Goal: Task Accomplishment & Management: Manage account settings

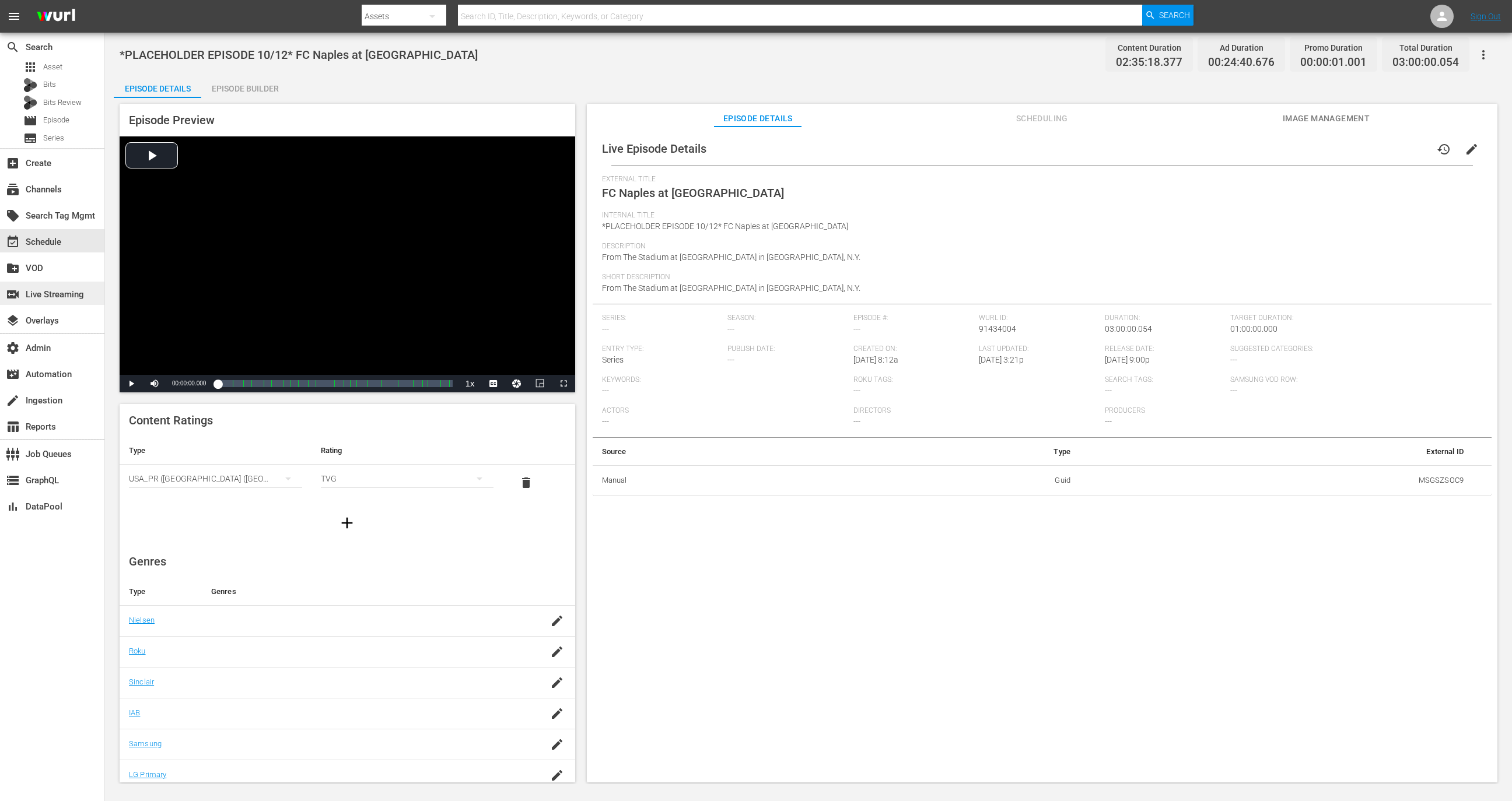
click at [61, 289] on div "switch_video Live Streaming" at bounding box center [32, 292] width 65 height 10
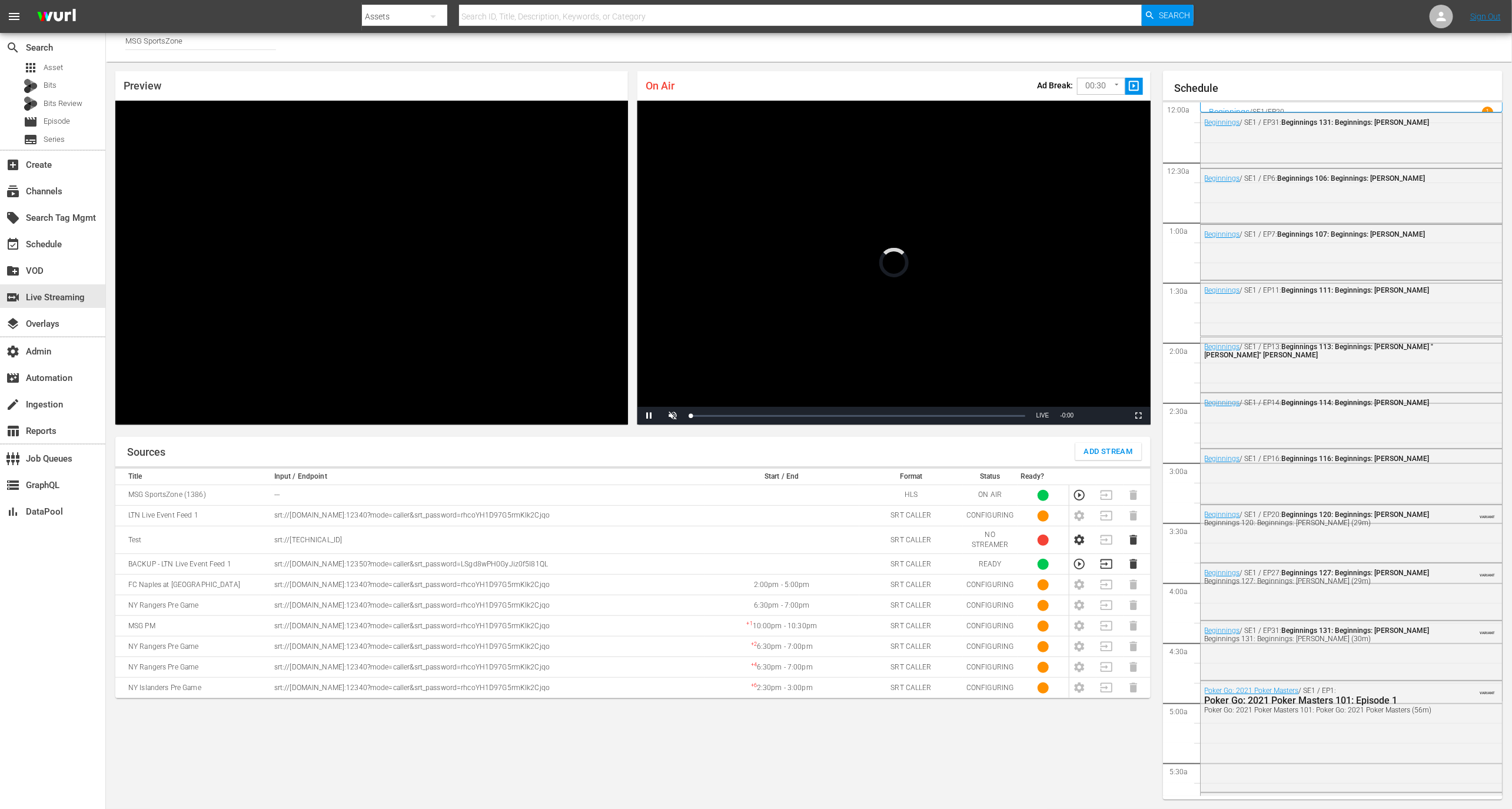
scroll to position [1823, 0]
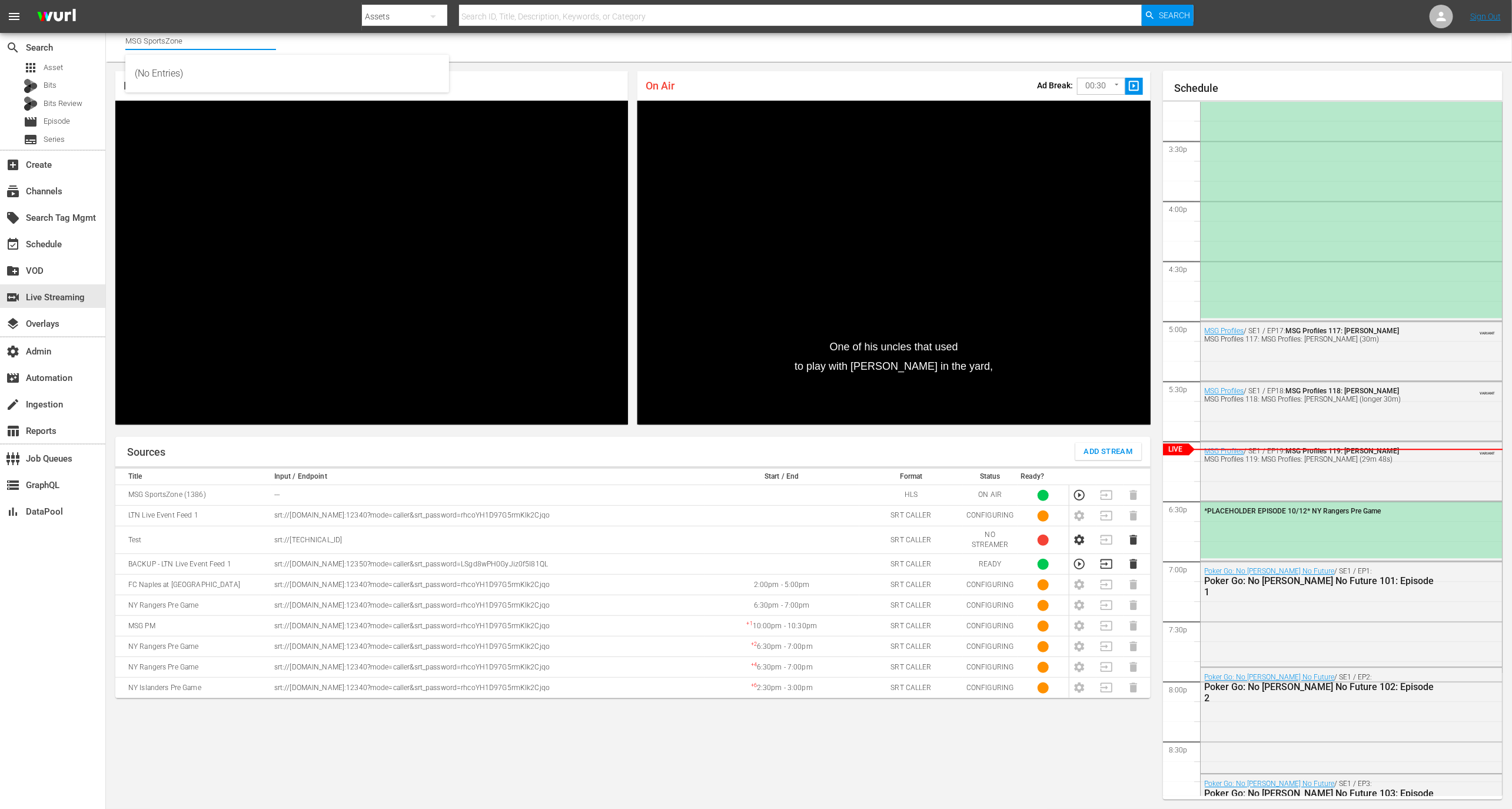
click at [236, 54] on input "MSG SportsZone" at bounding box center [201, 41] width 151 height 29
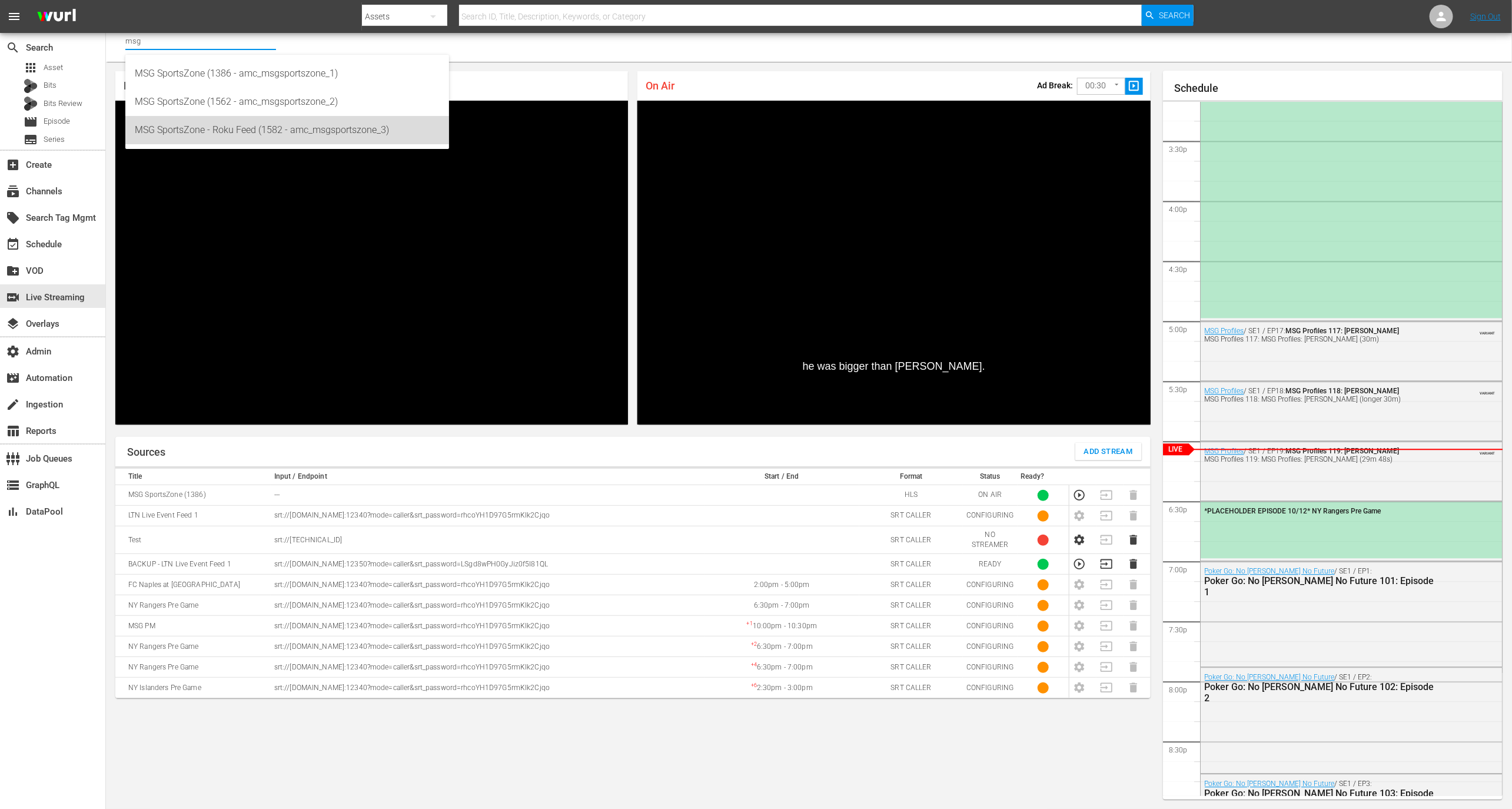
click at [253, 123] on div "MSG SportsZone - Roku Feed (1582 - amc_msgsportszone_3)" at bounding box center [287, 129] width 305 height 29
type input "MSG SportsZone - Roku Feed (1582 - amc_msgsportszone_3)"
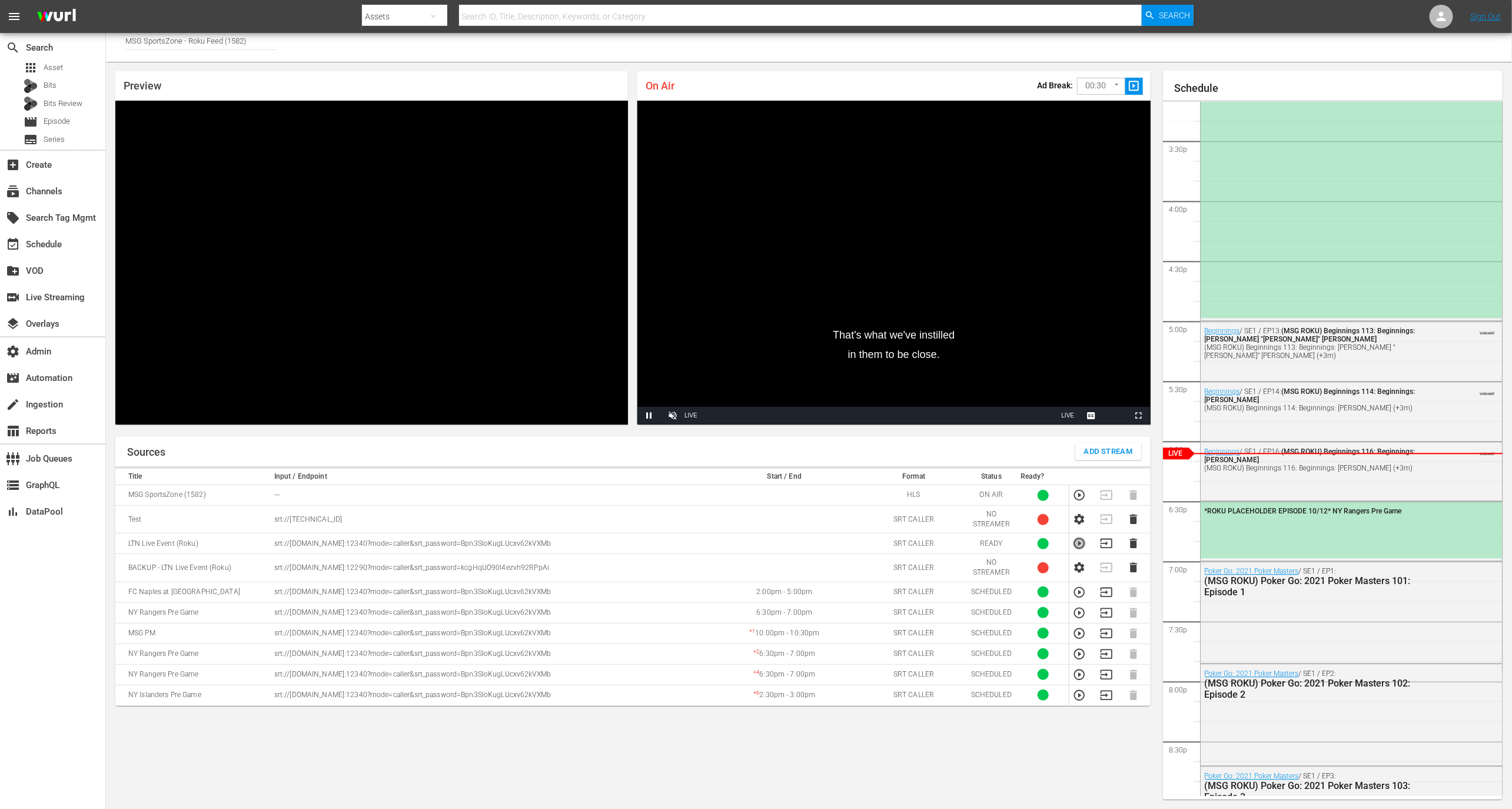
click at [1074, 544] on icon "button" at bounding box center [1079, 543] width 10 height 10
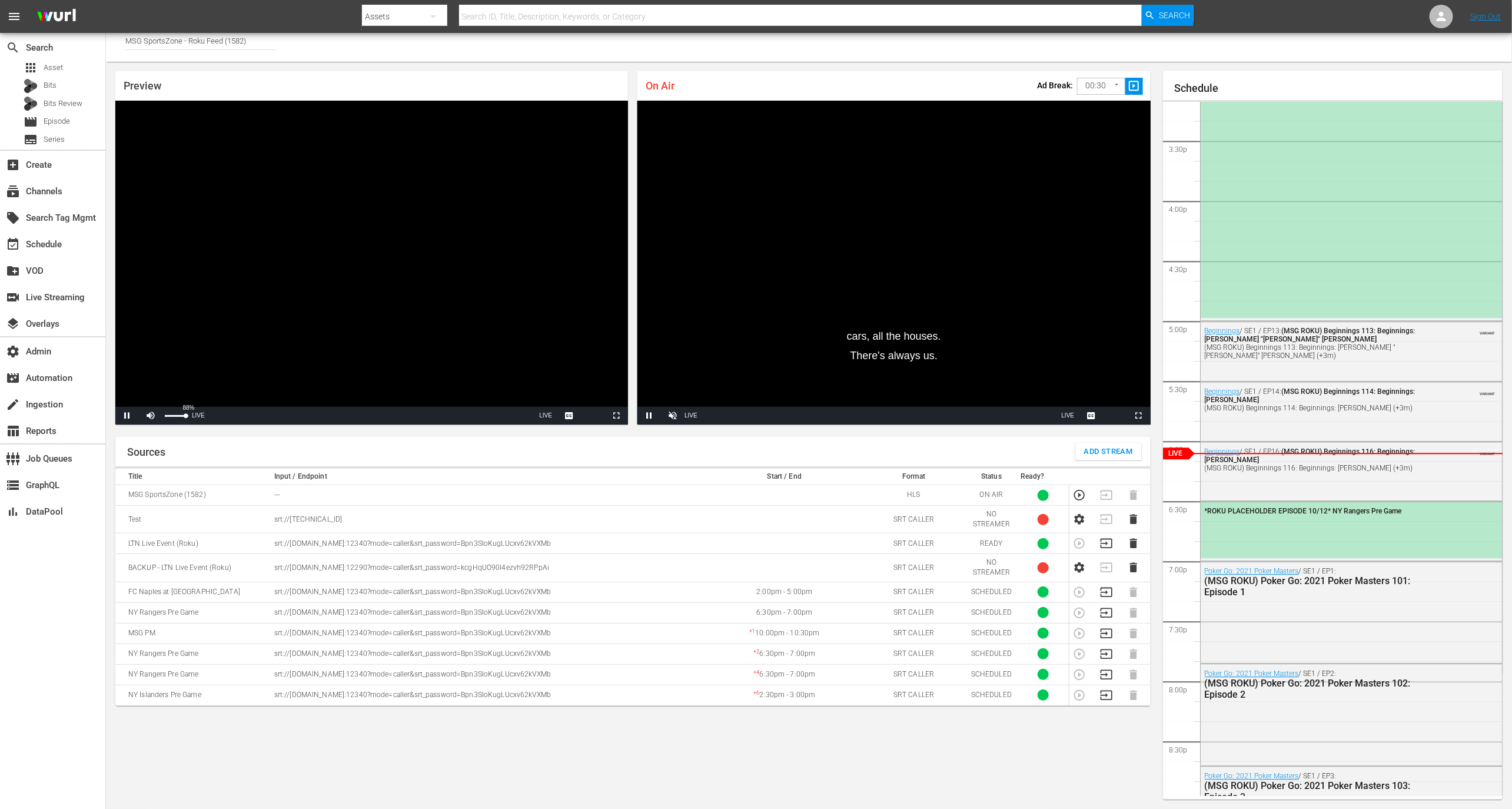
drag, startPoint x: 174, startPoint y: 417, endPoint x: 186, endPoint y: 417, distance: 12.0
click at [186, 417] on div "88%" at bounding box center [177, 415] width 30 height 18
click at [176, 419] on div "46%" at bounding box center [177, 415] width 30 height 18
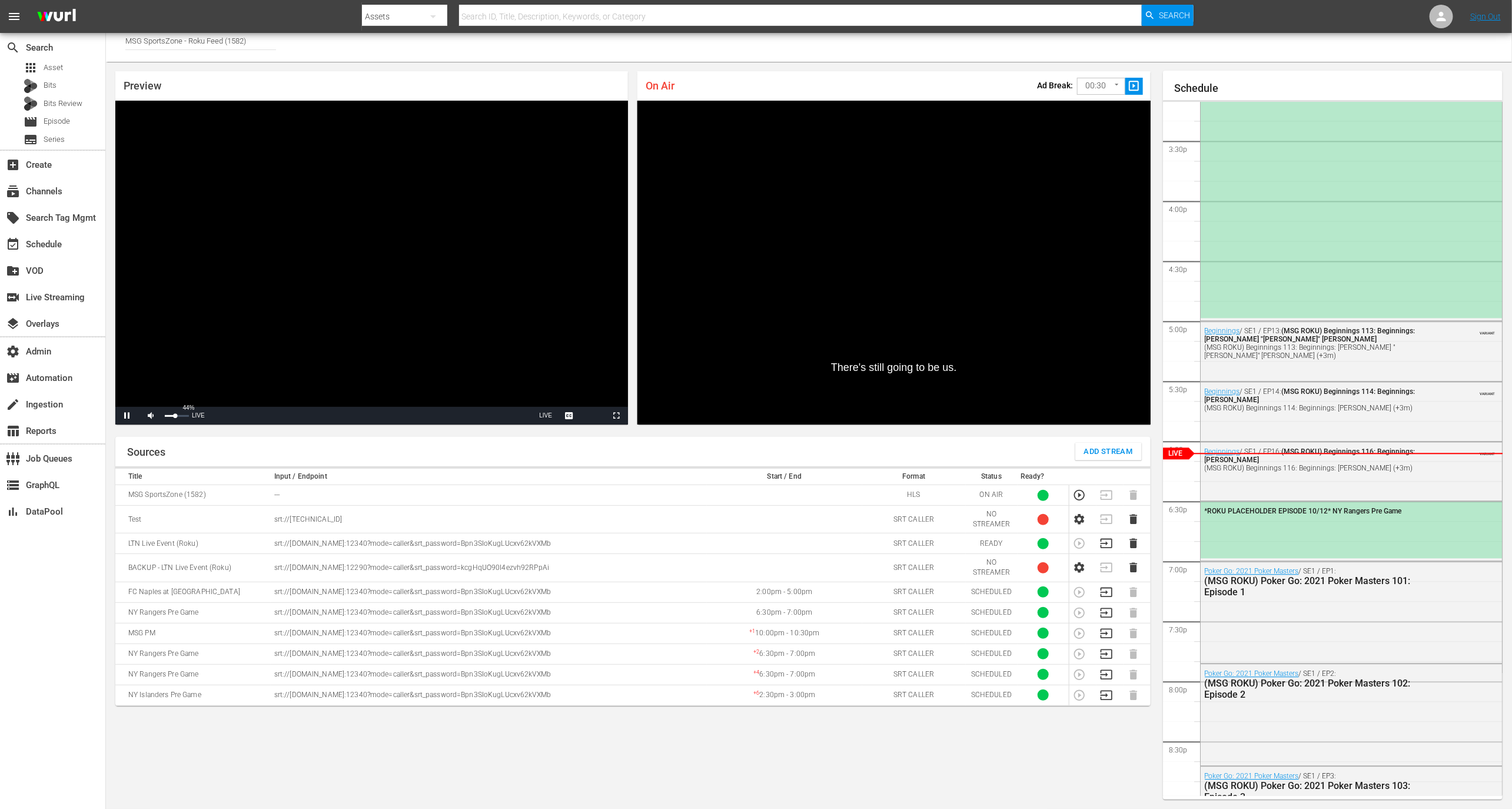
click at [176, 419] on div "44%" at bounding box center [177, 415] width 30 height 18
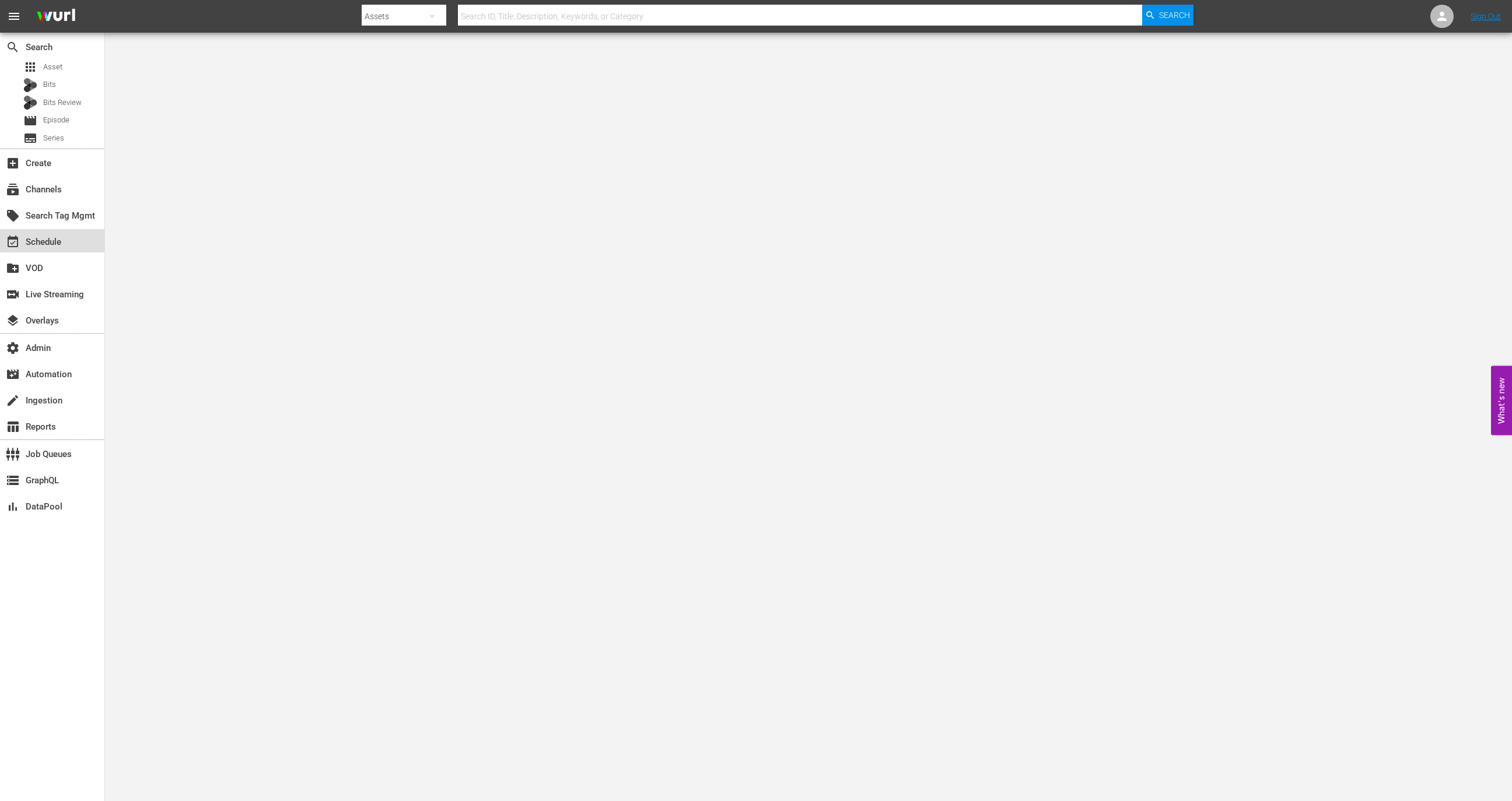
click at [60, 241] on div "event_available Schedule" at bounding box center [32, 240] width 65 height 10
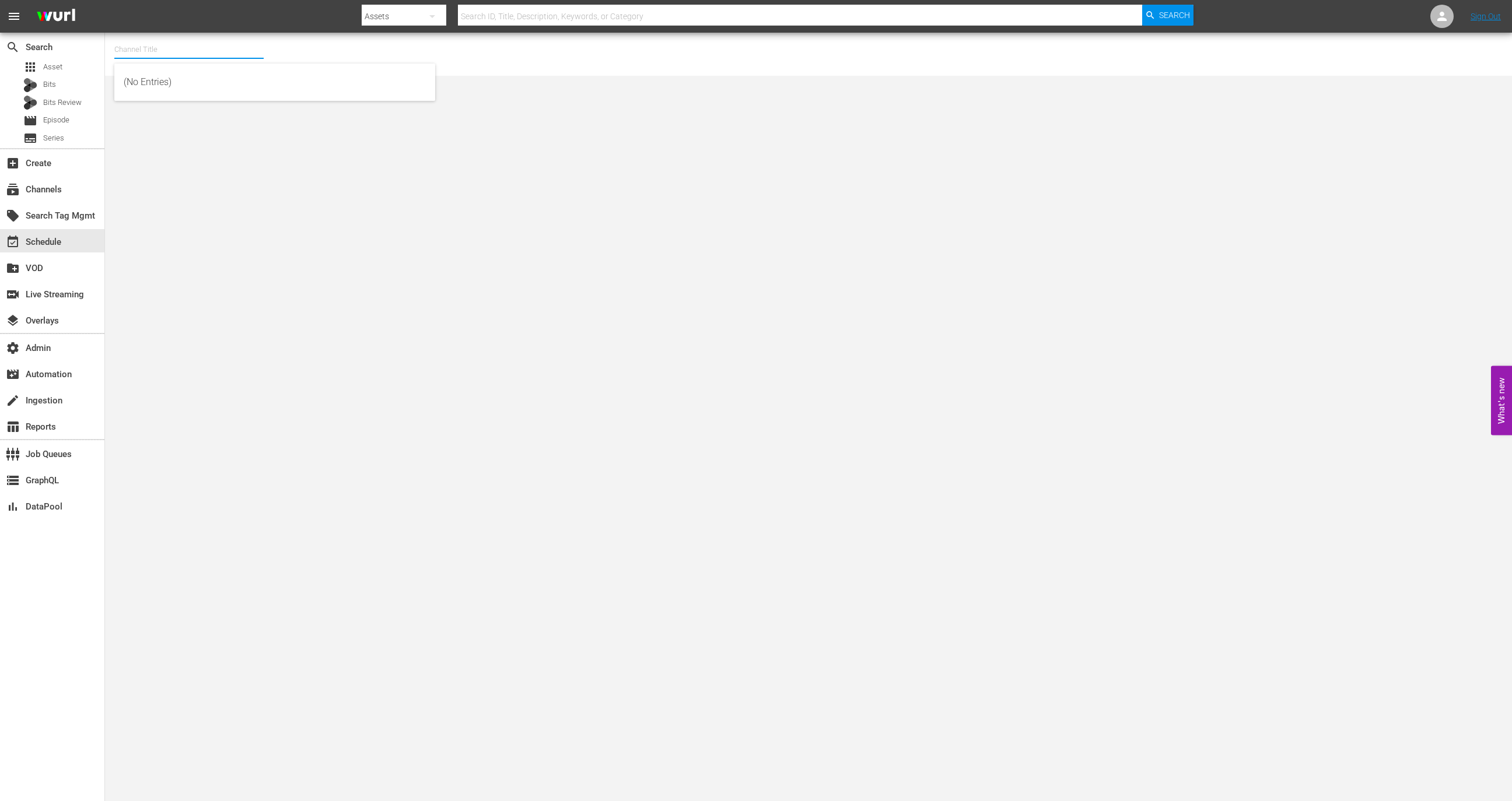
click at [192, 46] on input "text" at bounding box center [189, 49] width 149 height 28
click at [208, 86] on div "MSG SportsZone (1386 - amc_msgsportszone_1)" at bounding box center [275, 82] width 302 height 28
type input "MSG SportsZone (1386 - amc_msgsportszone_1)"
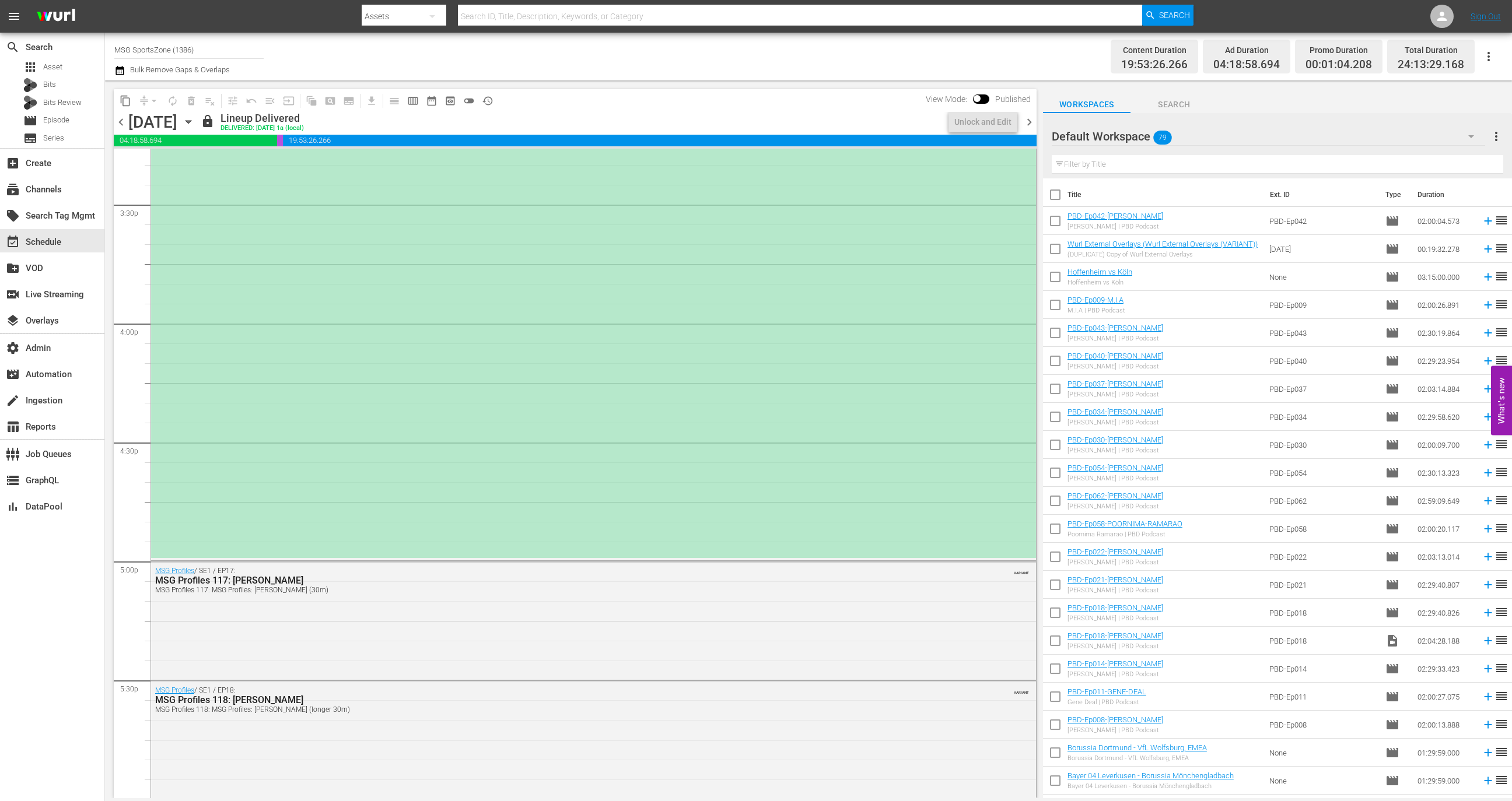
scroll to position [4324, 0]
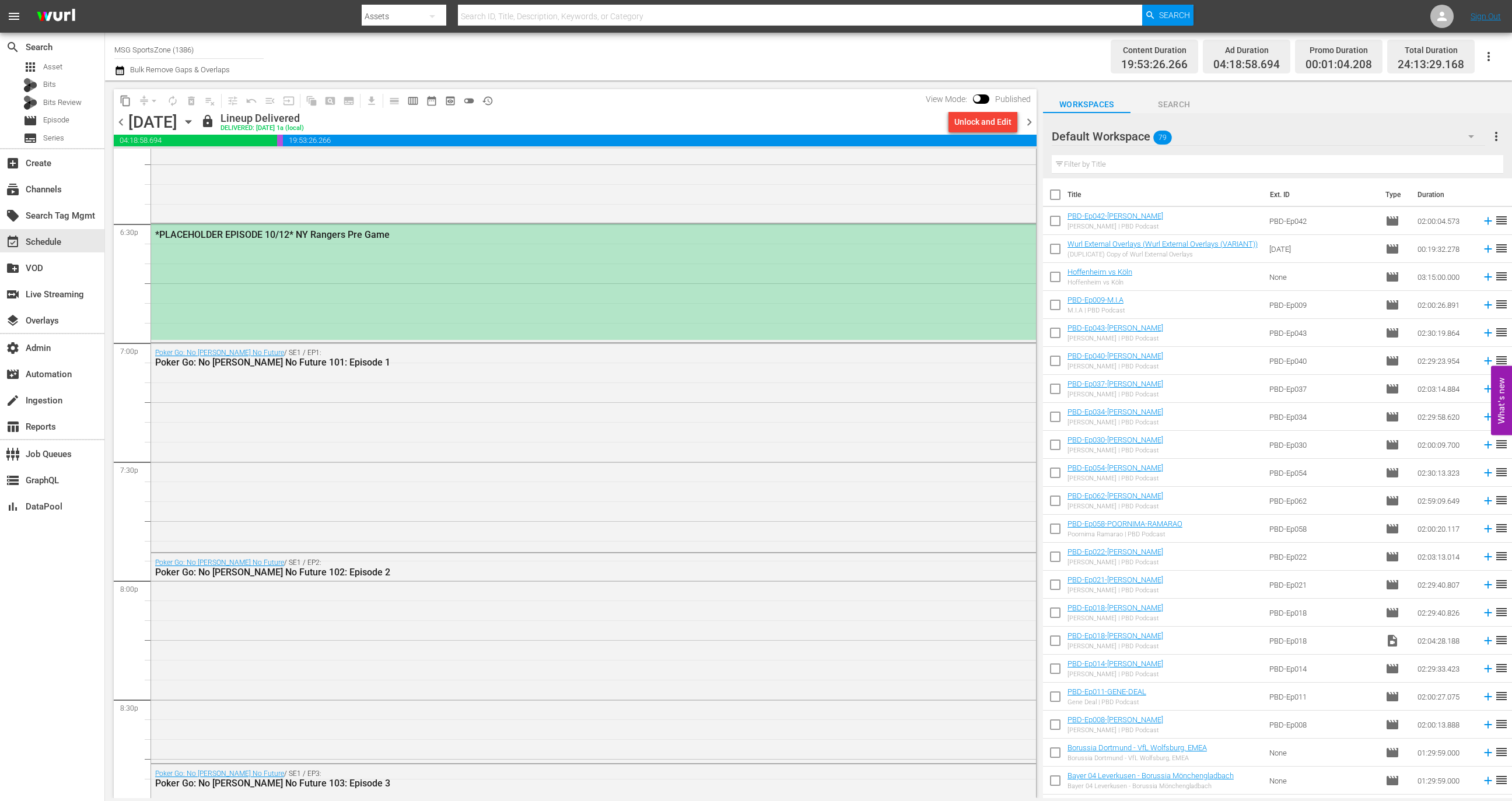
click at [336, 288] on div "*PLACEHOLDER EPISODE 10/12* NY Rangers Pre Game" at bounding box center [593, 282] width 885 height 115
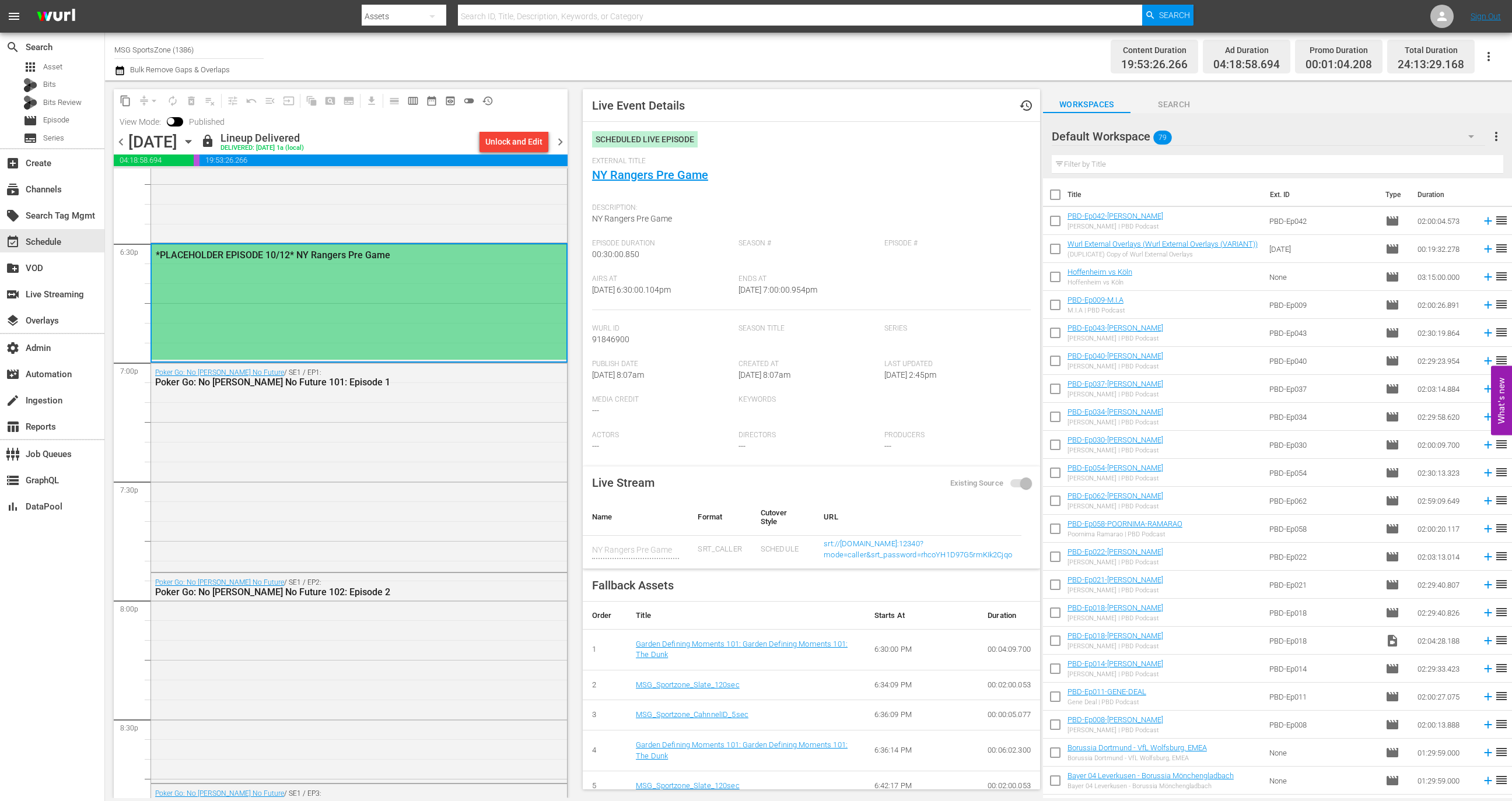
click at [225, 329] on div "*PLACEHOLDER EPISODE 10/12* NY Rangers Pre Game" at bounding box center [359, 302] width 415 height 115
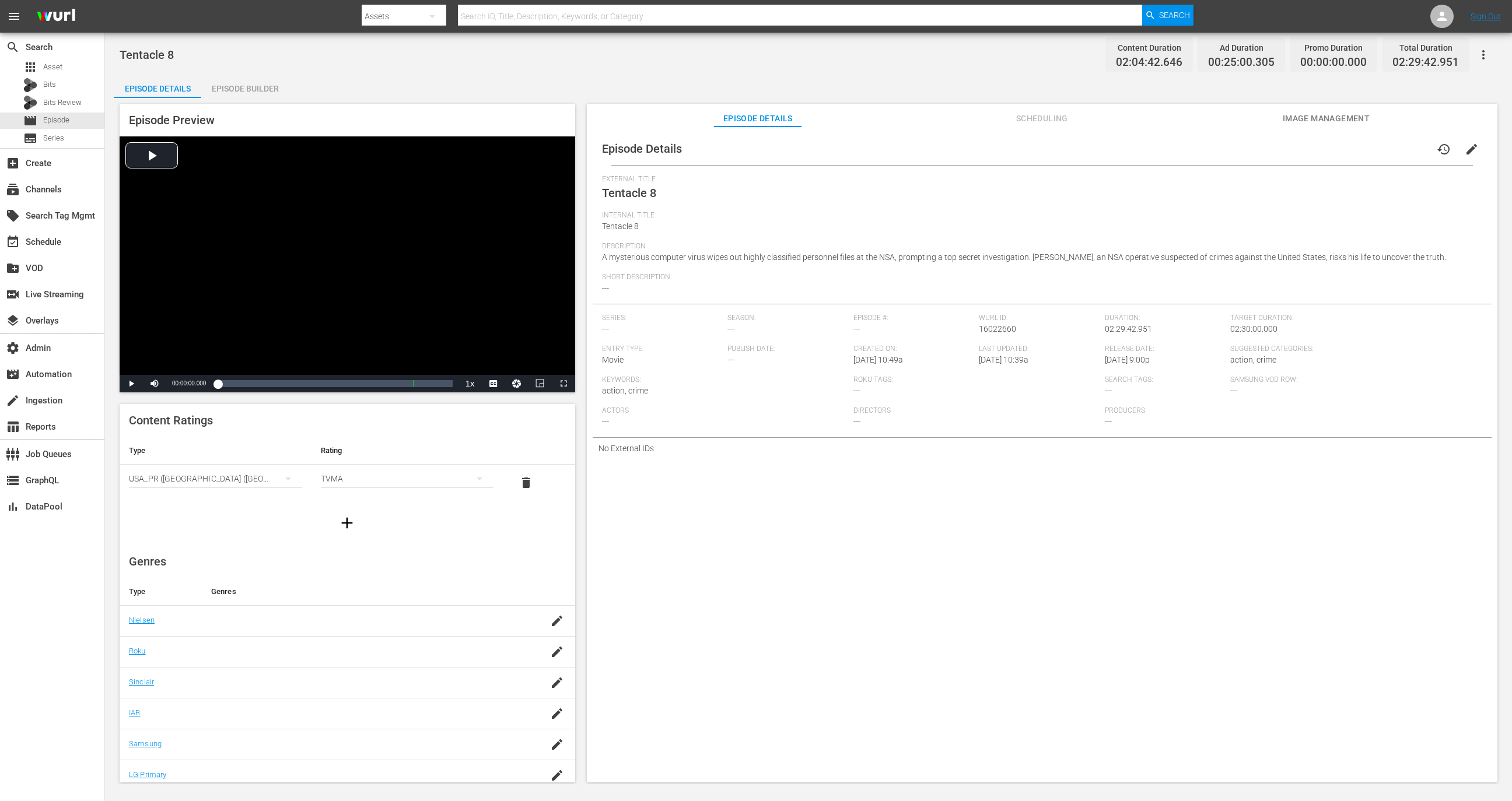
click at [1056, 122] on span "Scheduling" at bounding box center [1042, 119] width 88 height 15
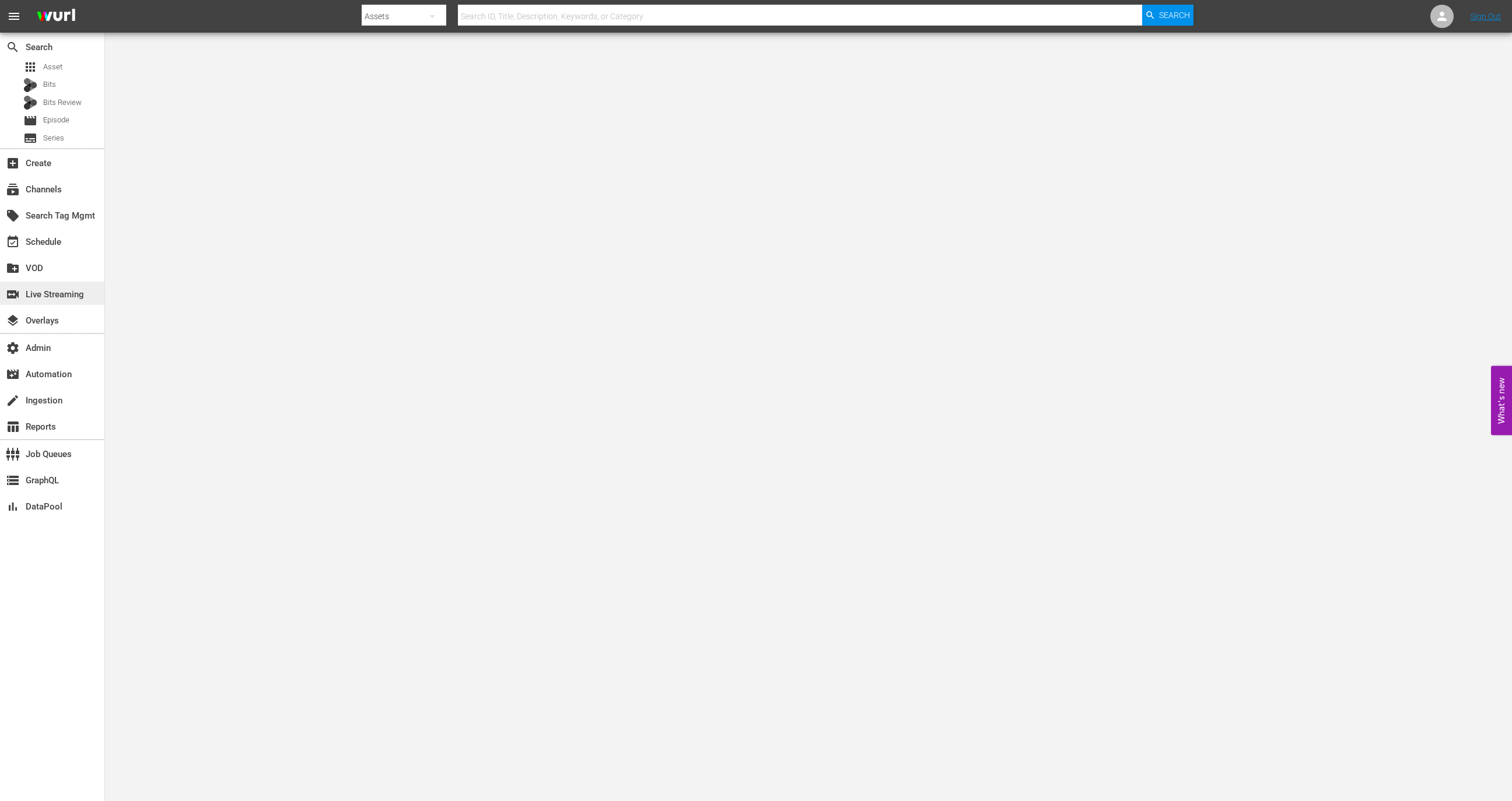
click at [45, 293] on div "switch_video Live Streaming" at bounding box center [32, 292] width 65 height 10
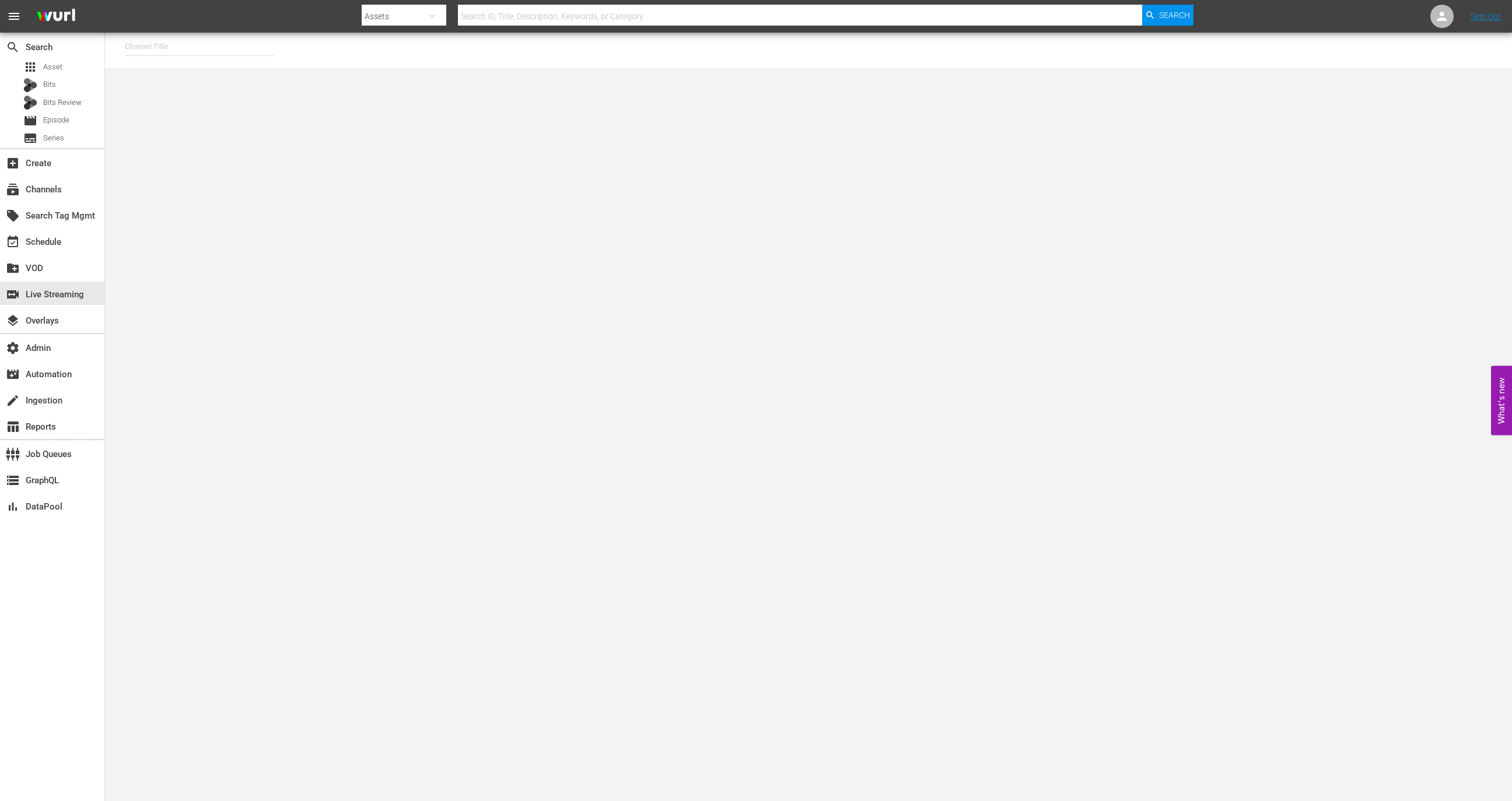
click at [184, 61] on div "Channel Title" at bounding box center [809, 50] width 1407 height 35
click at [192, 44] on input "text" at bounding box center [199, 47] width 149 height 28
click at [239, 69] on div "MSG SportsZone (1386 - amc_msgsportszone_1)" at bounding box center [285, 79] width 302 height 28
type input "MSG SportsZone (1386 - amc_msgsportszone_1)"
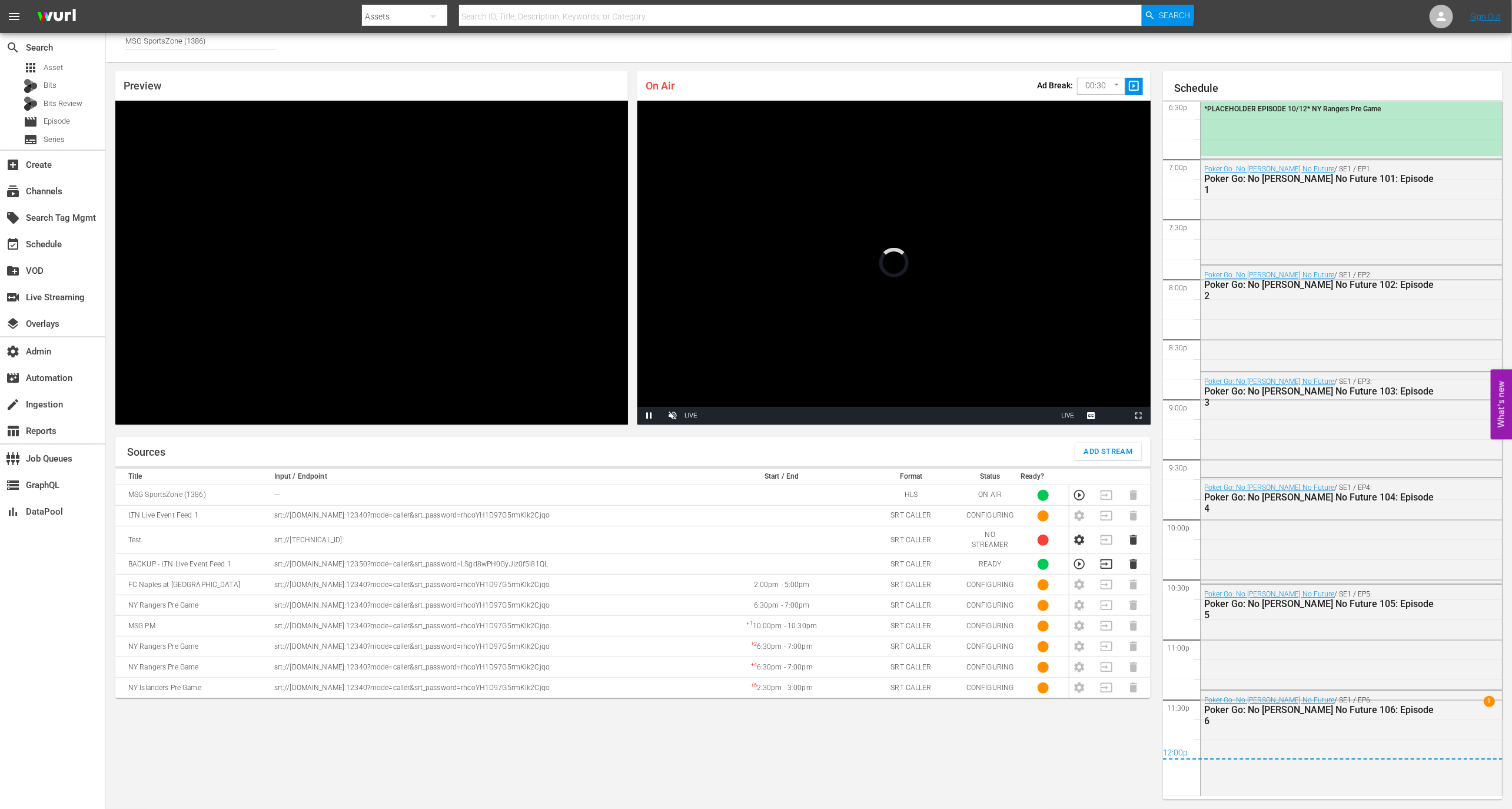
scroll to position [1823, 0]
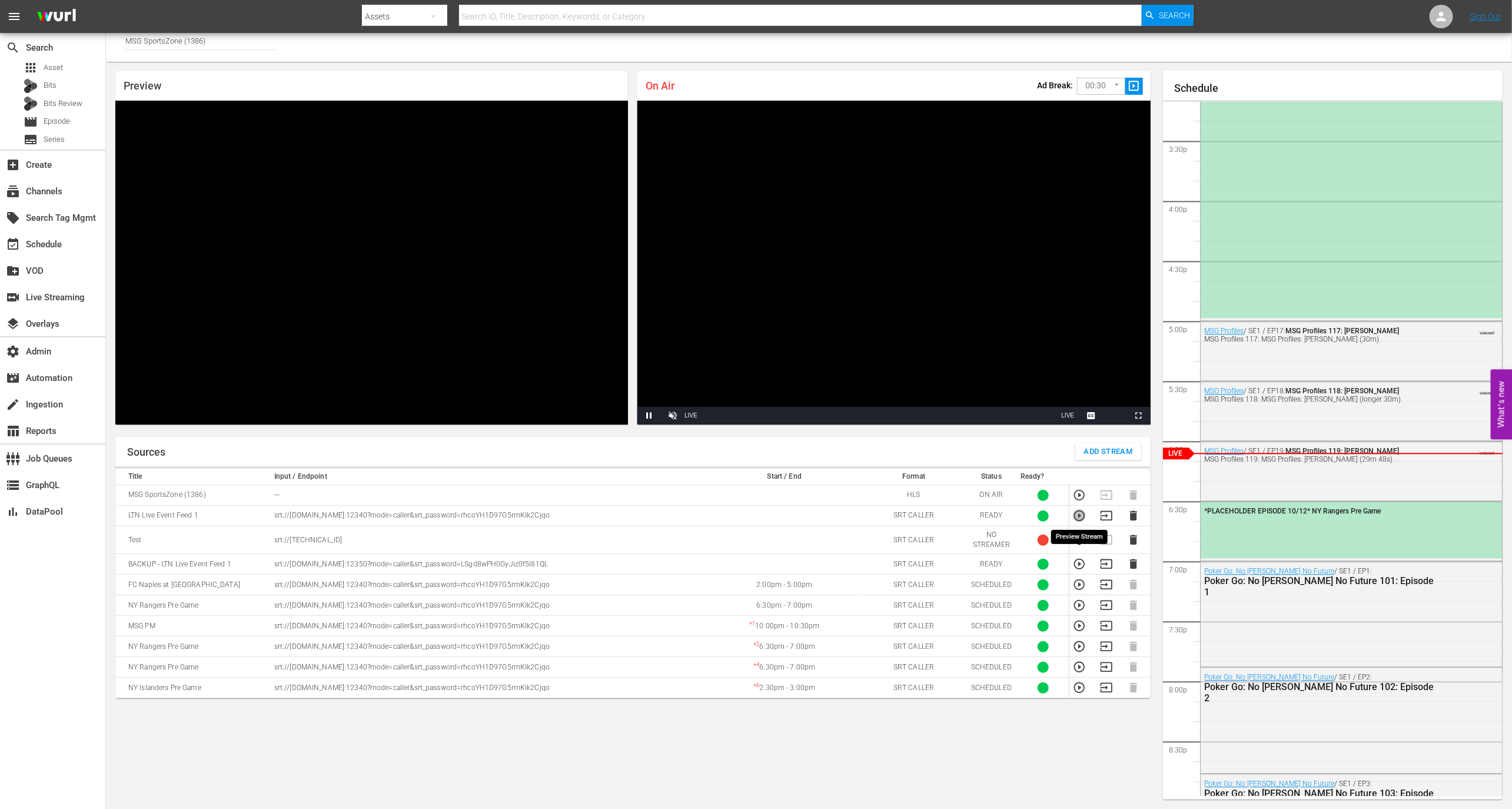
click at [1077, 511] on icon "button" at bounding box center [1079, 516] width 13 height 13
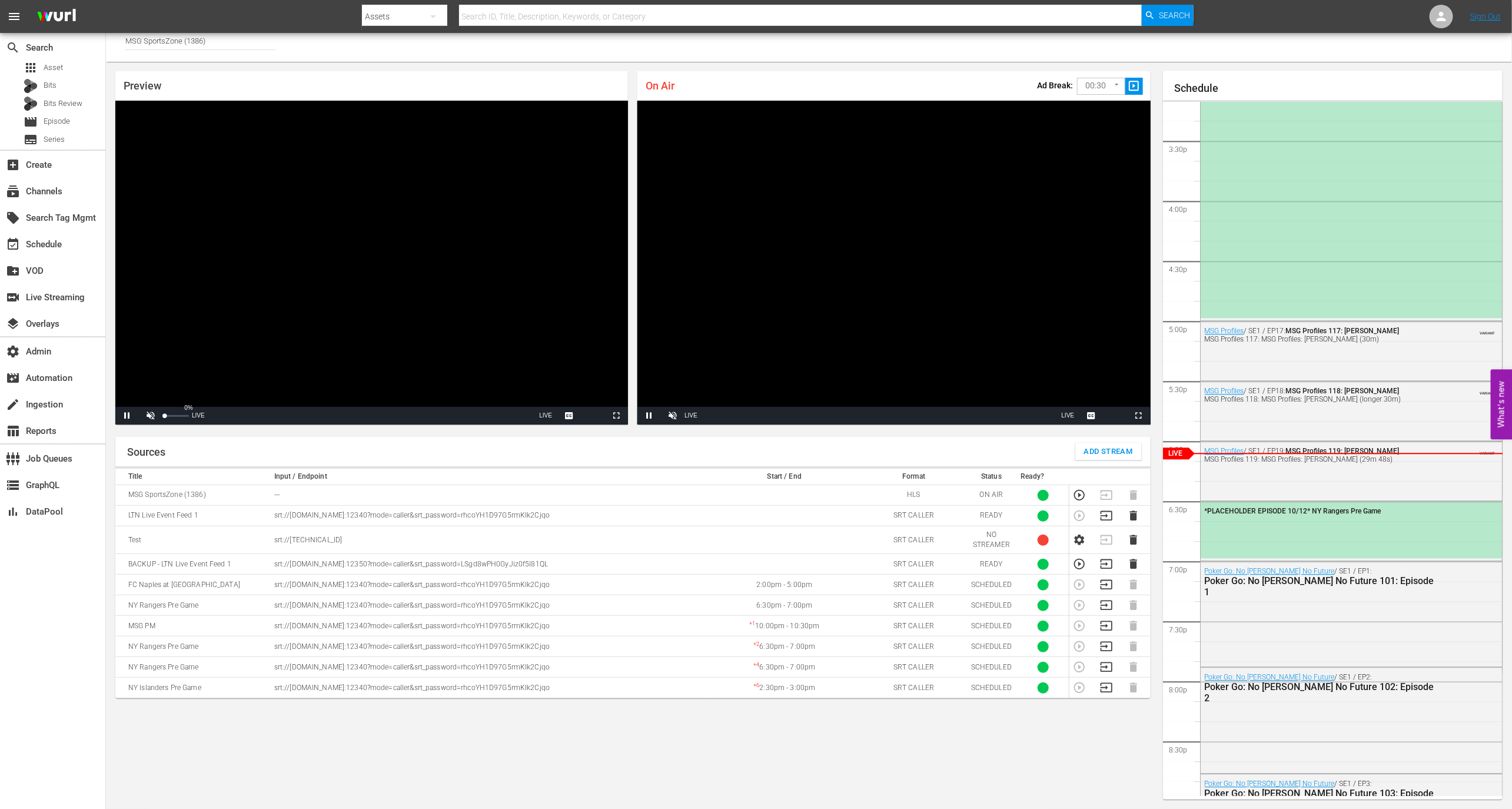
click at [181, 419] on div "Unmute 0%" at bounding box center [165, 415] width 53 height 18
drag, startPoint x: 174, startPoint y: 416, endPoint x: 184, endPoint y: 416, distance: 10.0
click at [184, 416] on div "Volume Level" at bounding box center [175, 416] width 20 height 2
click at [169, 417] on div "24%" at bounding box center [177, 415] width 30 height 18
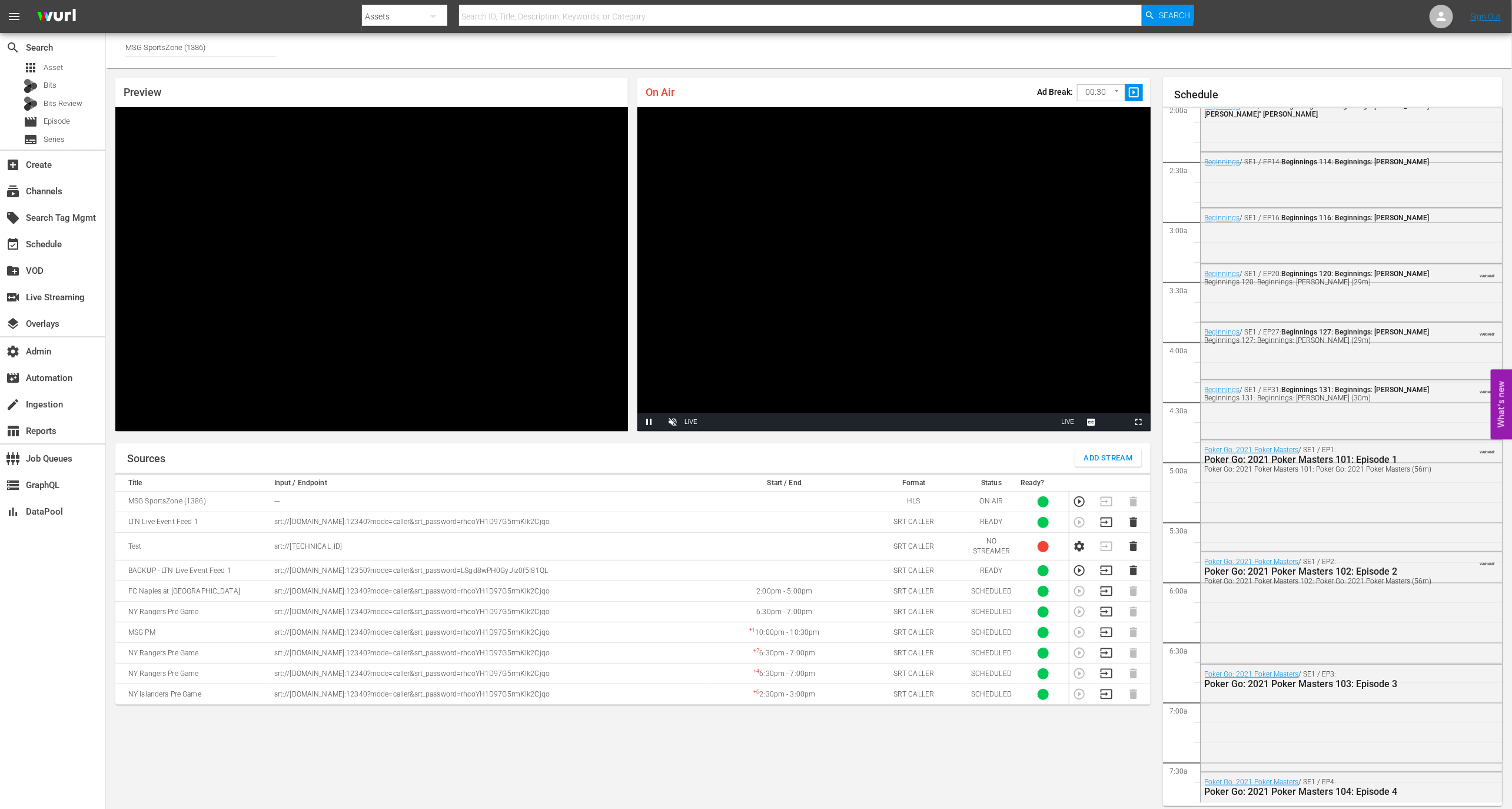
scroll to position [0, 0]
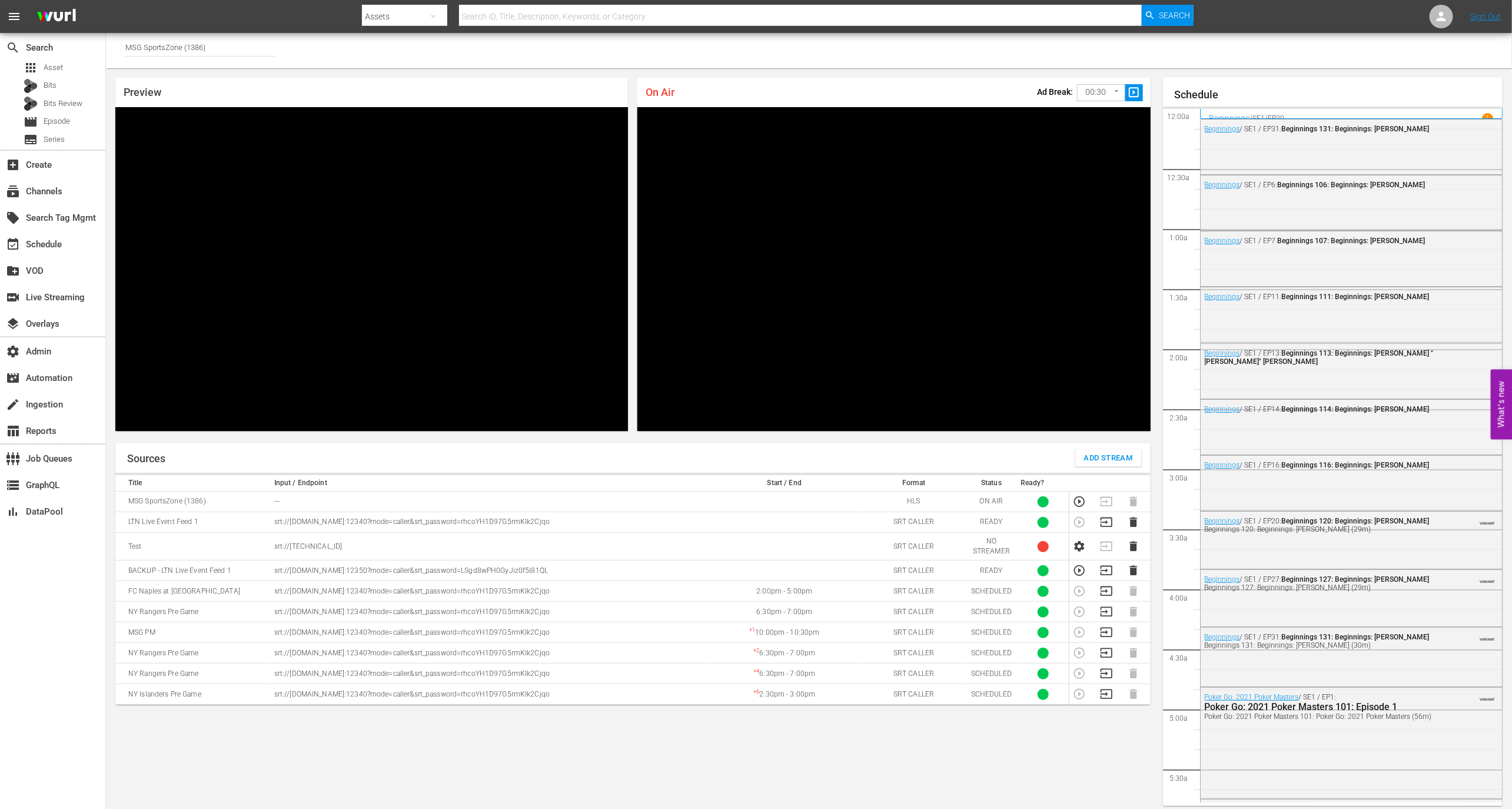
click at [689, 765] on div "Sources Add Stream Title Input / Endpoint Start / End Format Status Ready? MSG …" at bounding box center [633, 625] width 1035 height 362
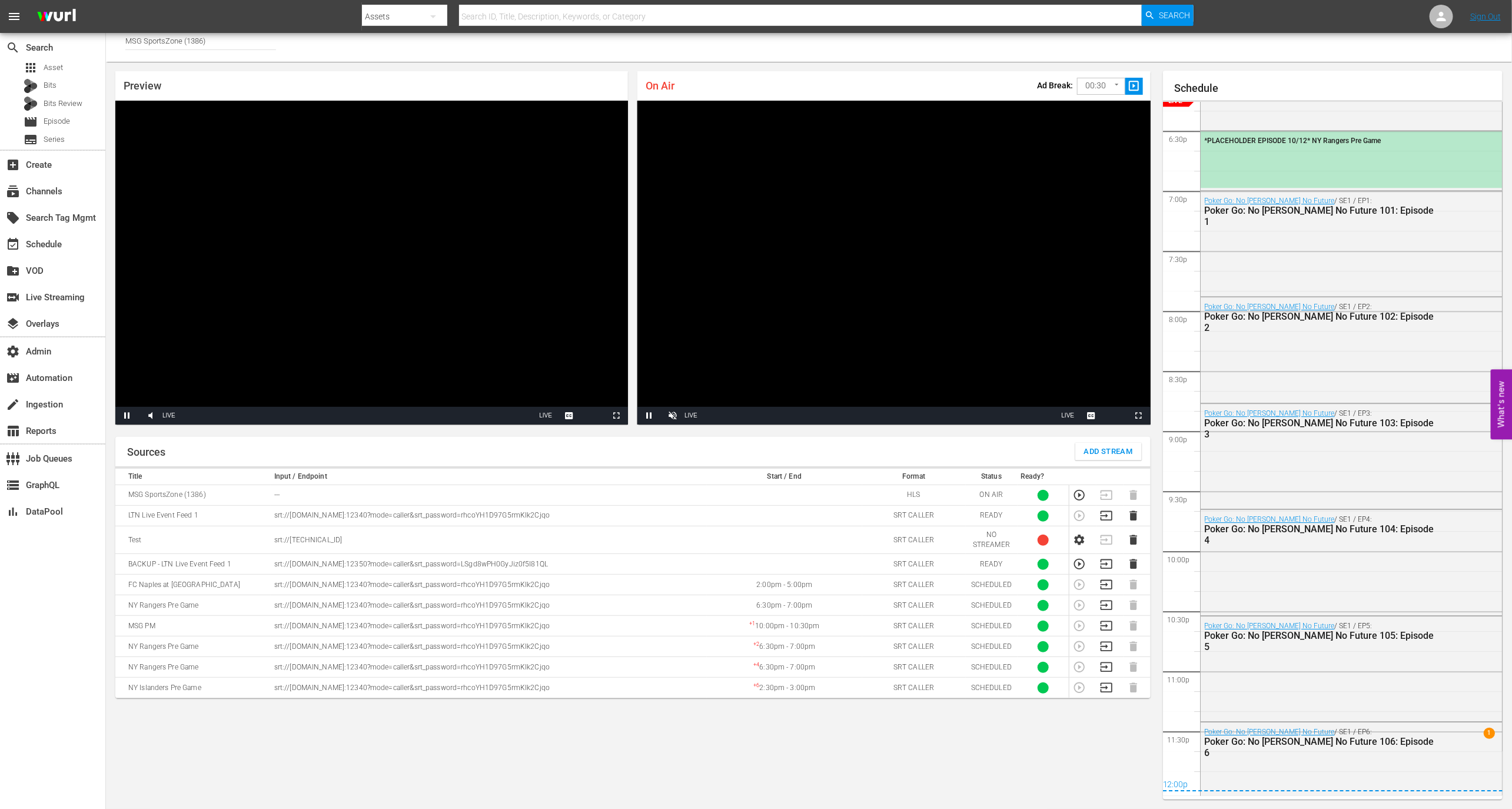
scroll to position [2225, 0]
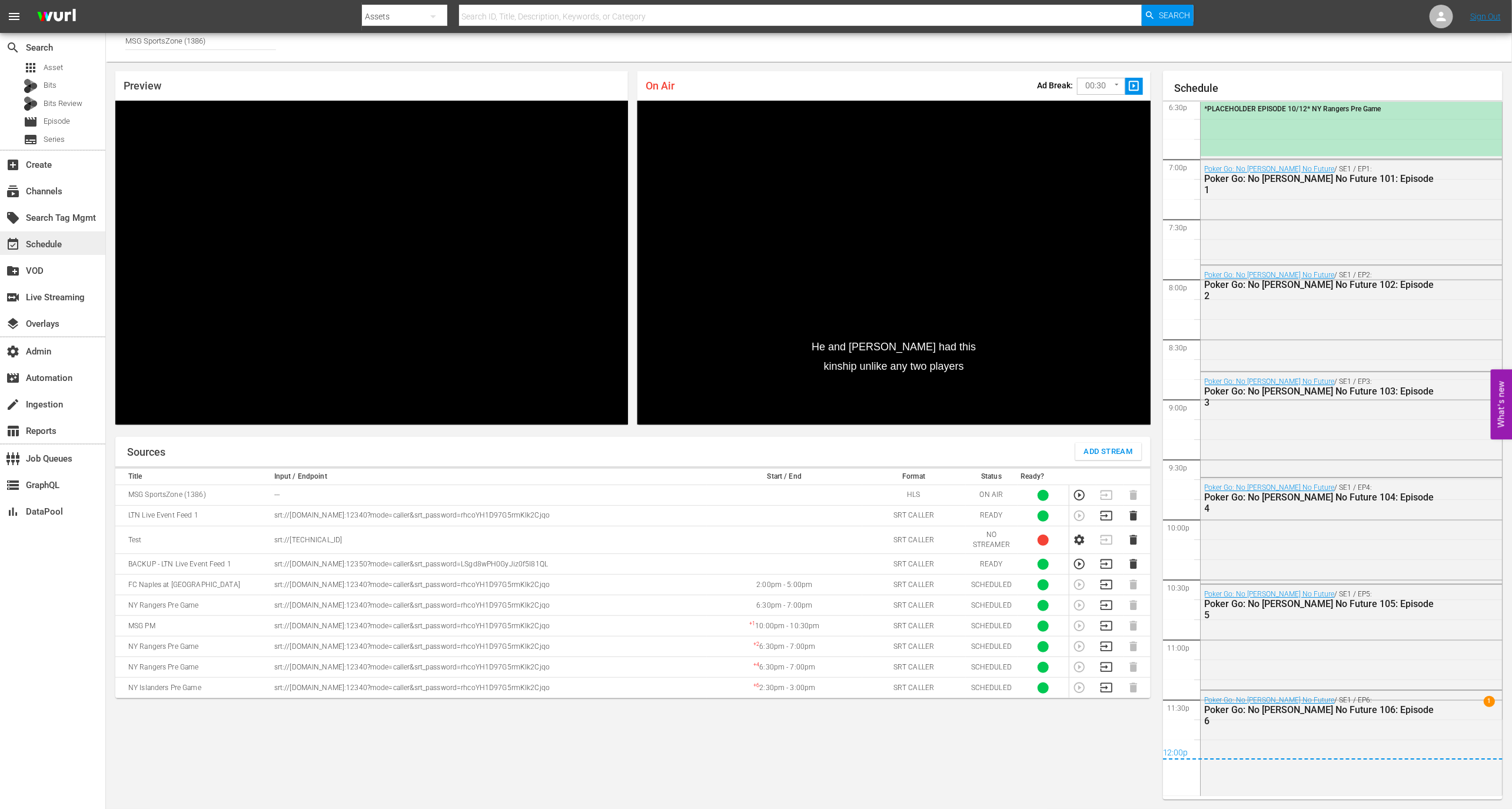
click at [60, 243] on div "event_available Schedule" at bounding box center [32, 242] width 66 height 10
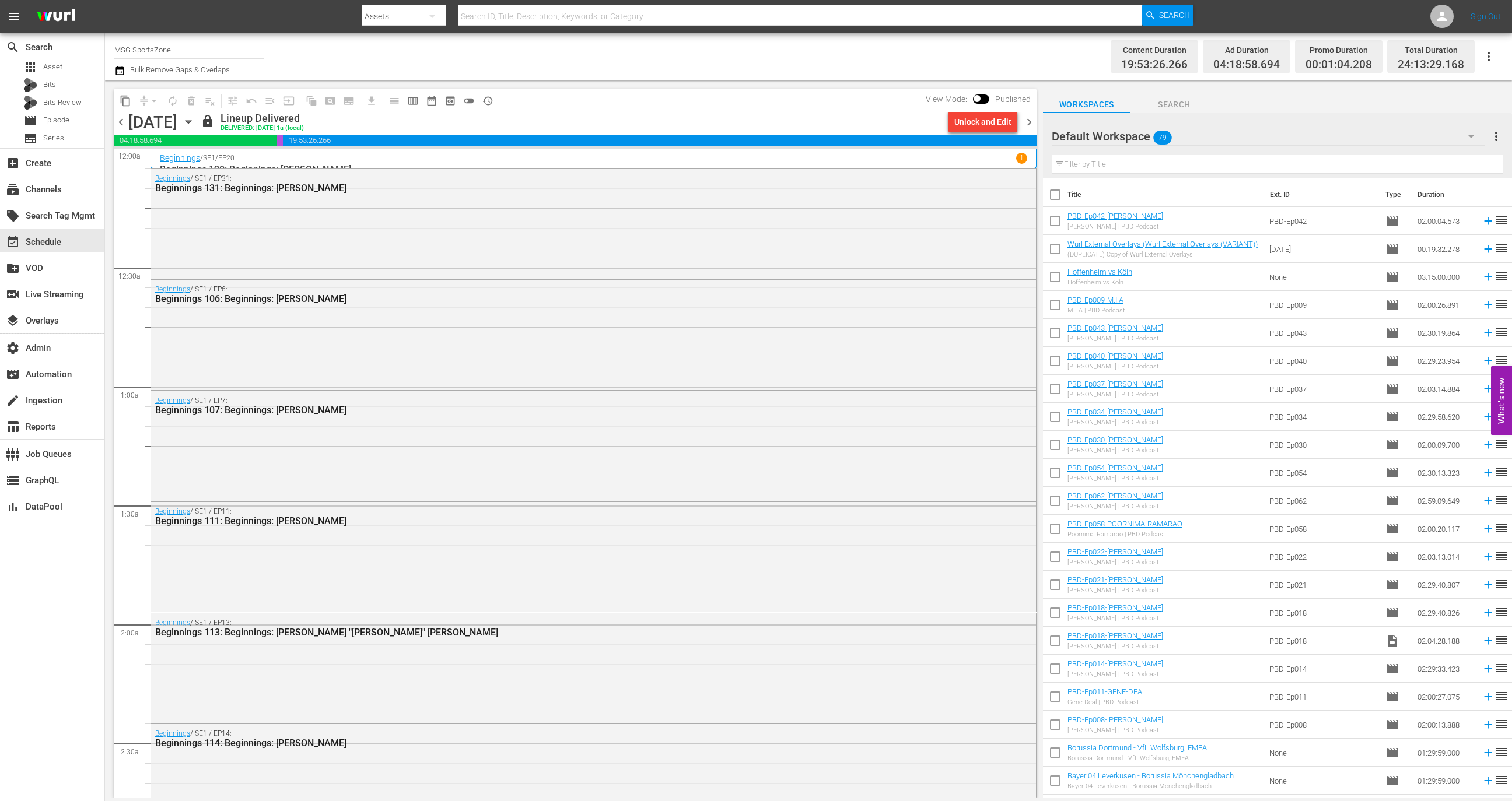
click at [123, 127] on span "chevron_left" at bounding box center [121, 122] width 15 height 15
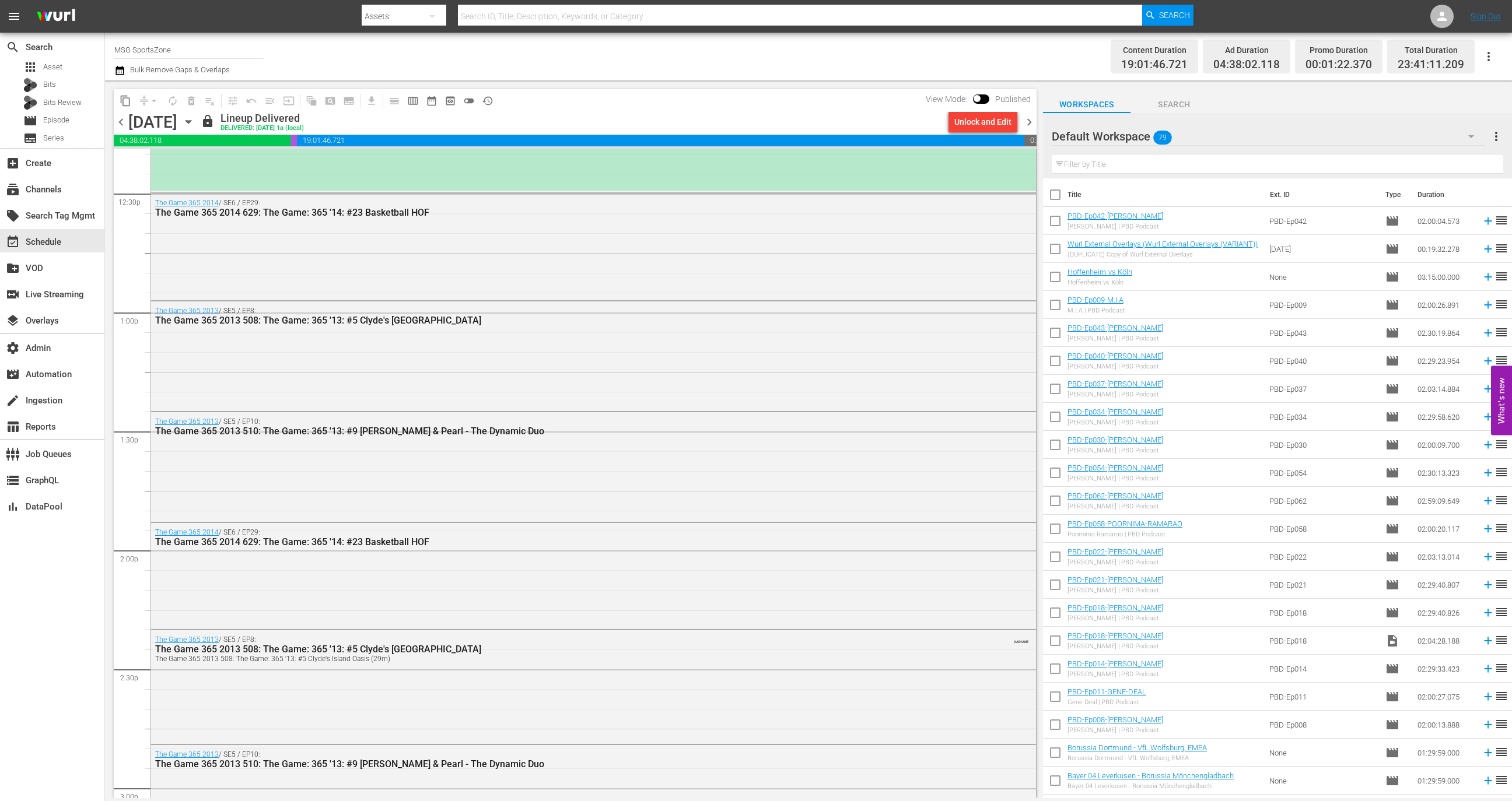
scroll to position [2699, 0]
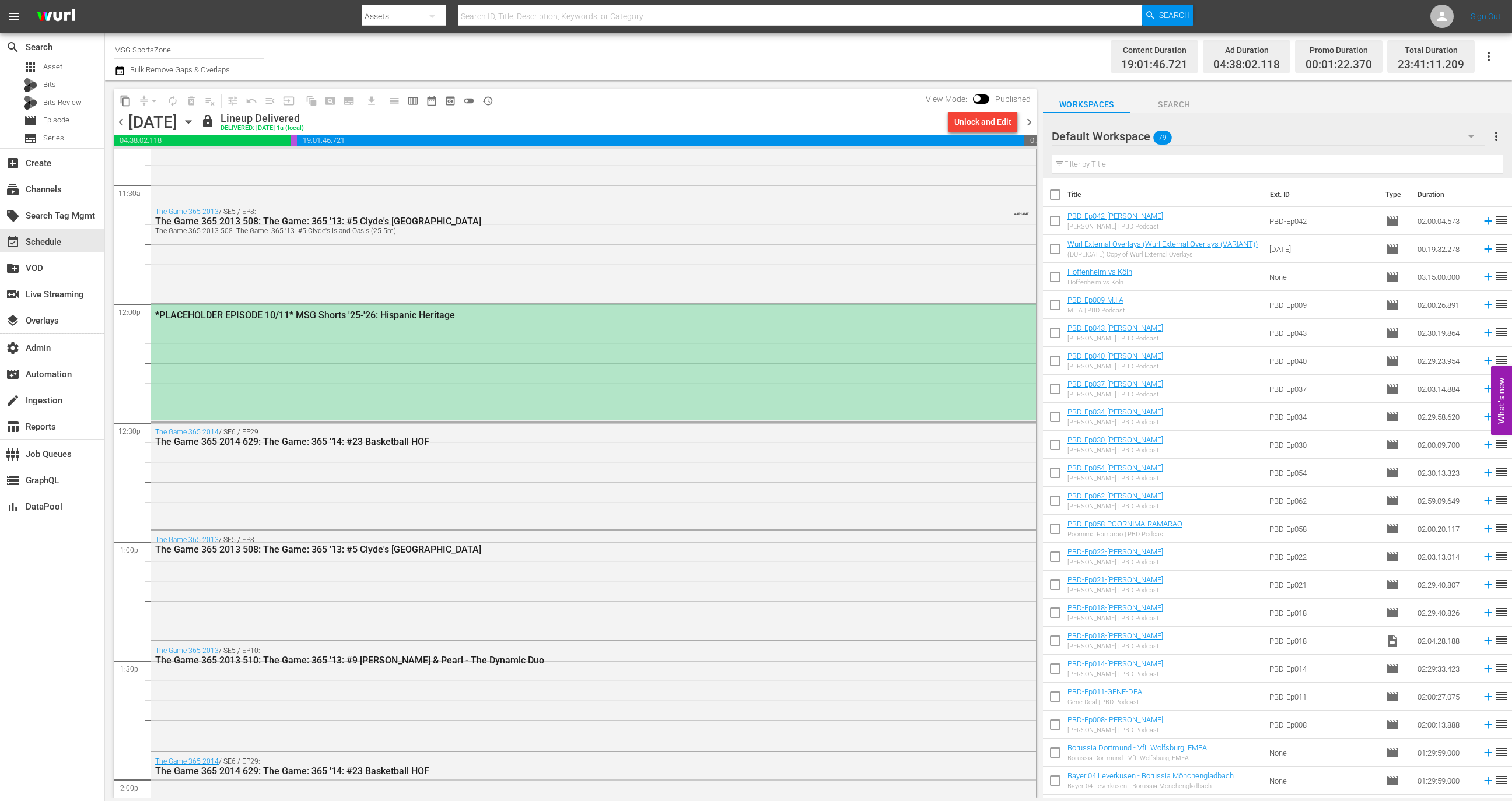
click at [510, 369] on div "*PLACEHOLDER EPISODE 10/11* MSG Shorts '25-'26: Hispanic Heritage" at bounding box center [593, 362] width 885 height 115
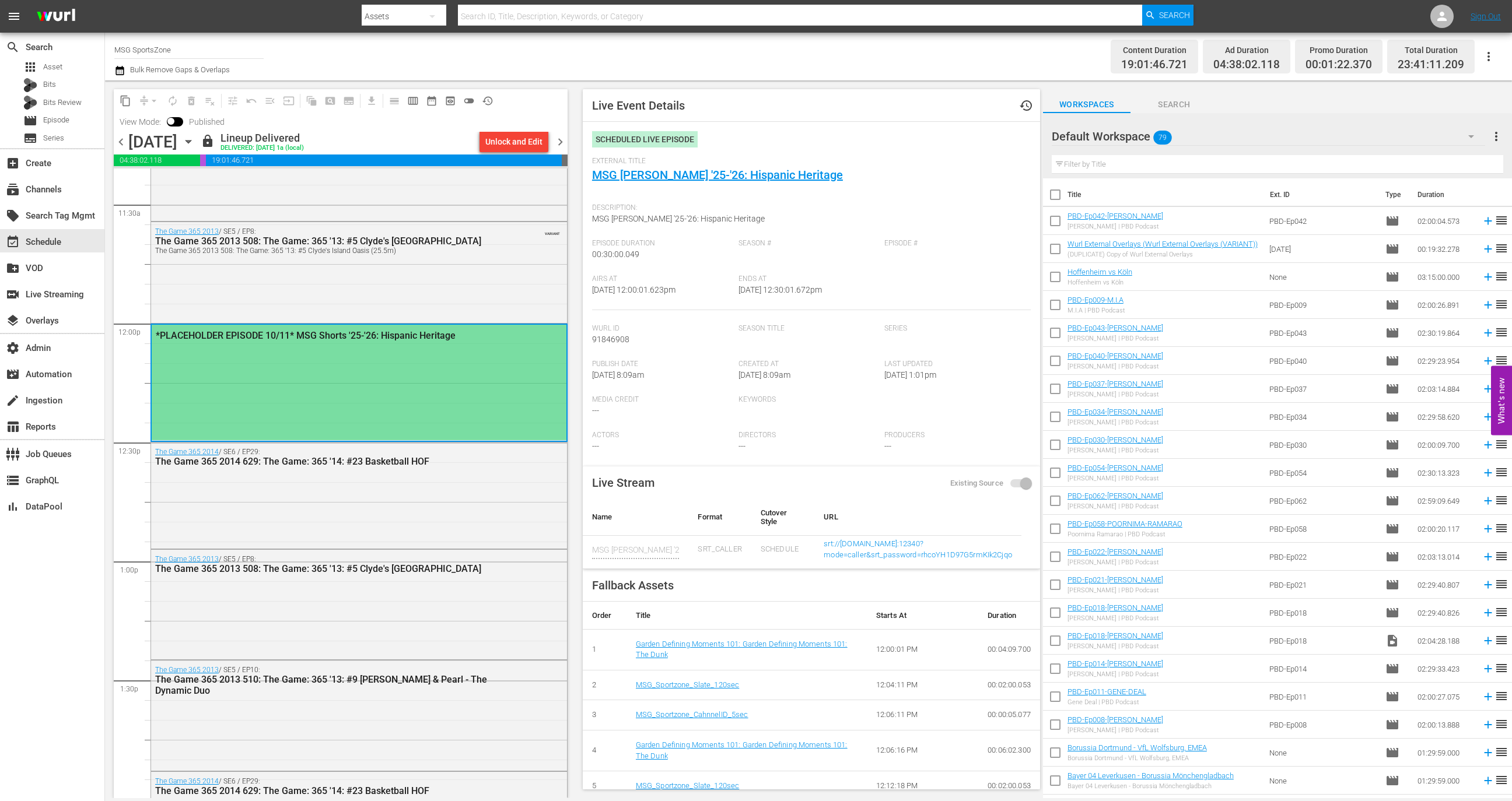
click at [816, 171] on div "External Title MSG Shorts '25-'26: Hispanic Heritage" at bounding box center [810, 177] width 439 height 41
copy link "MSG Shorts '25-'26: Hispanic Heritage"
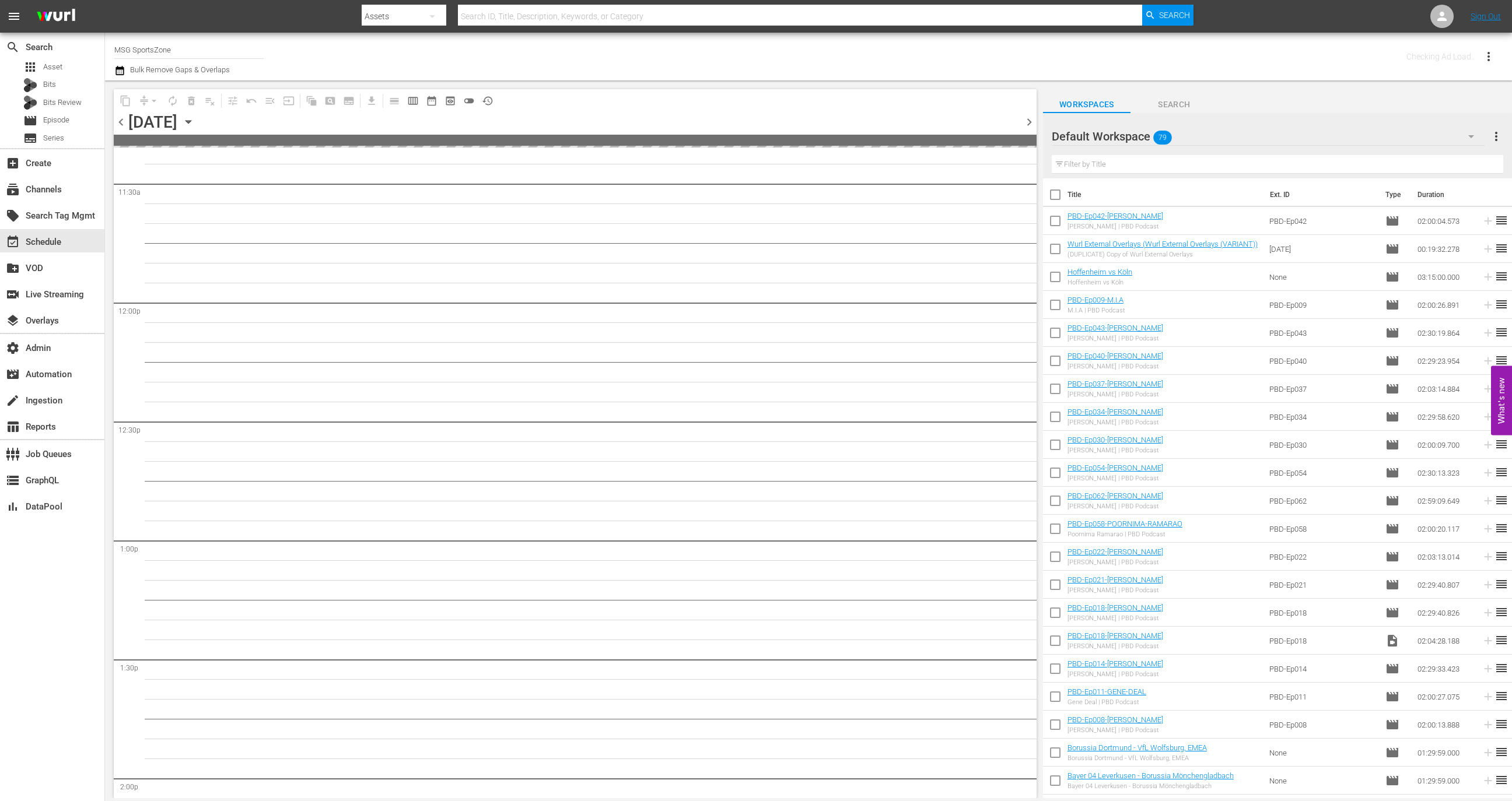
scroll to position [2938, 0]
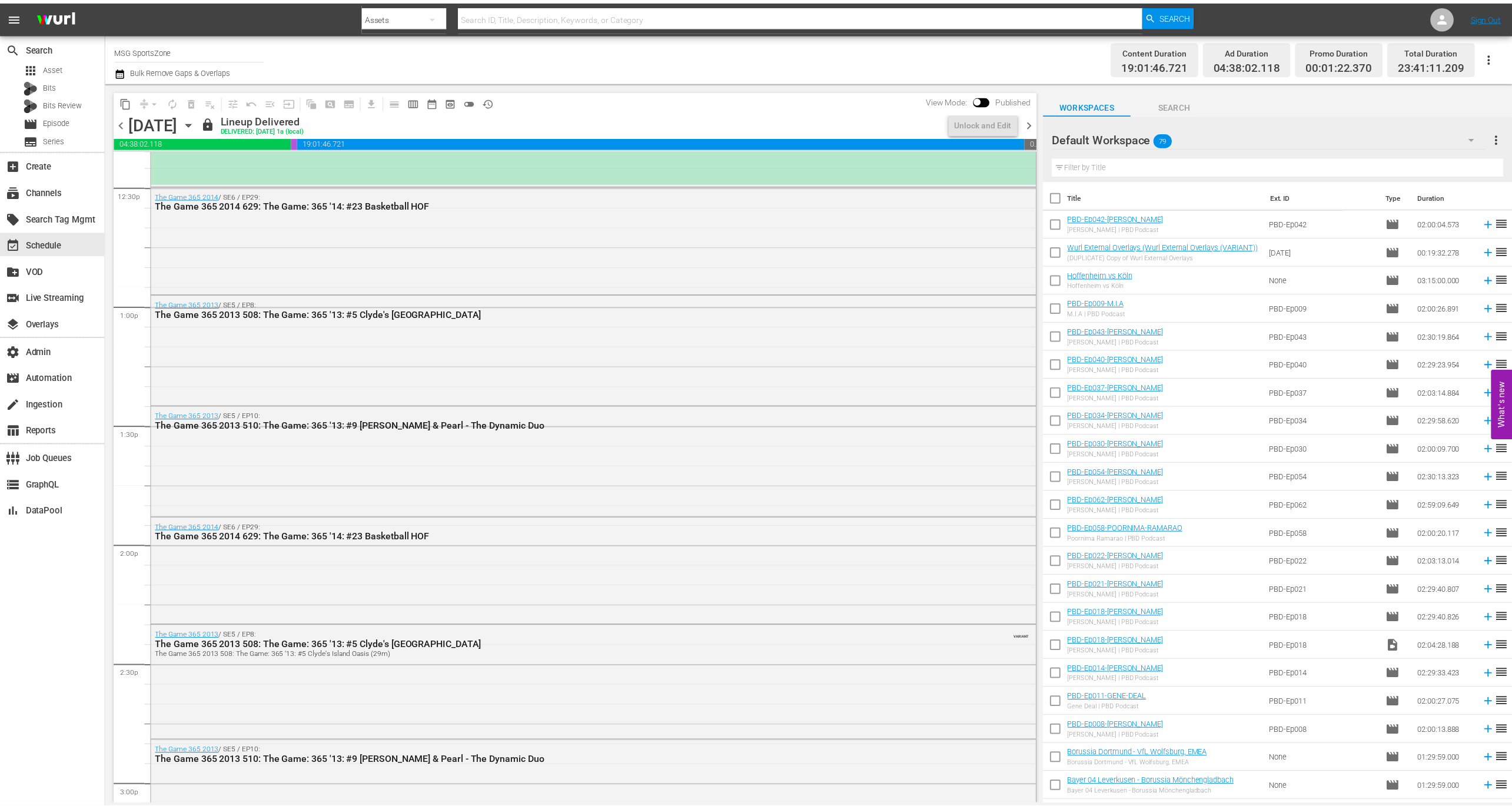
scroll to position [2726, 0]
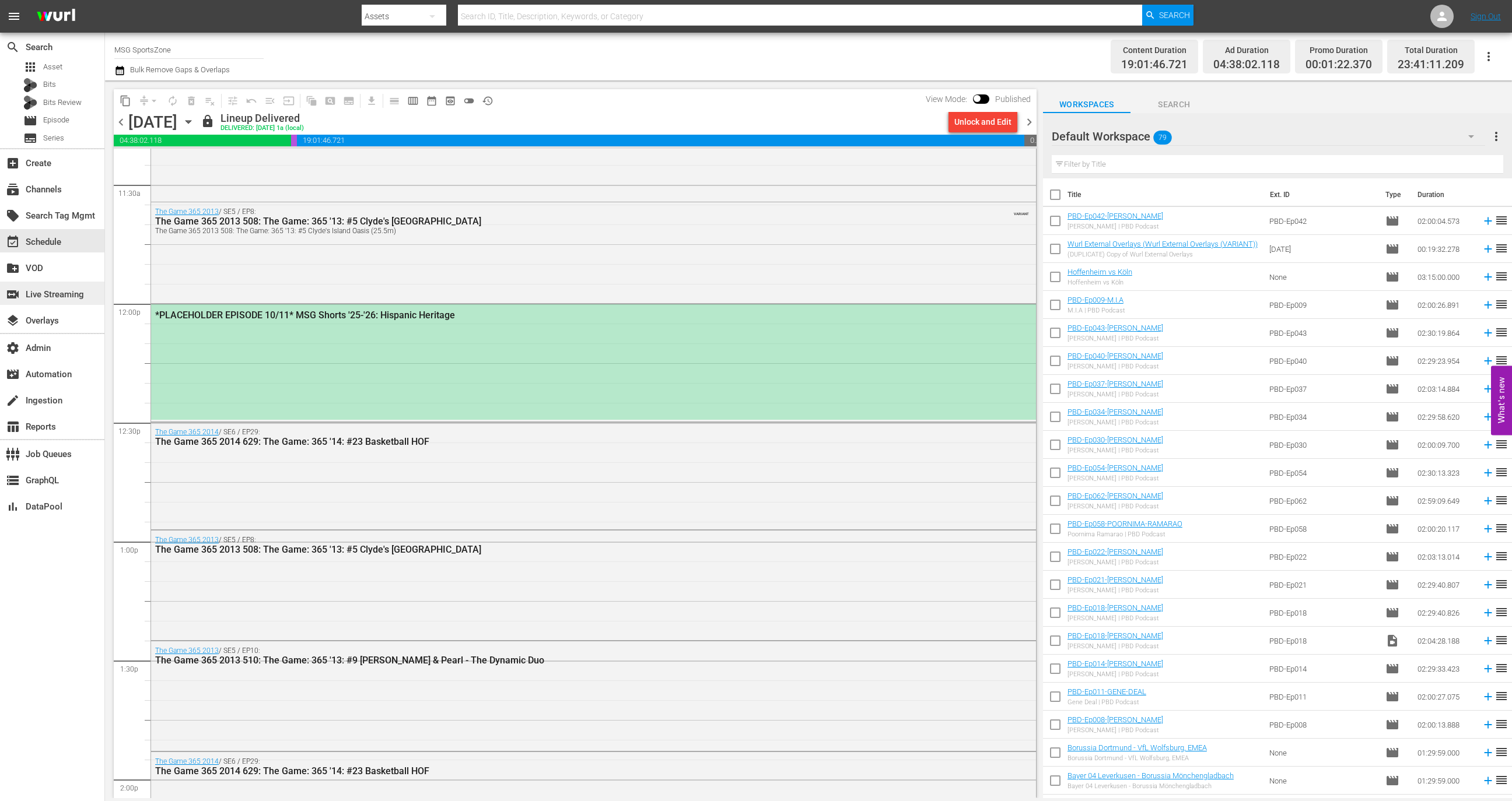
click at [65, 298] on div "switch_video Live Streaming" at bounding box center [32, 292] width 65 height 10
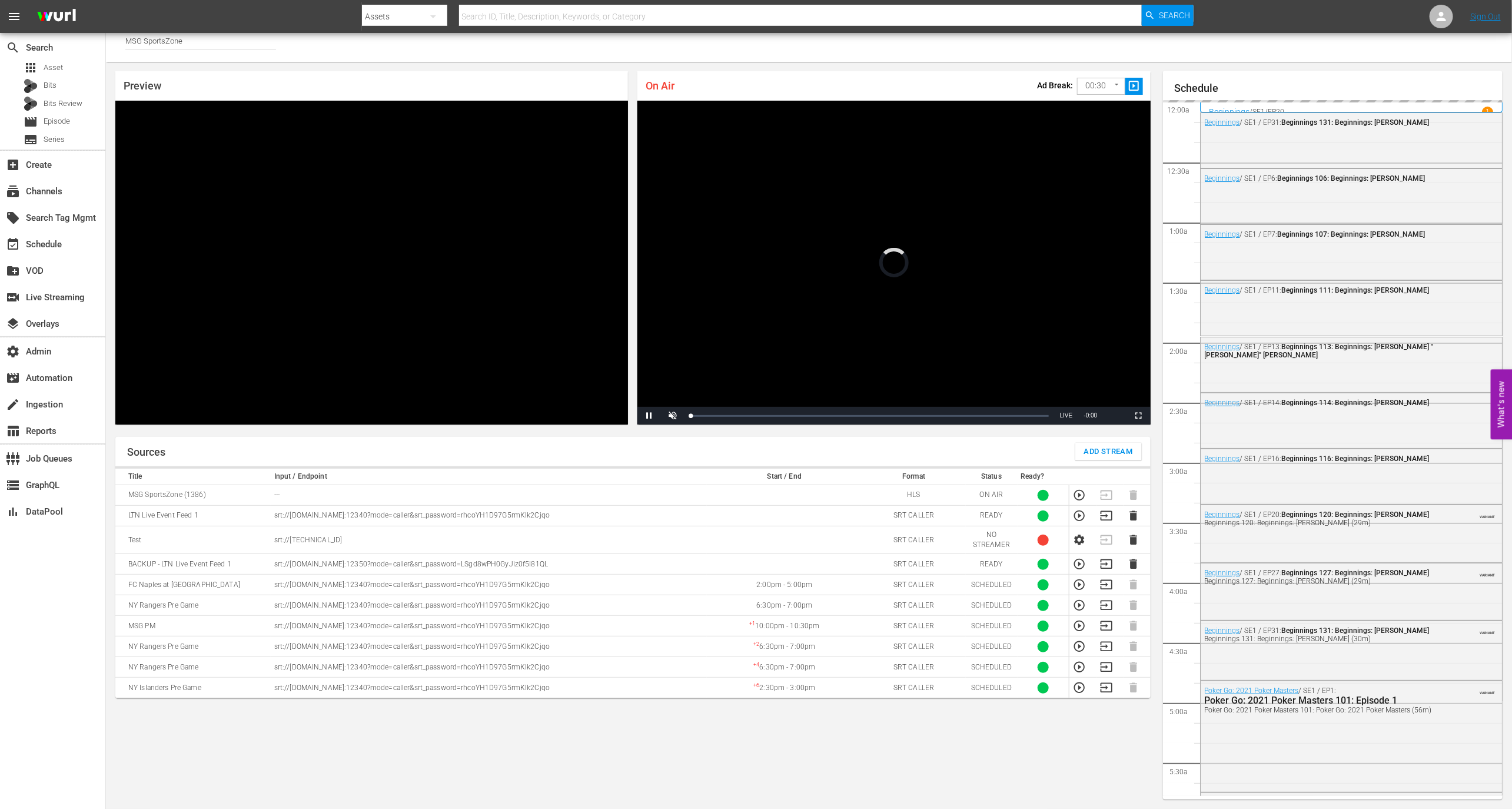
scroll to position [1846, 0]
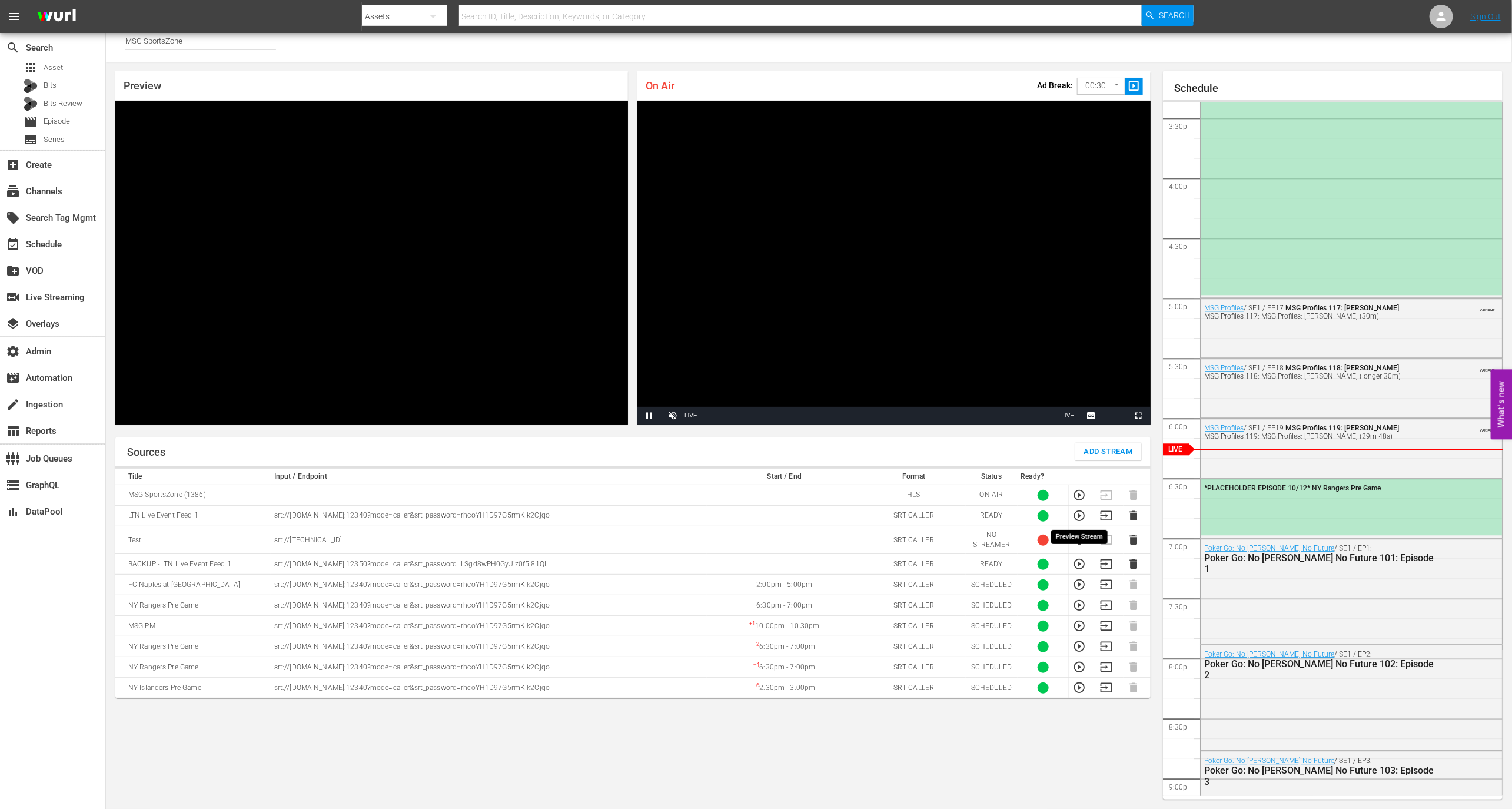
click at [1081, 514] on icon "button" at bounding box center [1079, 516] width 13 height 13
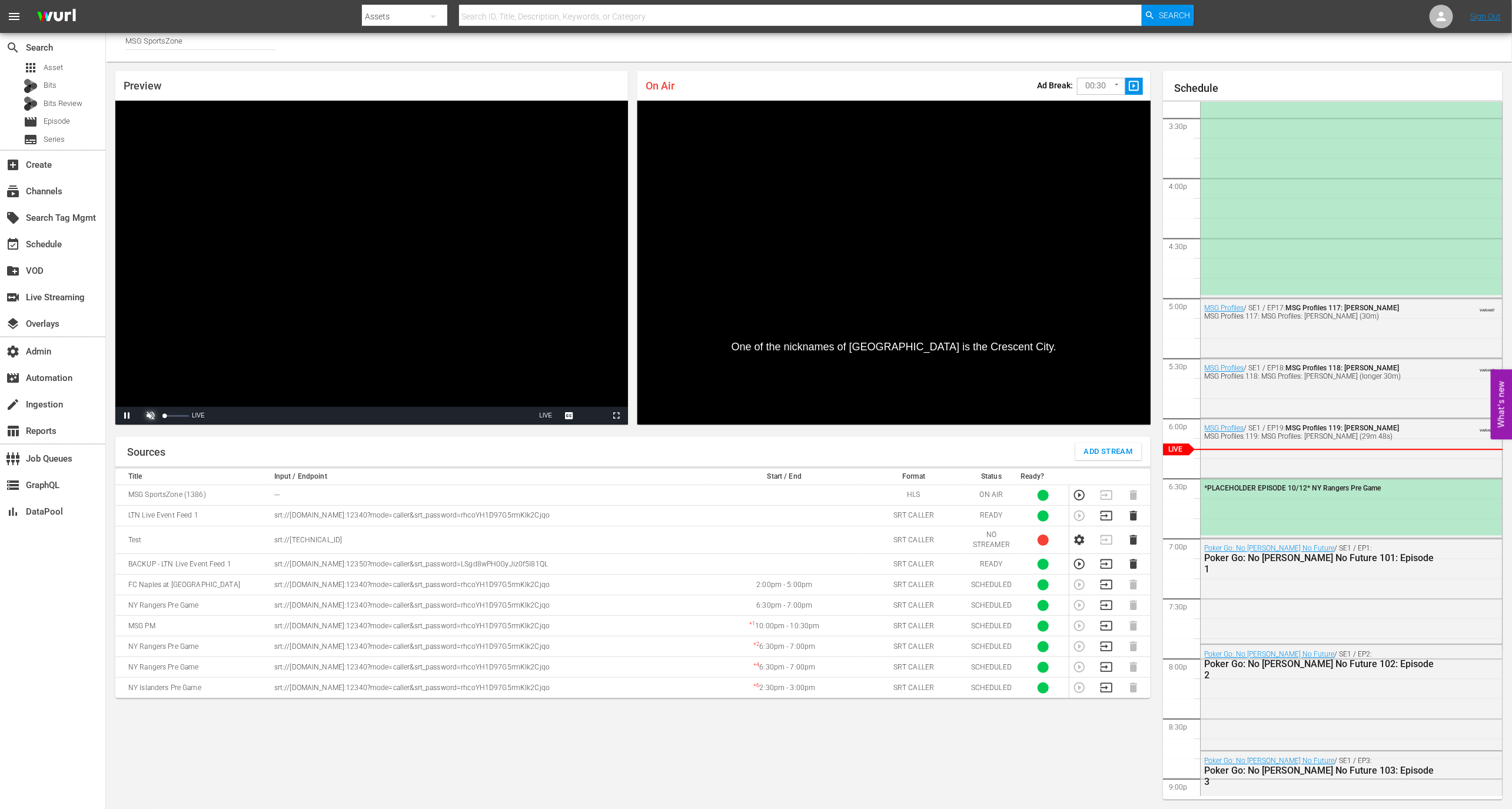
click at [151, 416] on span "Video Player" at bounding box center [151, 416] width 0 height 0
click at [192, 415] on div "Stream Type LIVE" at bounding box center [348, 415] width 372 height 18
click at [171, 416] on div "29%" at bounding box center [177, 415] width 30 height 18
click at [171, 416] on div "Volume Level" at bounding box center [168, 416] width 7 height 2
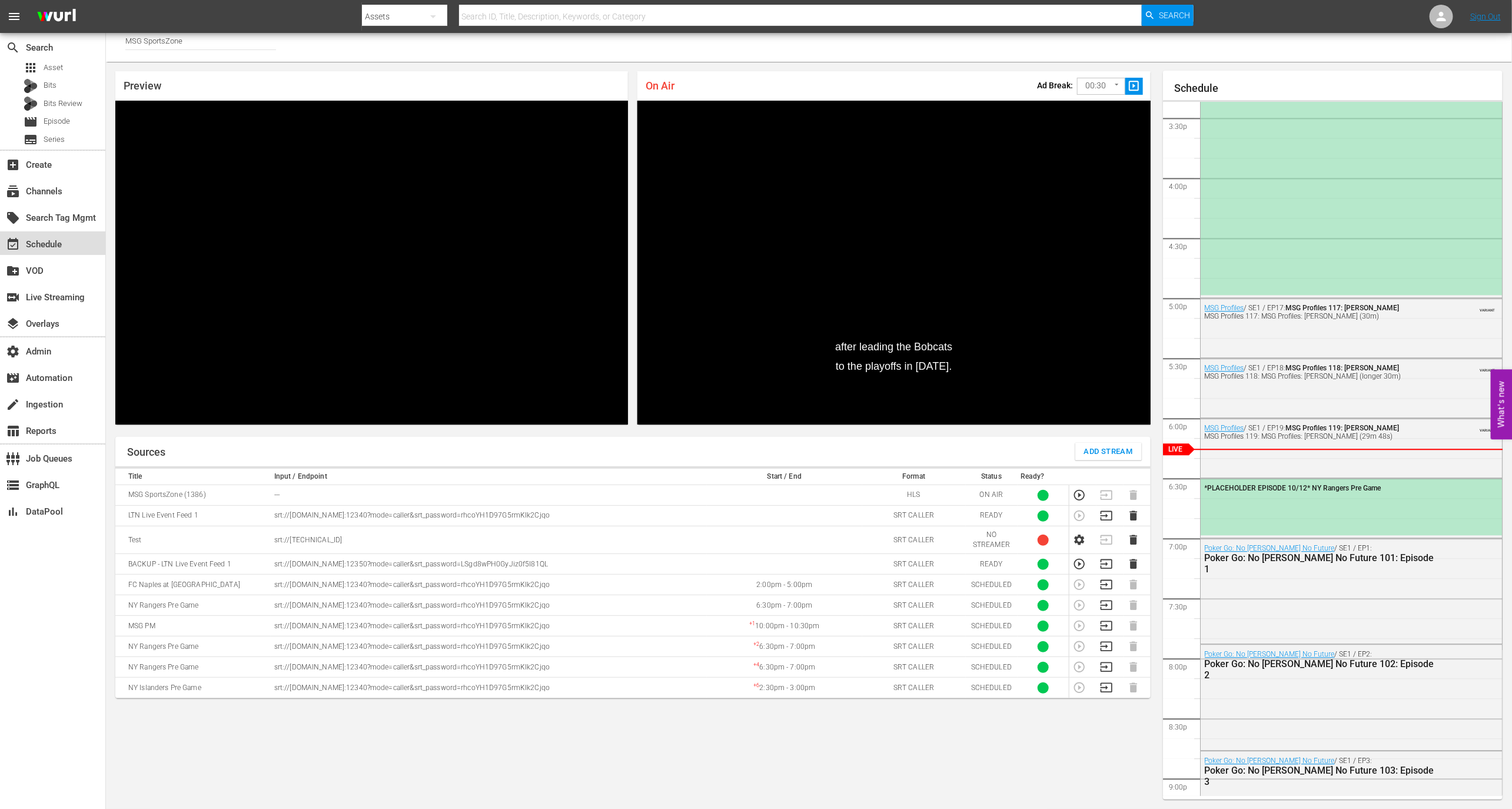
click at [56, 248] on div "event_available Schedule" at bounding box center [32, 242] width 66 height 10
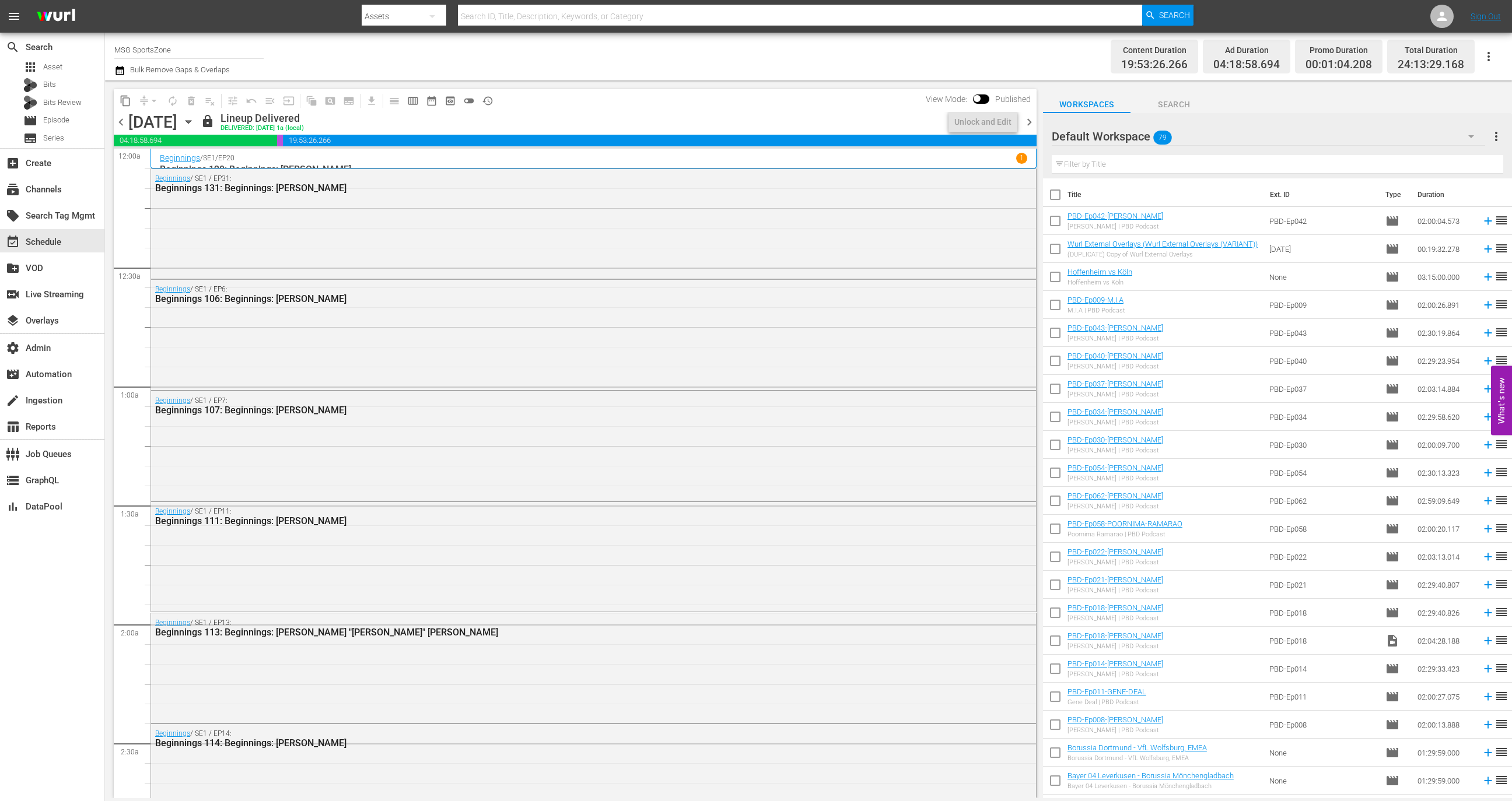
click at [123, 124] on span "chevron_left" at bounding box center [121, 122] width 15 height 15
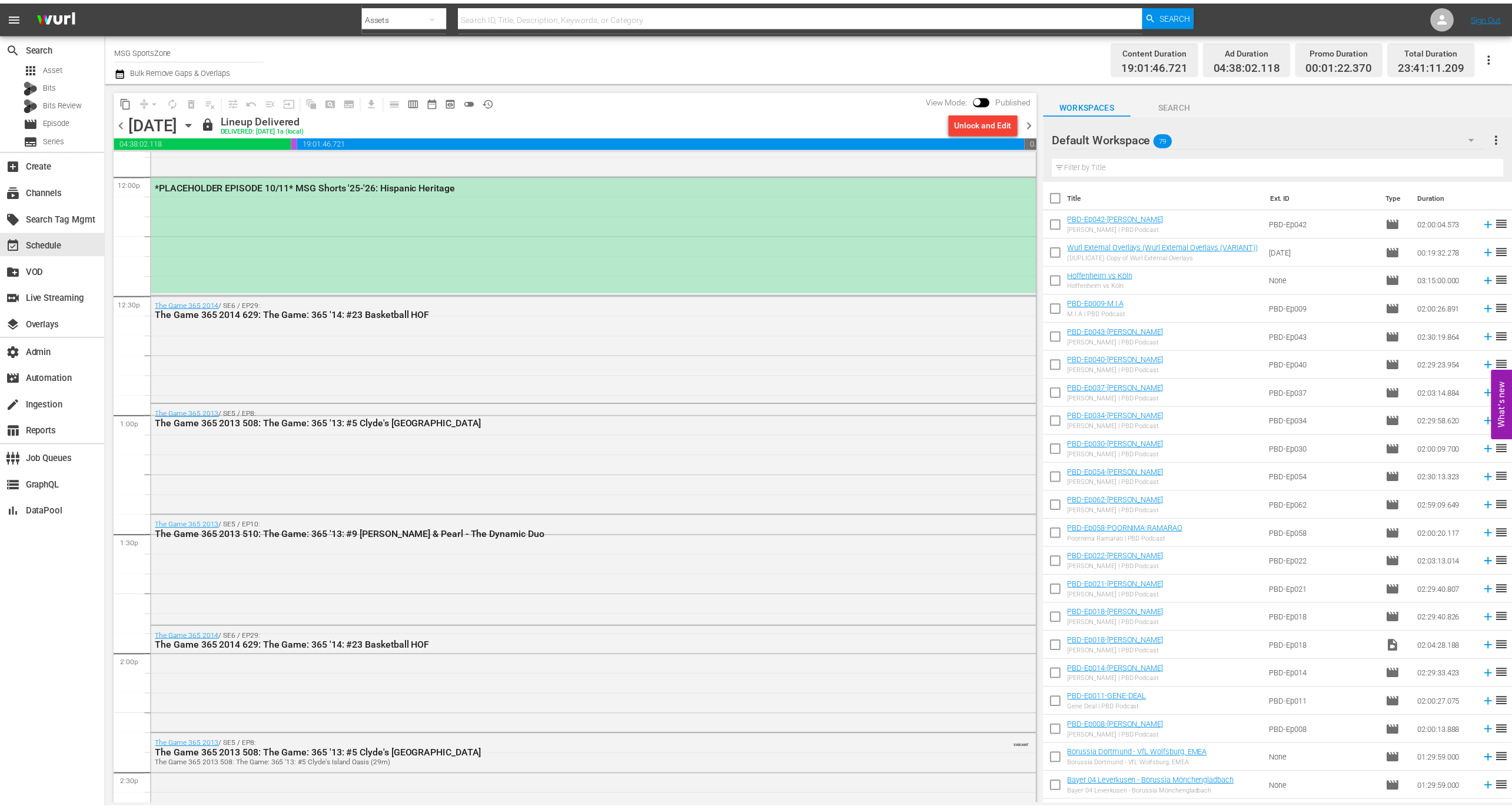
scroll to position [2718, 0]
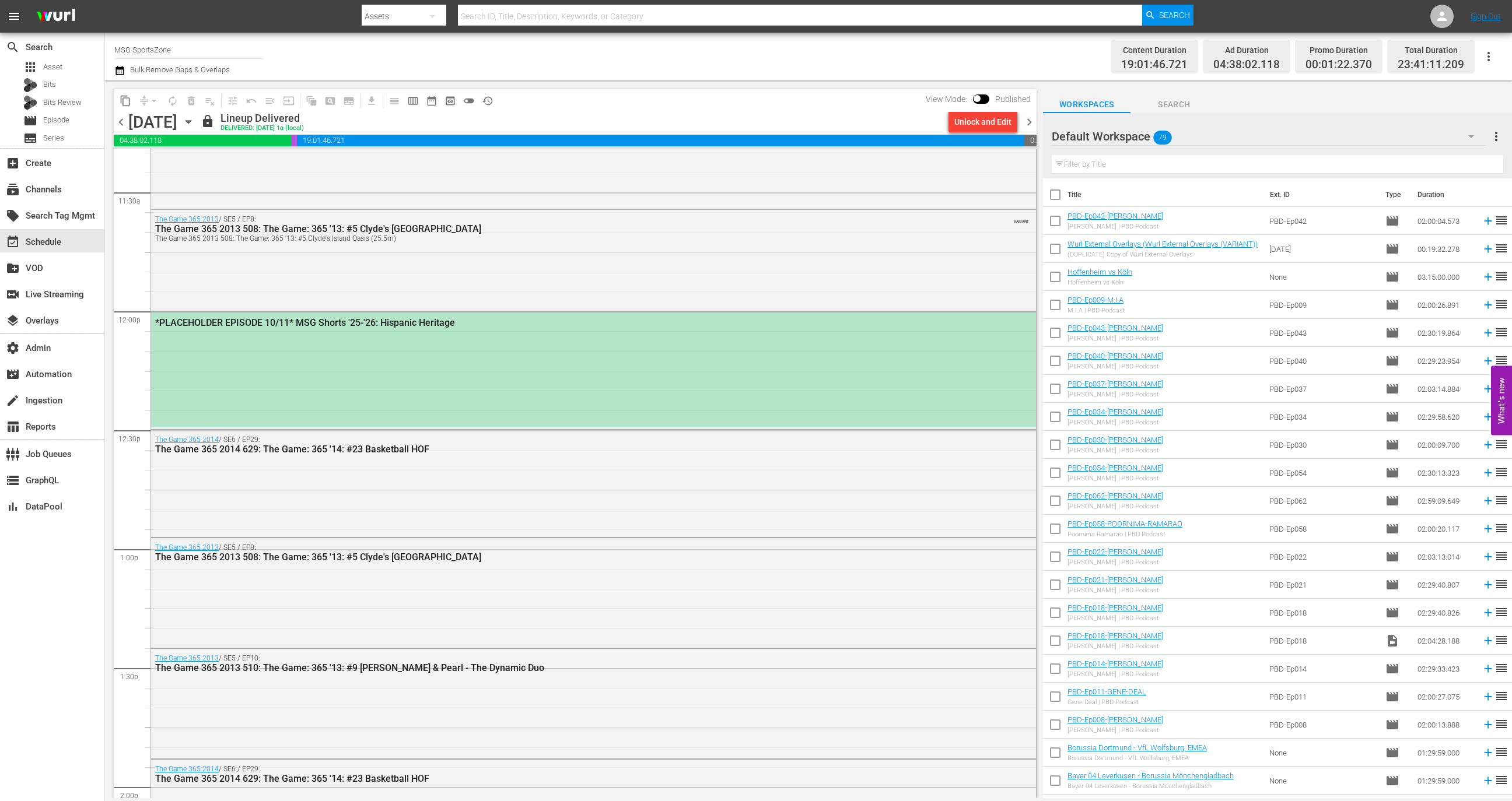
click at [352, 343] on div "*PLACEHOLDER EPISODE 10/11* MSG Shorts '25-'26: Hispanic Heritage" at bounding box center [593, 370] width 885 height 115
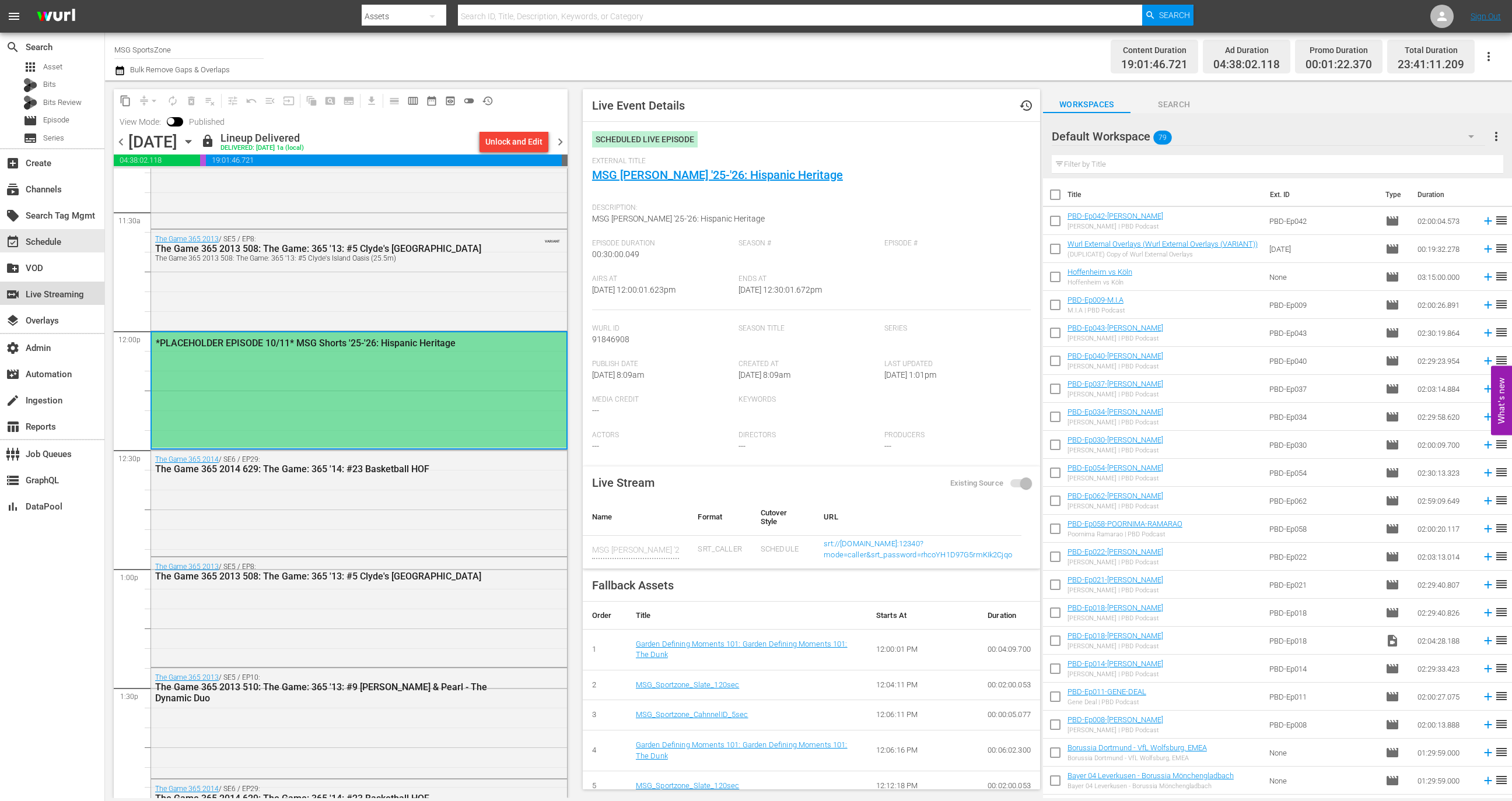
click at [65, 298] on div "switch_video Live Streaming" at bounding box center [32, 292] width 65 height 10
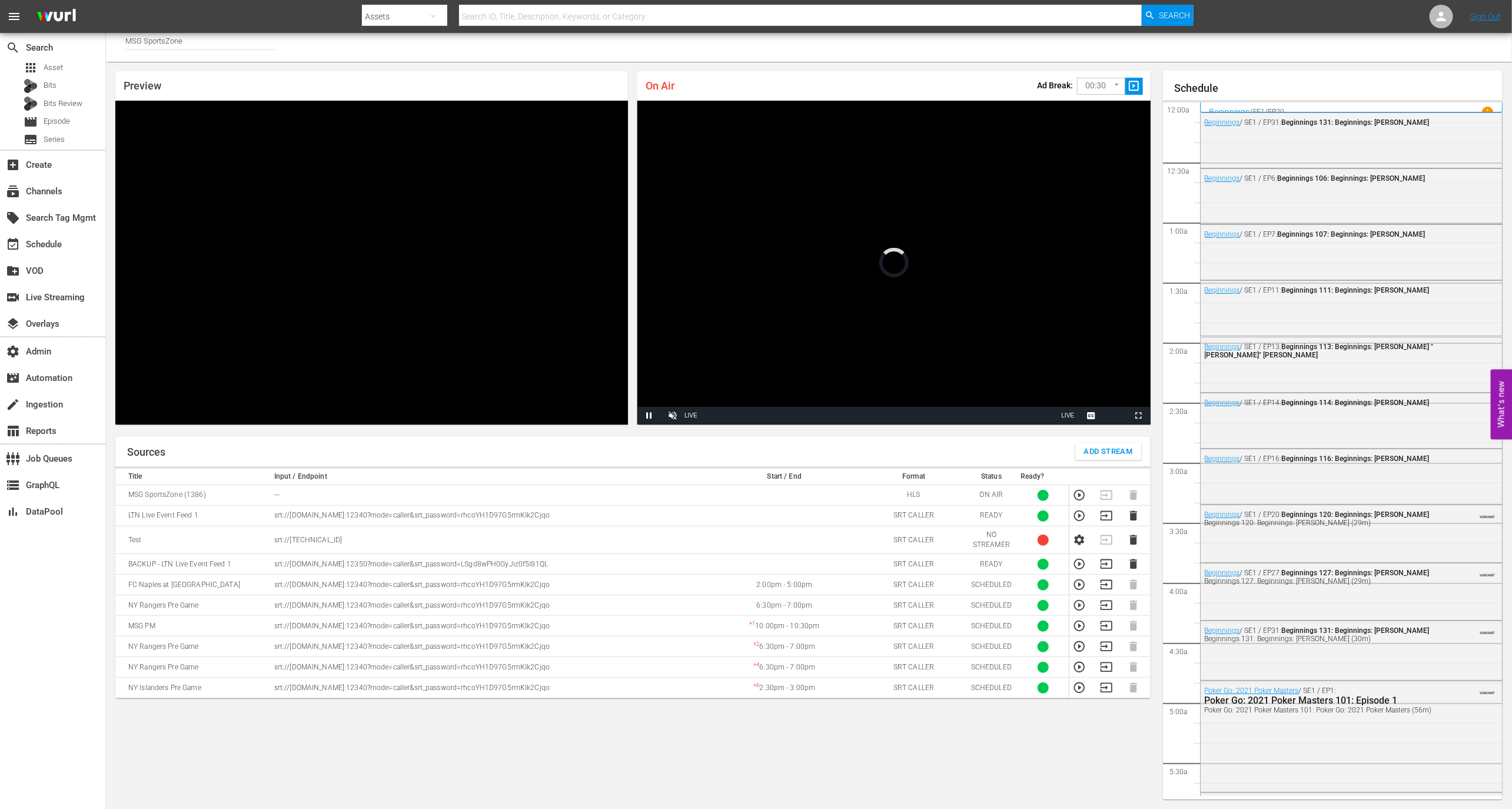
scroll to position [1847, 0]
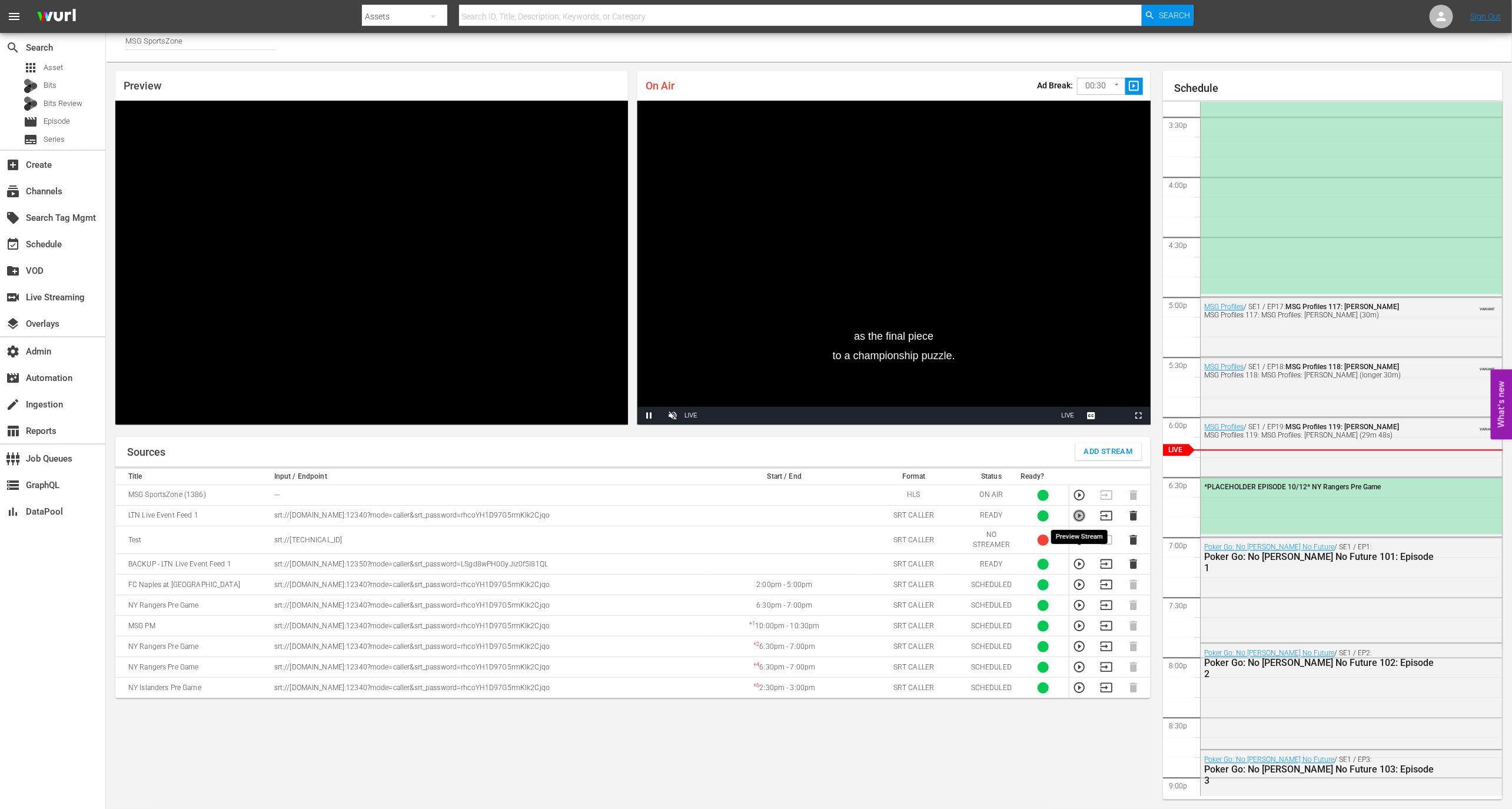
click at [1079, 517] on icon "button" at bounding box center [1079, 515] width 10 height 10
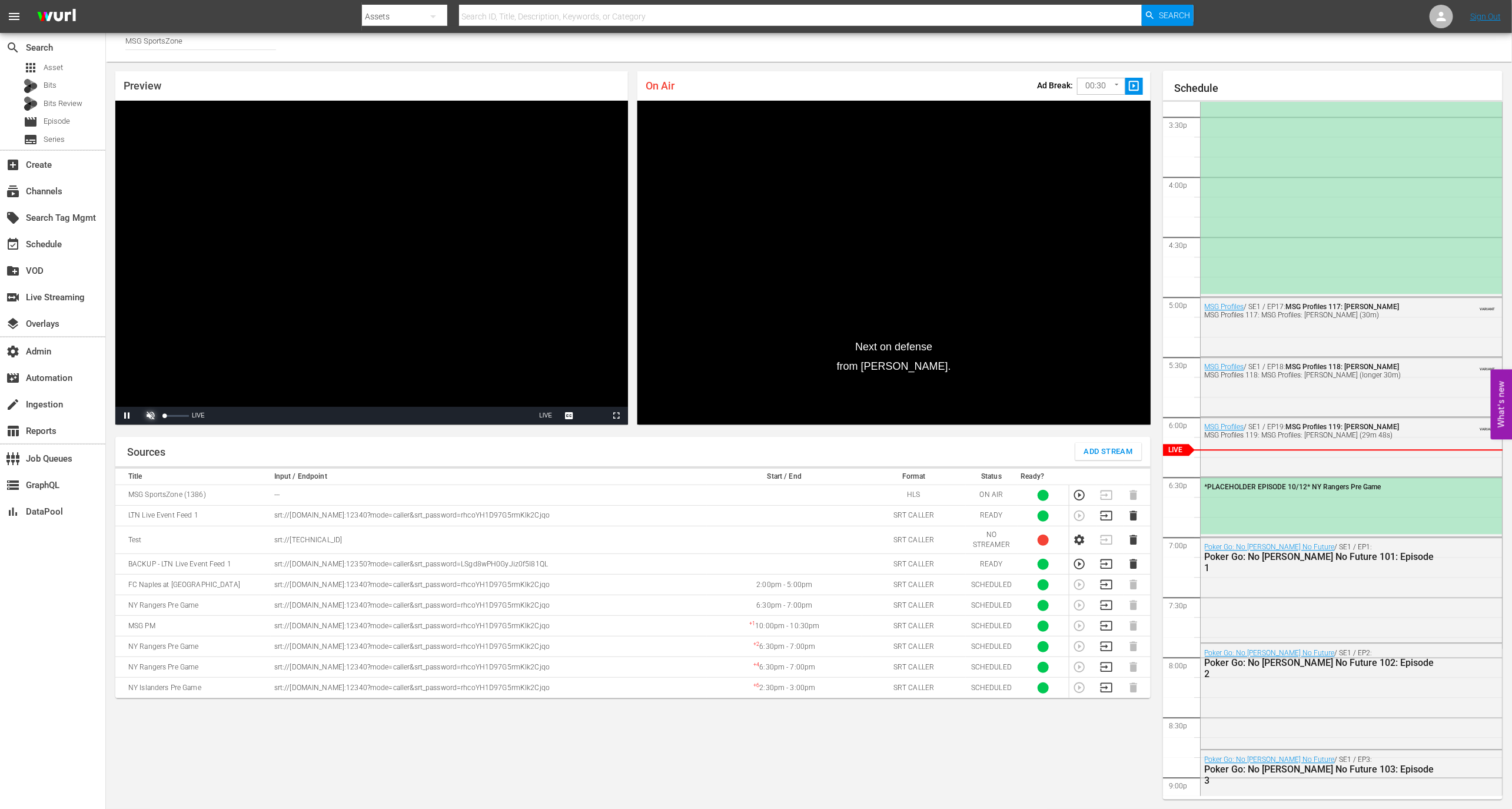
click at [151, 416] on span "Video Player" at bounding box center [151, 416] width 0 height 0
click at [172, 414] on div "32%" at bounding box center [177, 415] width 30 height 18
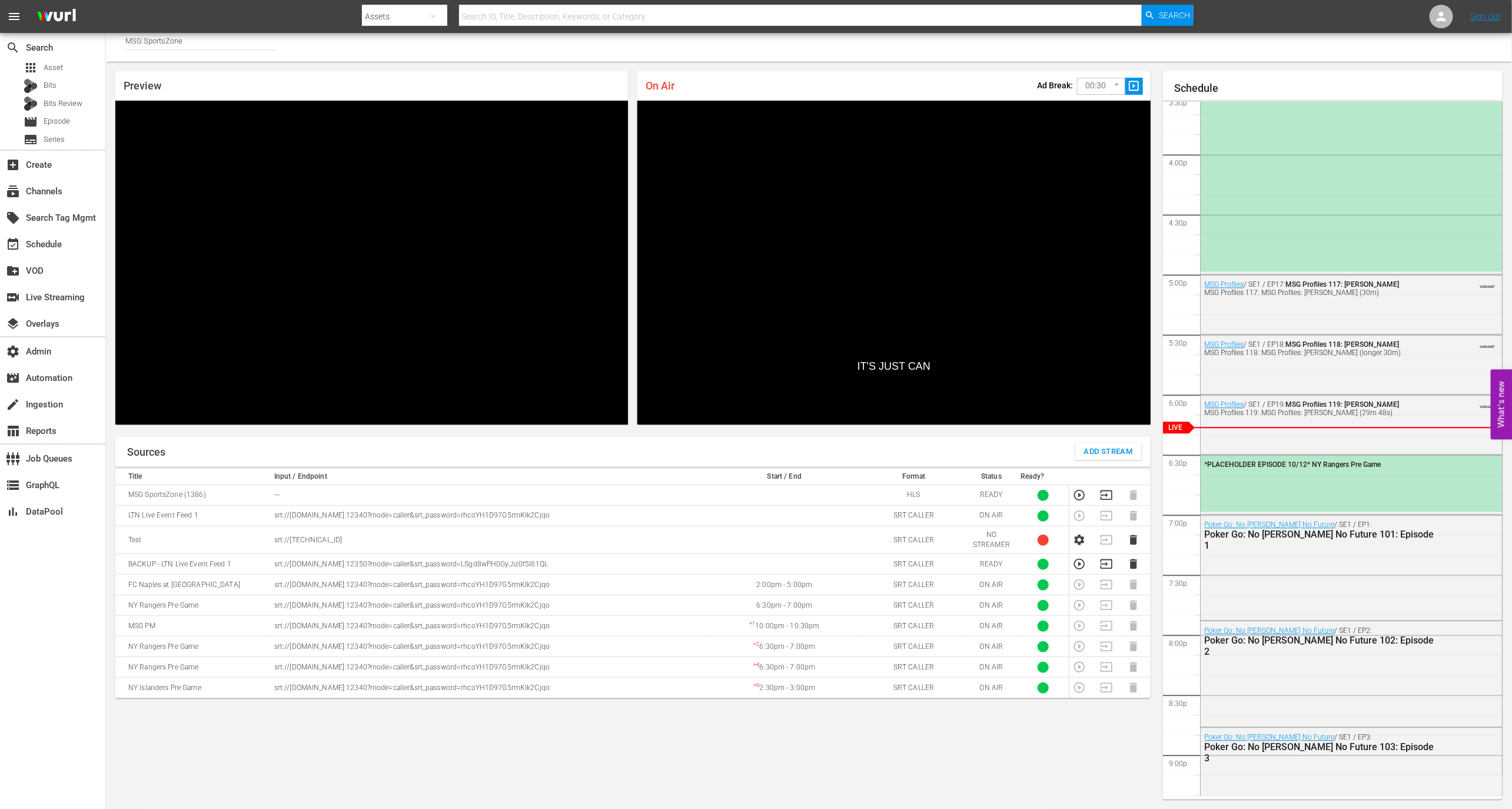
scroll to position [1900, 0]
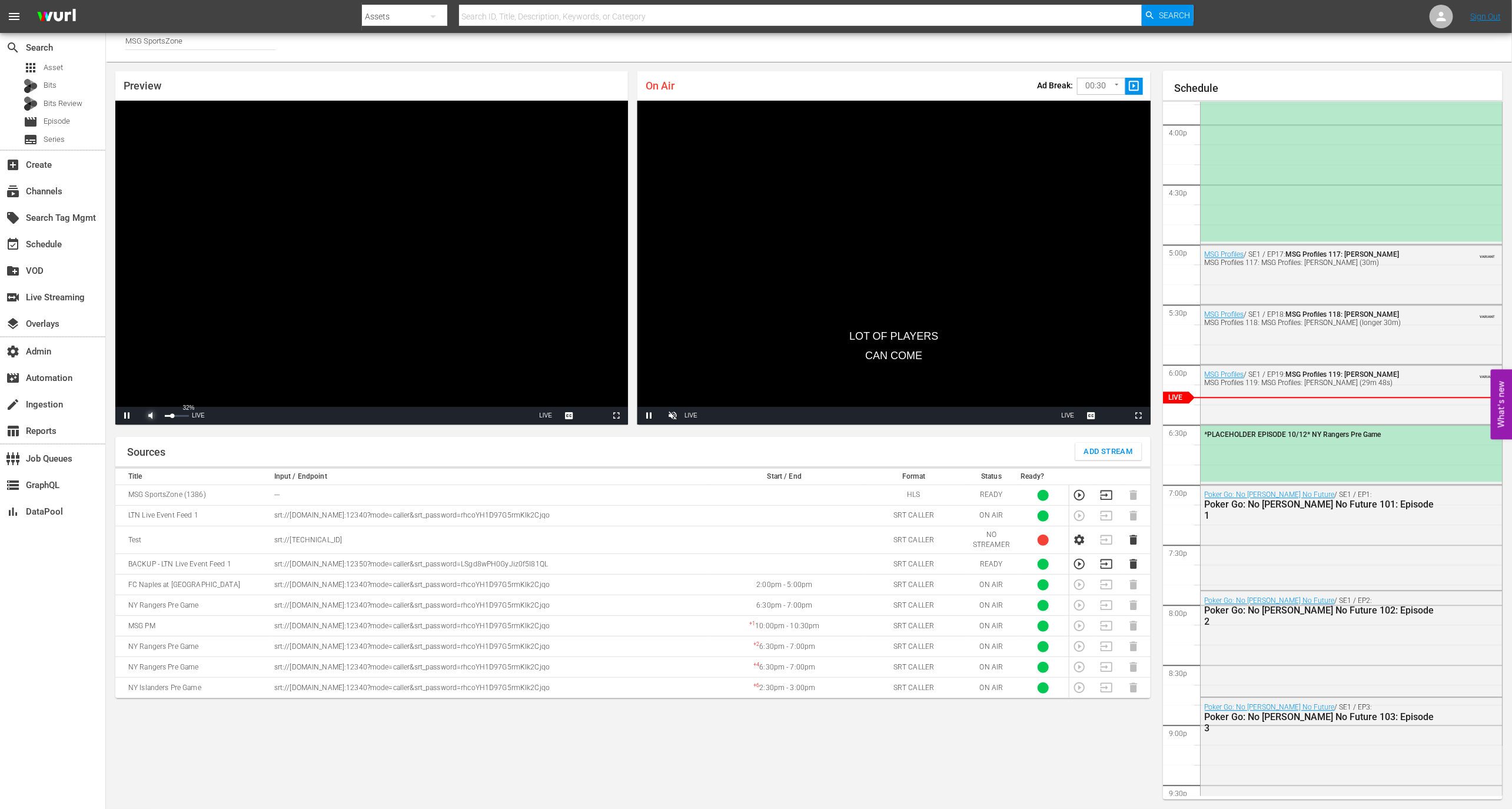
click at [151, 416] on span "Video Player" at bounding box center [151, 416] width 0 height 0
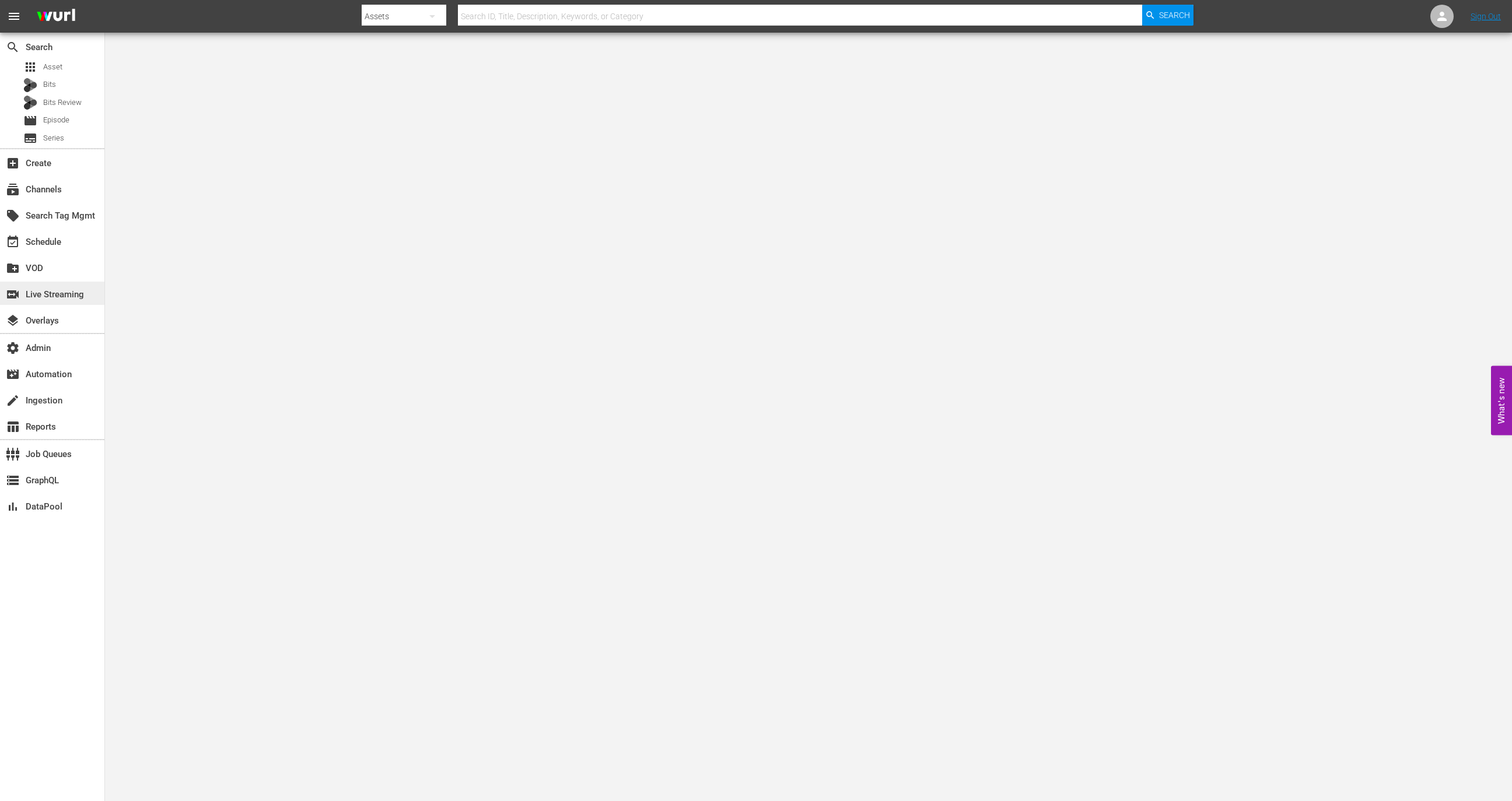
click at [53, 302] on div "switch_video Live Streaming" at bounding box center [52, 293] width 104 height 23
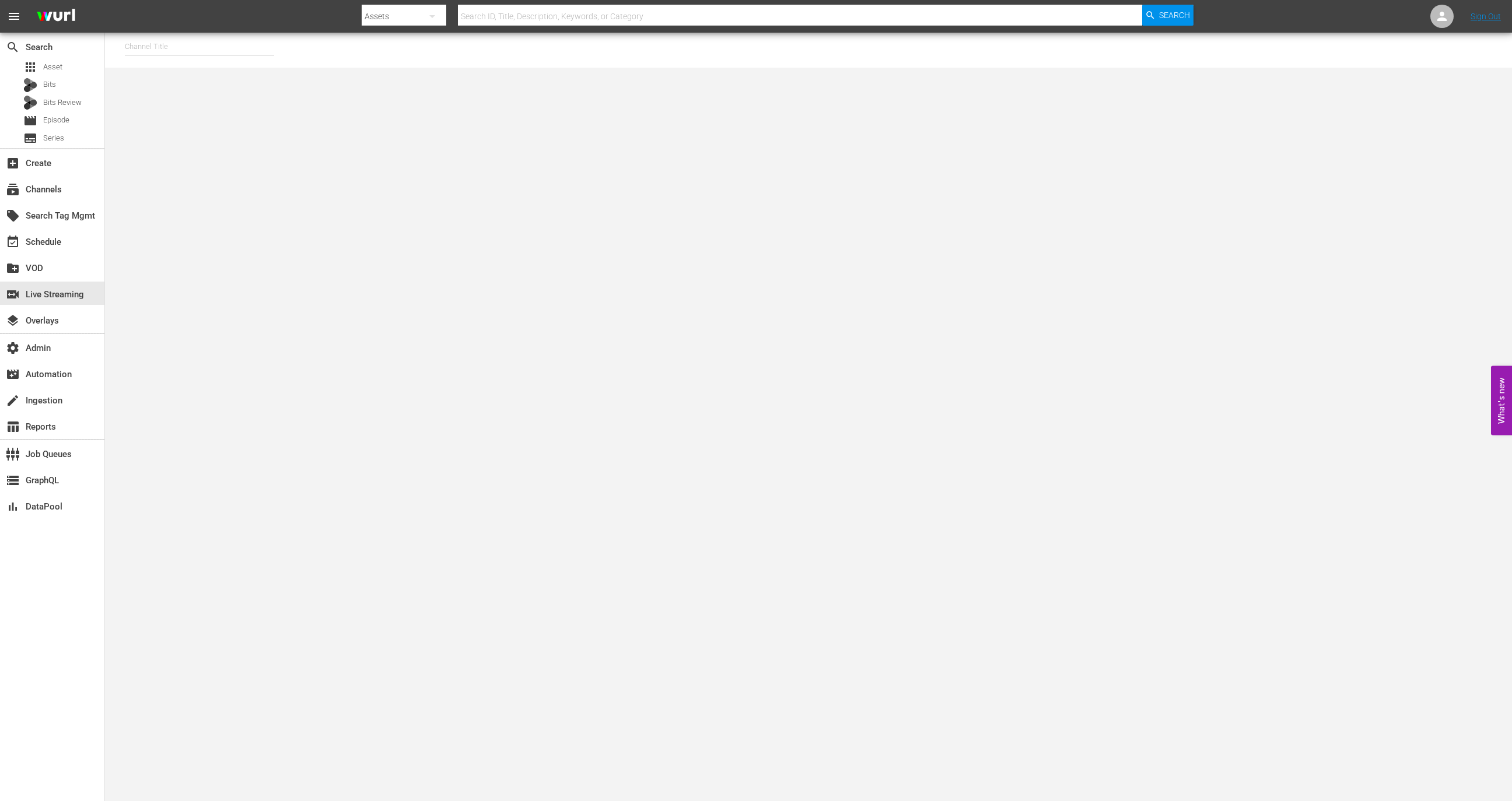
click at [219, 44] on input "text" at bounding box center [199, 47] width 149 height 28
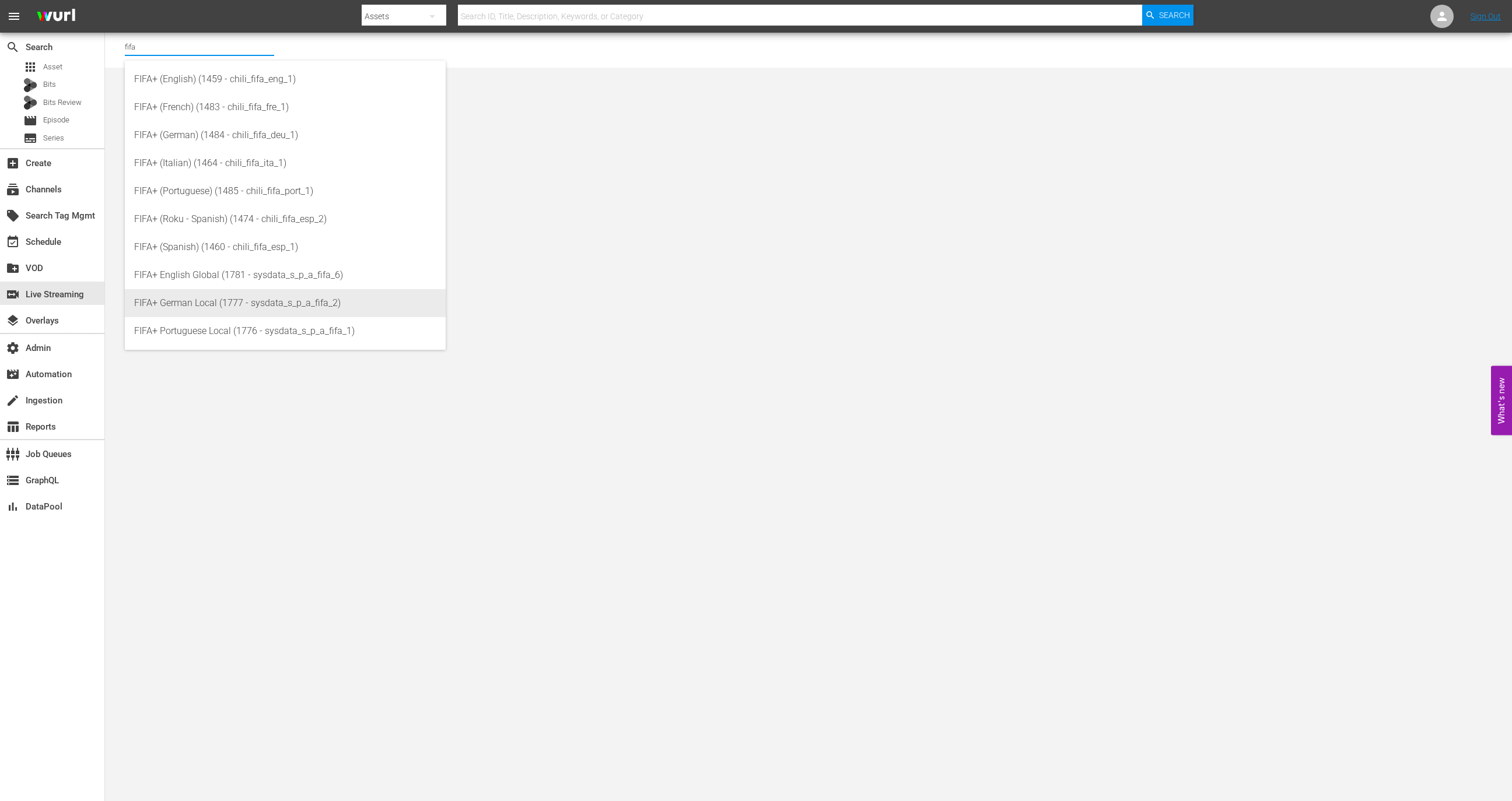
click at [285, 301] on div "FIFA+ German Local (1777 - sysdata_s_p_a_fifa_2)" at bounding box center [285, 303] width 302 height 28
type input "FIFA+ German Local (1777 - sysdata_s_p_a_fifa_2)"
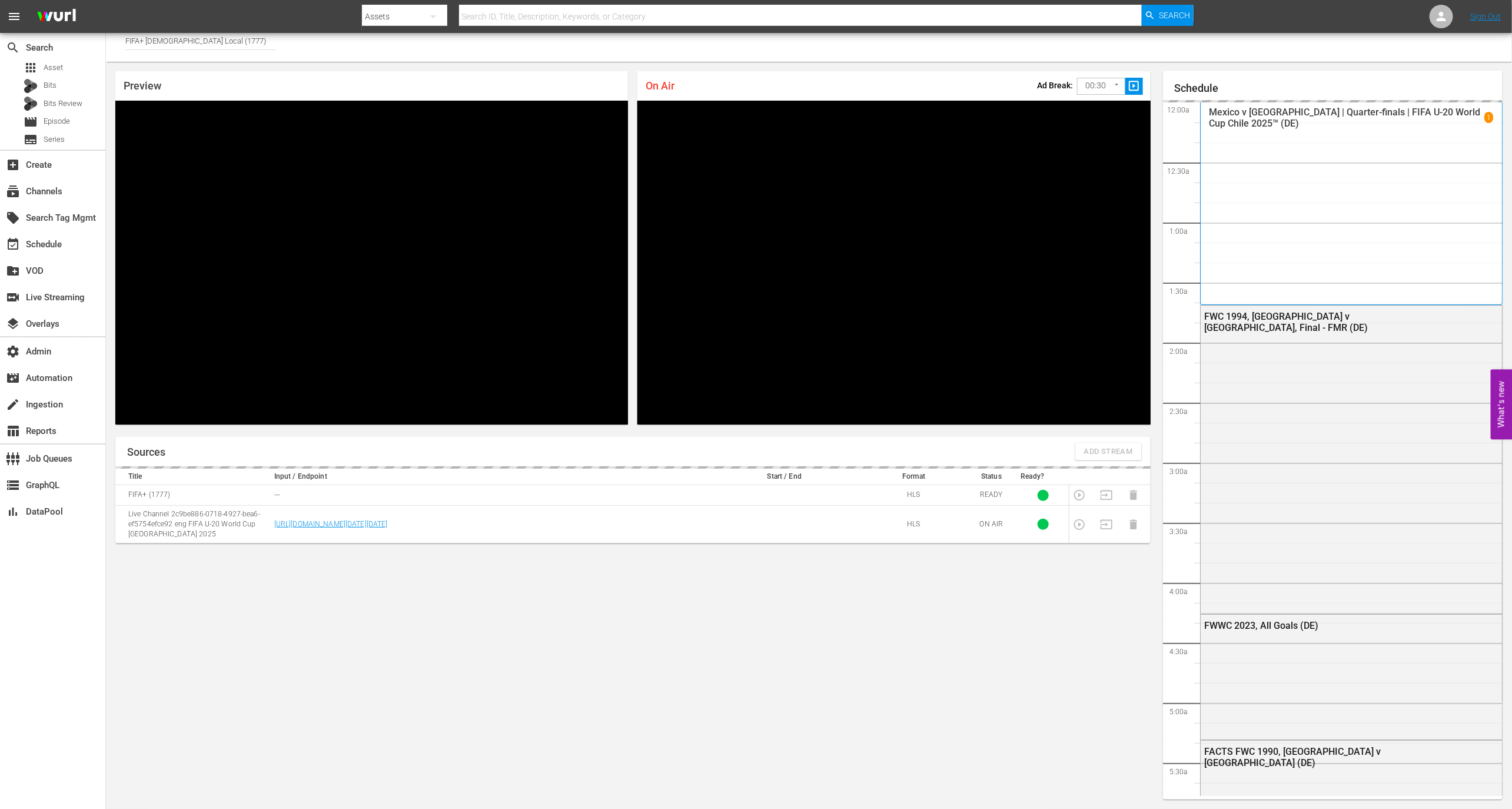
scroll to position [2312, 0]
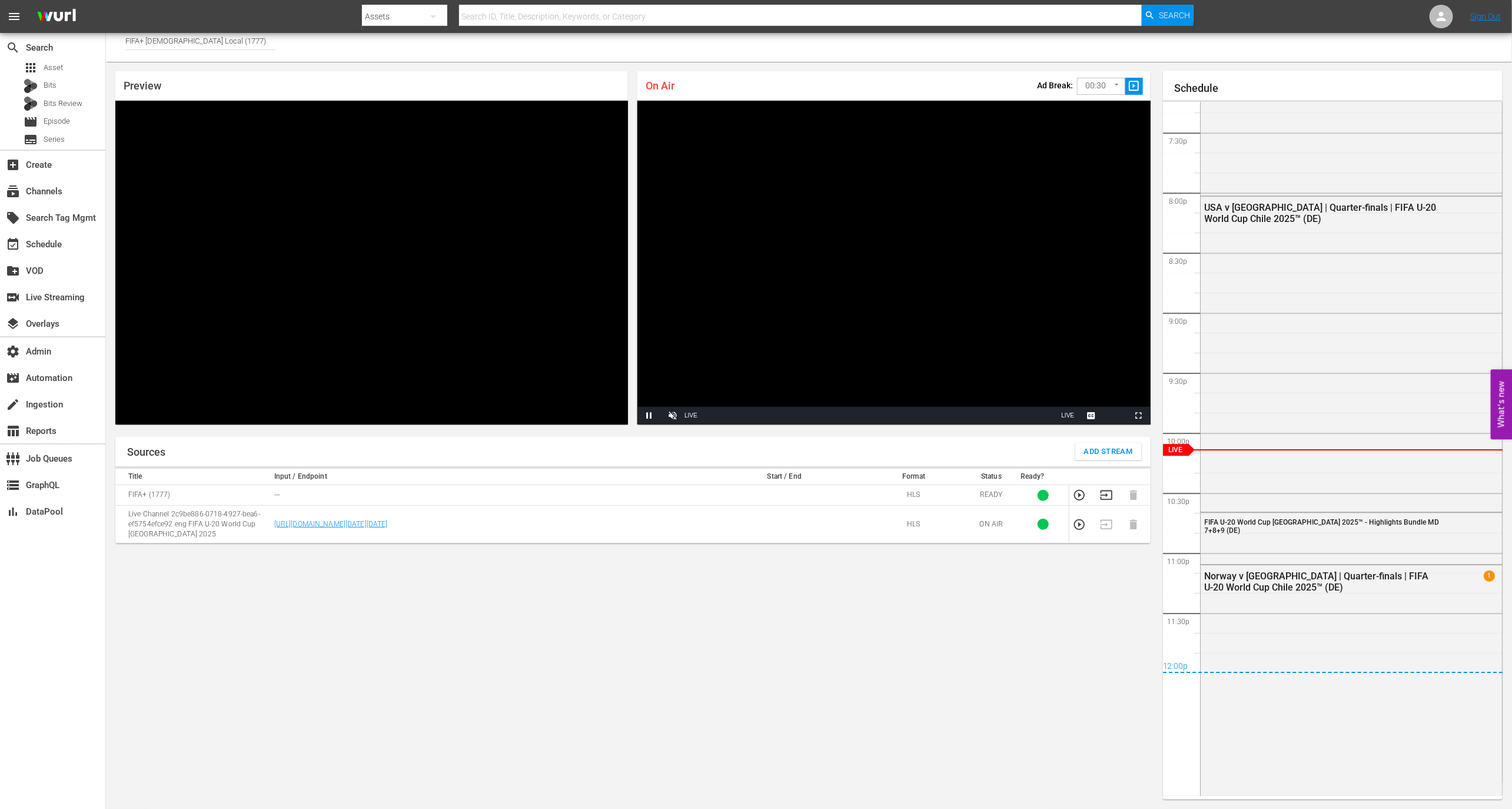
click at [198, 31] on nav "menu Search By Assets Search ID, Title, Description, Keywords, or Category Sear…" at bounding box center [756, 17] width 1512 height 33
click at [198, 32] on nav "menu Search By Assets Search ID, Title, Description, Keywords, or Category Sear…" at bounding box center [756, 17] width 1512 height 33
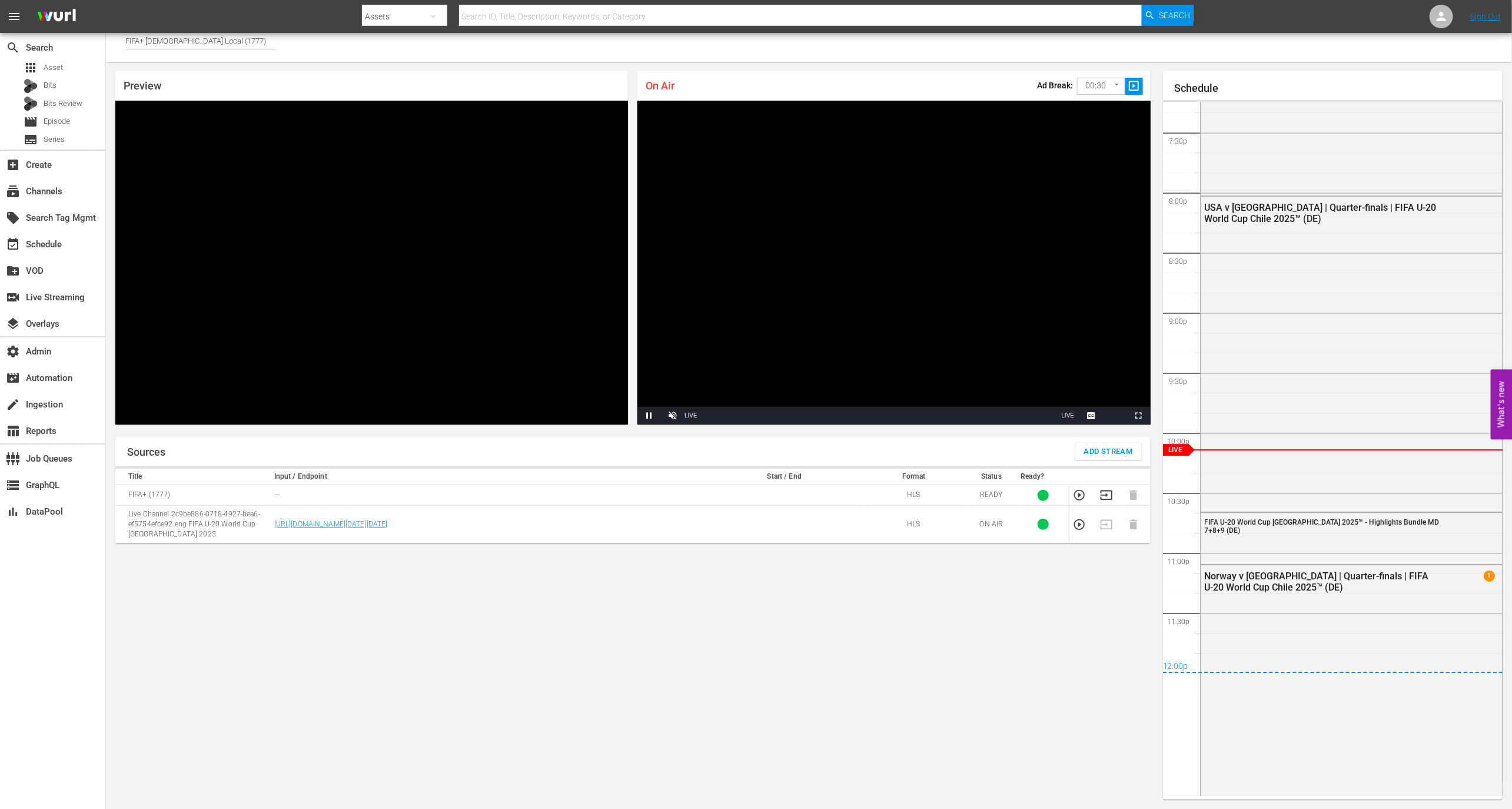
click at [198, 37] on input "FIFA+ German Local (1777)" at bounding box center [201, 41] width 151 height 29
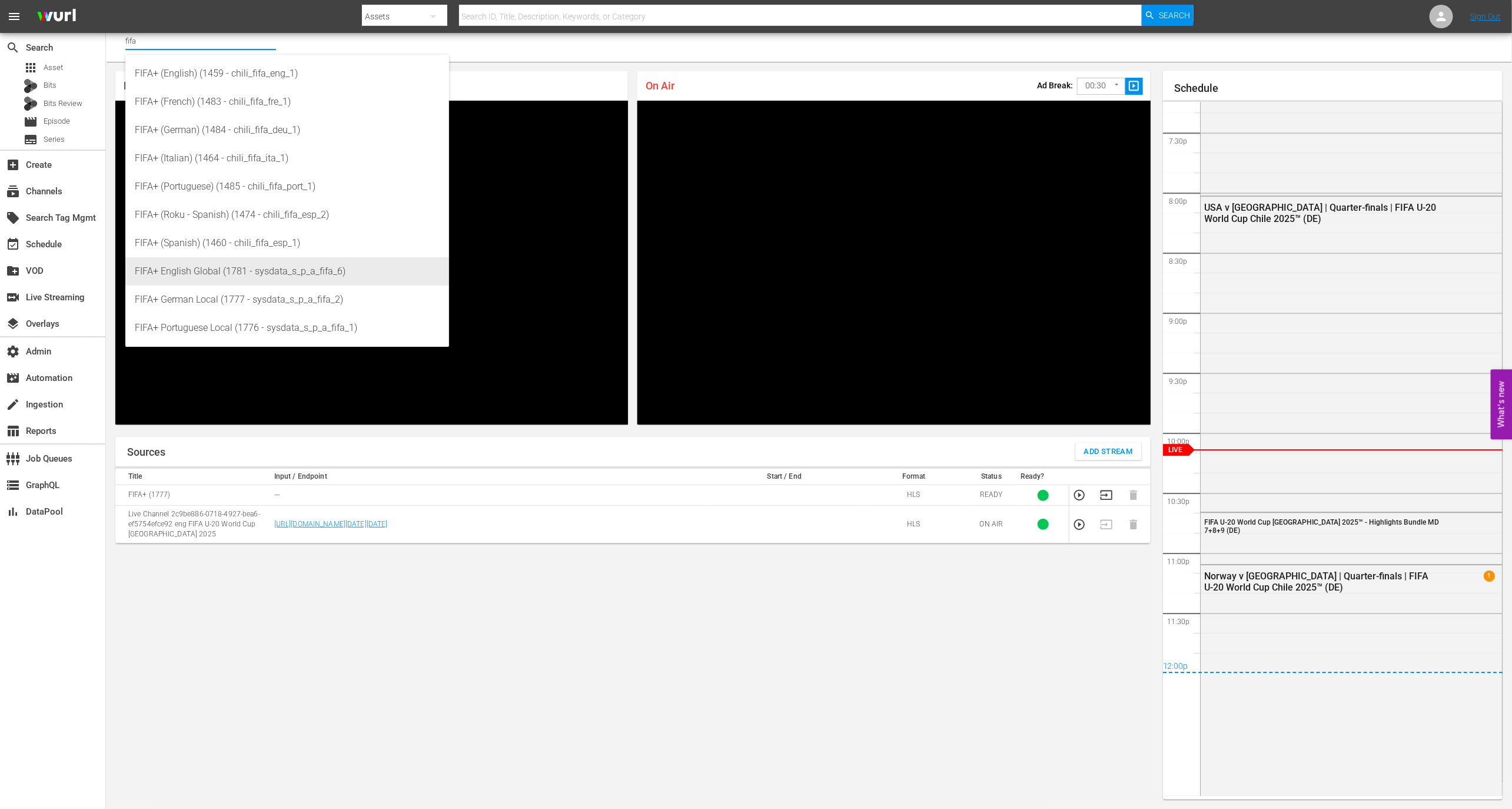
click at [234, 276] on div "FIFA+ English Global (1781 - sysdata_s_p_a_fifa_6)" at bounding box center [287, 271] width 305 height 29
type input "FIFA+ English Global (1781 - sysdata_s_p_a_fifa_6)"
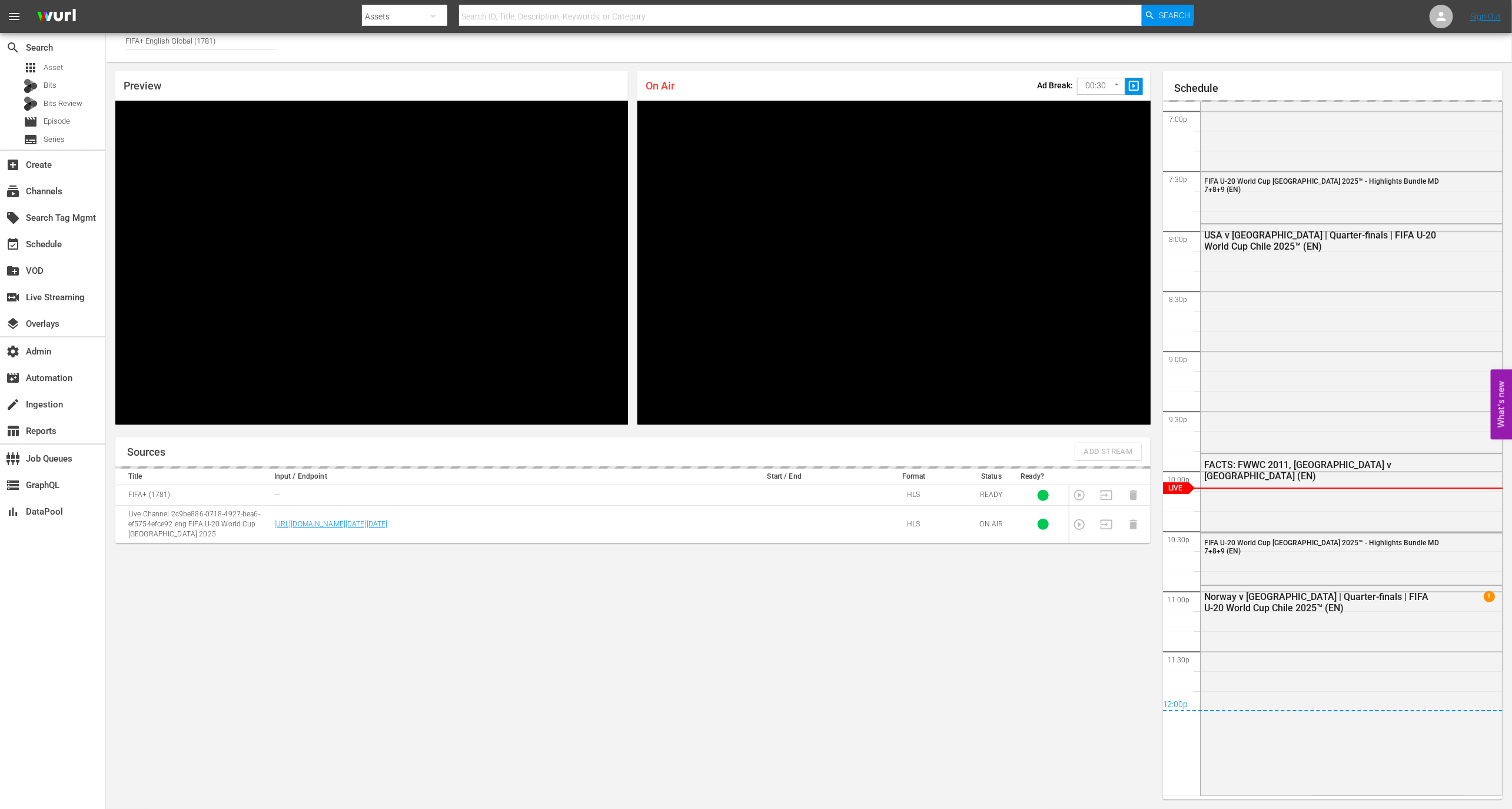
scroll to position [2274, 0]
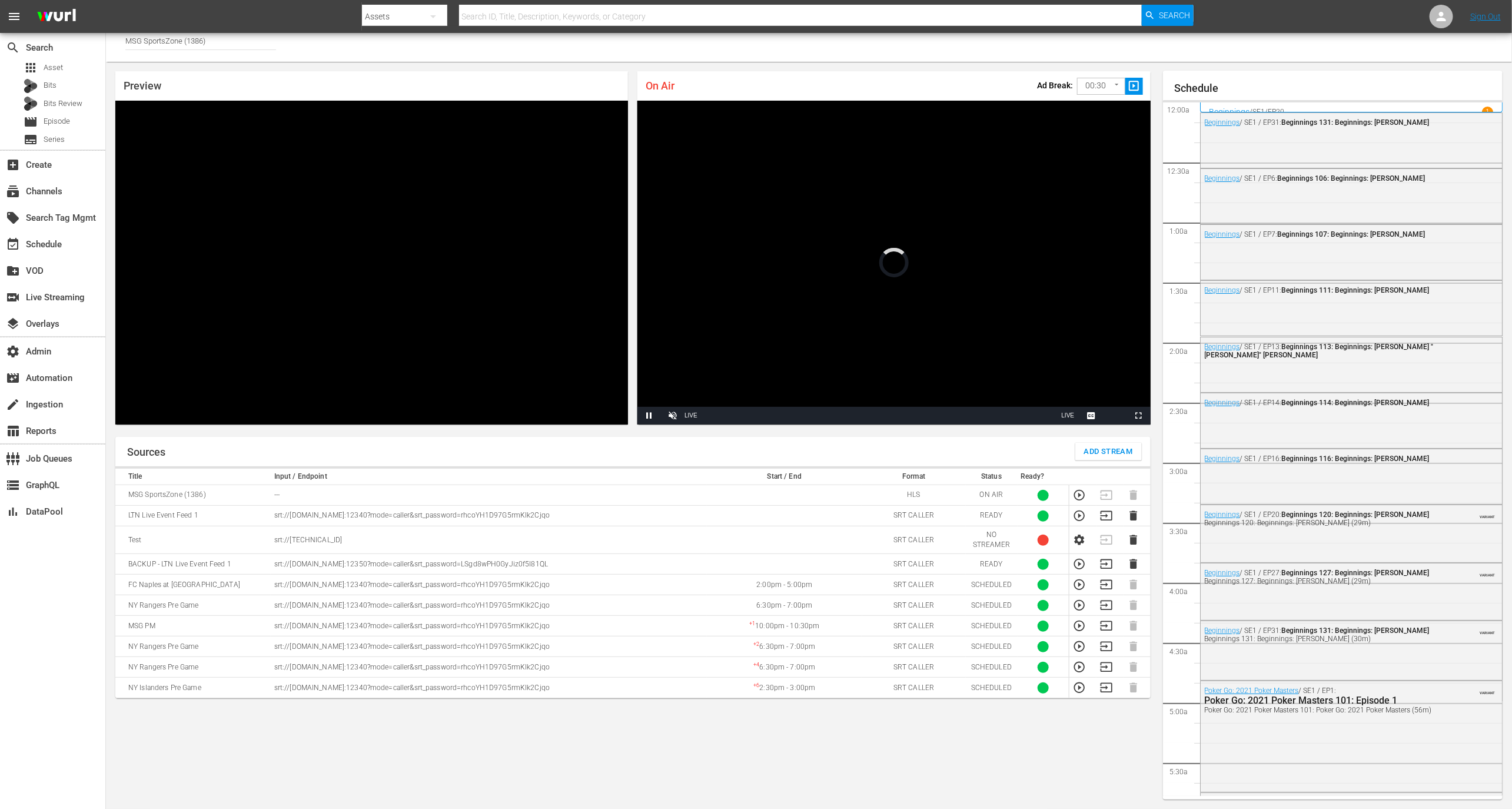
scroll to position [6, 0]
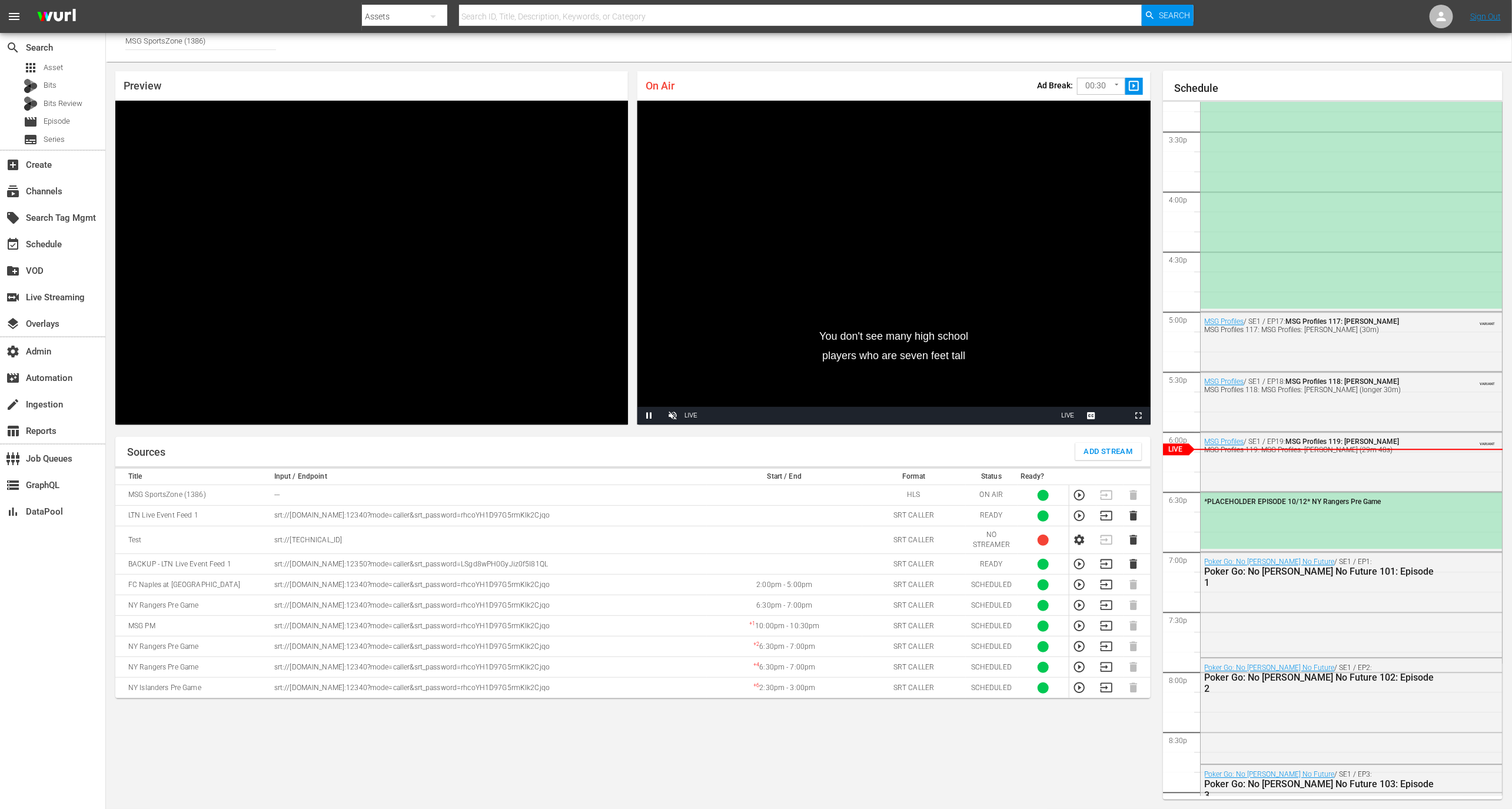
click at [268, 42] on input "MSG SportsZone (1386)" at bounding box center [201, 41] width 151 height 29
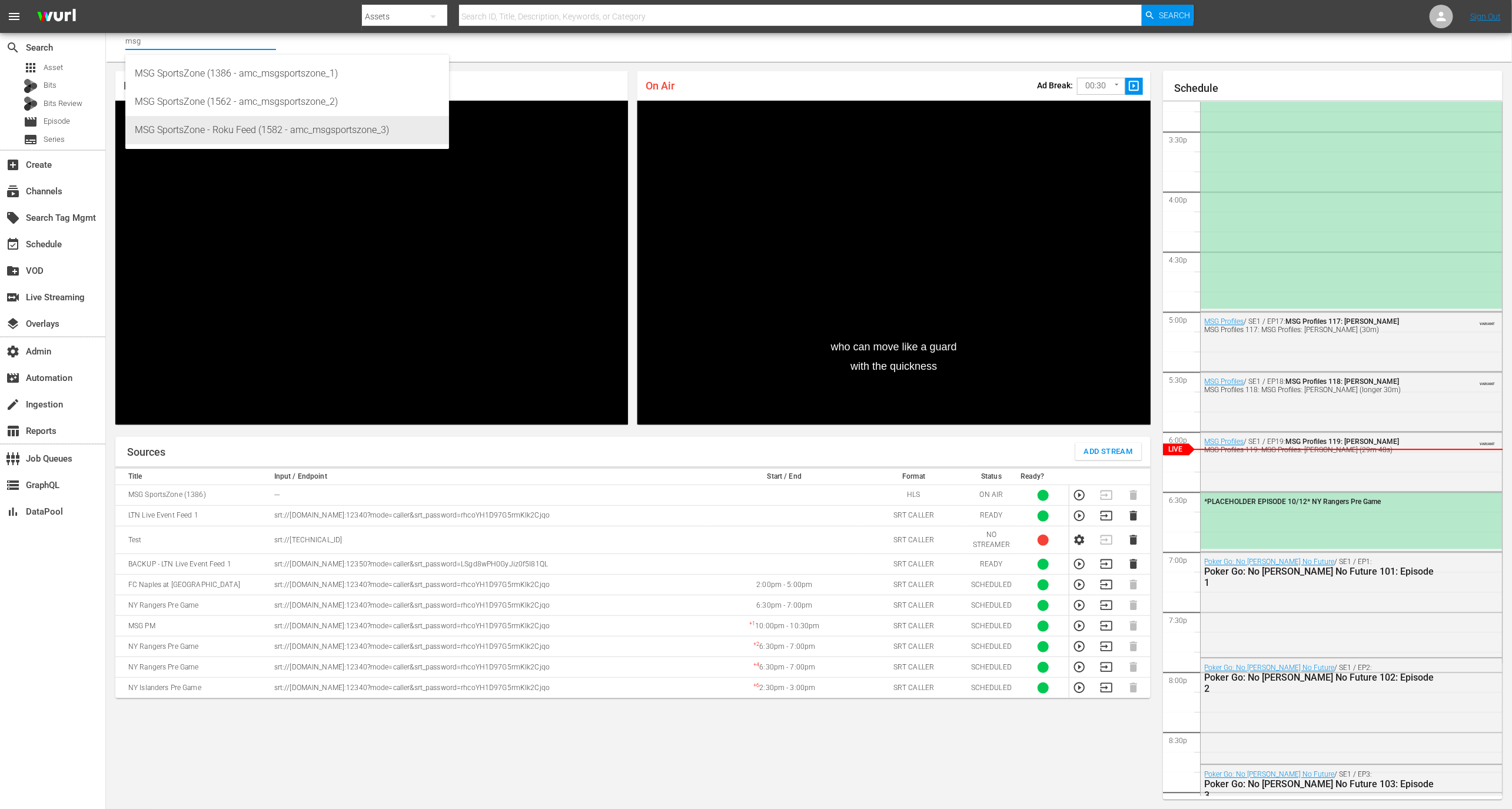
click at [281, 130] on div "MSG SportsZone - Roku Feed (1582 - amc_msgsportszone_3)" at bounding box center [287, 129] width 305 height 29
type input "MSG SportsZone - Roku Feed (1582 - amc_msgsportszone_3)"
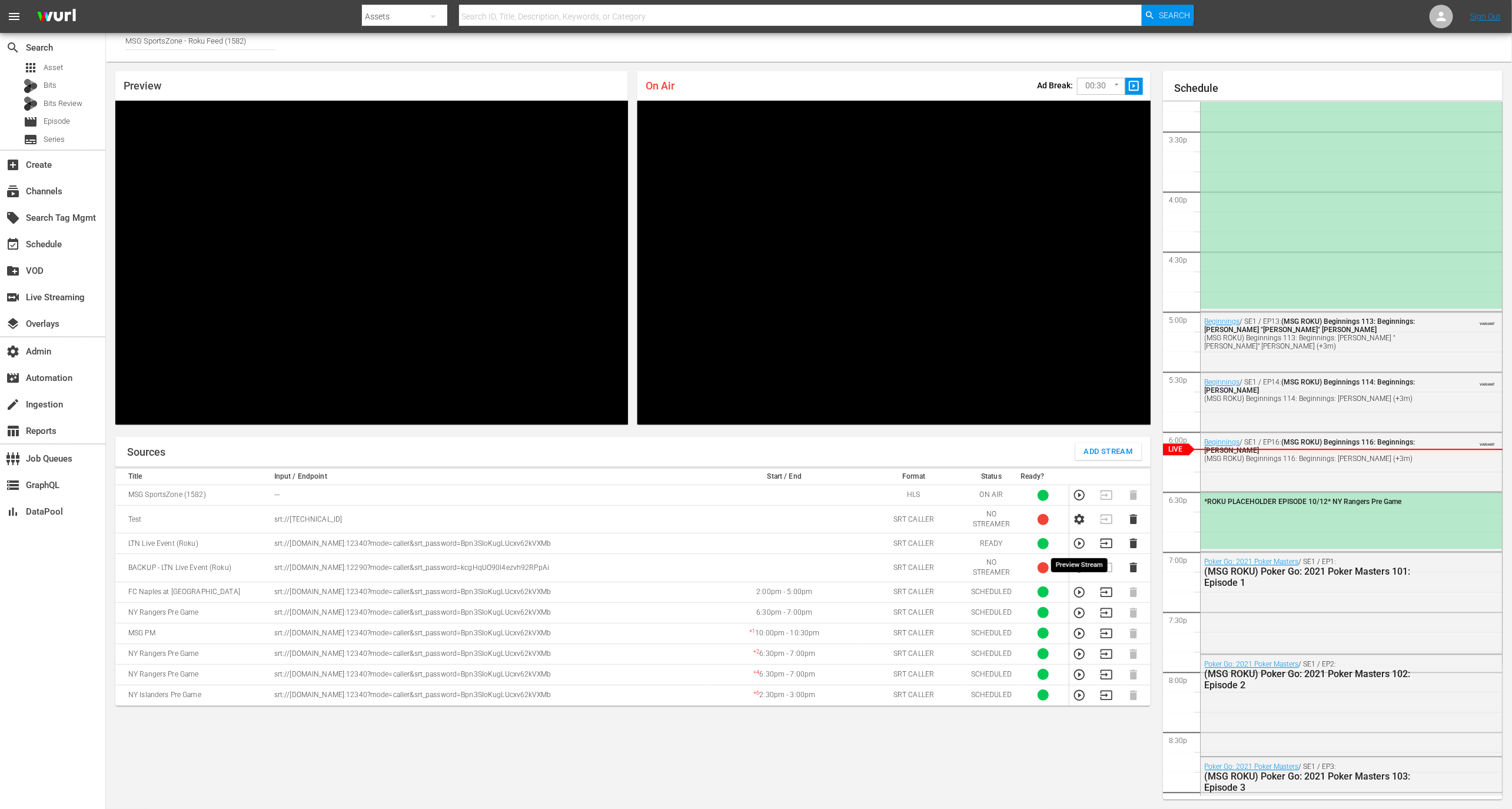
click at [1079, 545] on icon "button" at bounding box center [1079, 543] width 10 height 10
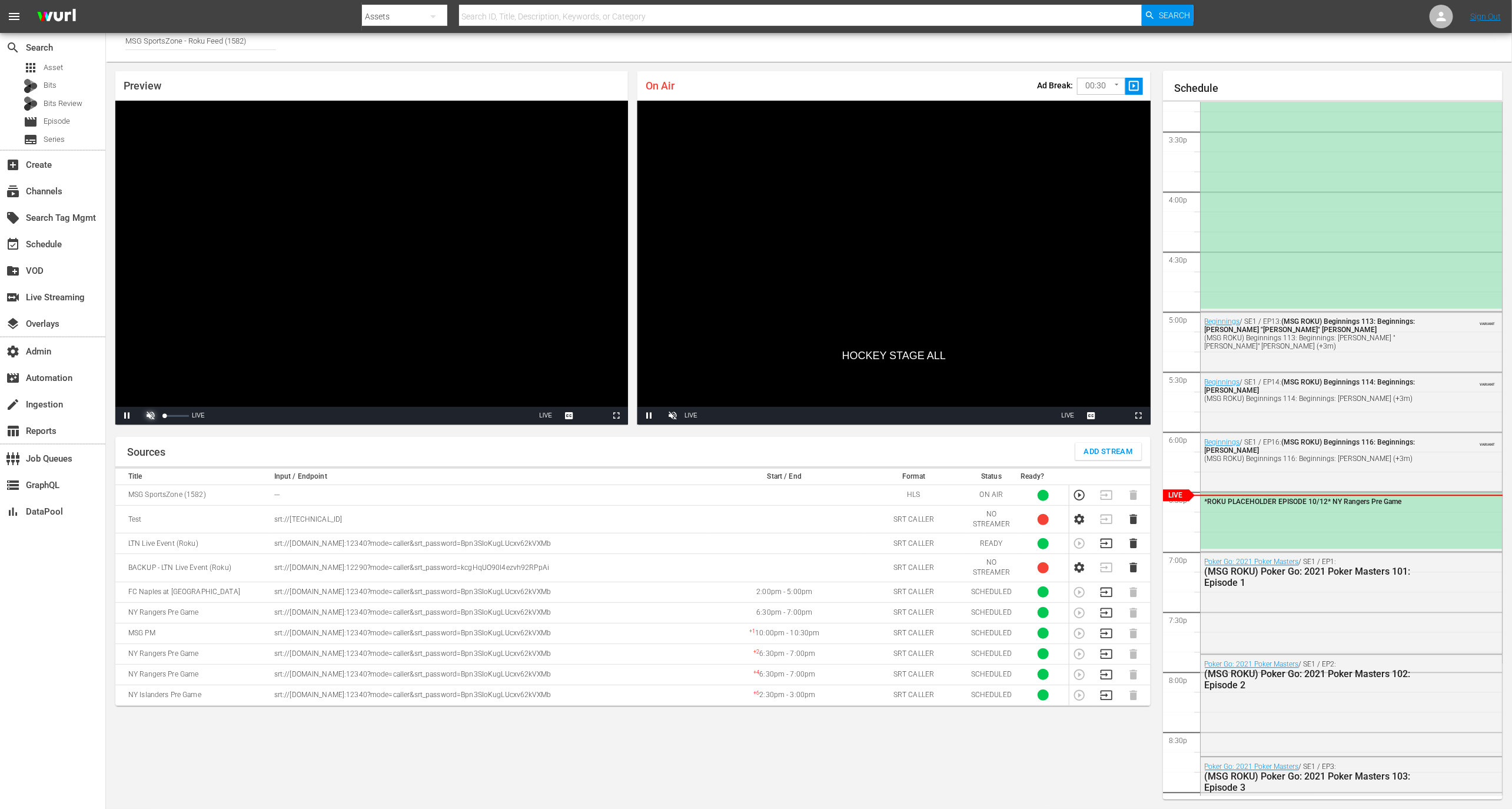
click at [151, 416] on span "Video Player" at bounding box center [151, 416] width 0 height 0
click at [673, 416] on span "Video Player" at bounding box center [673, 416] width 0 height 0
click at [691, 415] on div "Volume Level" at bounding box center [689, 416] width 5 height 2
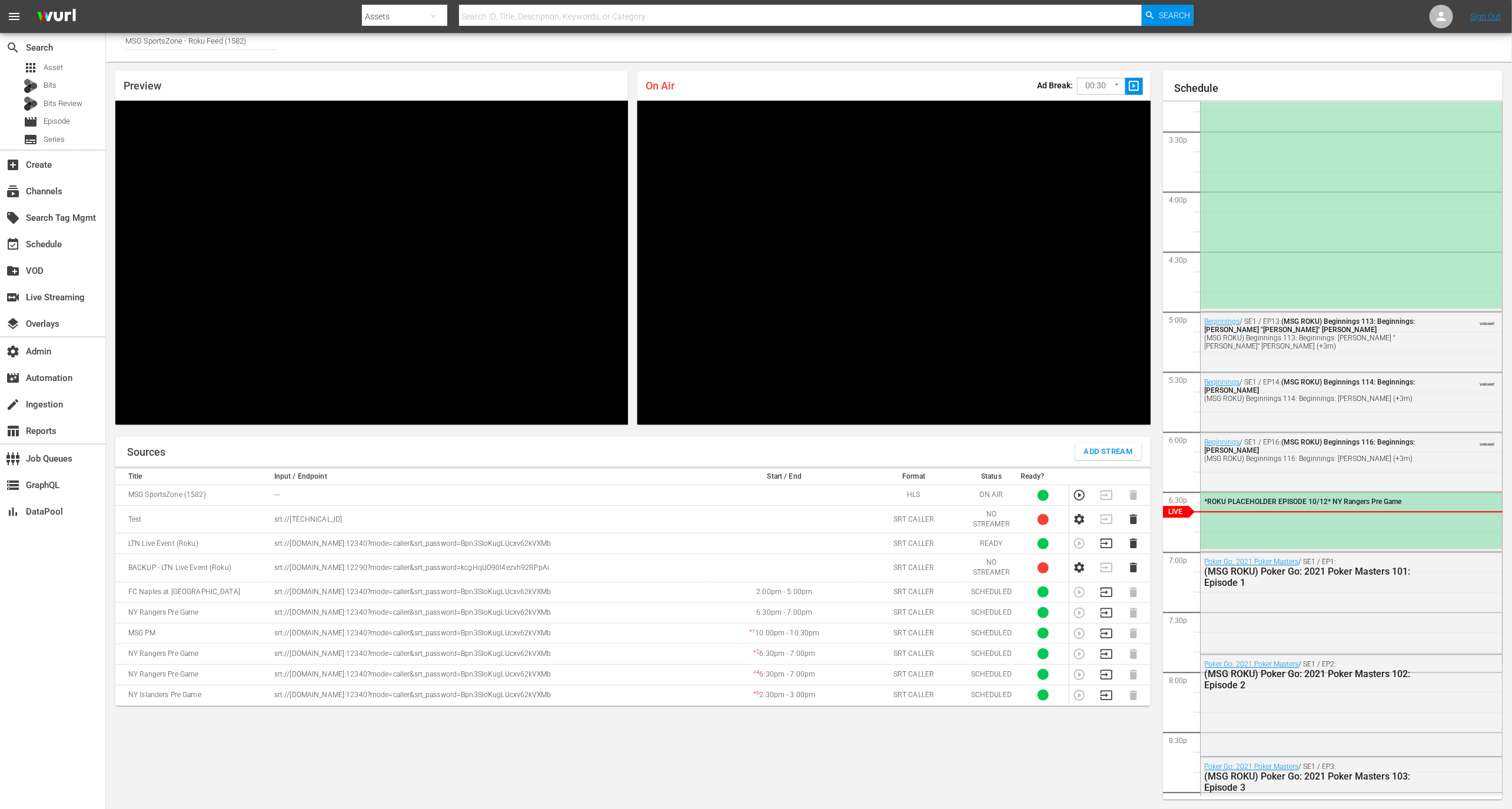
click at [1277, 501] on span "*ROKU PLACEHOLDER EPISODE 10/12* NY Rangers Pre Game" at bounding box center [1303, 501] width 197 height 8
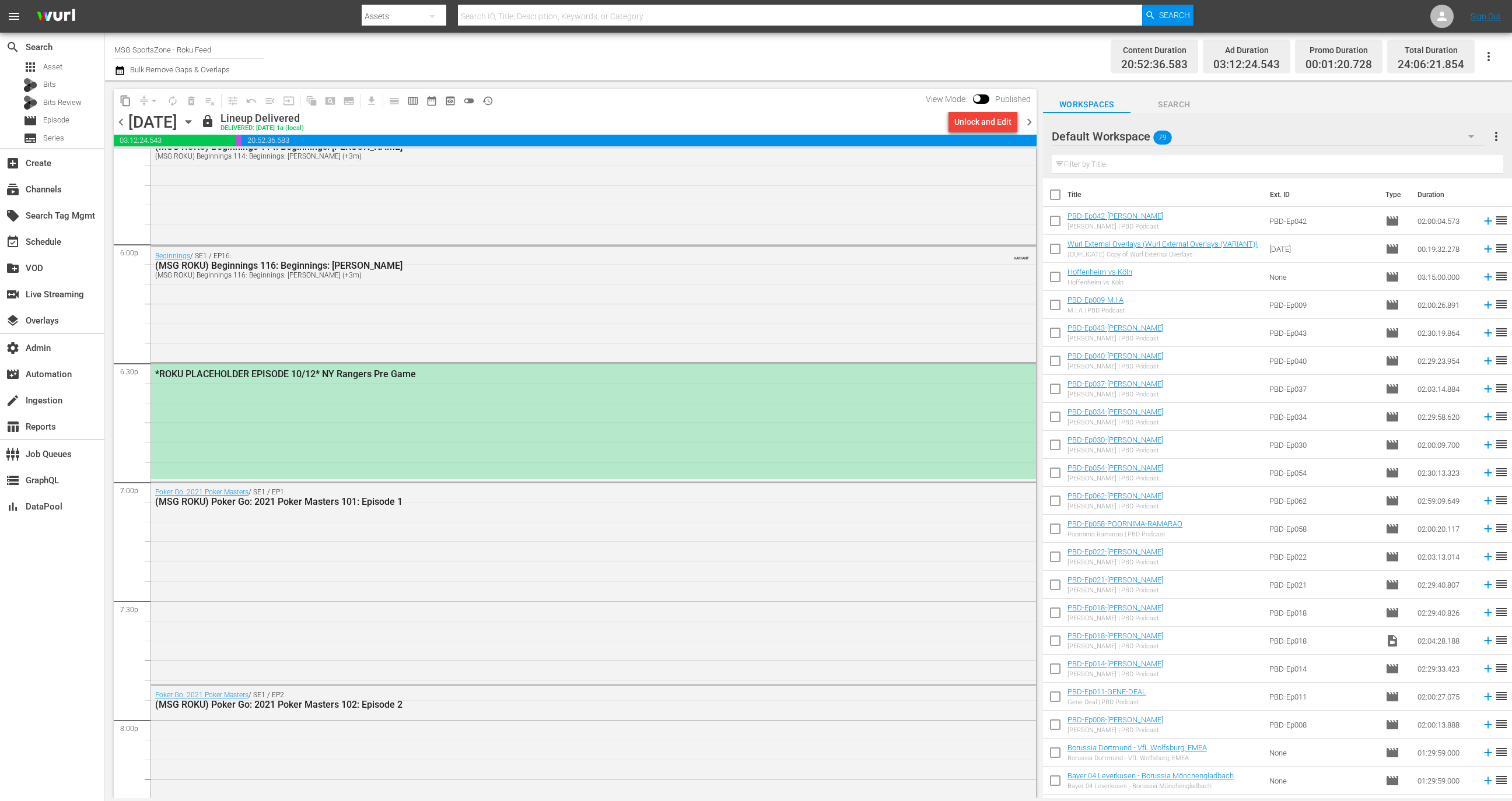
scroll to position [4182, 0]
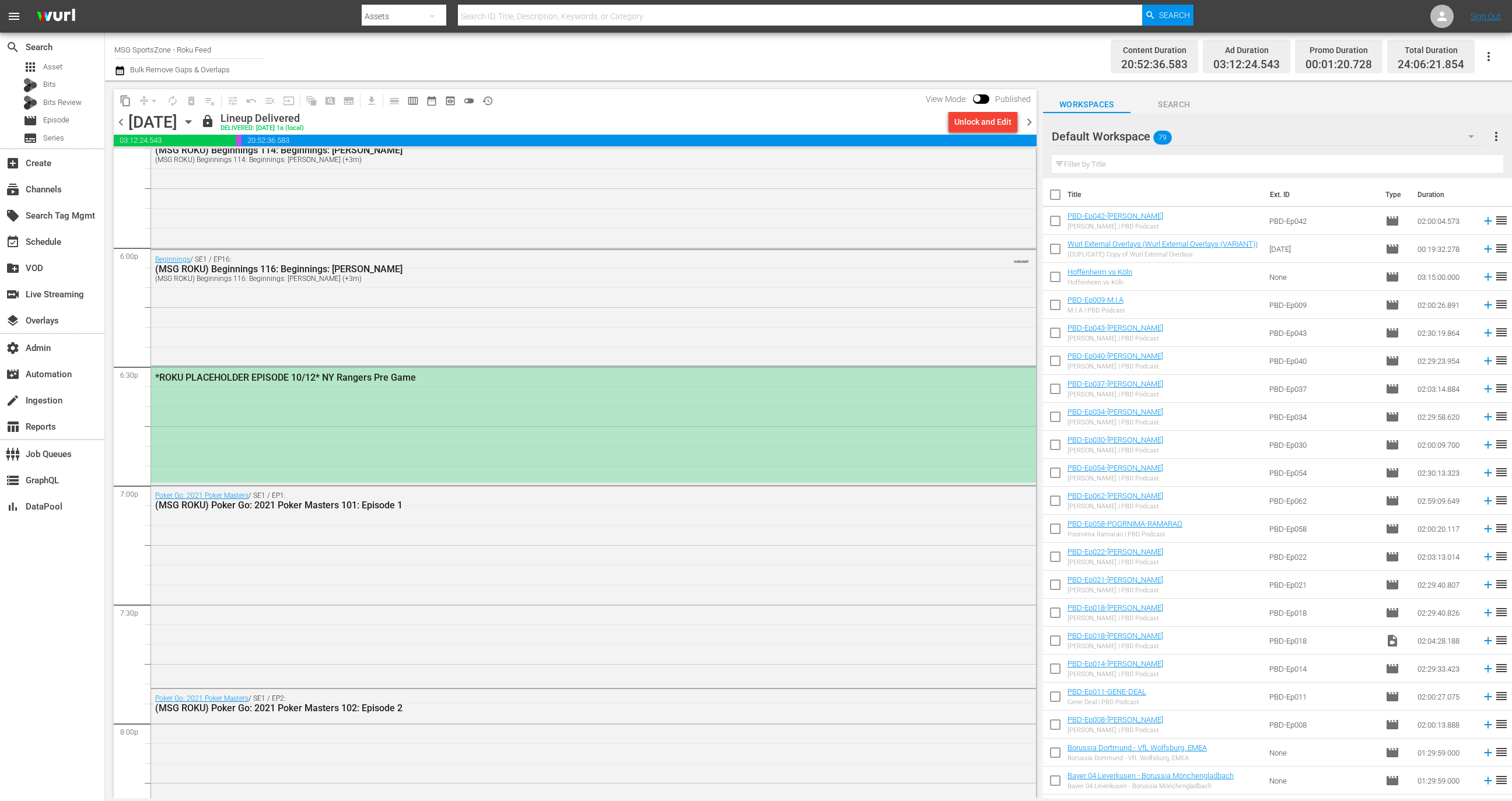
click at [840, 425] on div "*ROKU PLACEHOLDER EPISODE 10/12* NY Rangers Pre Game" at bounding box center [593, 425] width 885 height 115
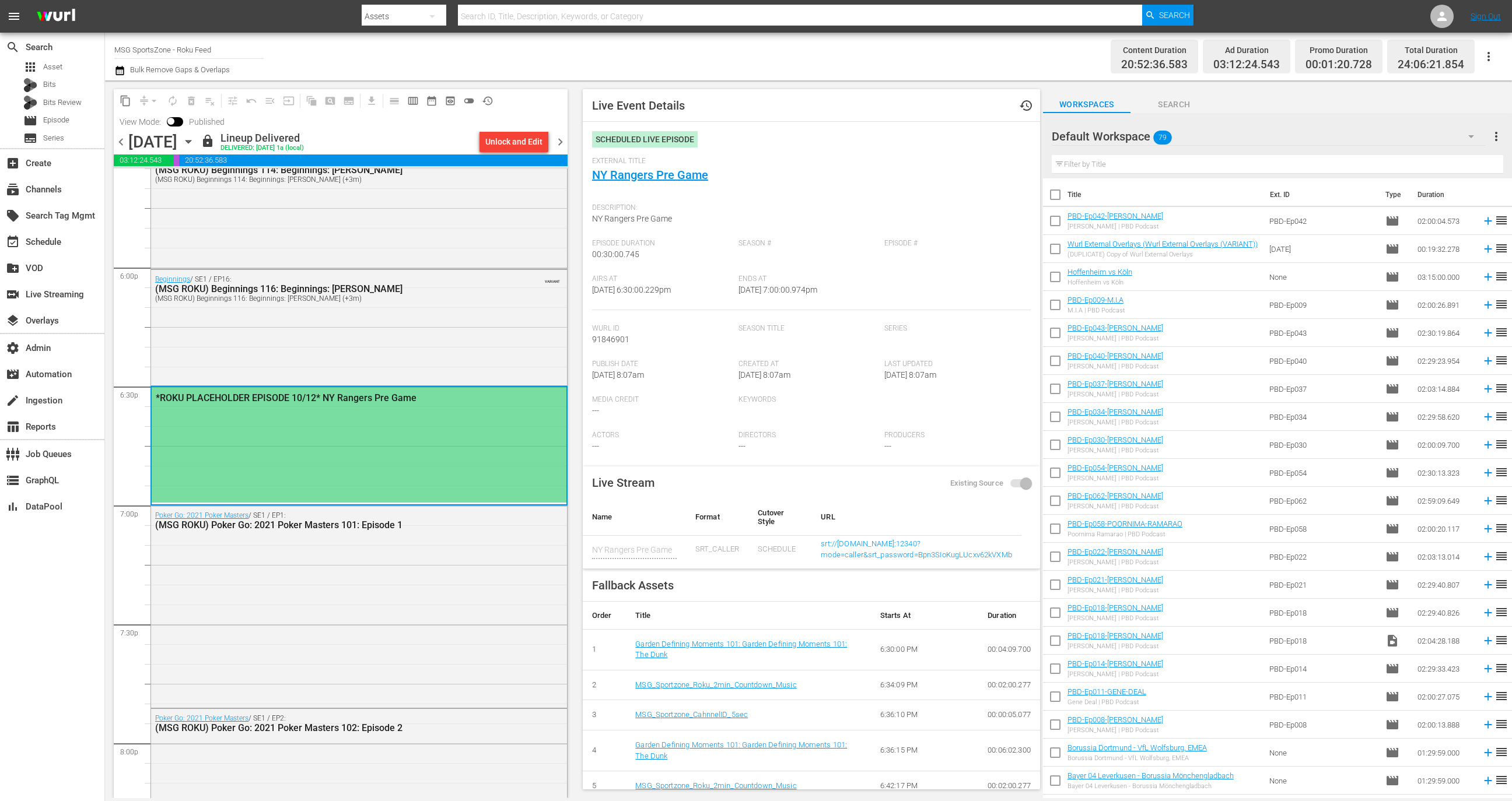
click at [681, 187] on div "External Title NY Rangers Pre Game" at bounding box center [810, 177] width 439 height 41
click at [681, 179] on link "NY Rangers Pre Game" at bounding box center [649, 174] width 116 height 14
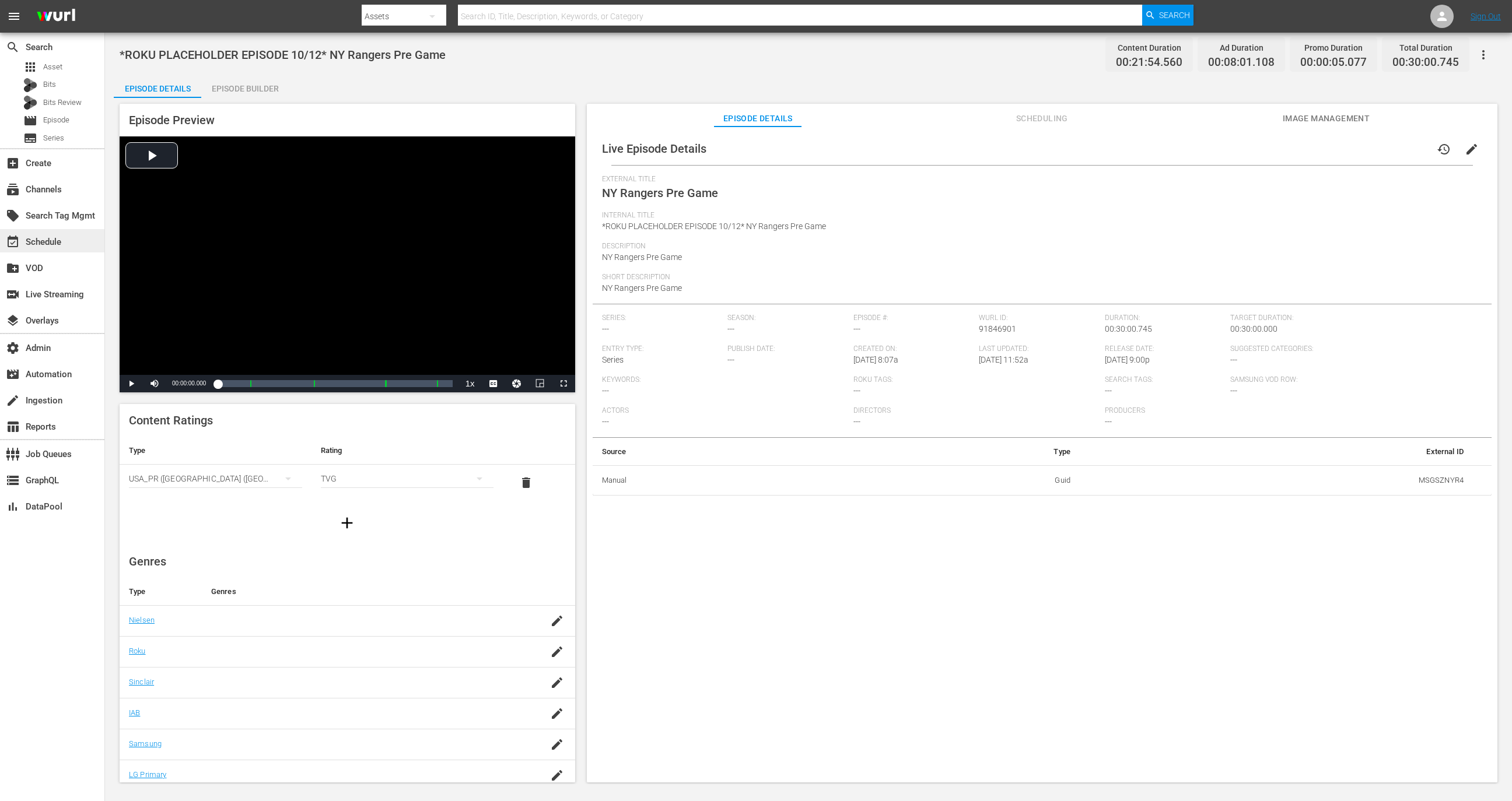
click at [49, 244] on div "event_available Schedule" at bounding box center [32, 240] width 65 height 10
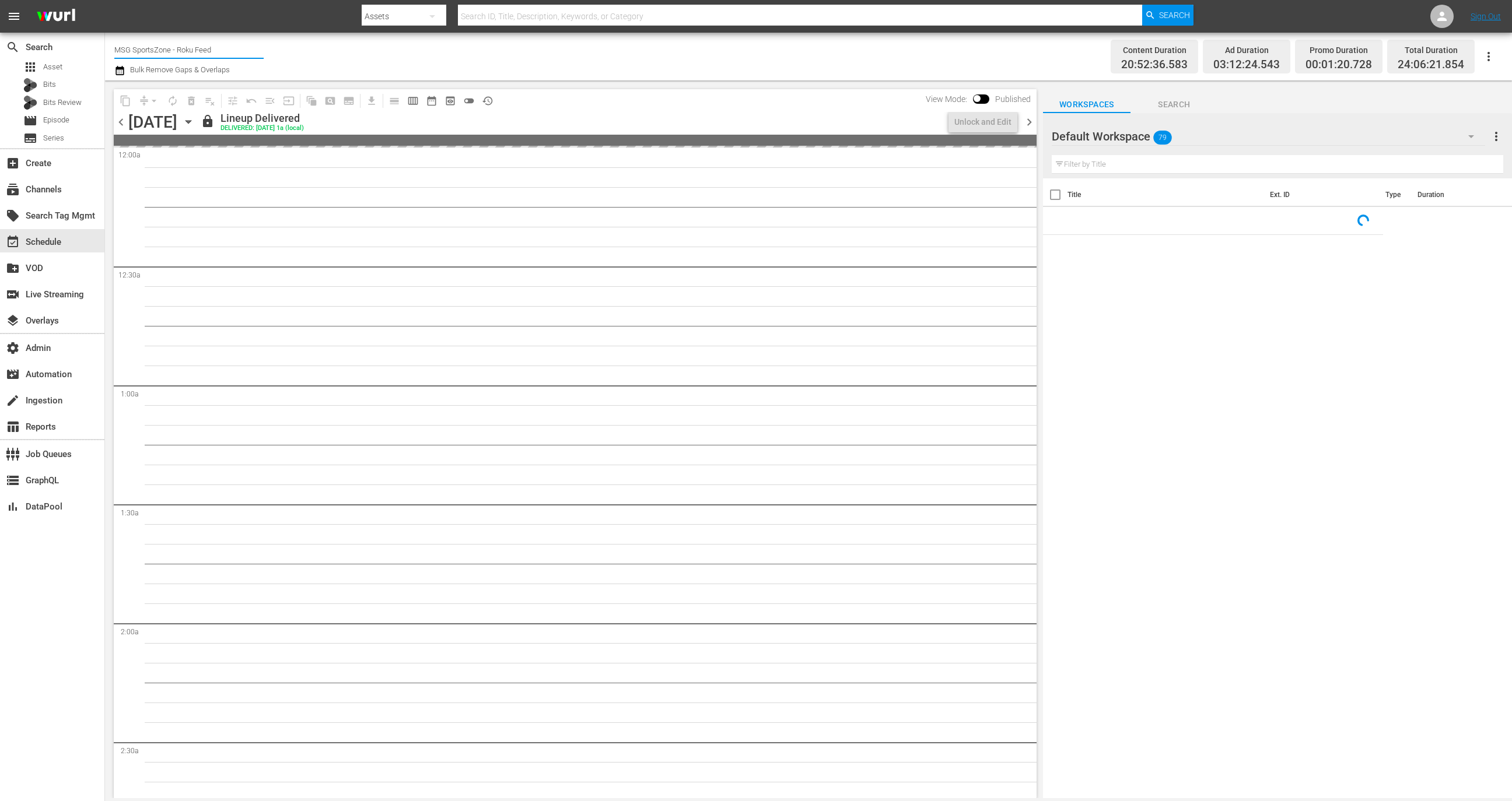
click at [190, 50] on input "MSG SportsZone - Roku Feed" at bounding box center [189, 49] width 149 height 28
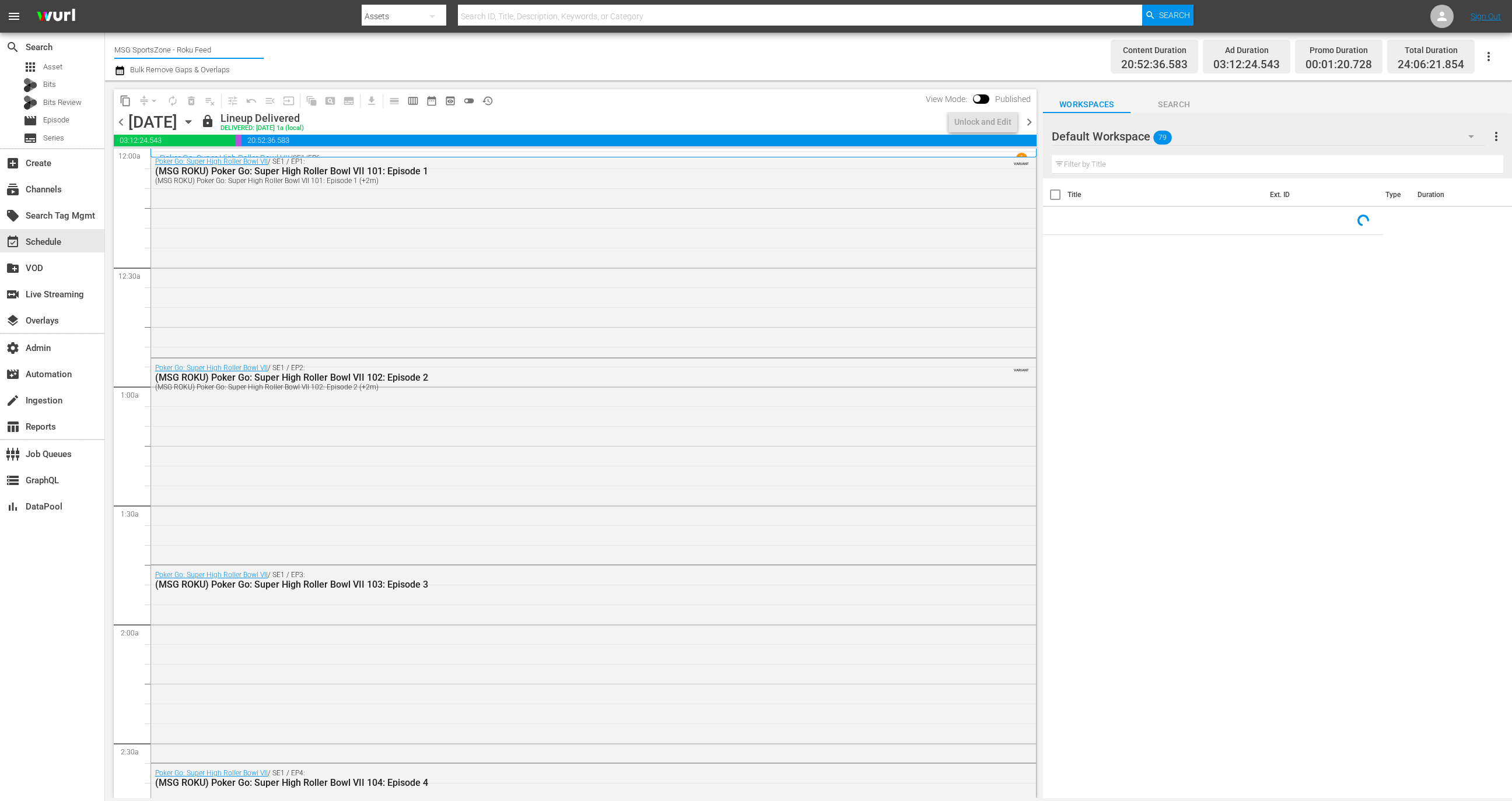
click at [190, 50] on input "MSG SportsZone - Roku Feed" at bounding box center [189, 49] width 149 height 28
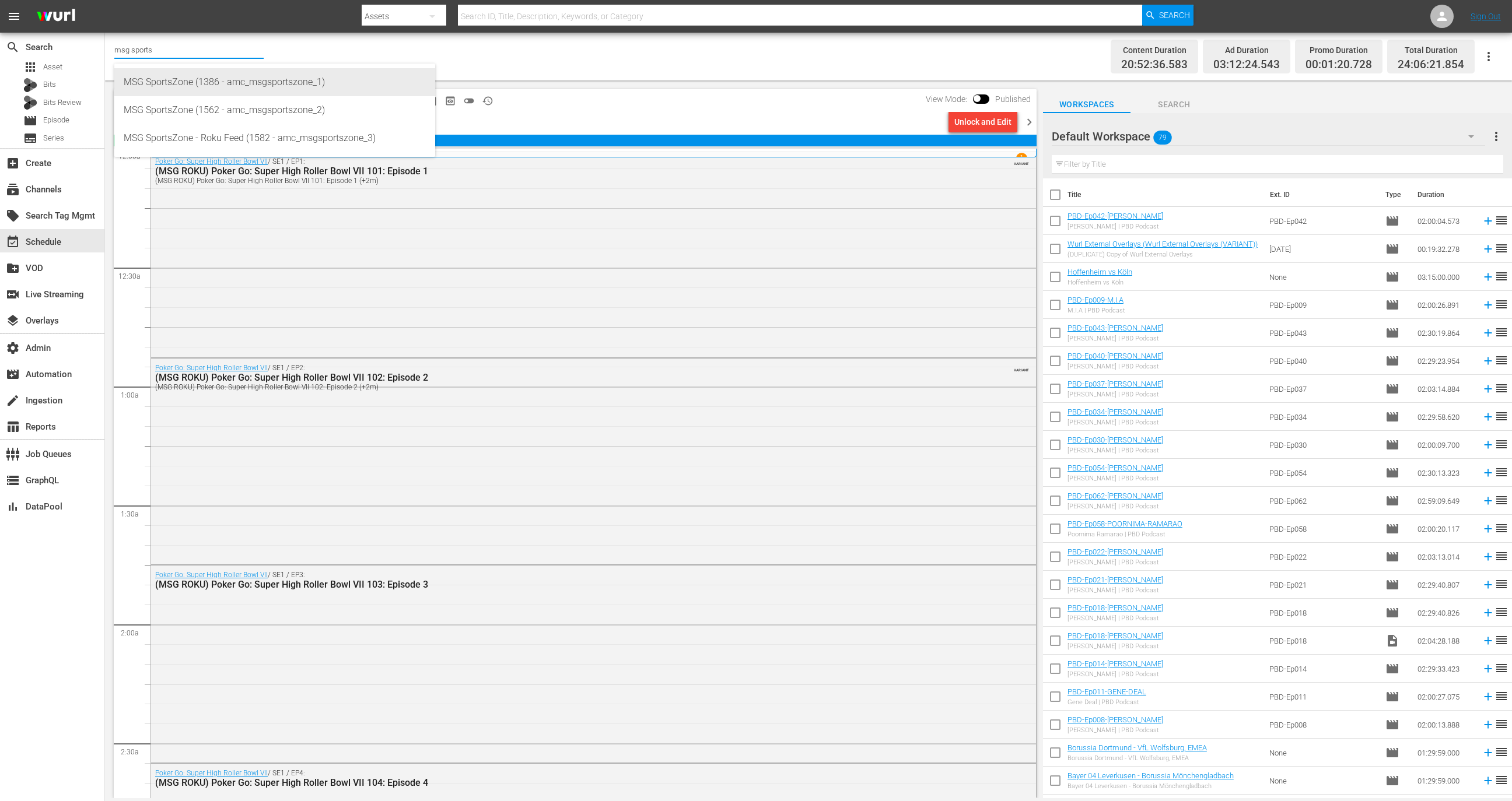
click at [219, 83] on div "MSG SportsZone (1386 - amc_msgsportszone_1)" at bounding box center [275, 82] width 302 height 28
type input "MSG SportsZone (1386 - amc_msgsportszone_1)"
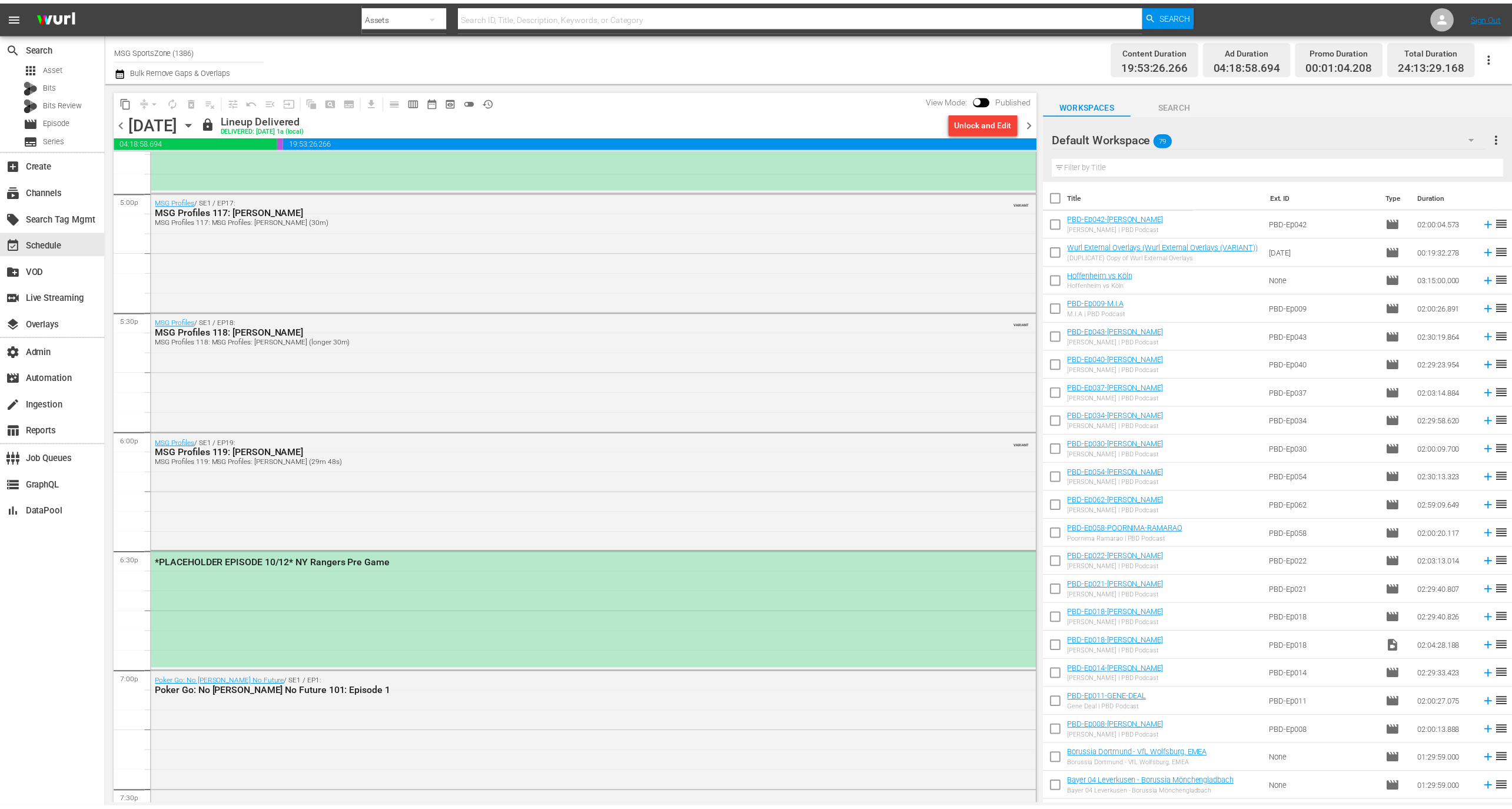
scroll to position [4380, 0]
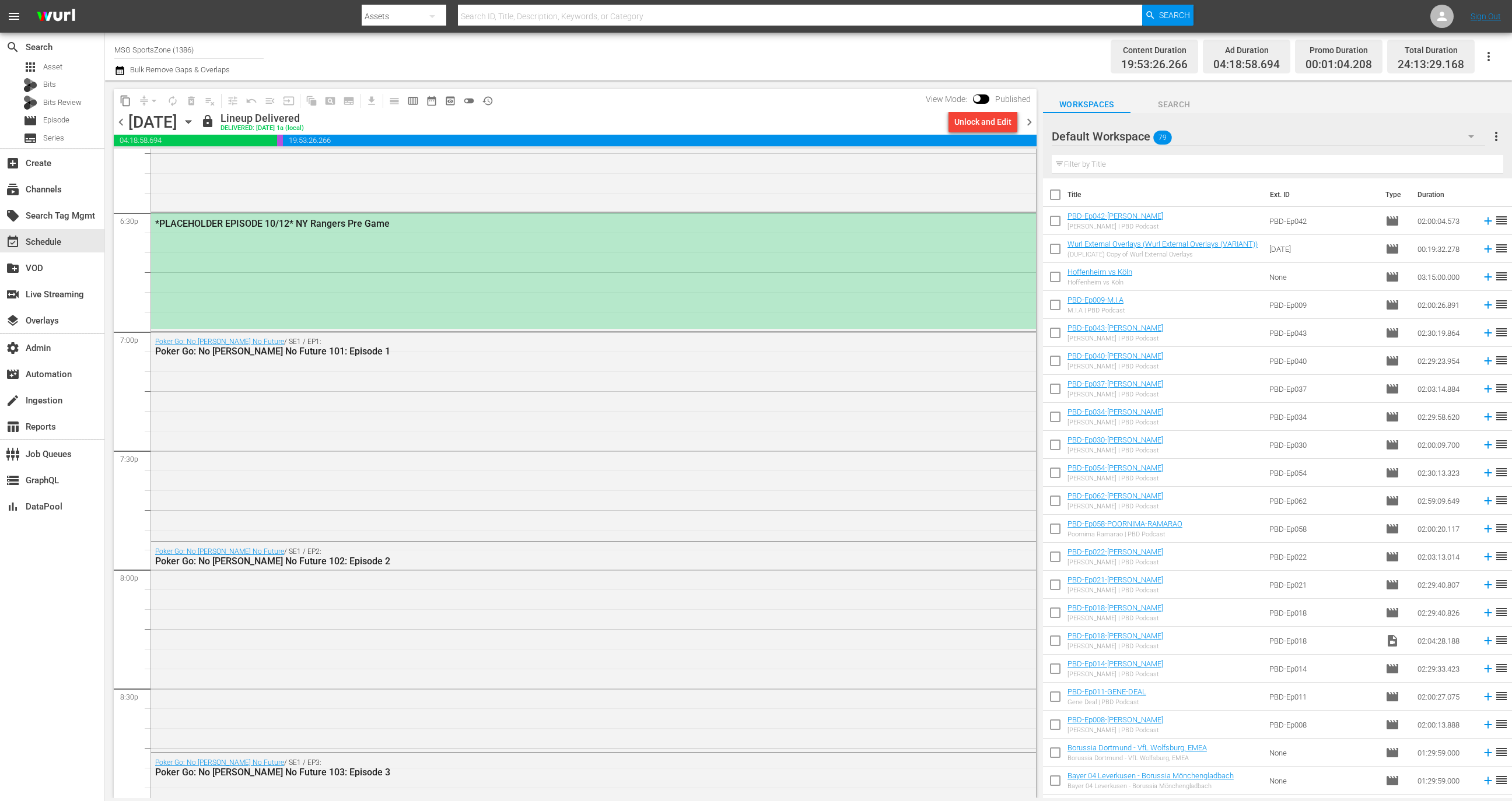
click at [459, 305] on div "*PLACEHOLDER EPISODE 10/12* NY Rangers Pre Game" at bounding box center [593, 270] width 885 height 115
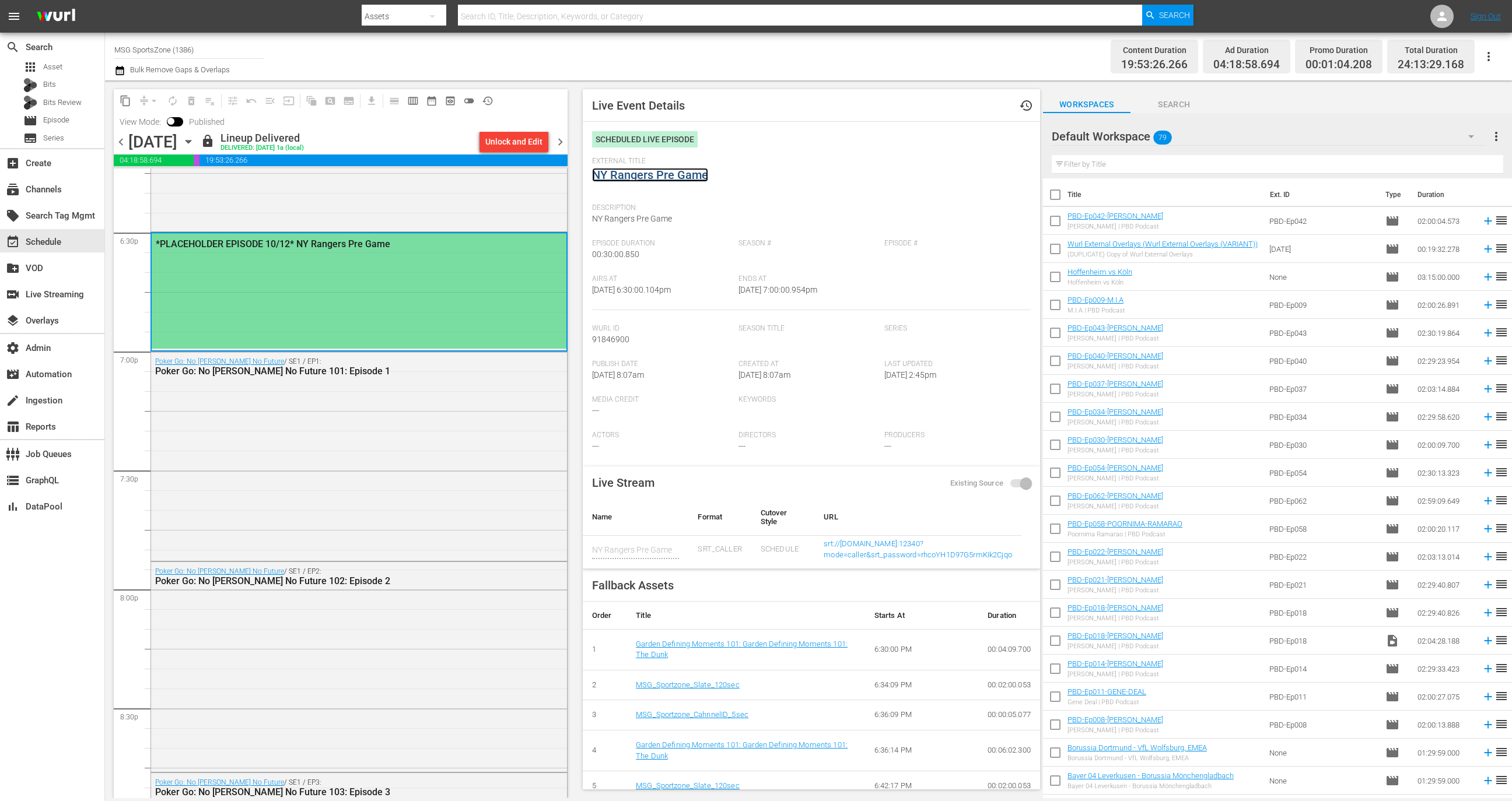
click at [700, 174] on link "NY Rangers Pre Game" at bounding box center [649, 174] width 116 height 14
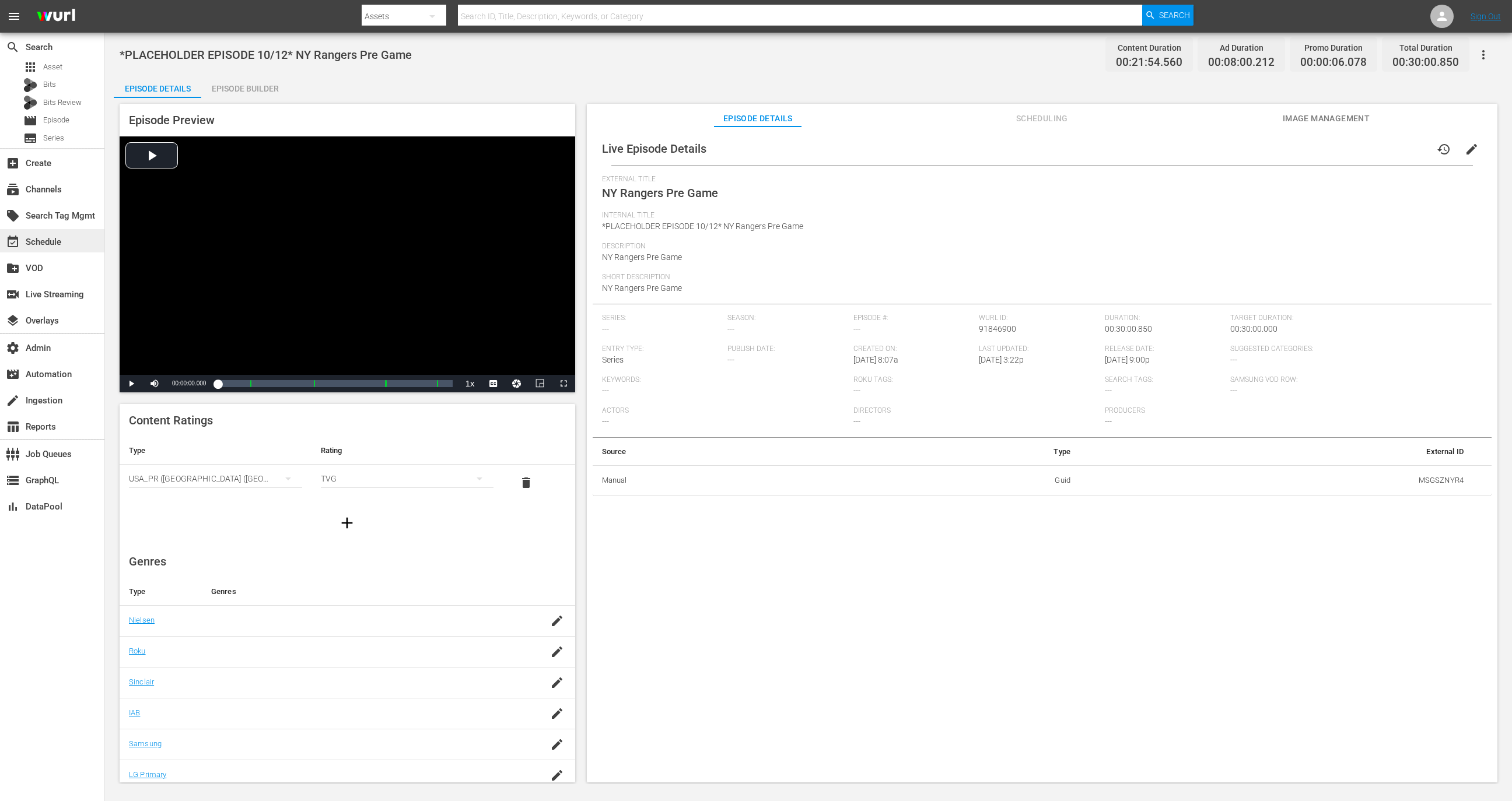
click at [29, 235] on div "event_available Schedule" at bounding box center [32, 240] width 65 height 10
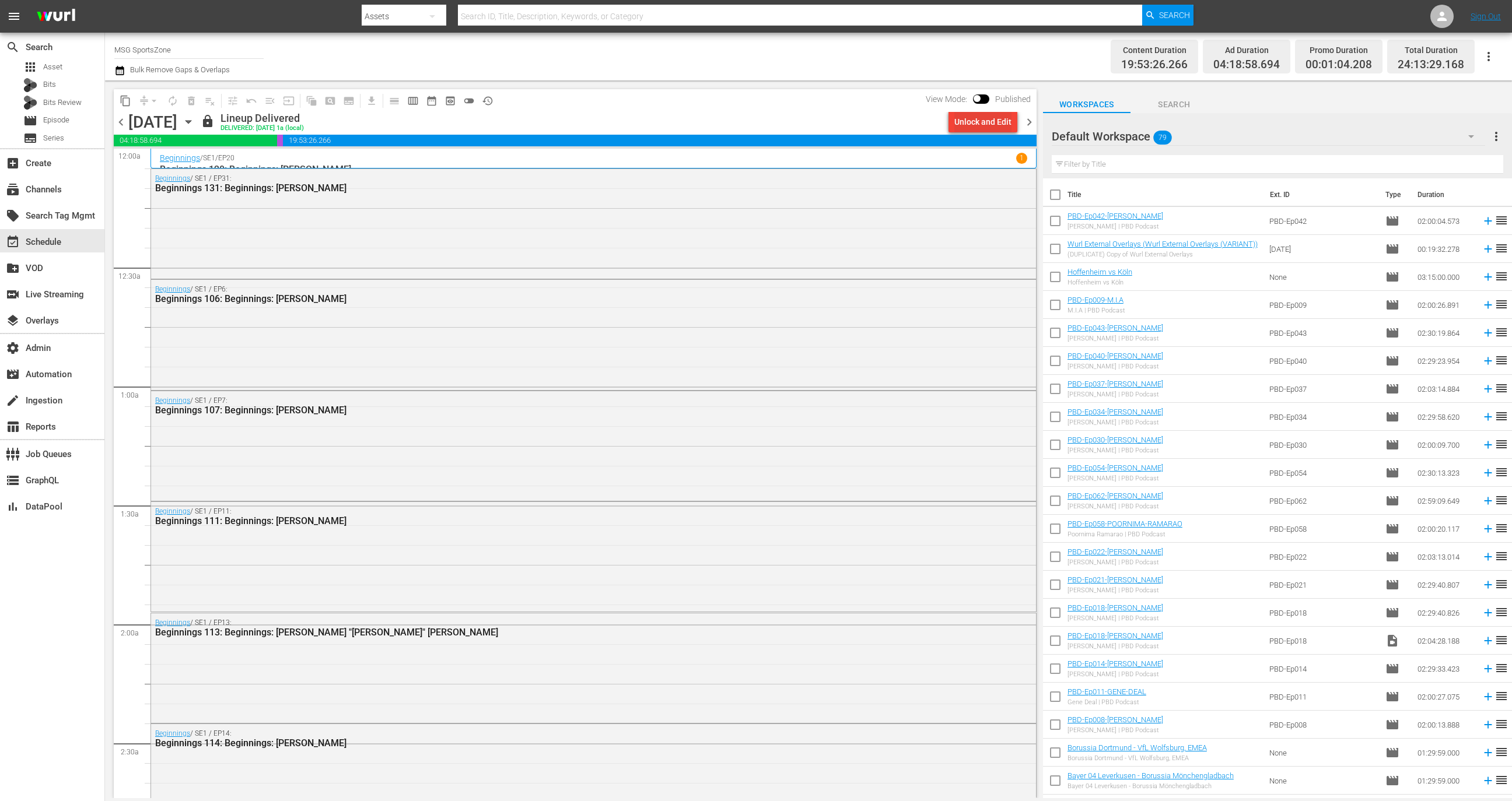
click at [1001, 118] on div "Unlock and Edit" at bounding box center [983, 122] width 57 height 21
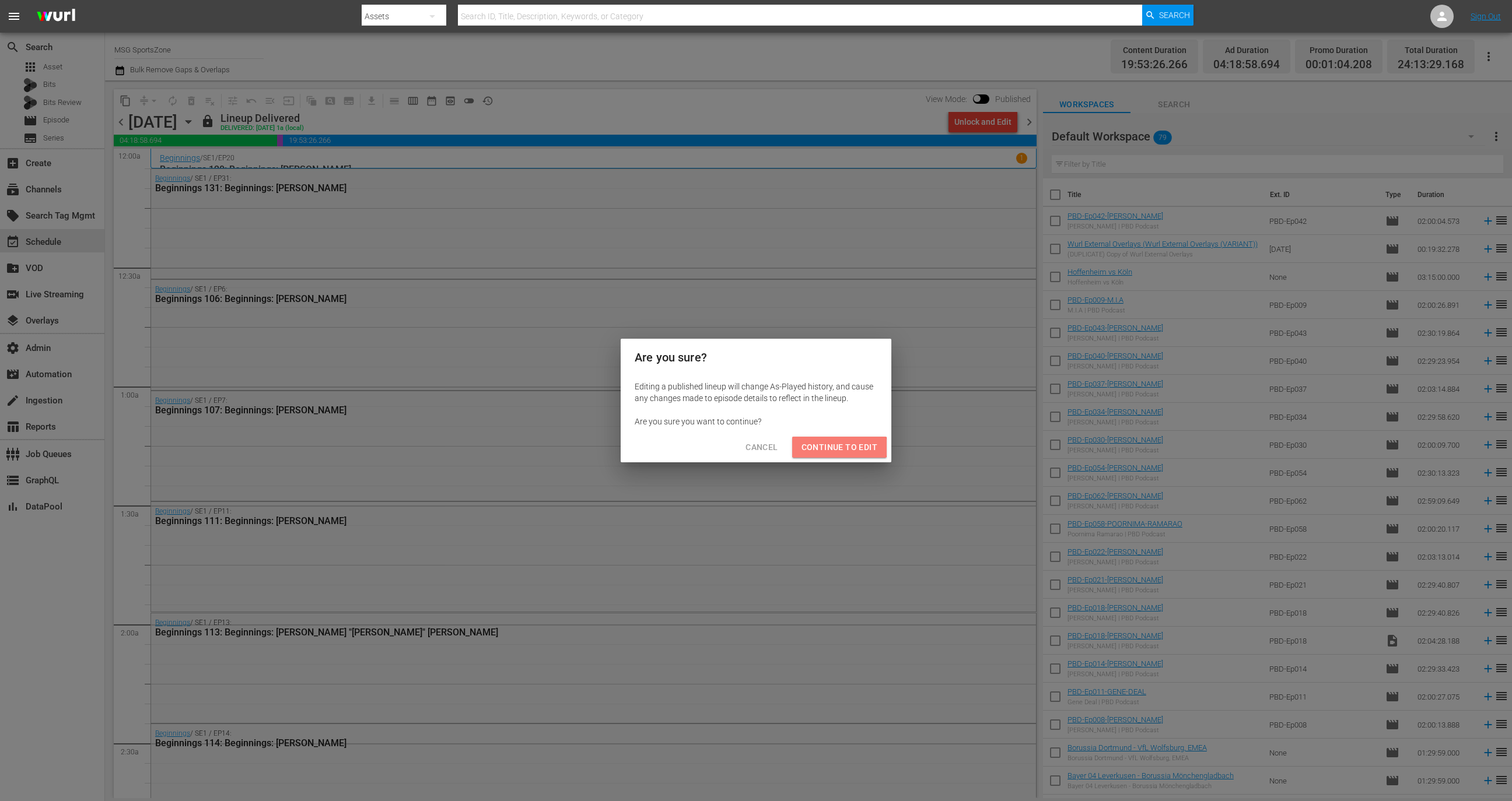
click at [838, 448] on span "Continue to Edit" at bounding box center [839, 448] width 76 height 15
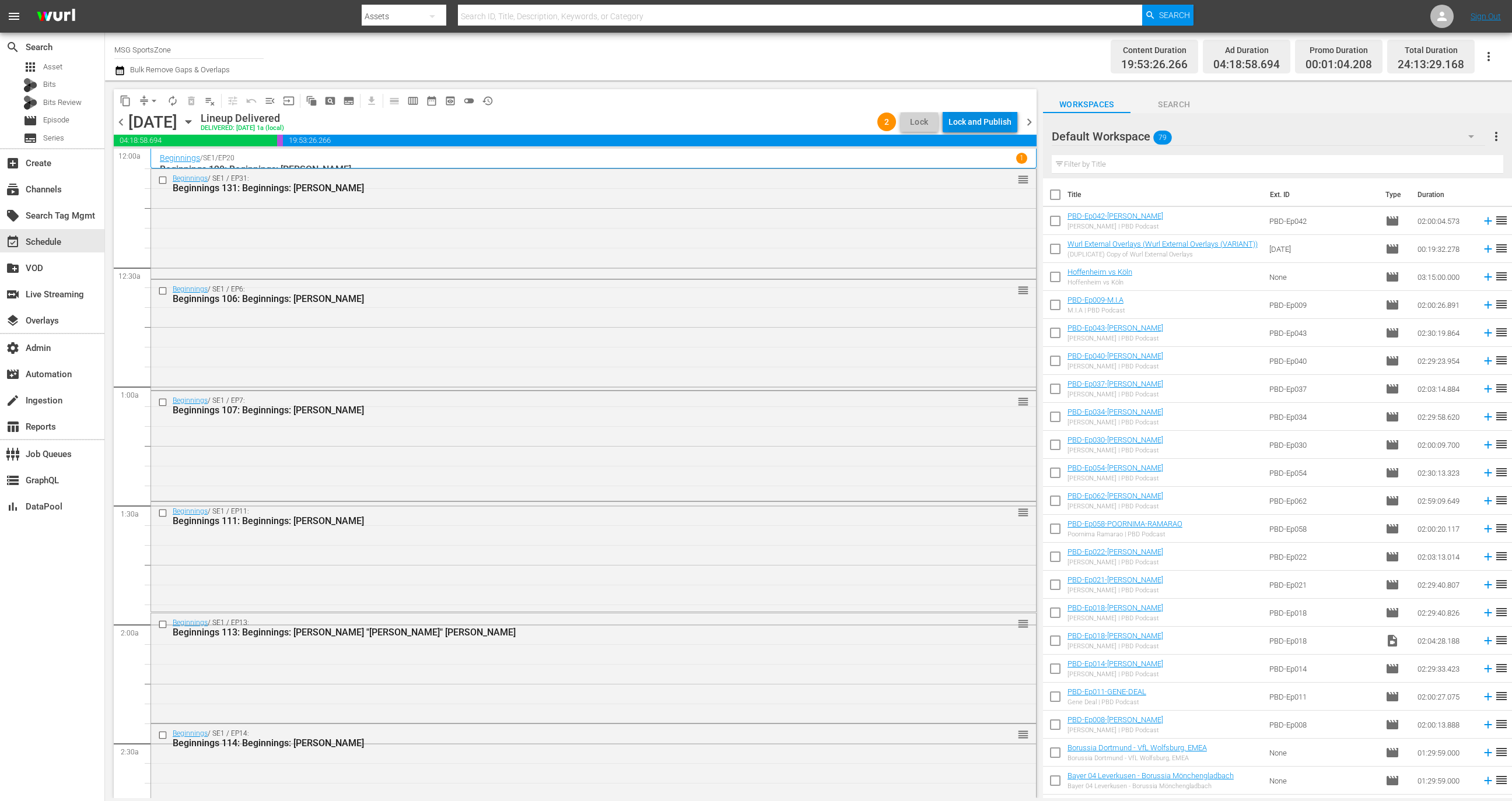
click at [990, 115] on div "Lock and Publish" at bounding box center [979, 122] width 63 height 21
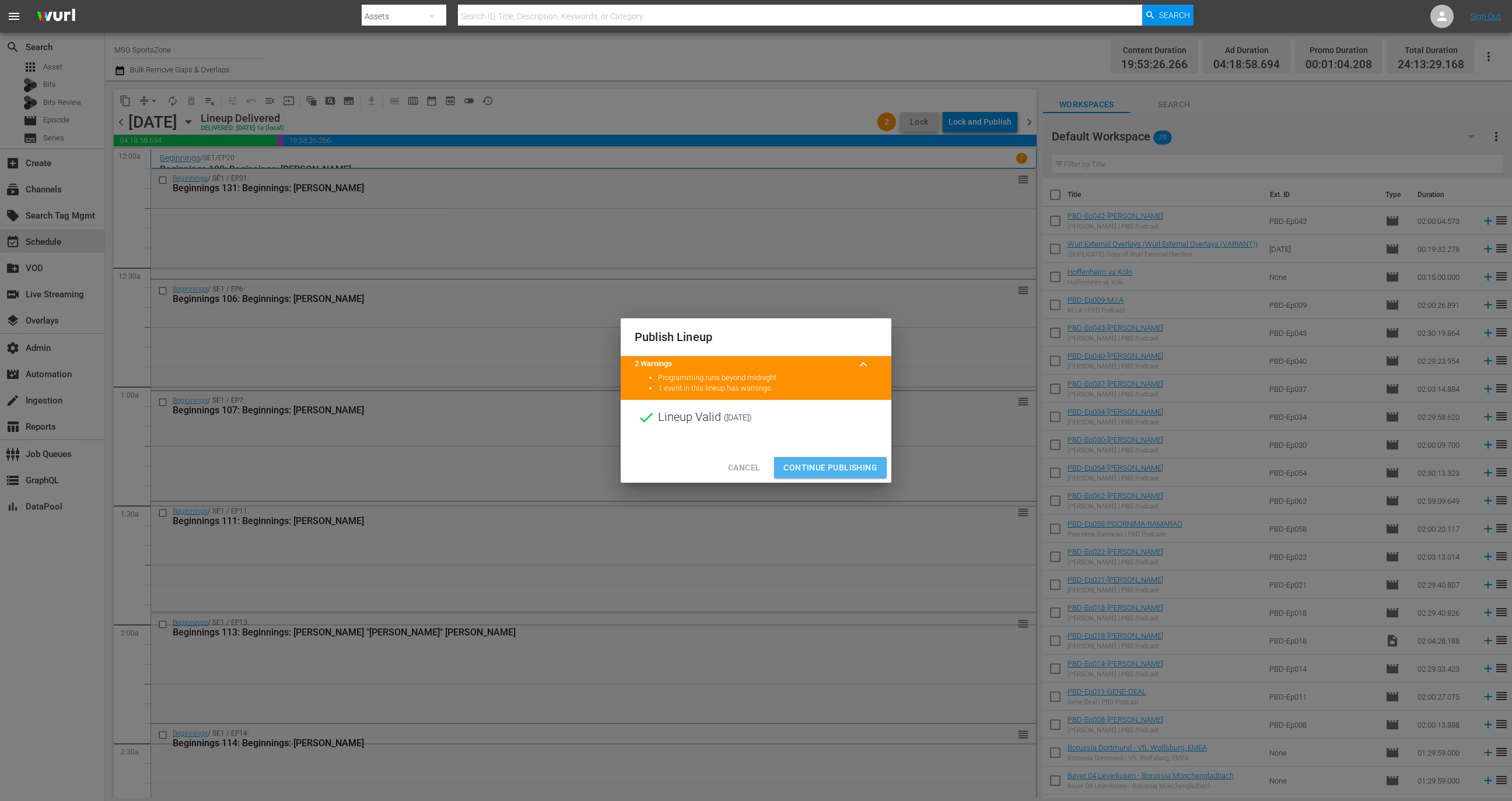
click at [834, 470] on span "Continue Publishing" at bounding box center [830, 468] width 94 height 15
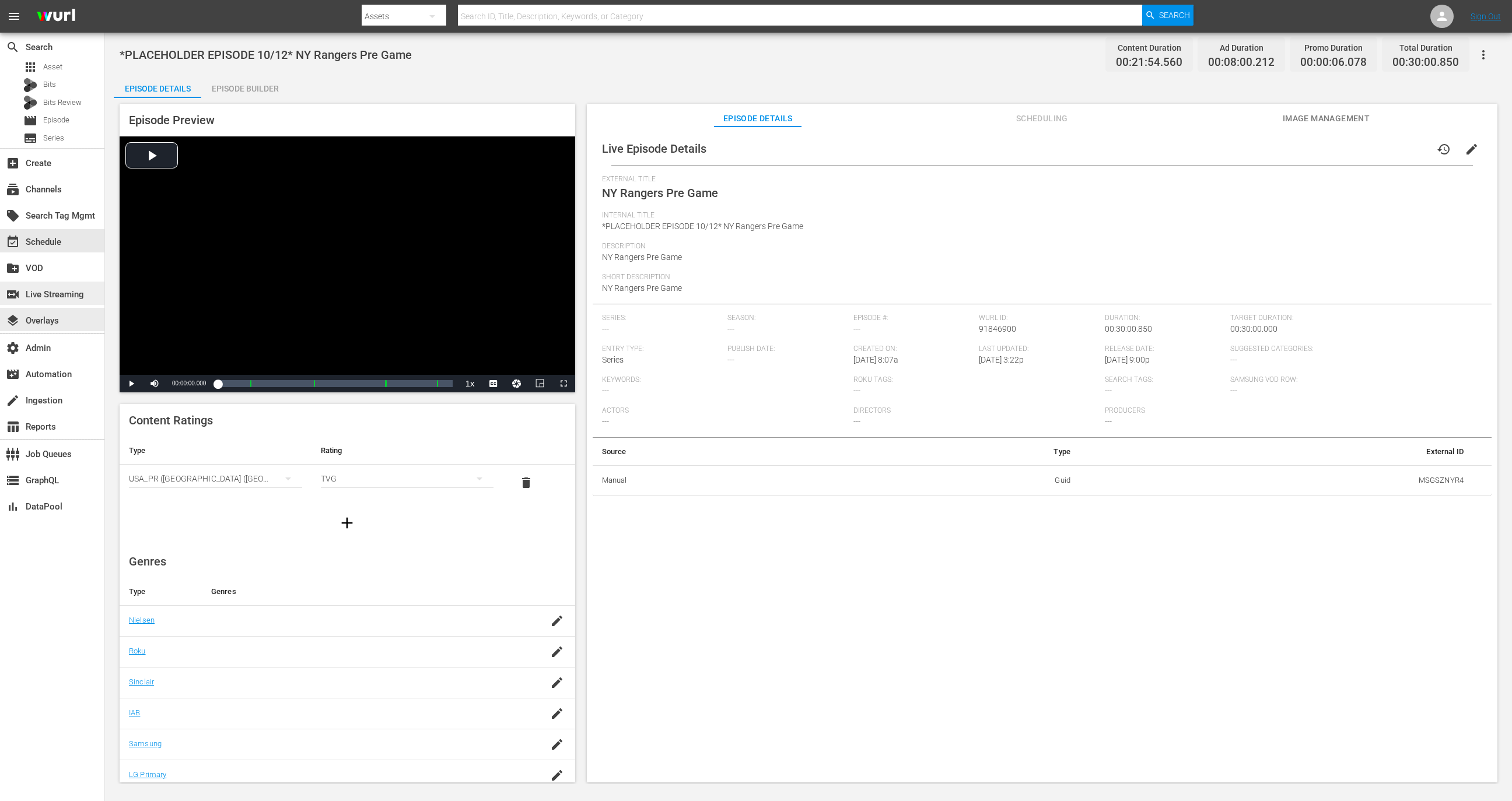
click at [54, 298] on div "switch_video Live Streaming" at bounding box center [32, 292] width 65 height 10
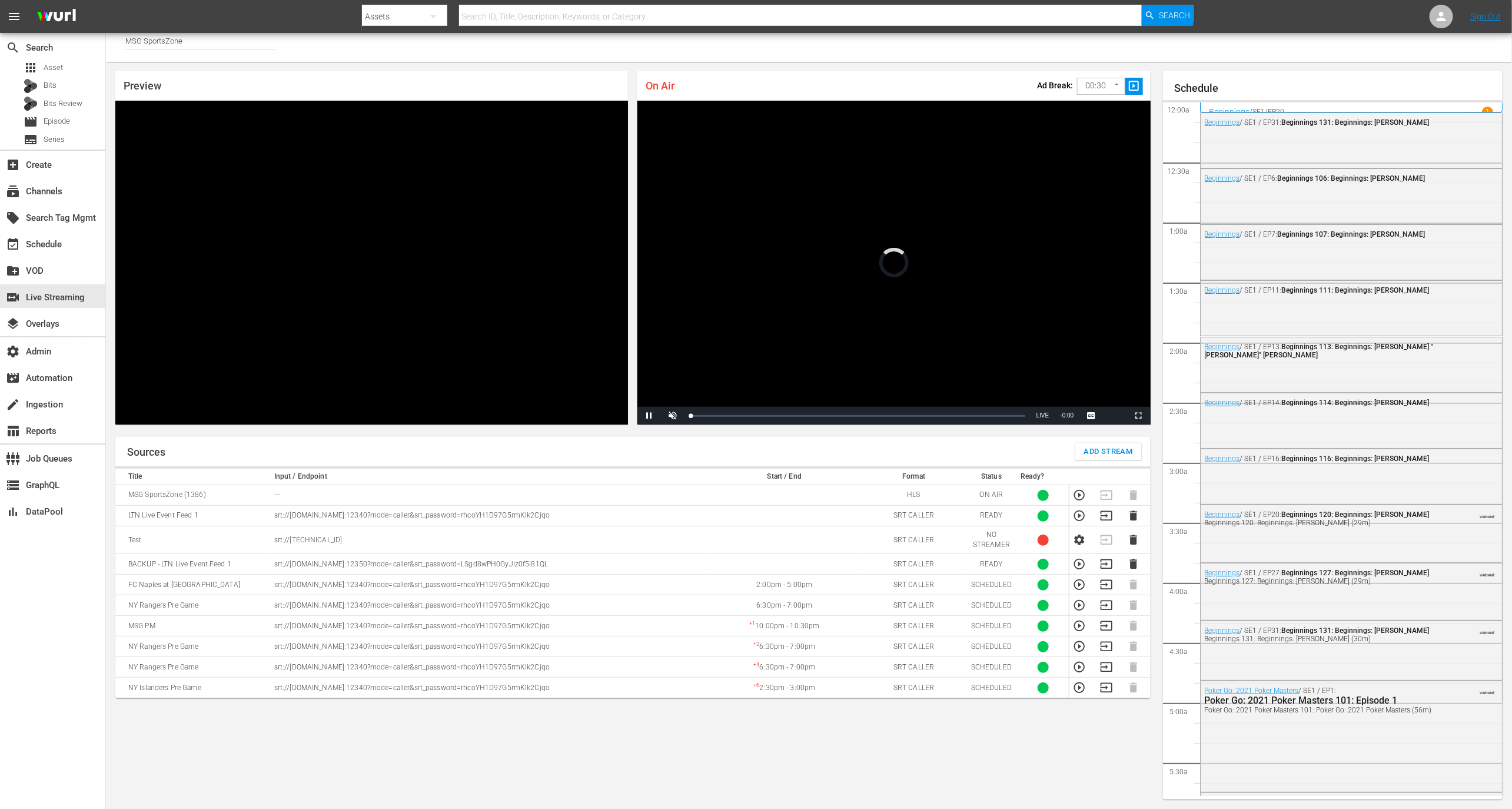
scroll to position [1901, 0]
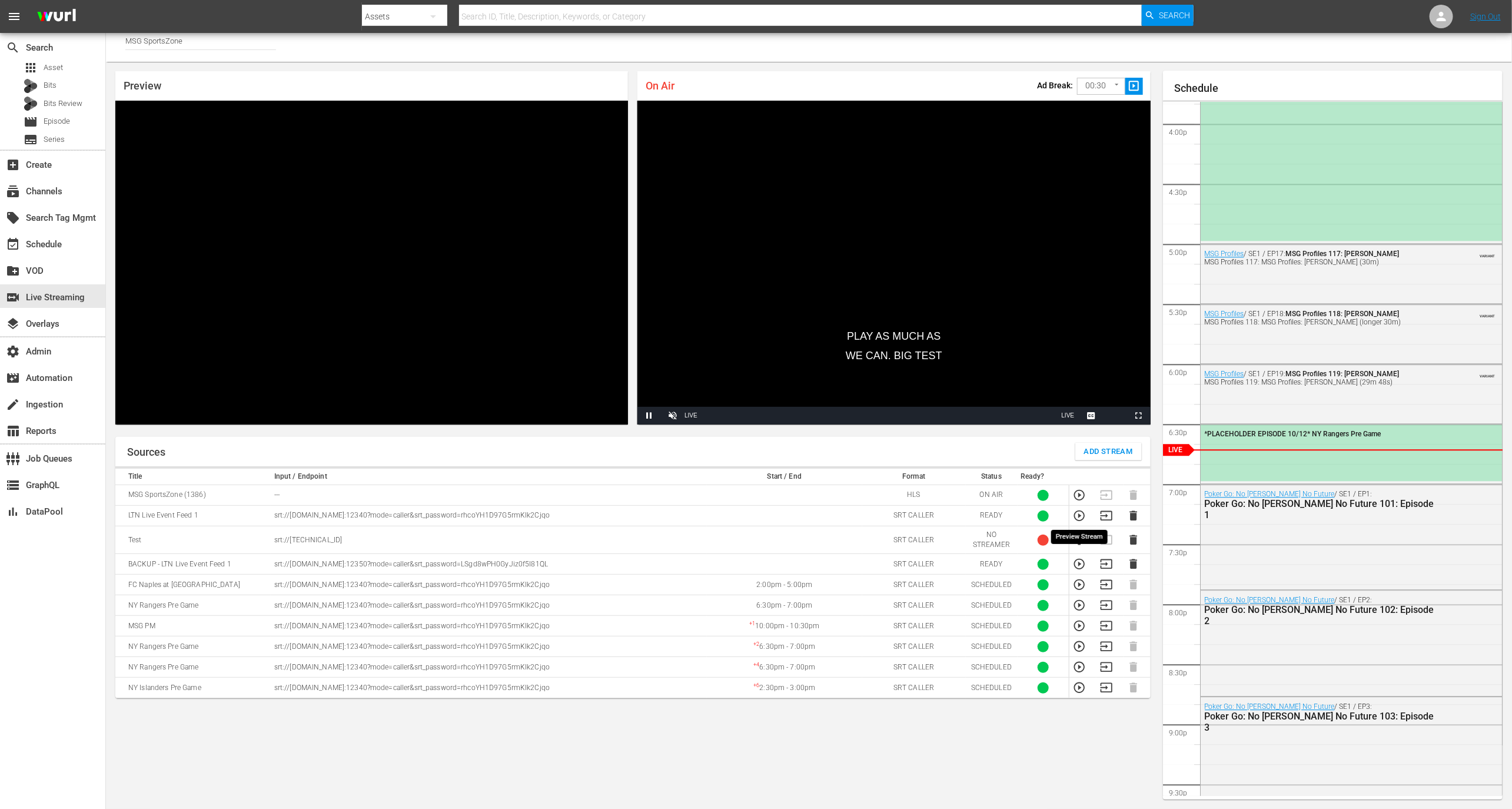
click at [1078, 518] on icon "button" at bounding box center [1079, 516] width 13 height 13
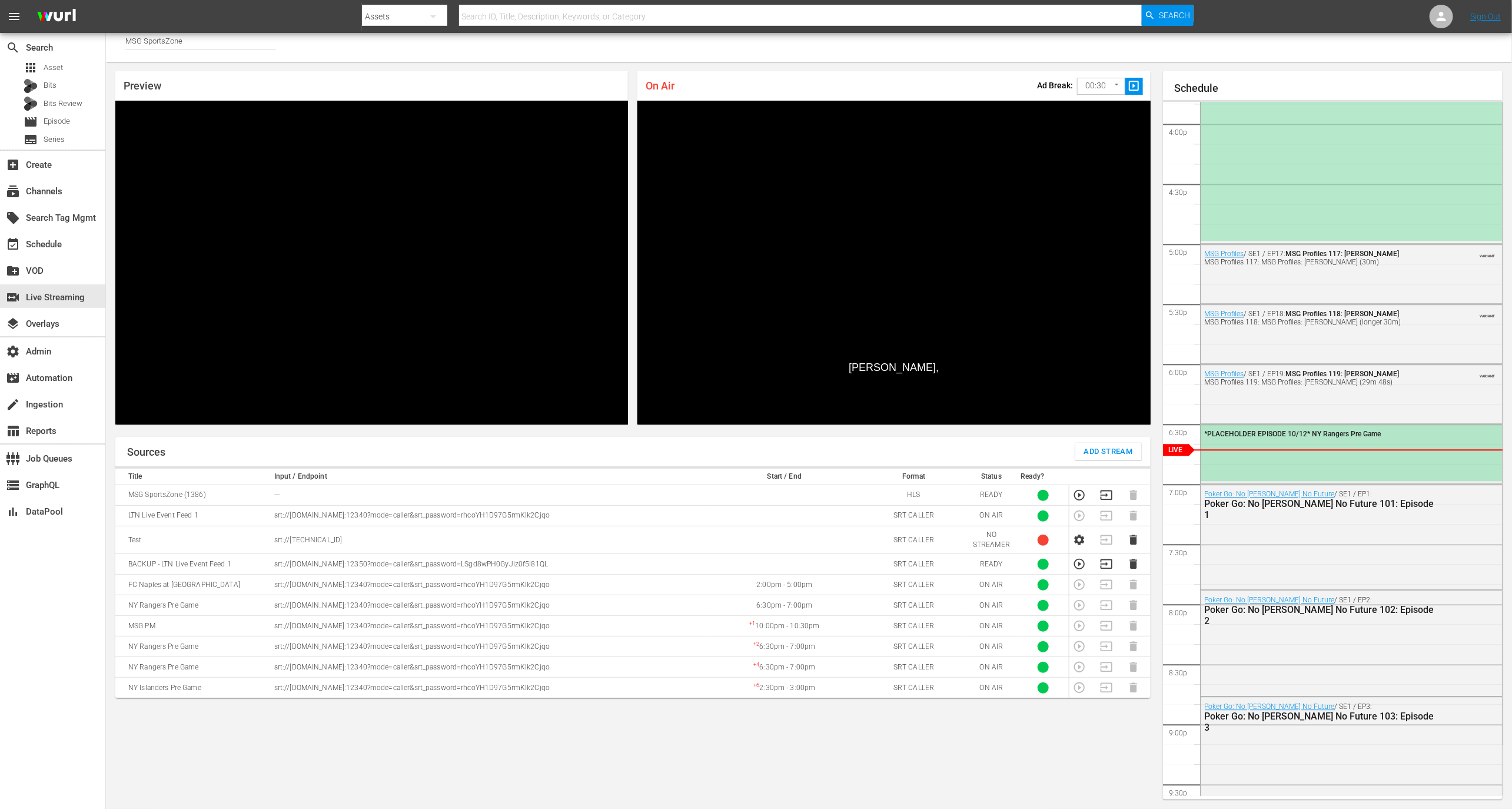
click at [1238, 451] on div "*PLACEHOLDER EPISODE 10/12* NY Rangers Pre Game" at bounding box center [1351, 452] width 302 height 56
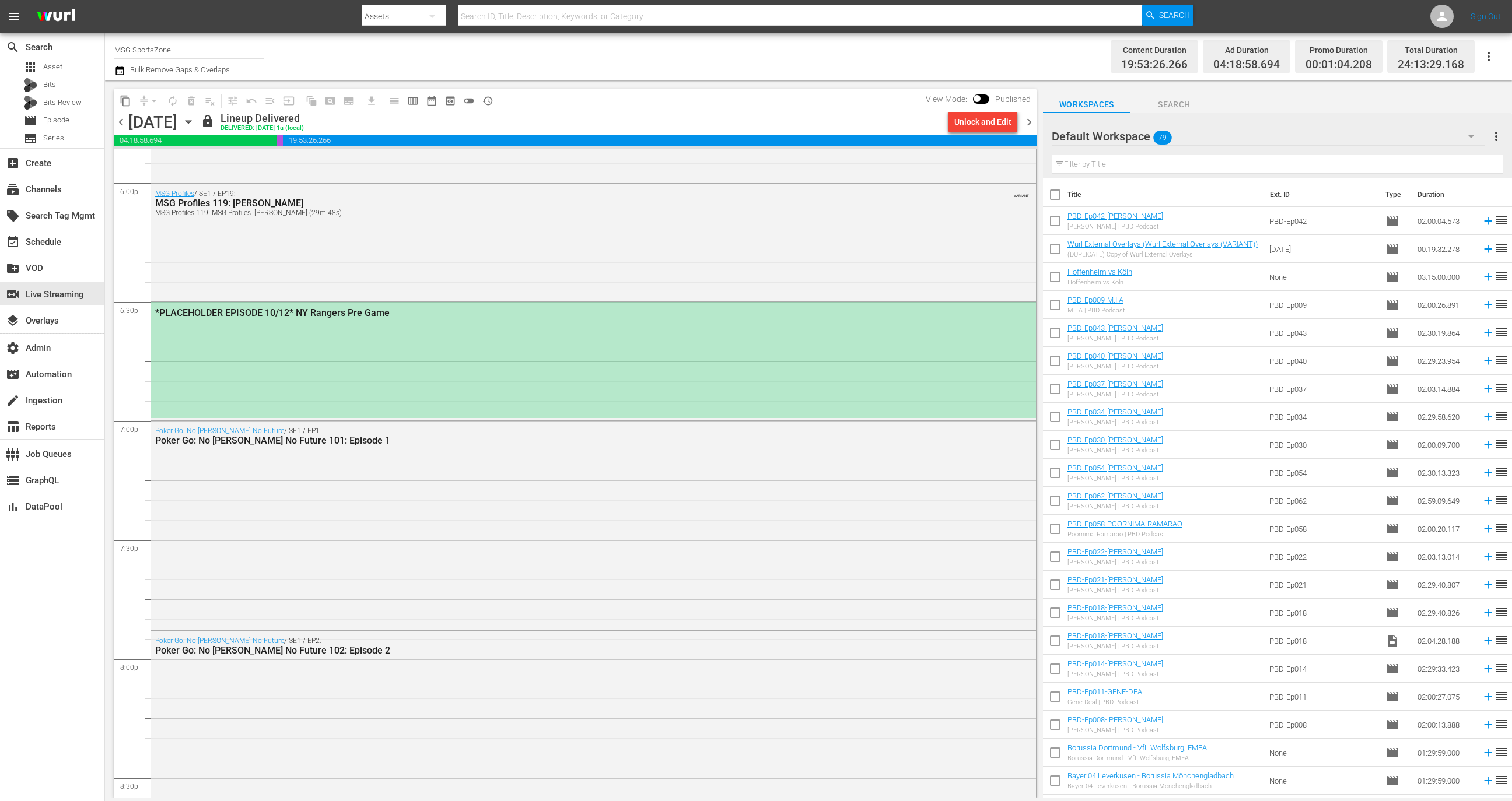
scroll to position [4126, 0]
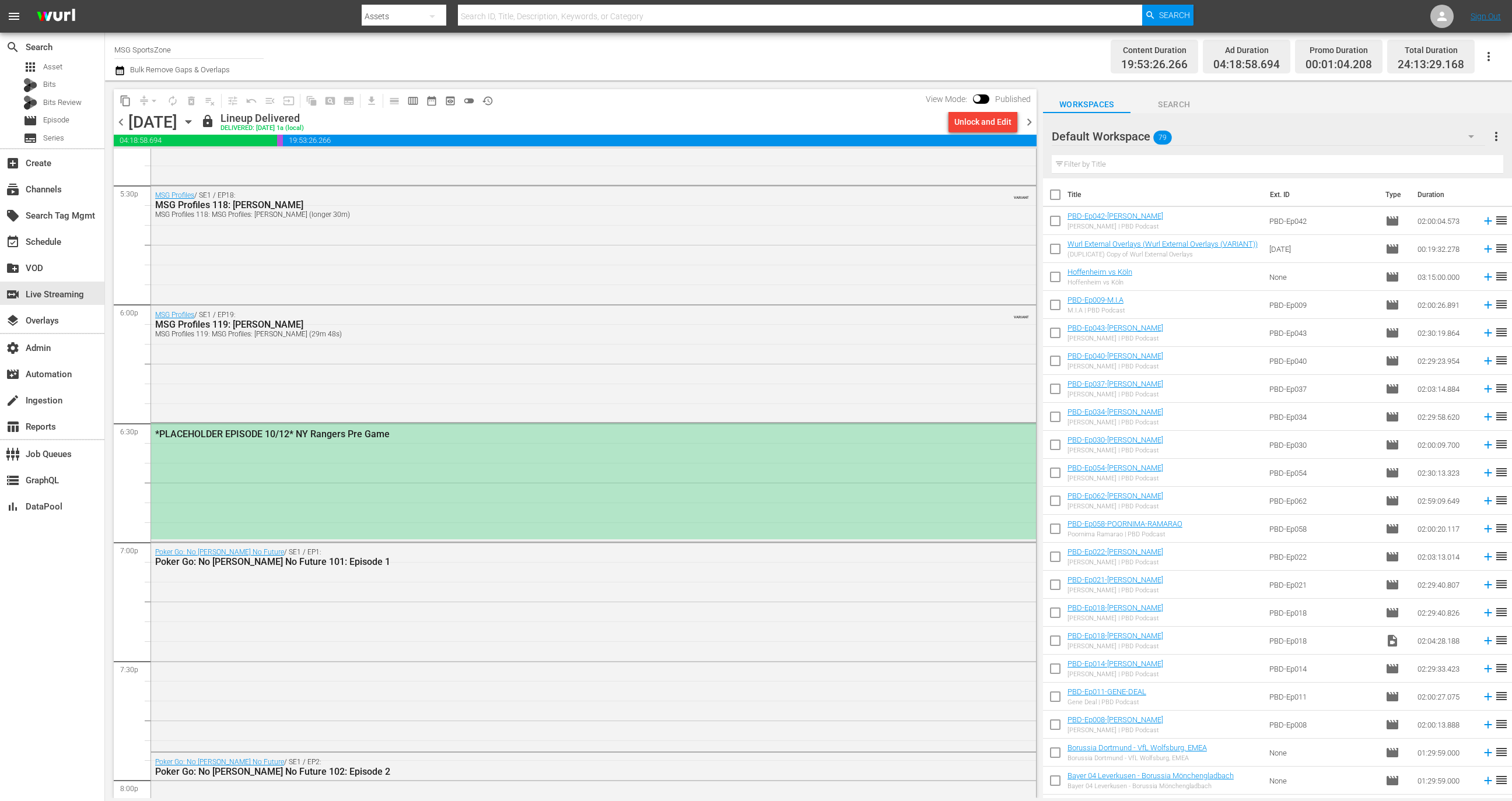
click at [740, 479] on div "*PLACEHOLDER EPISODE 10/12* NY Rangers Pre Game" at bounding box center [593, 481] width 885 height 115
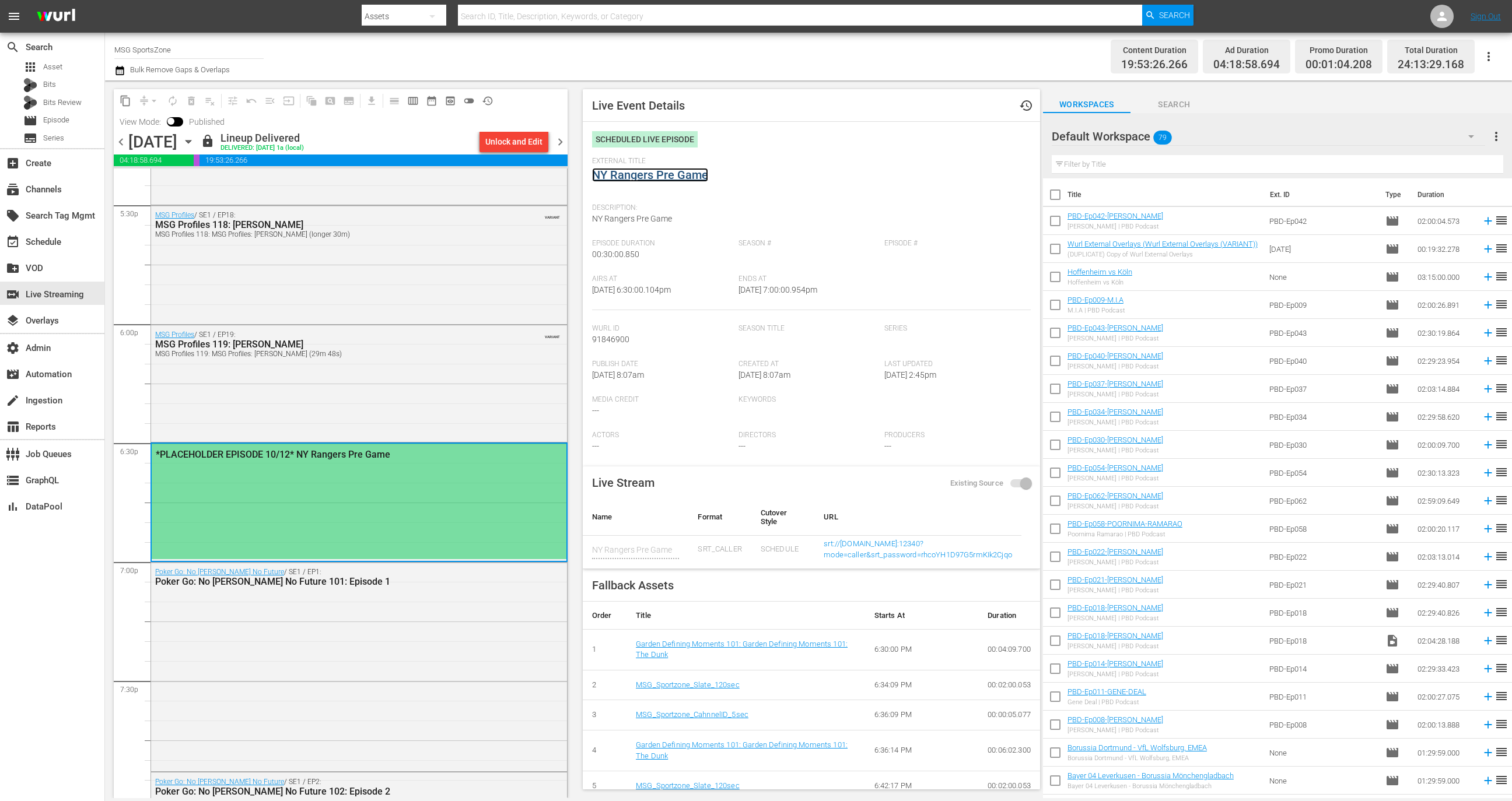
click at [679, 176] on link "NY Rangers Pre Game" at bounding box center [649, 174] width 116 height 14
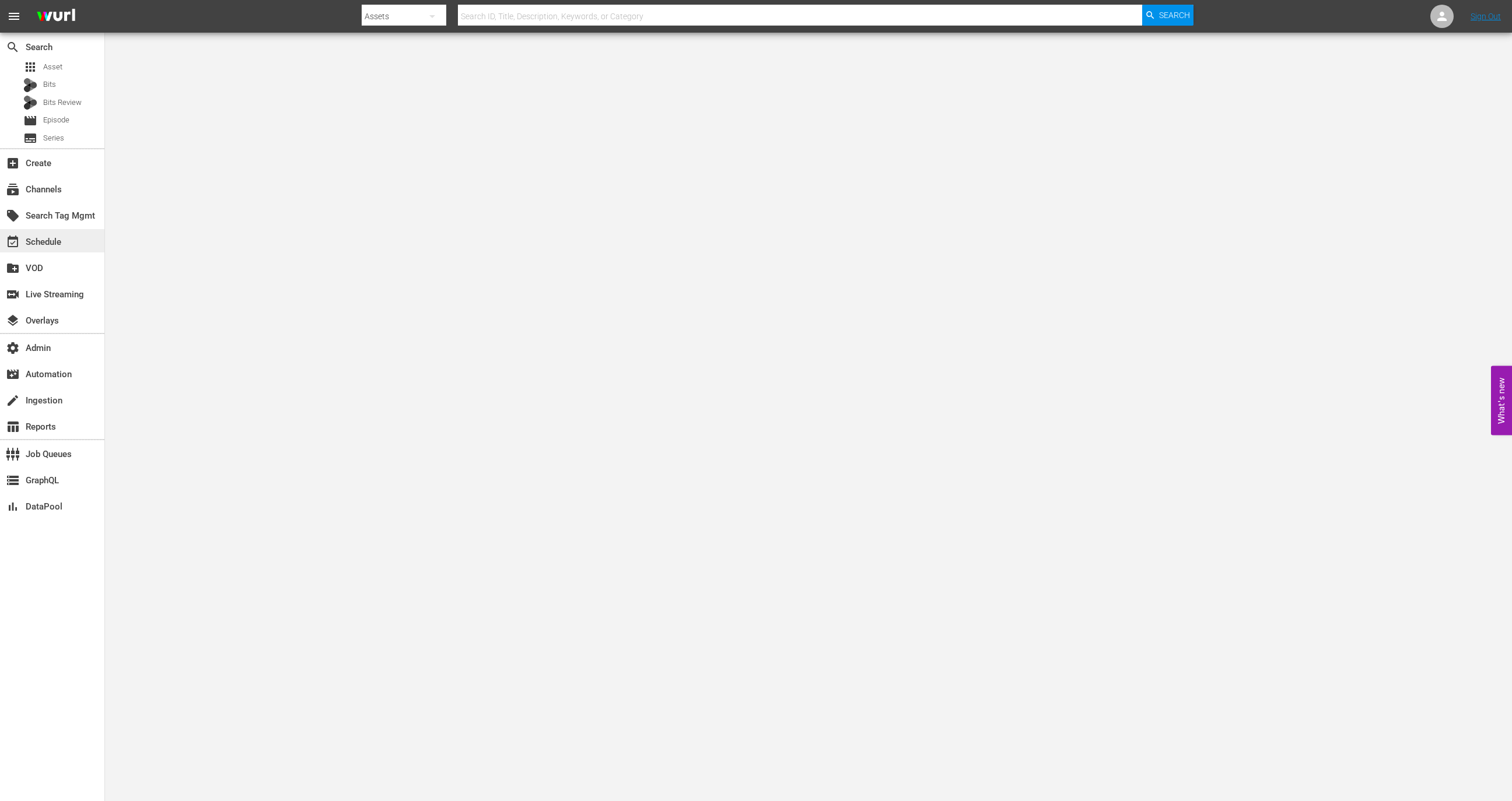
click at [58, 242] on div "event_available Schedule" at bounding box center [32, 240] width 65 height 10
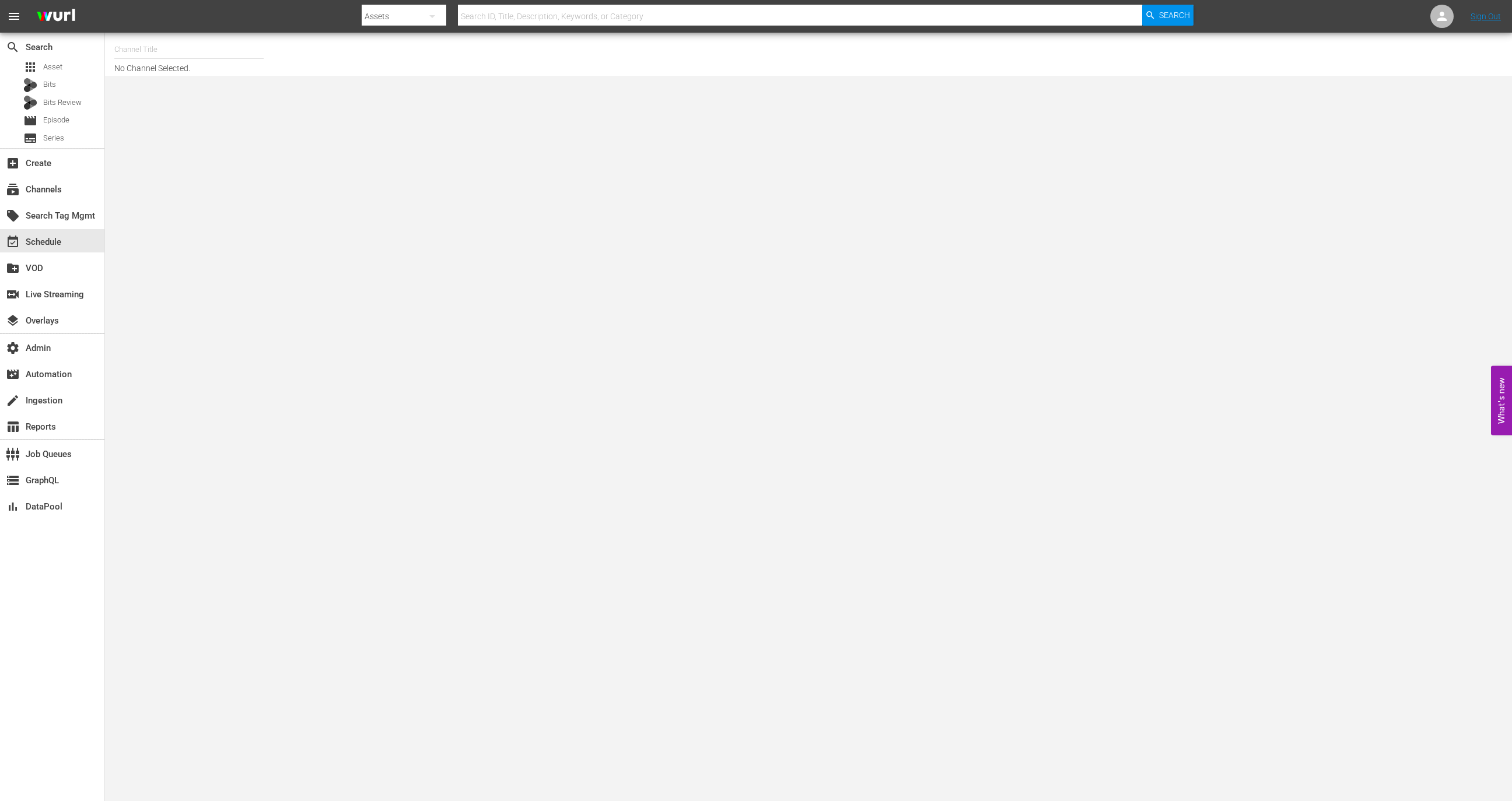
click at [185, 39] on input "text" at bounding box center [189, 49] width 149 height 28
type input ","
click at [216, 129] on div "MSG SportsZone - Roku Feed (1582 - amc_msgsportszone_3)" at bounding box center [275, 138] width 302 height 28
type input "MSG SportsZone - Roku Feed (1582 - amc_msgsportszone_3)"
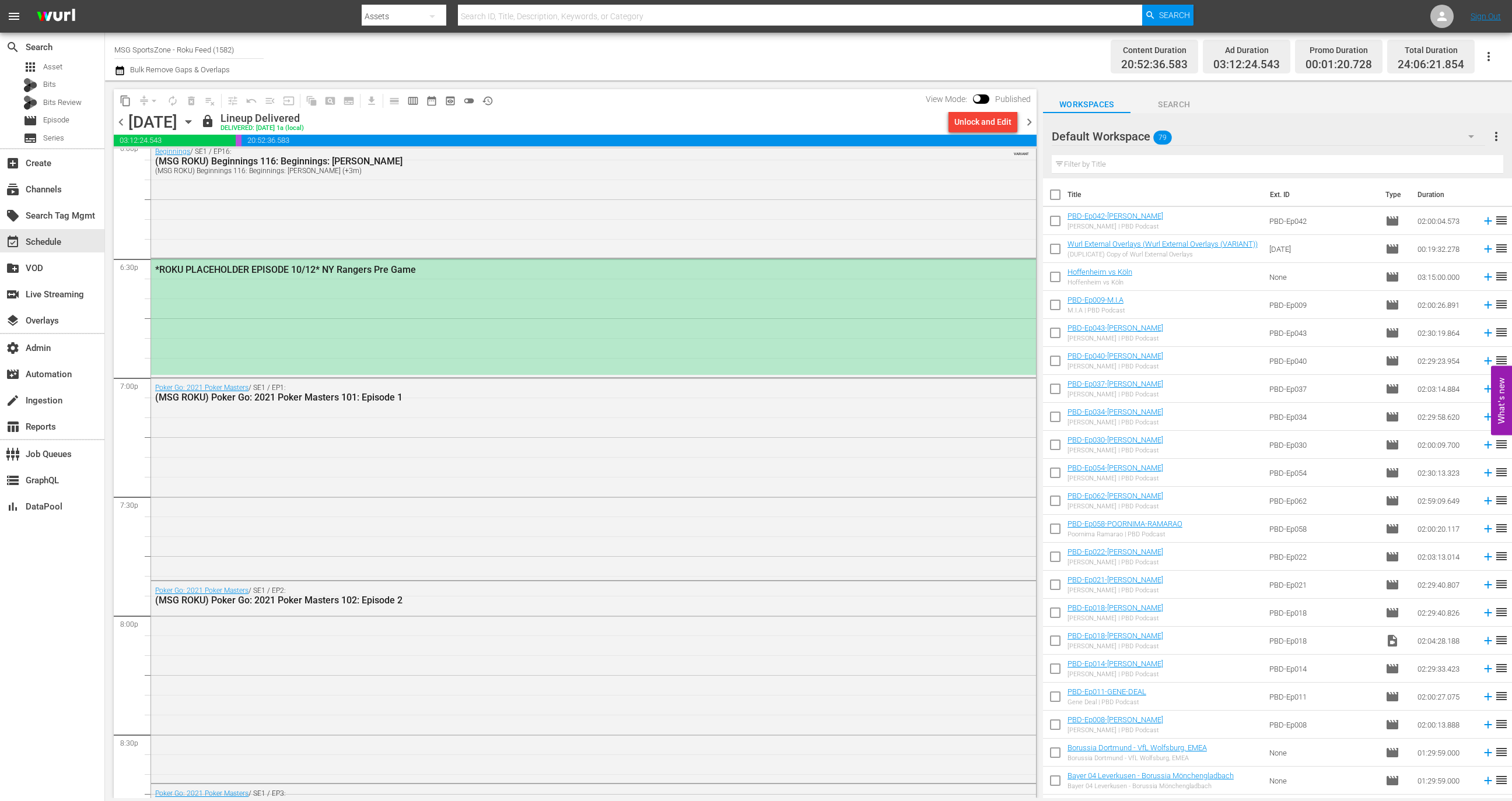
scroll to position [4262, 0]
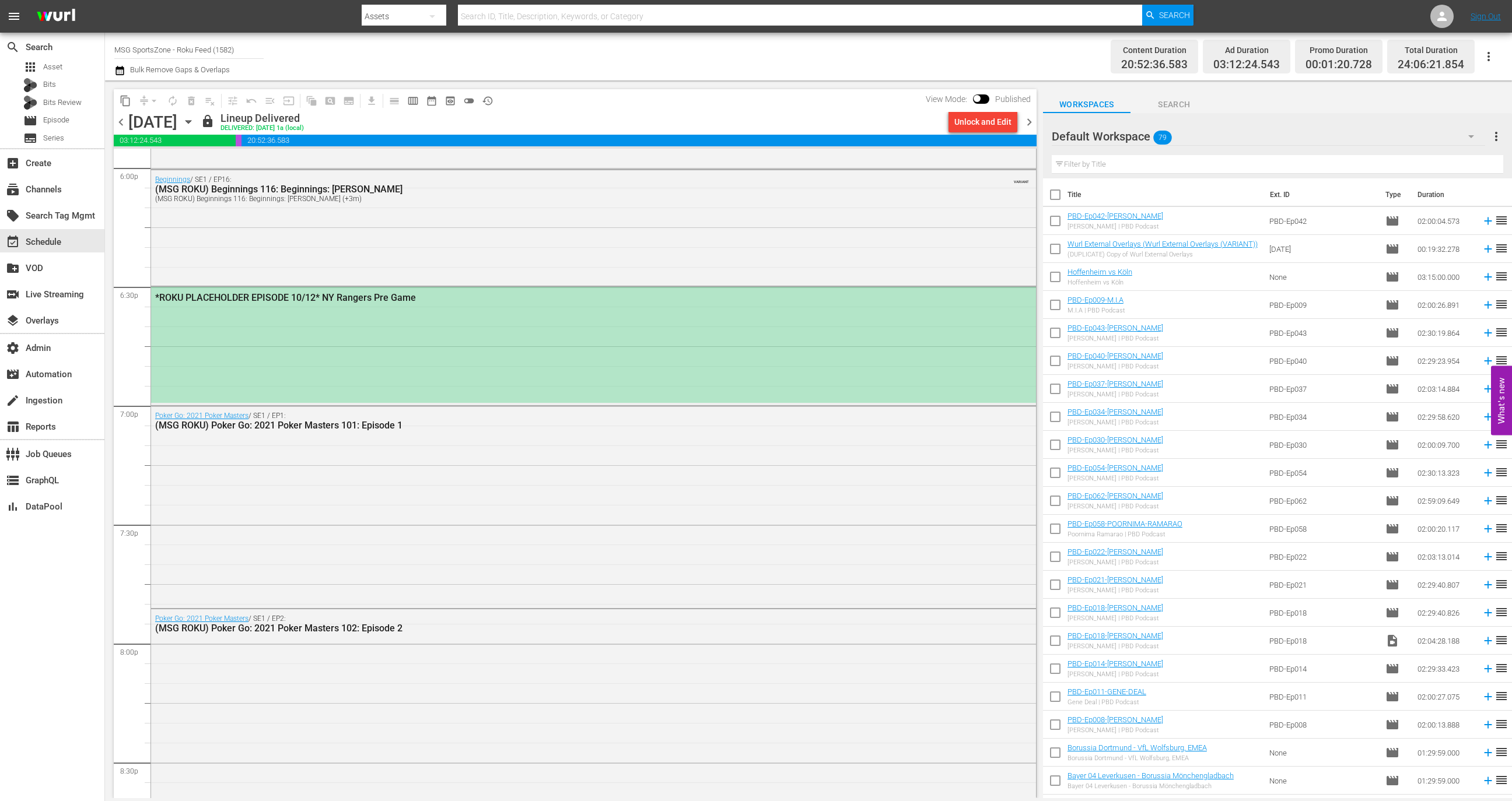
click at [339, 361] on div "*ROKU PLACEHOLDER EPISODE 10/12* NY Rangers Pre Game" at bounding box center [593, 344] width 885 height 115
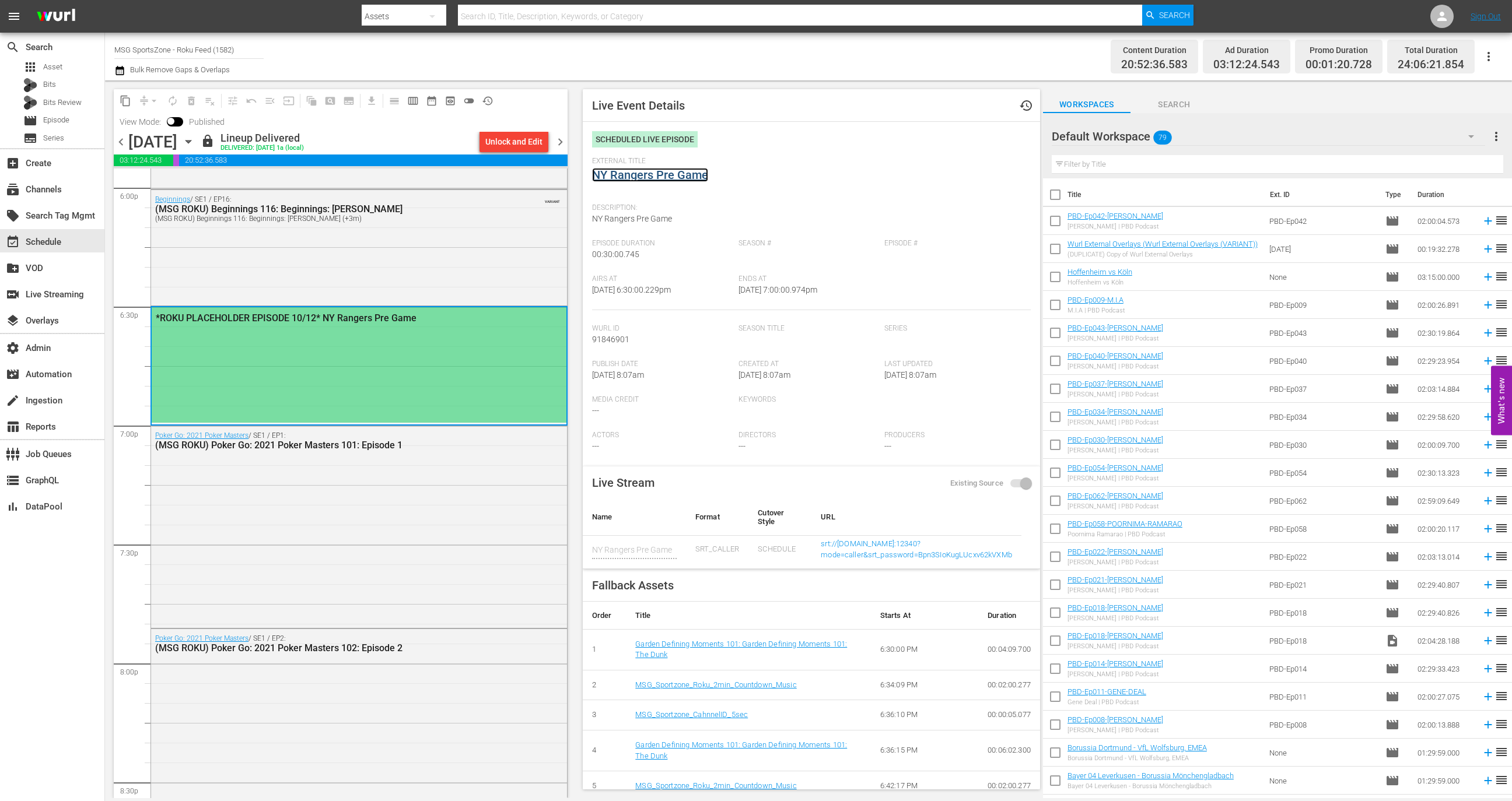
click at [625, 179] on link "NY Rangers Pre Game" at bounding box center [649, 174] width 116 height 14
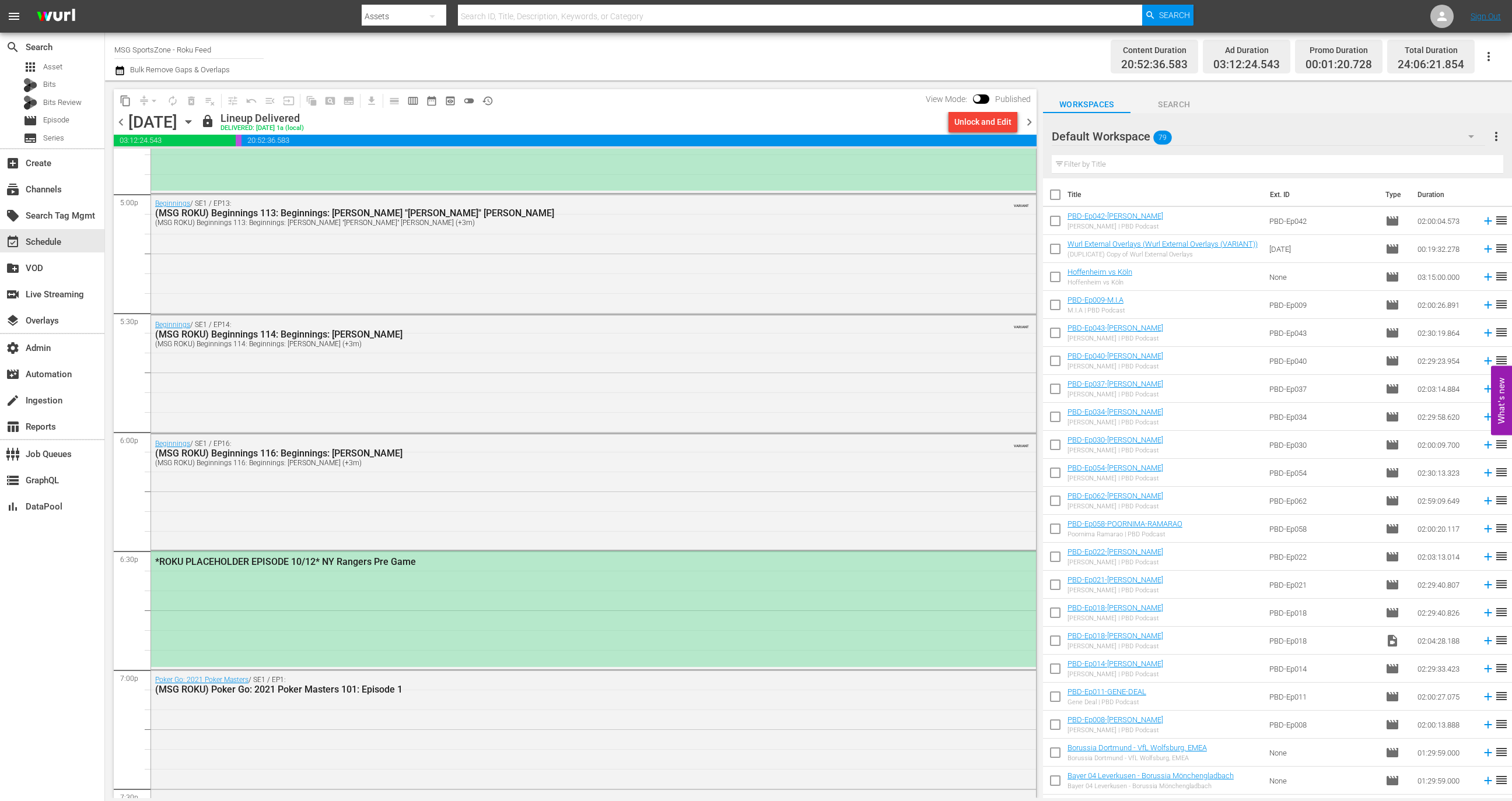
scroll to position [3995, 0]
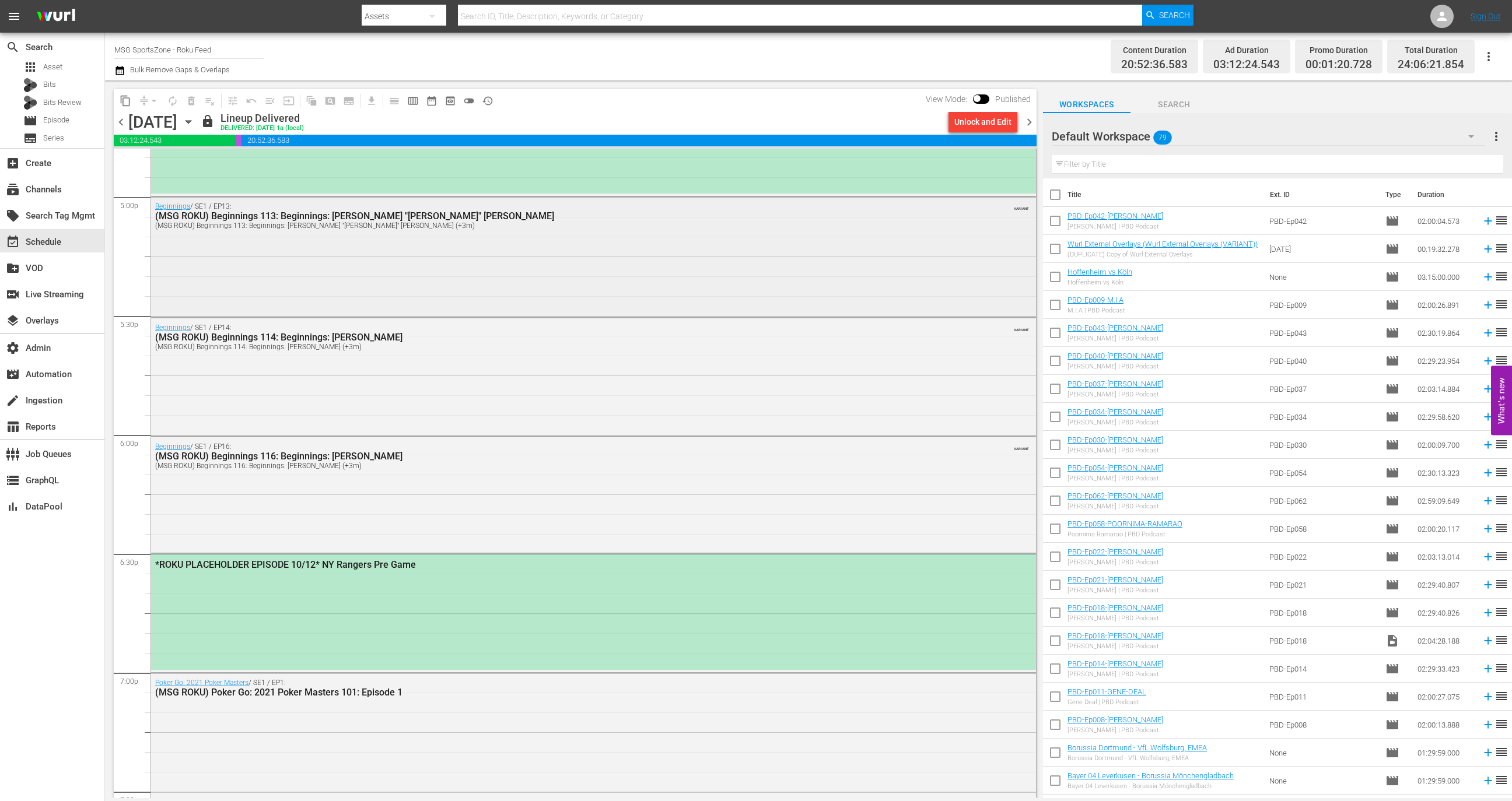
click at [466, 283] on div "Beginnings / SE1 / EP13: (MSG ROKU) Beginnings 113: Beginnings: Walt "Clyde" Fr…" at bounding box center [593, 255] width 885 height 117
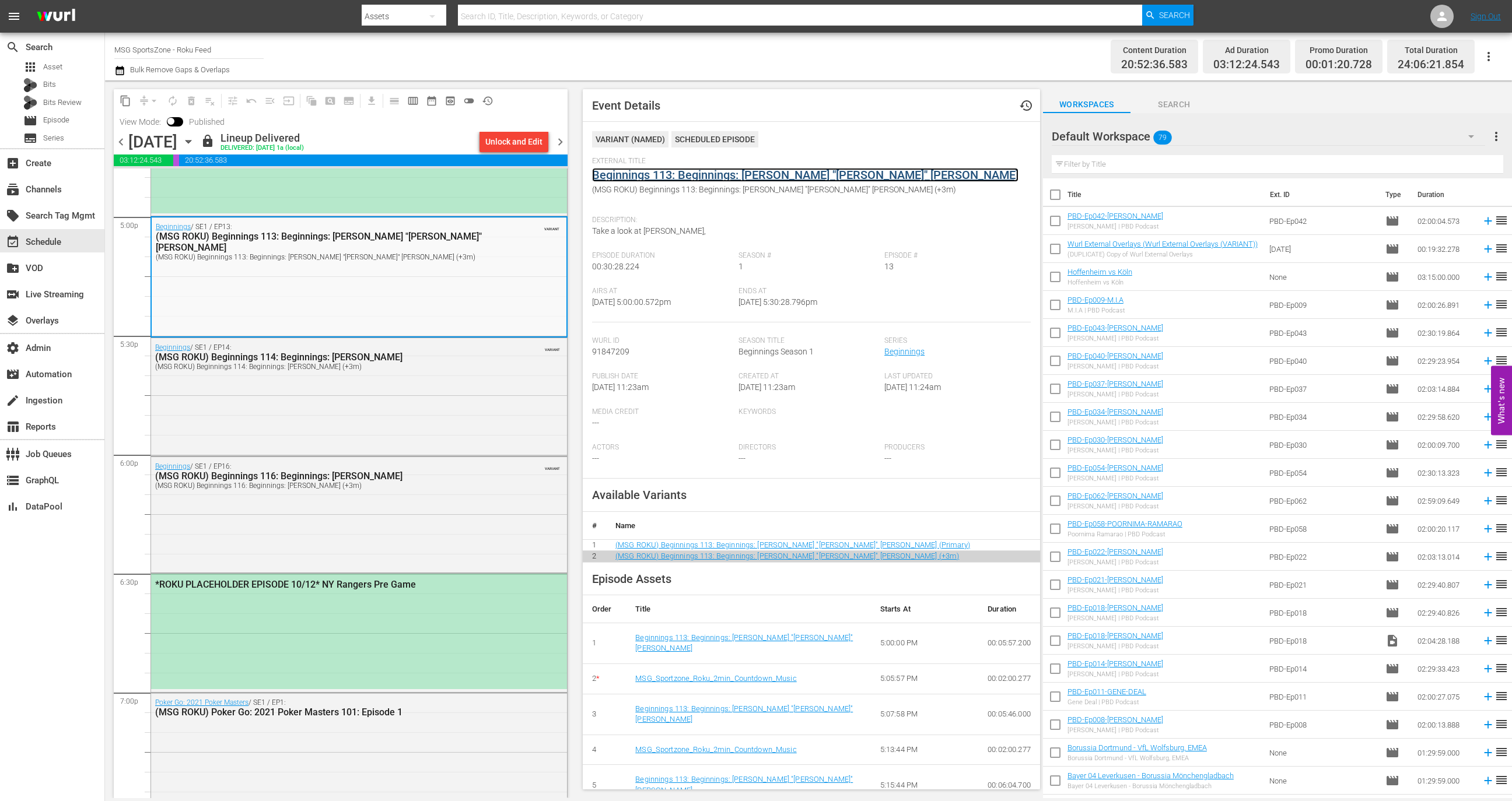
click at [713, 175] on link "Beginnings 113: Beginnings: [PERSON_NAME] "[PERSON_NAME]" [PERSON_NAME]" at bounding box center [805, 174] width 427 height 14
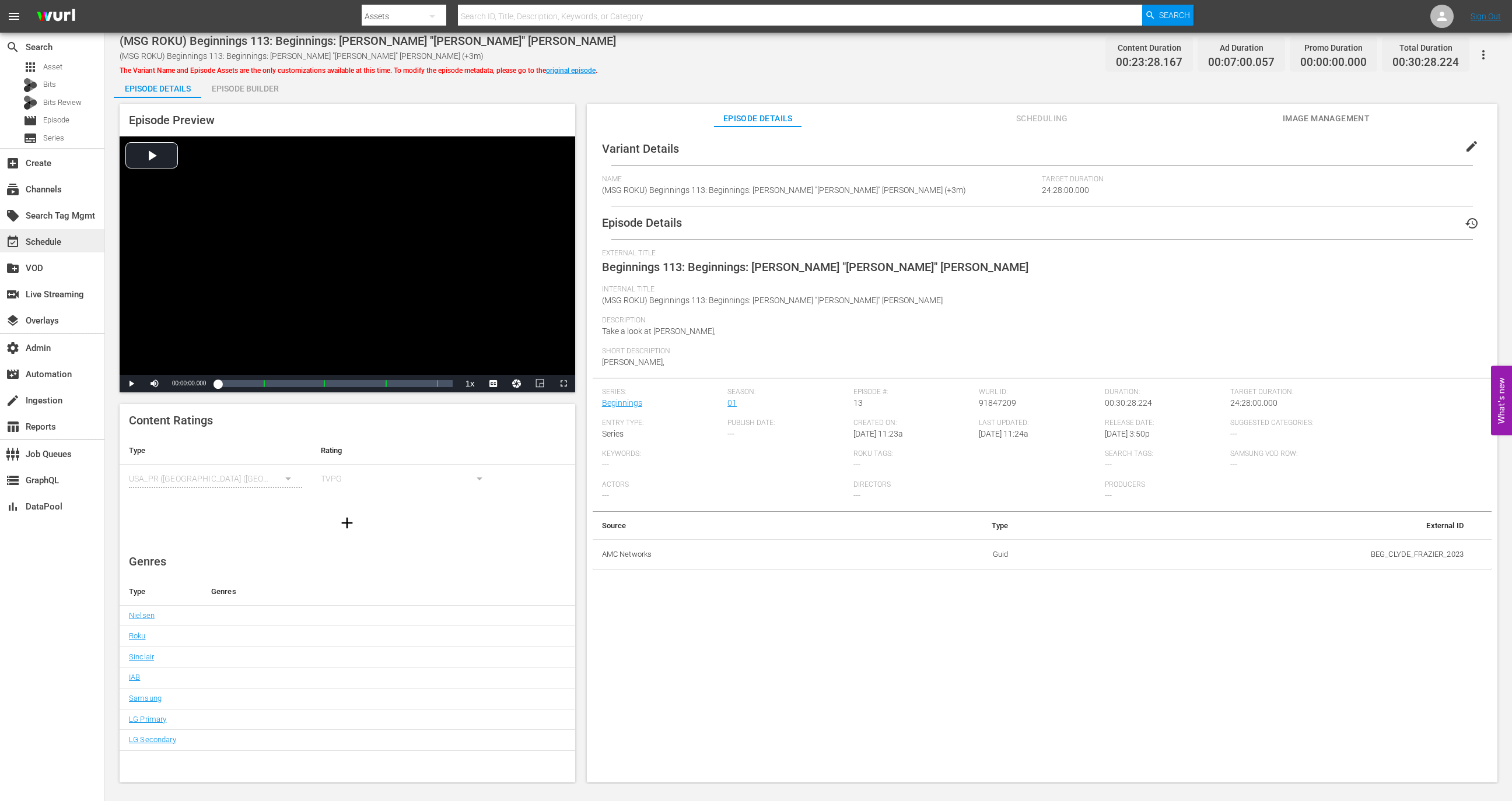
click at [71, 237] on div "event_available Schedule" at bounding box center [52, 240] width 104 height 23
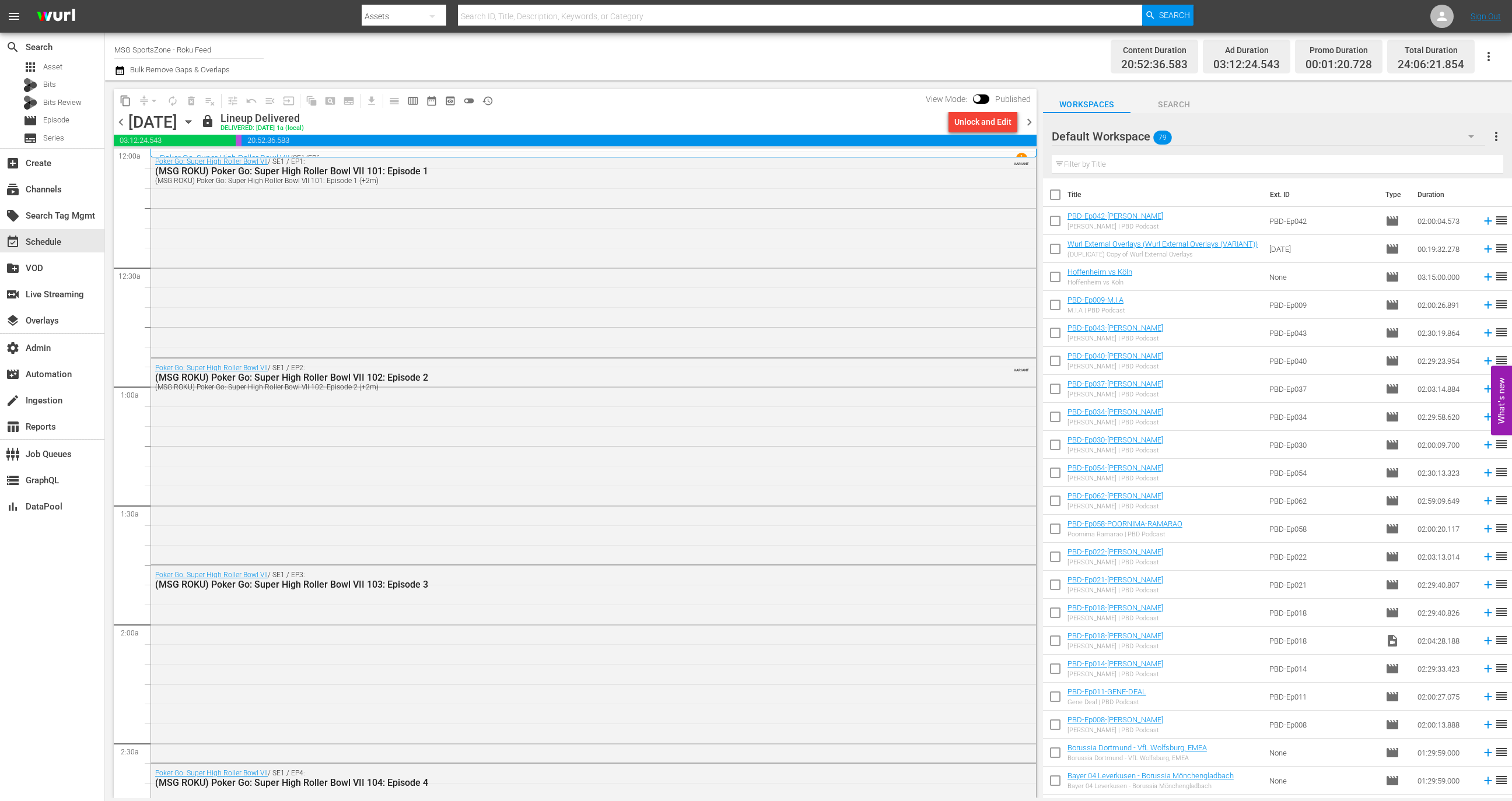
click at [198, 52] on input "MSG SportsZone - Roku Feed" at bounding box center [189, 49] width 149 height 28
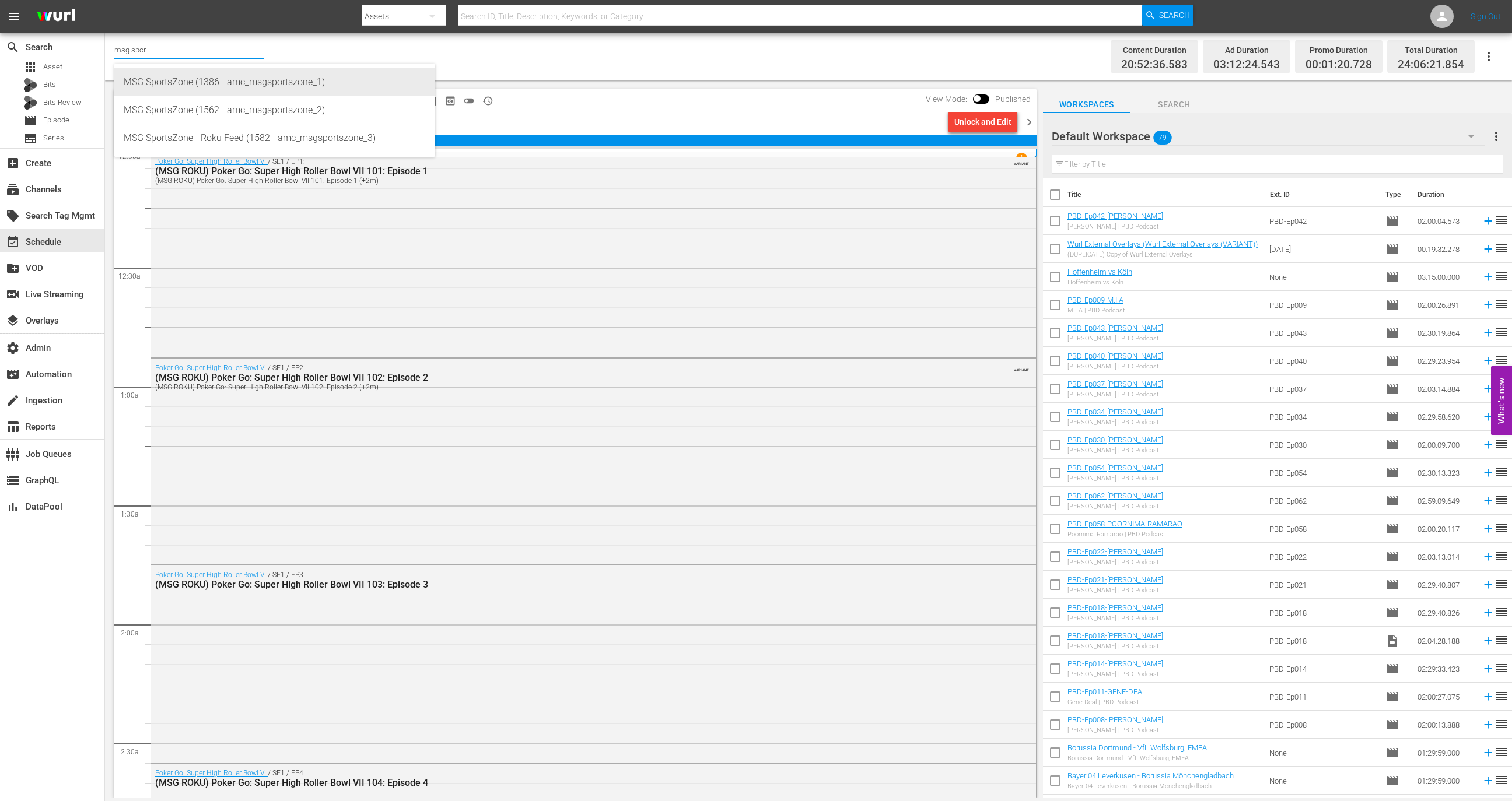
click at [208, 89] on div "MSG SportsZone (1386 - amc_msgsportszone_1)" at bounding box center [275, 82] width 302 height 28
type input "MSG SportsZone (1386 - amc_msgsportszone_1)"
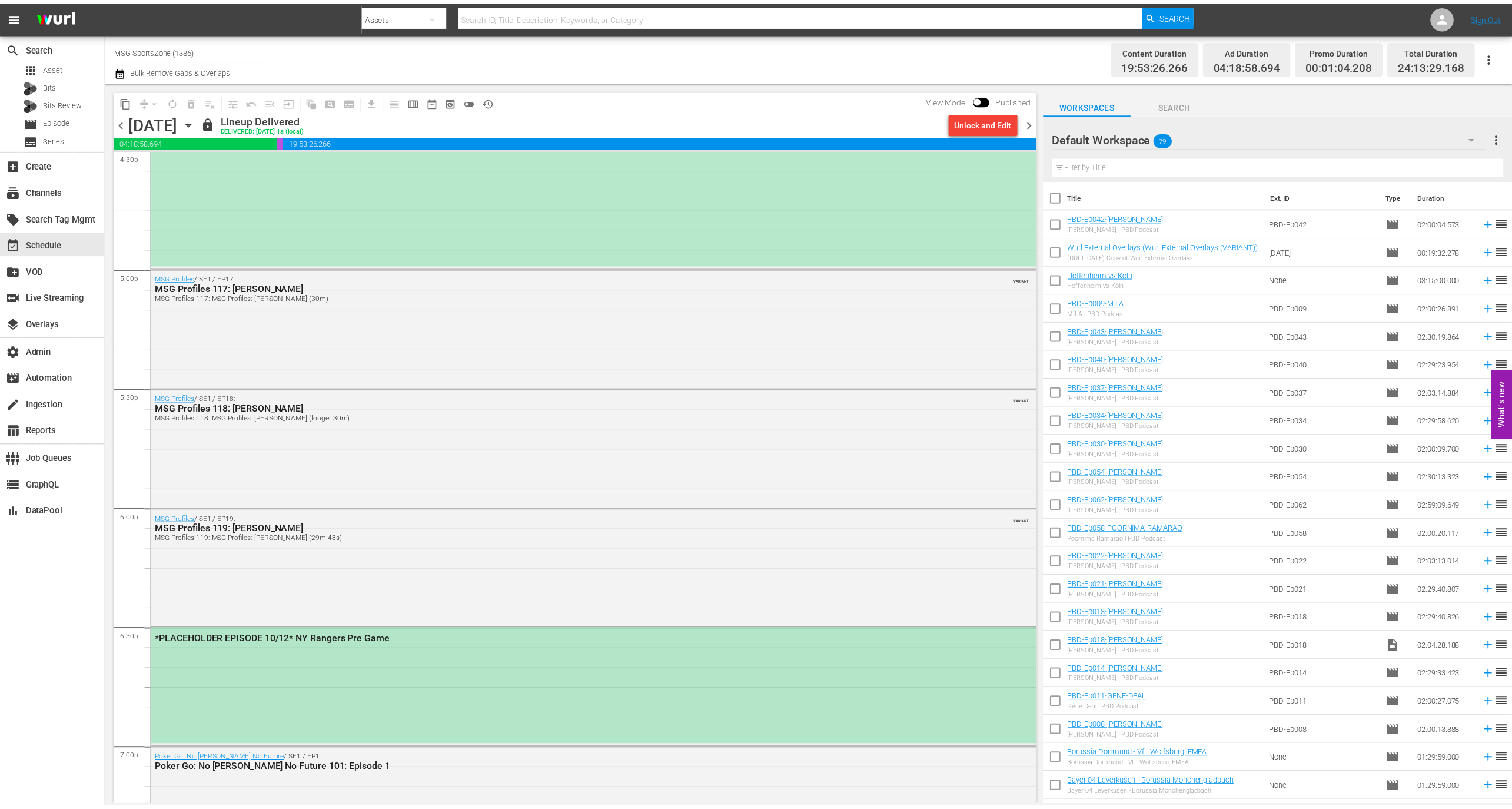
scroll to position [3829, 0]
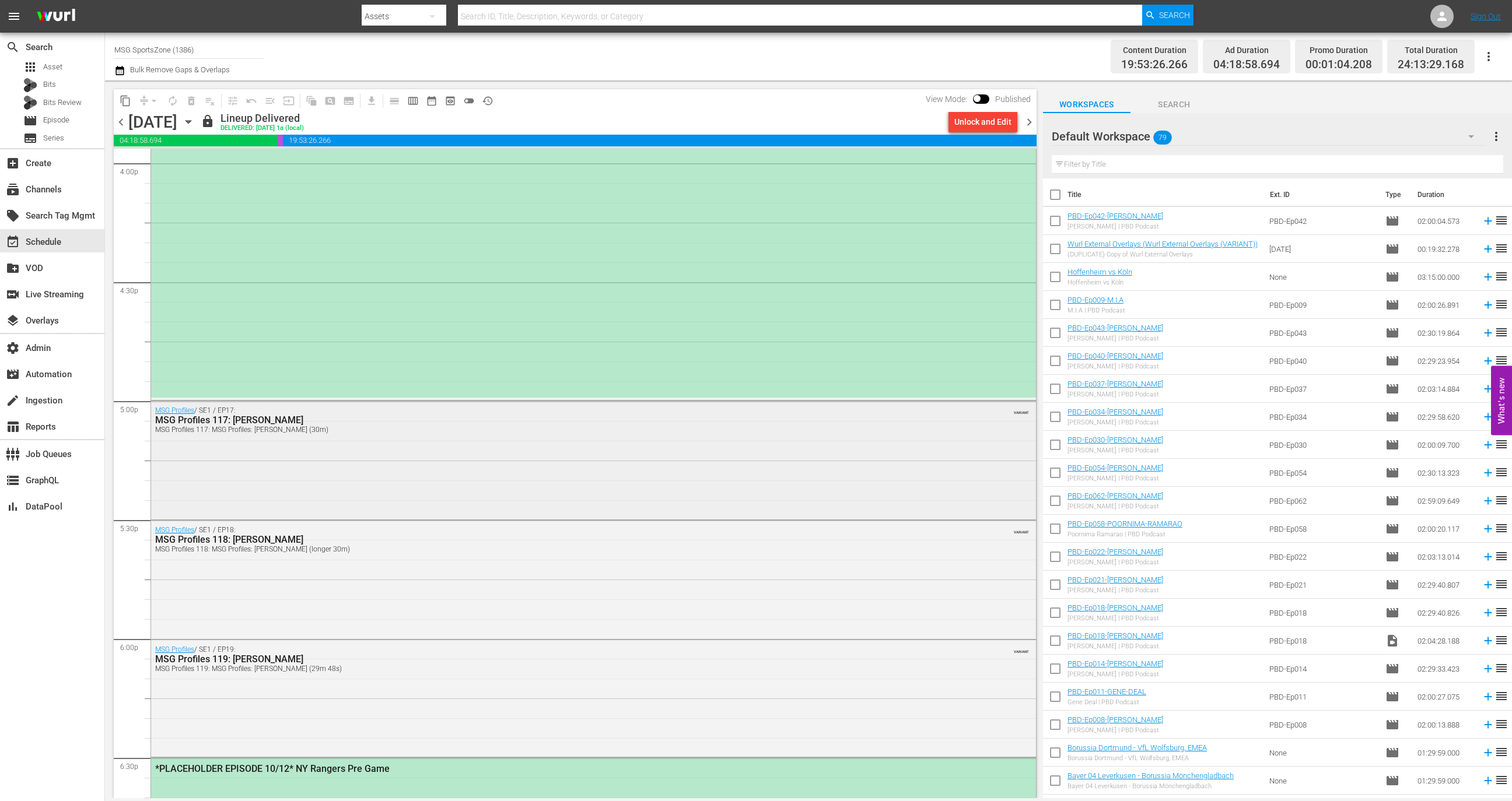
click at [360, 478] on div "MSG Profiles / SE1 / EP17: MSG Profiles 117: Carmelo Anthony MSG Profiles 117: …" at bounding box center [593, 459] width 885 height 115
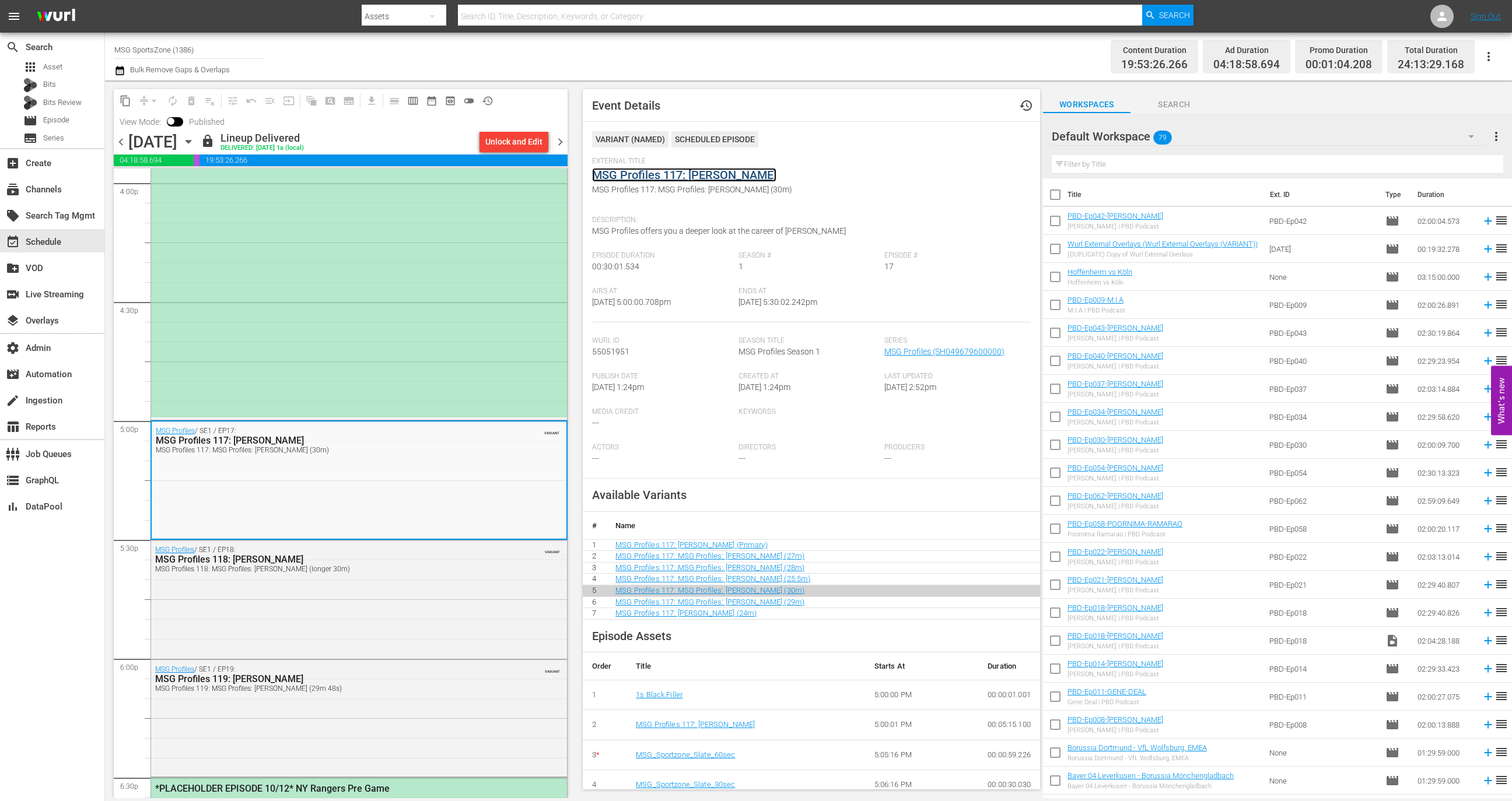
click at [686, 172] on link "MSG Profiles 117: [PERSON_NAME]" at bounding box center [683, 174] width 184 height 14
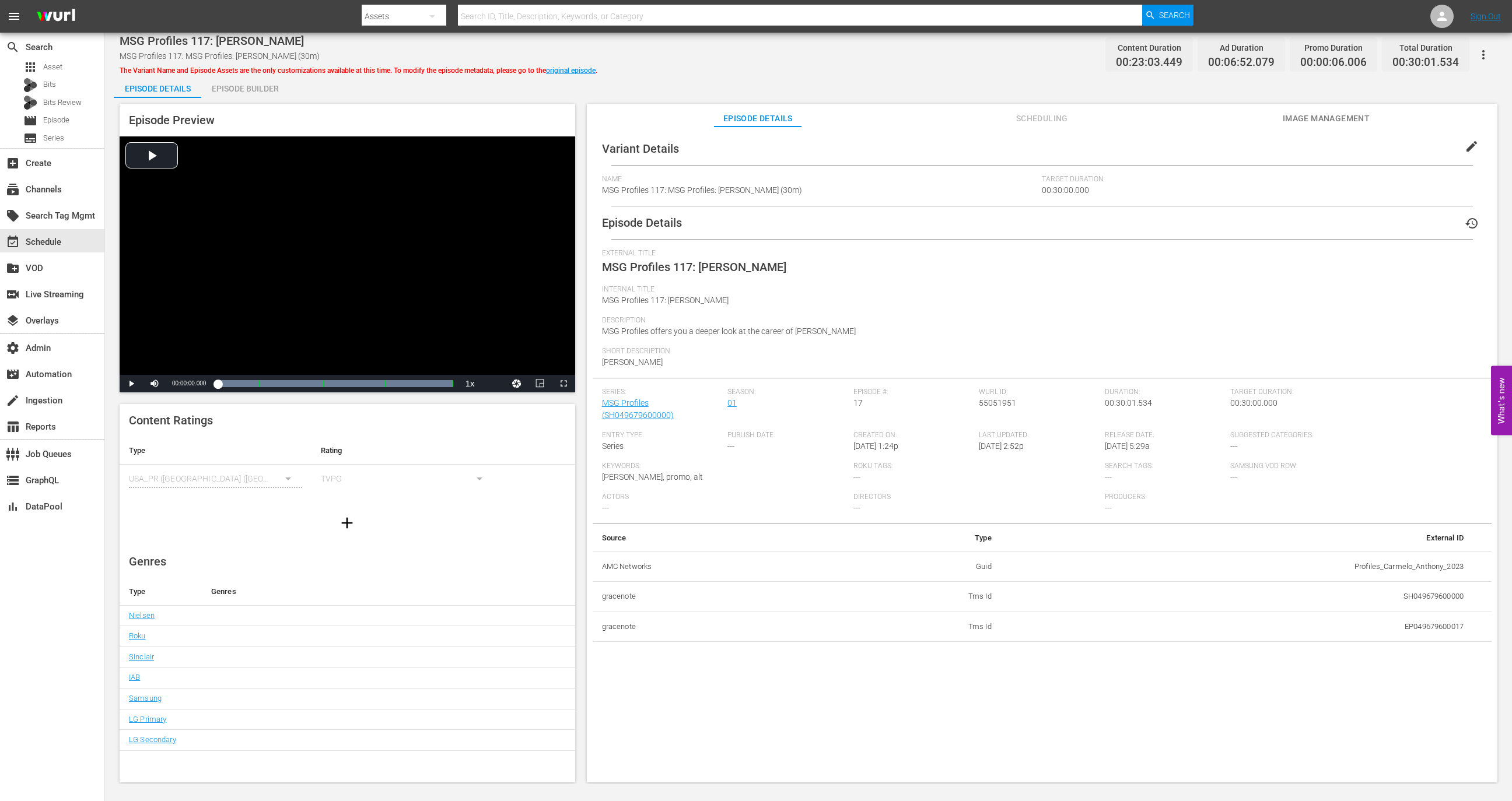
click at [1370, 551] on td "Profiles_Carmelo_Anthony_2023" at bounding box center [1236, 566] width 472 height 30
click at [1369, 551] on td "Profiles_Carmelo_Anthony_2023" at bounding box center [1236, 566] width 472 height 30
copy td "Profiles_Carmelo_Anthony_2023"
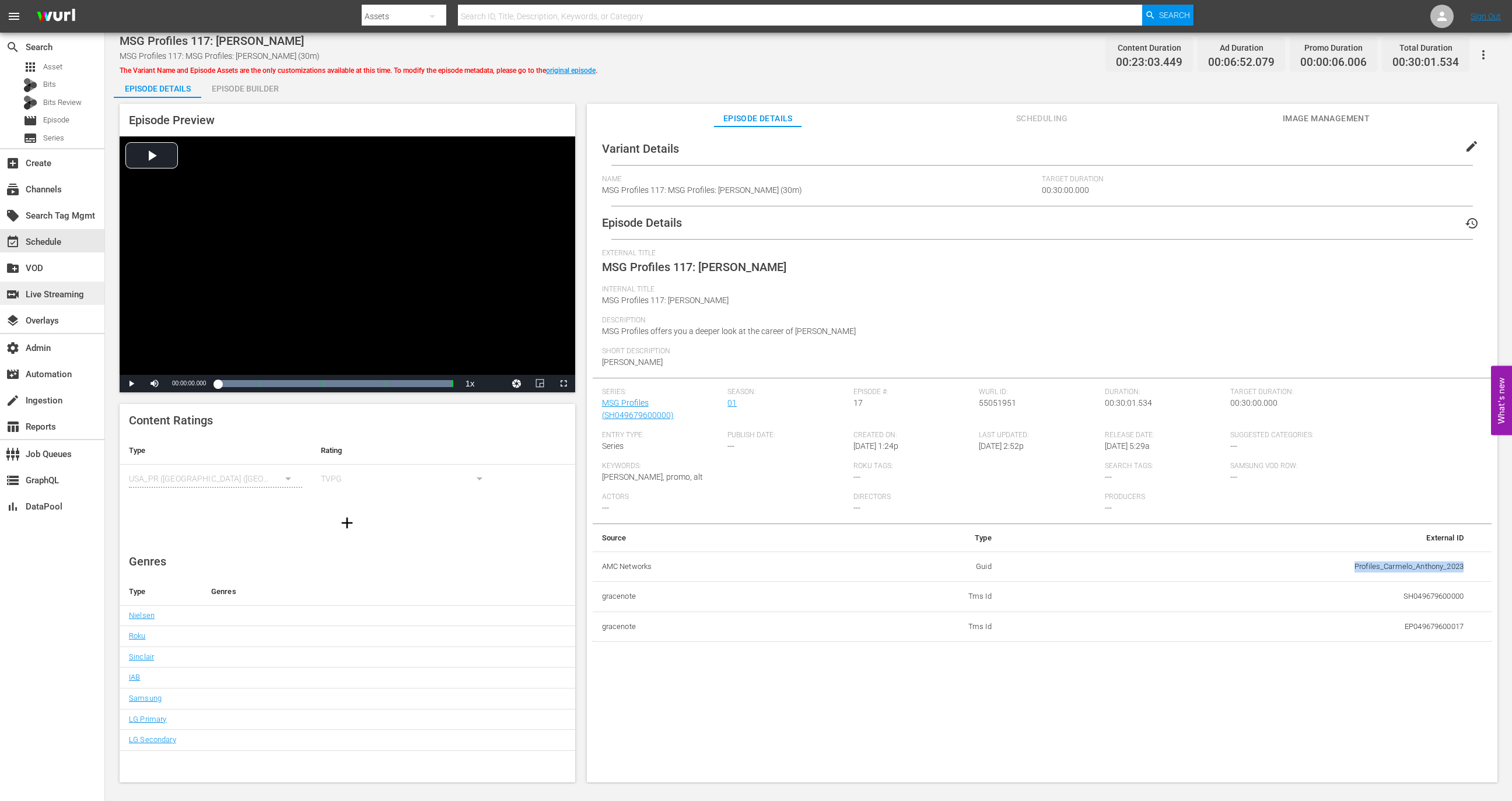
click at [65, 292] on div "switch_video Live Streaming" at bounding box center [32, 292] width 65 height 10
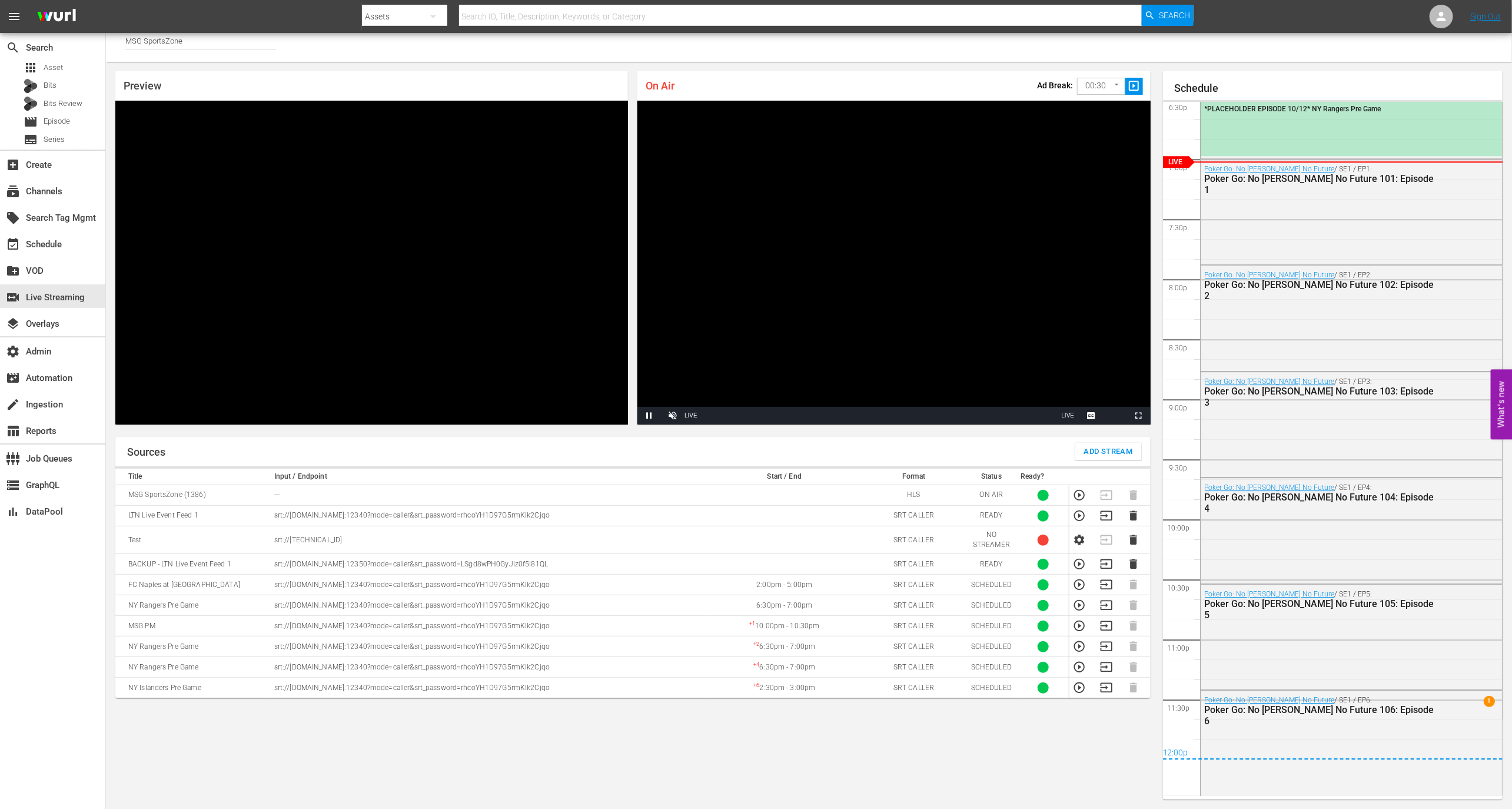
scroll to position [1938, 0]
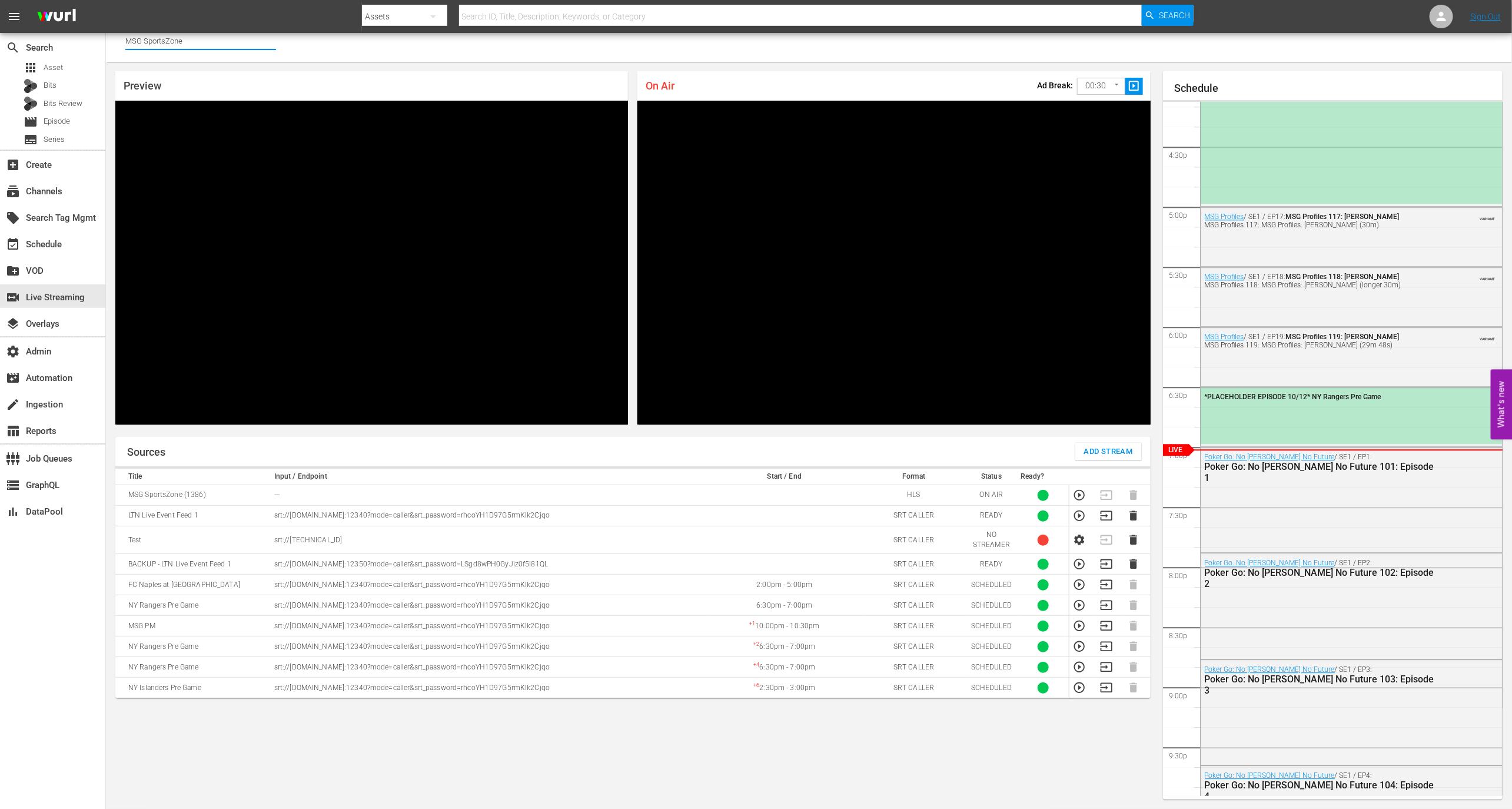
click at [240, 45] on input "MSG SportsZone" at bounding box center [201, 41] width 151 height 29
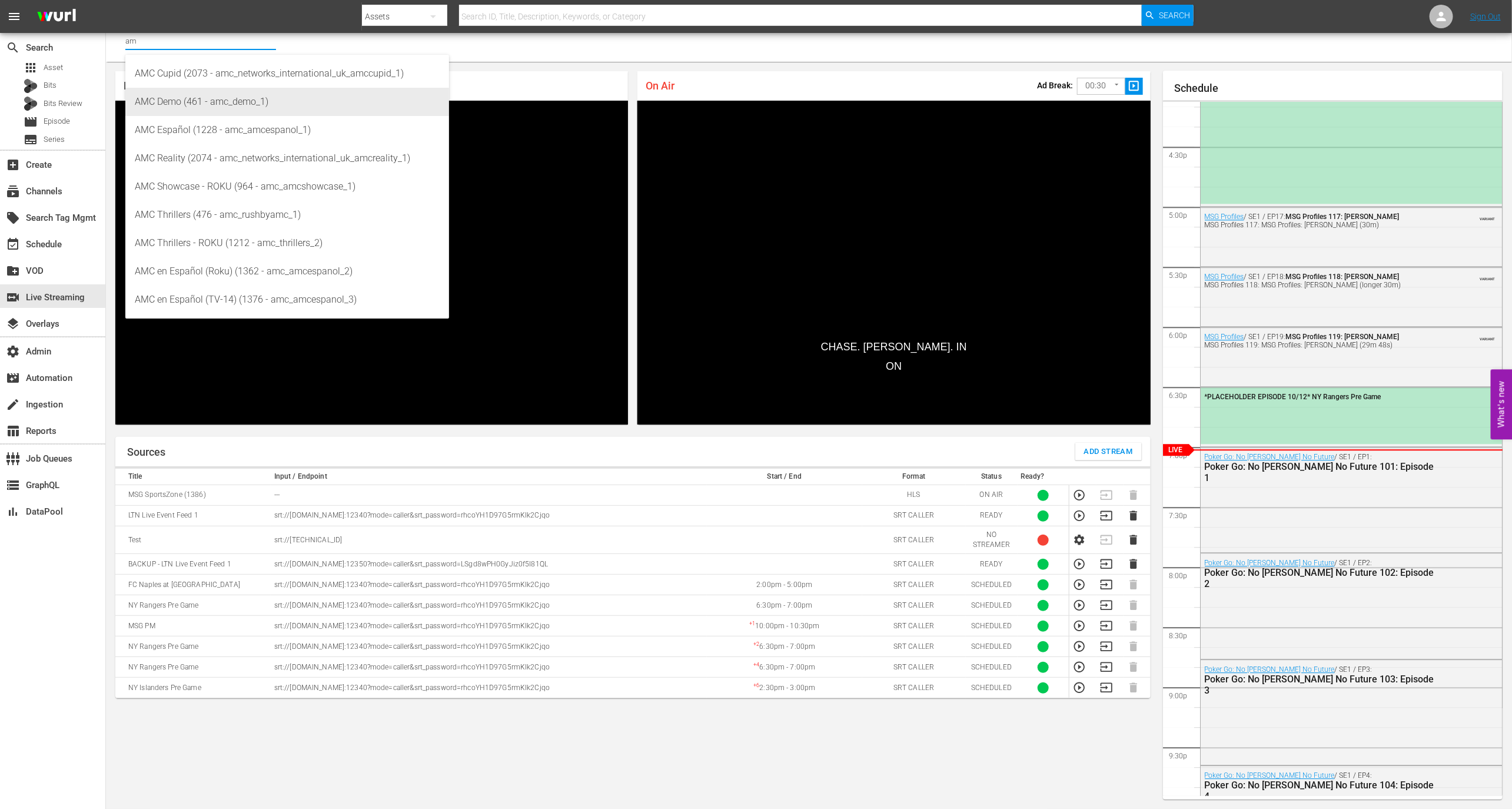
type input "a"
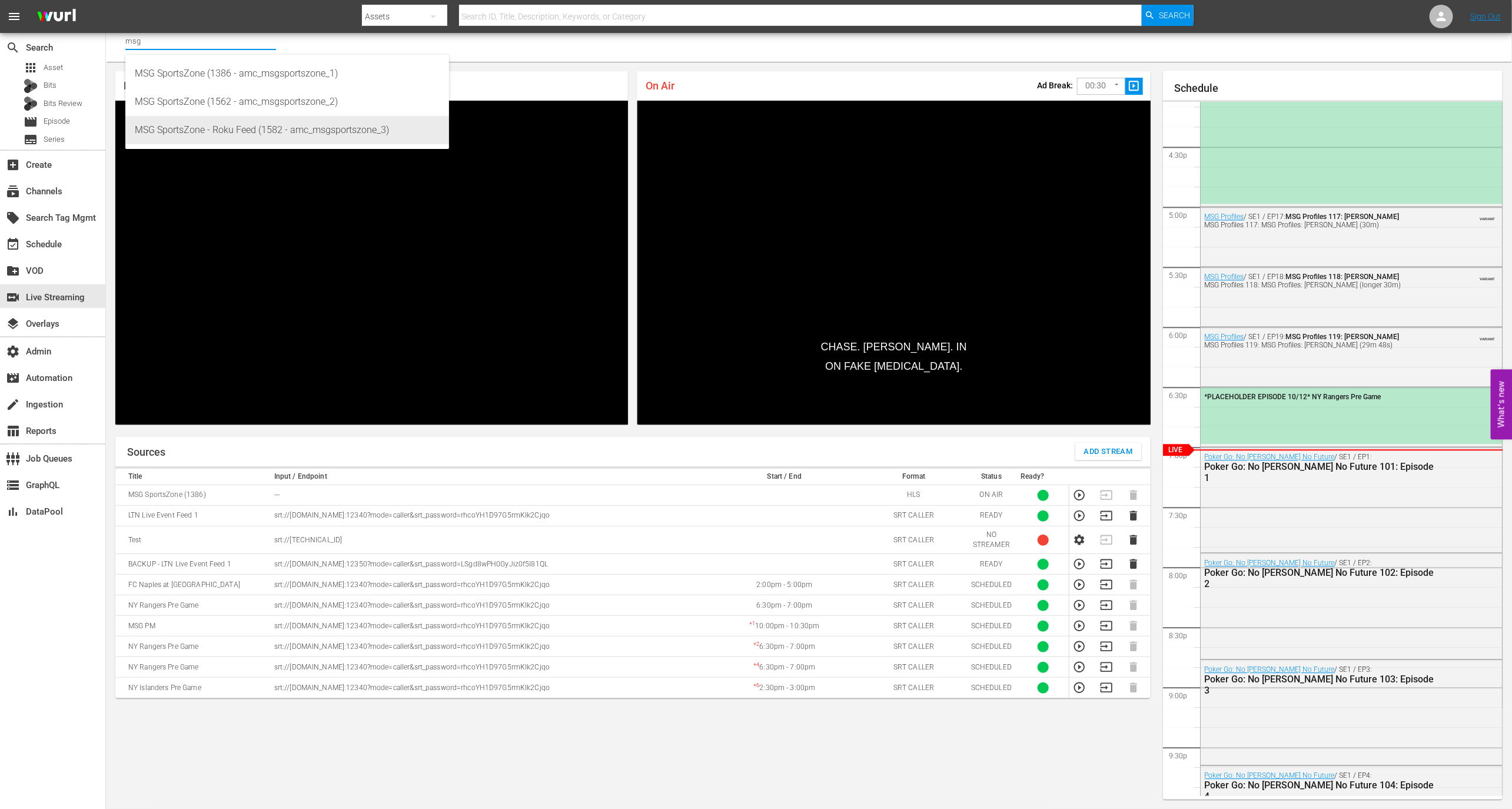
click at [310, 133] on div "MSG SportsZone - Roku Feed (1582 - amc_msgsportszone_3)" at bounding box center [287, 129] width 305 height 29
type input "MSG SportsZone - Roku Feed (1582 - amc_msgsportszone_3)"
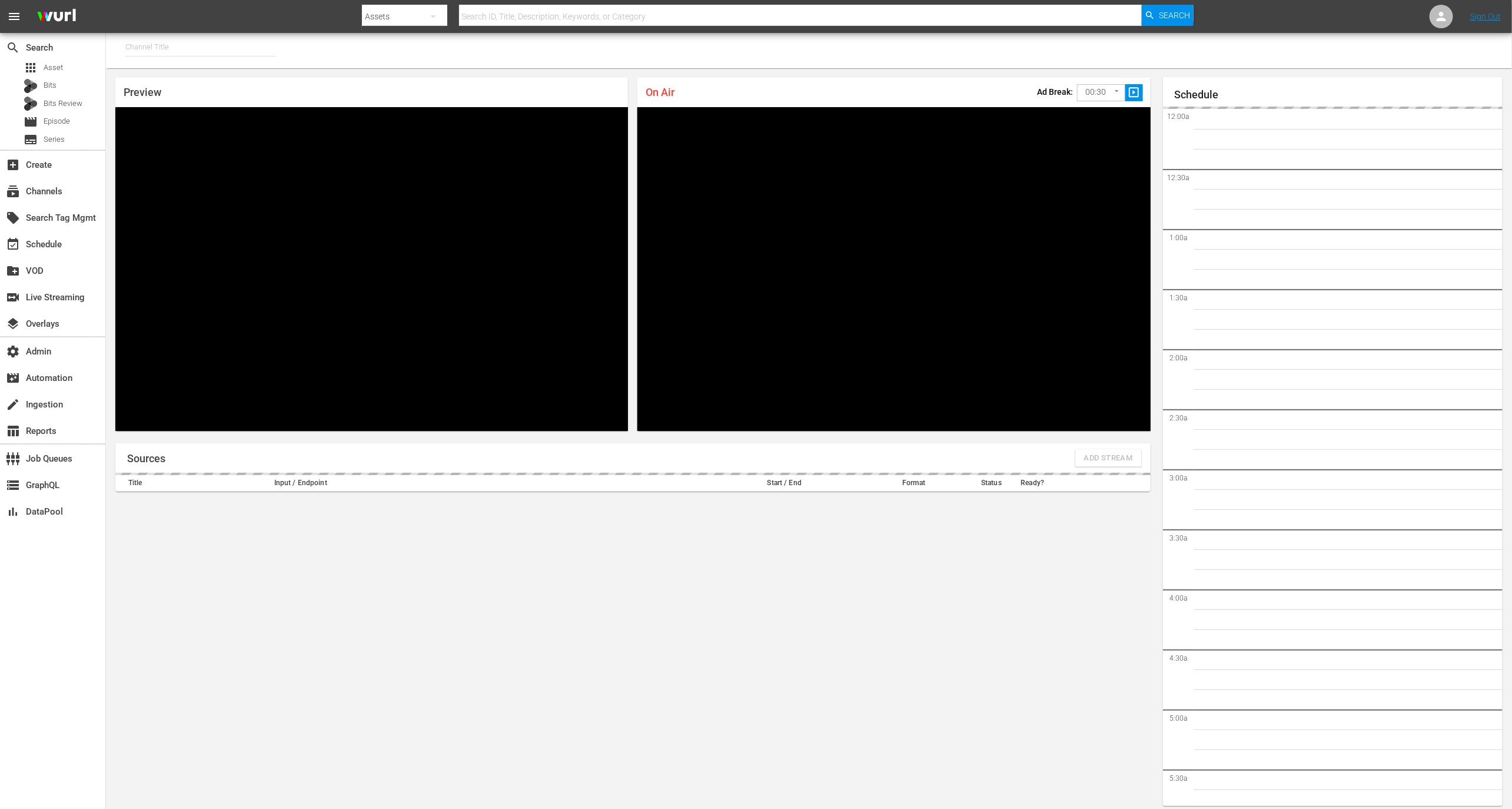
type input "MSG SportsZone (1386)"
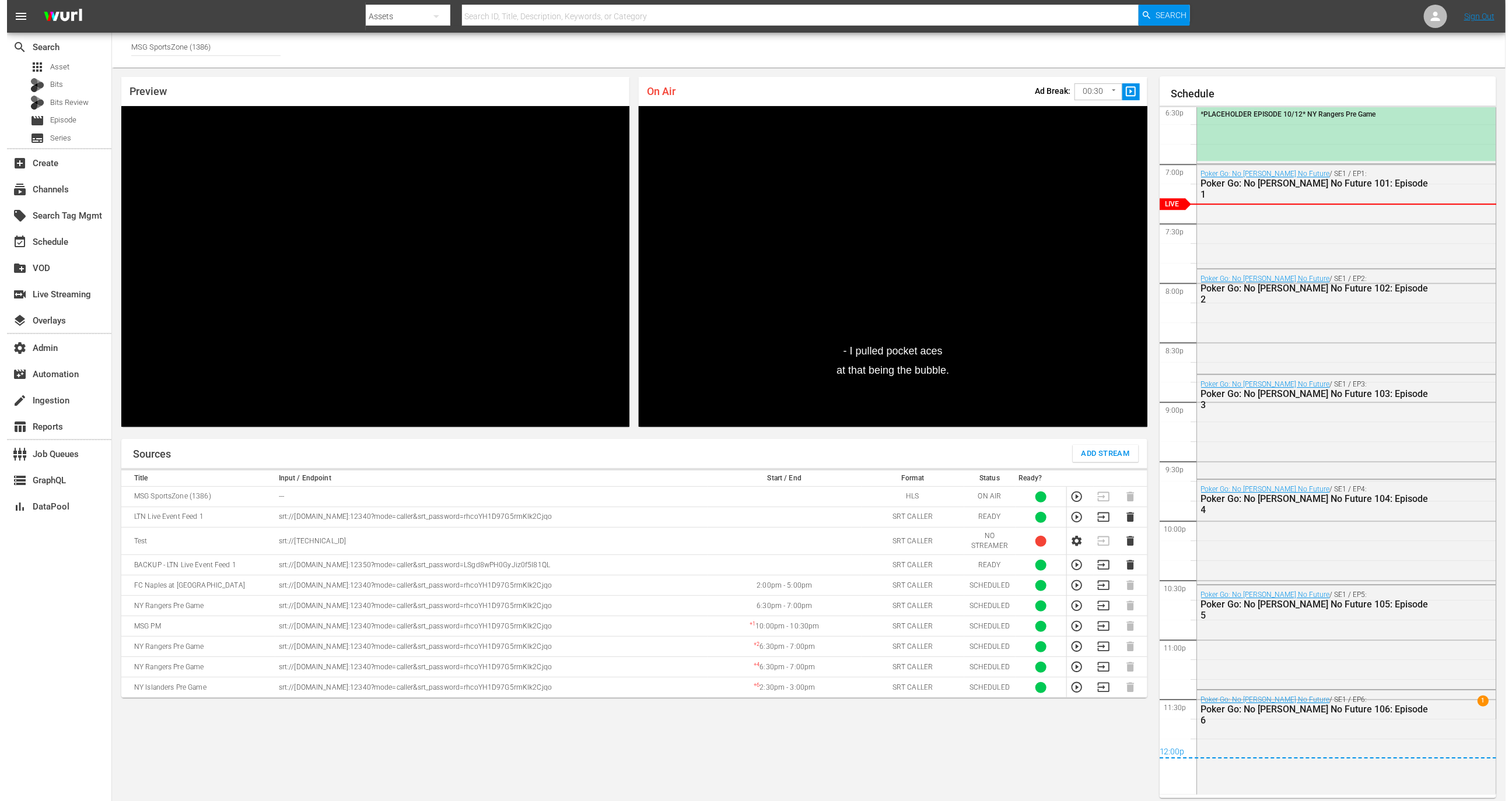
scroll to position [1957, 0]
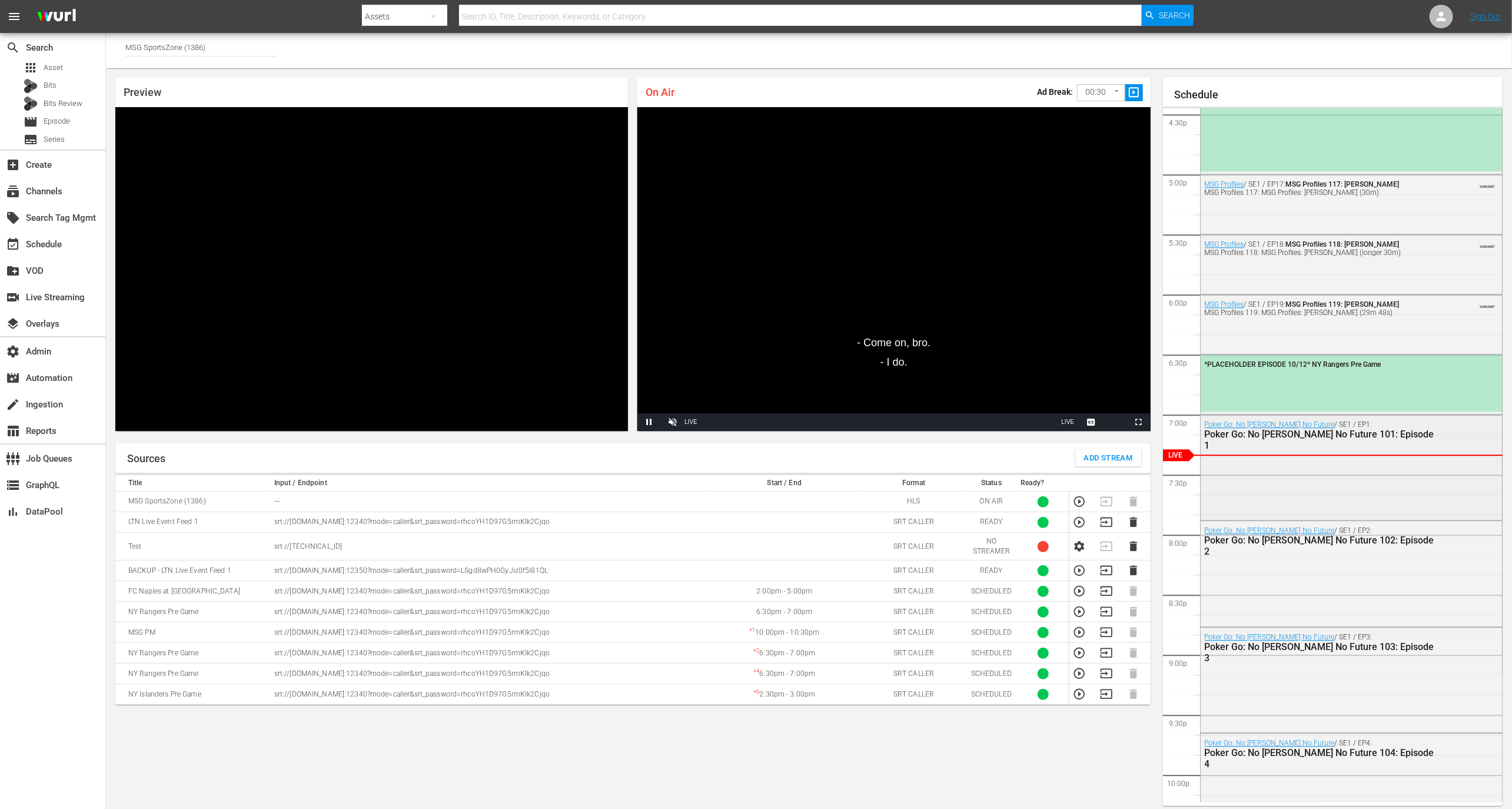
click at [1305, 511] on div "Poker Go: No [PERSON_NAME] No Future / SE1 / EP1: Poker Go: No [PERSON_NAME] No…" at bounding box center [1351, 466] width 302 height 103
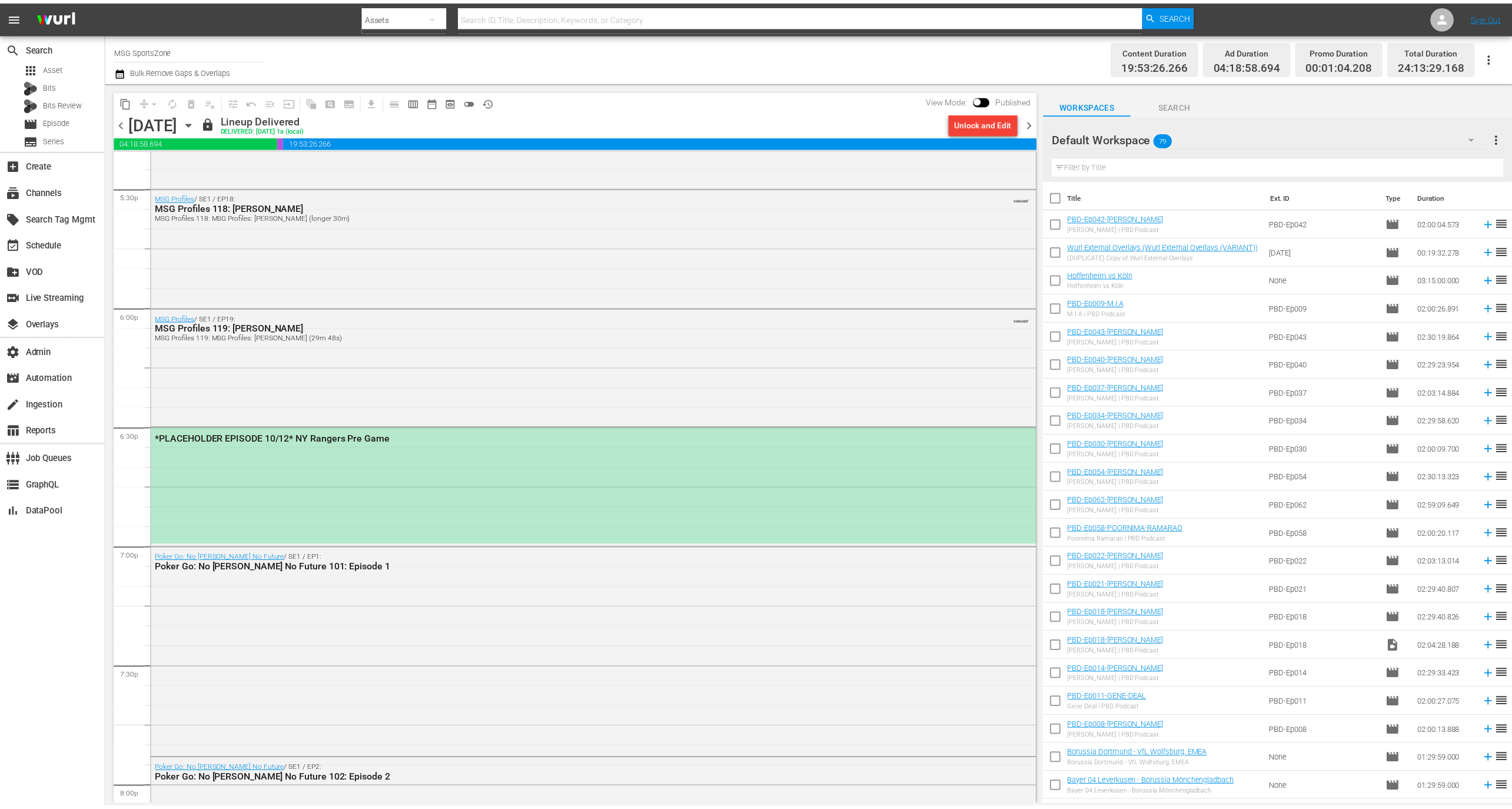
scroll to position [4200, 0]
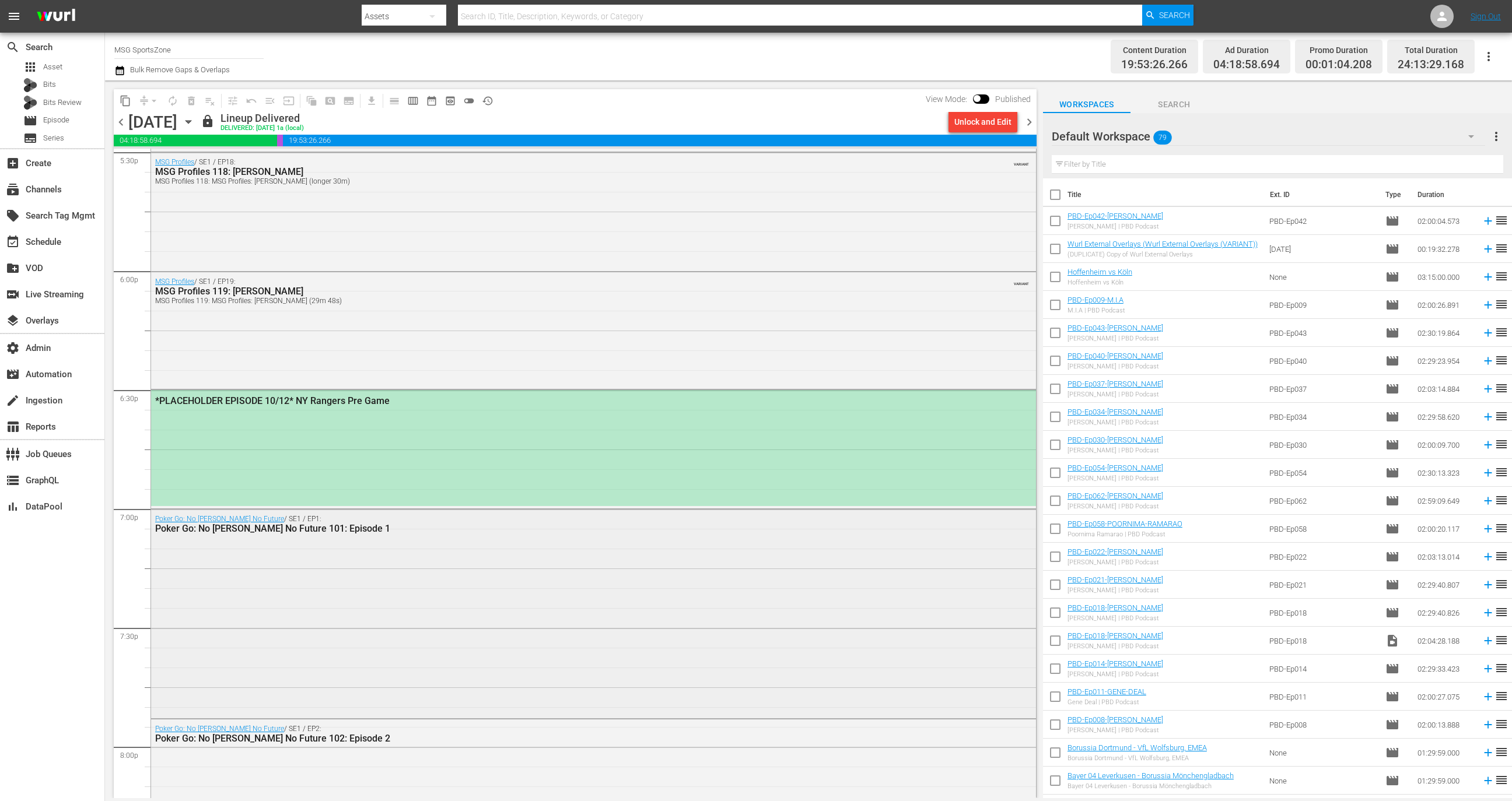
click at [518, 566] on div "Poker Go: No Gamble No Future / SE1 / EP1: Poker Go: No Gamble No Future 101: E…" at bounding box center [593, 613] width 885 height 207
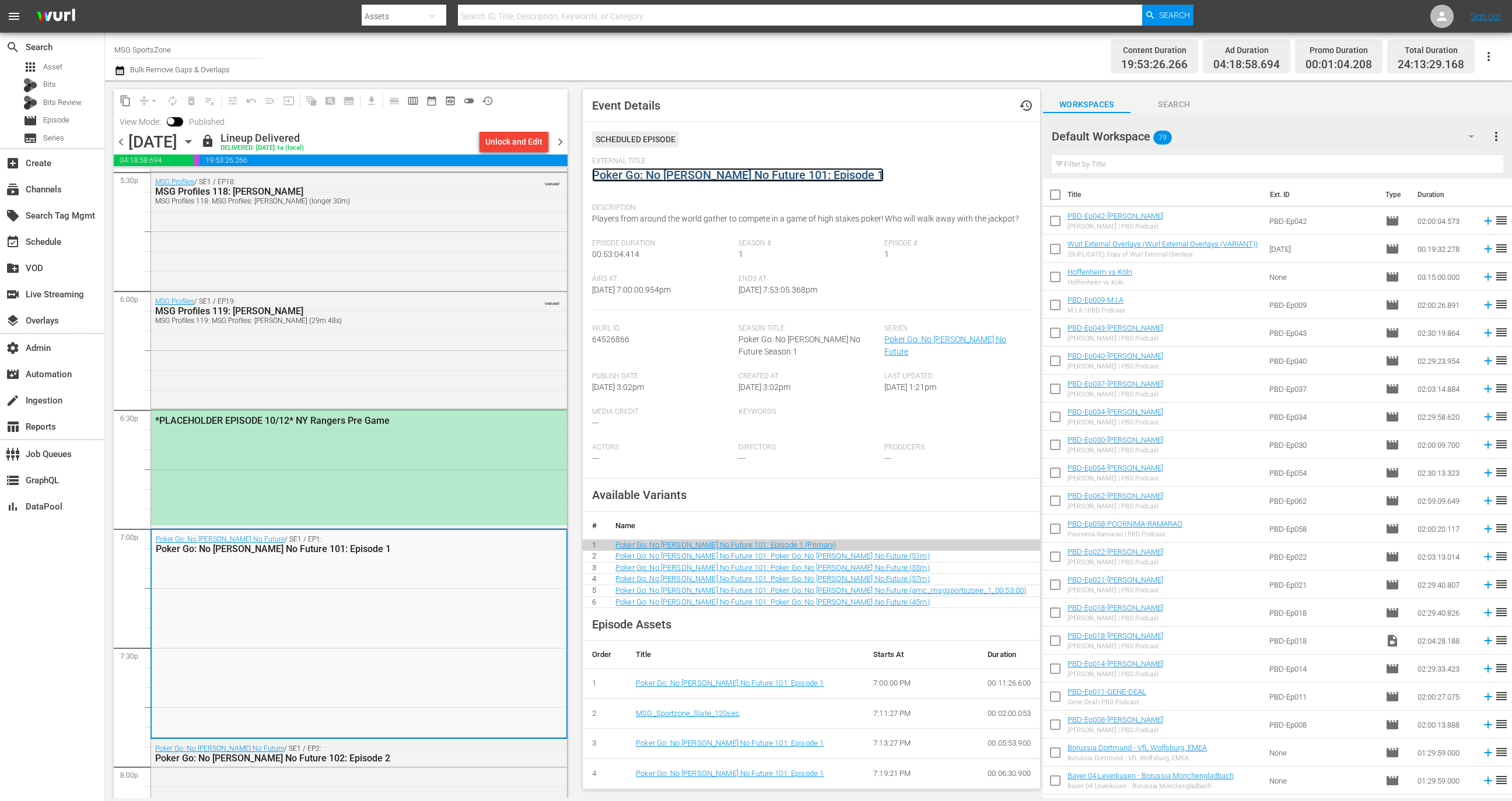
click at [696, 174] on link "Poker Go: No [PERSON_NAME] No Future 101: Episode 1" at bounding box center [737, 174] width 291 height 14
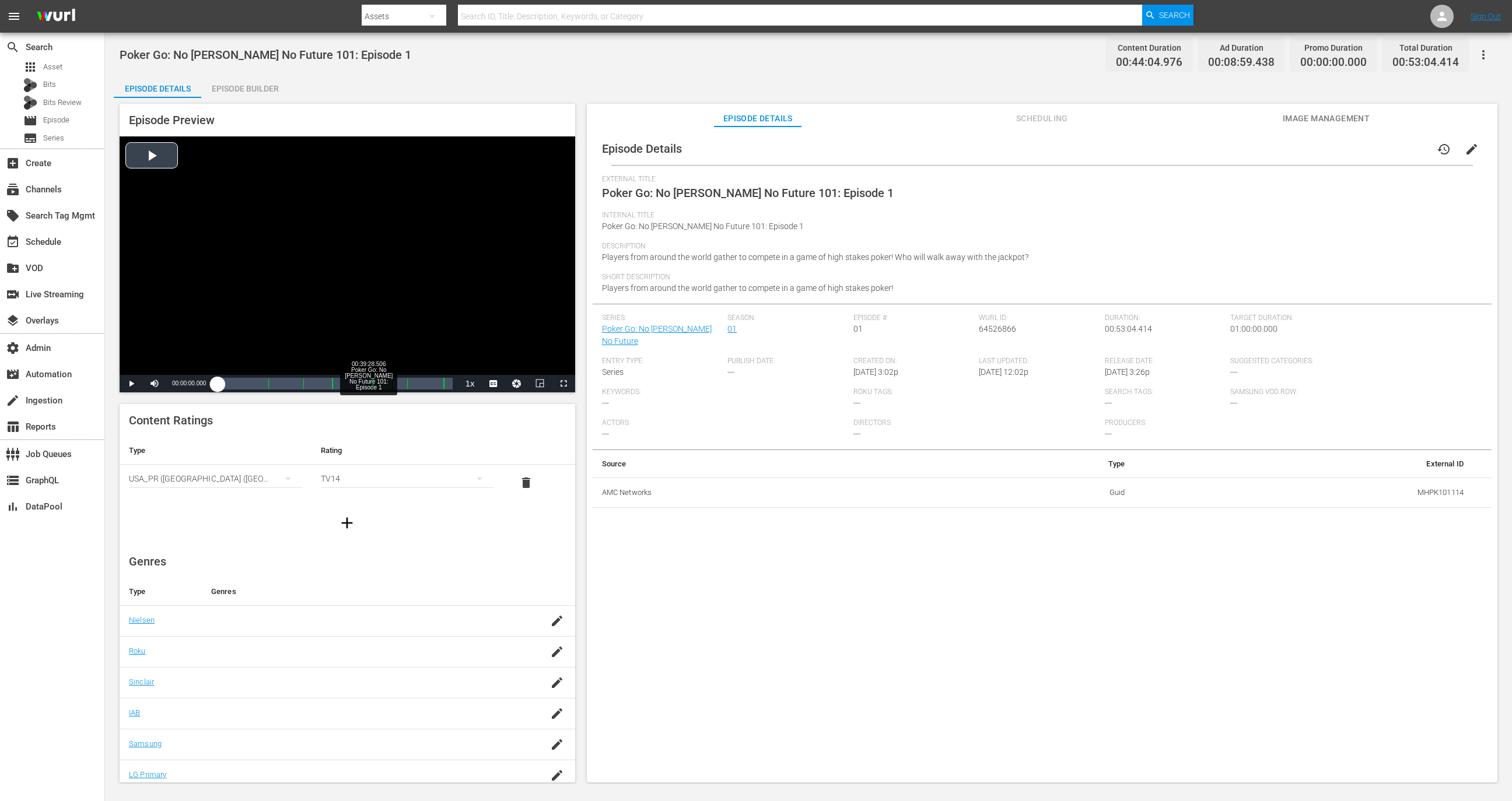
click at [253, 376] on div "Loaded : 0.23% 00:39:28.506 Poker Go: No Gamble No Future 101: Episode 1 00:00:…" at bounding box center [334, 383] width 246 height 17
click at [171, 384] on div "12%" at bounding box center [180, 384] width 24 height 2
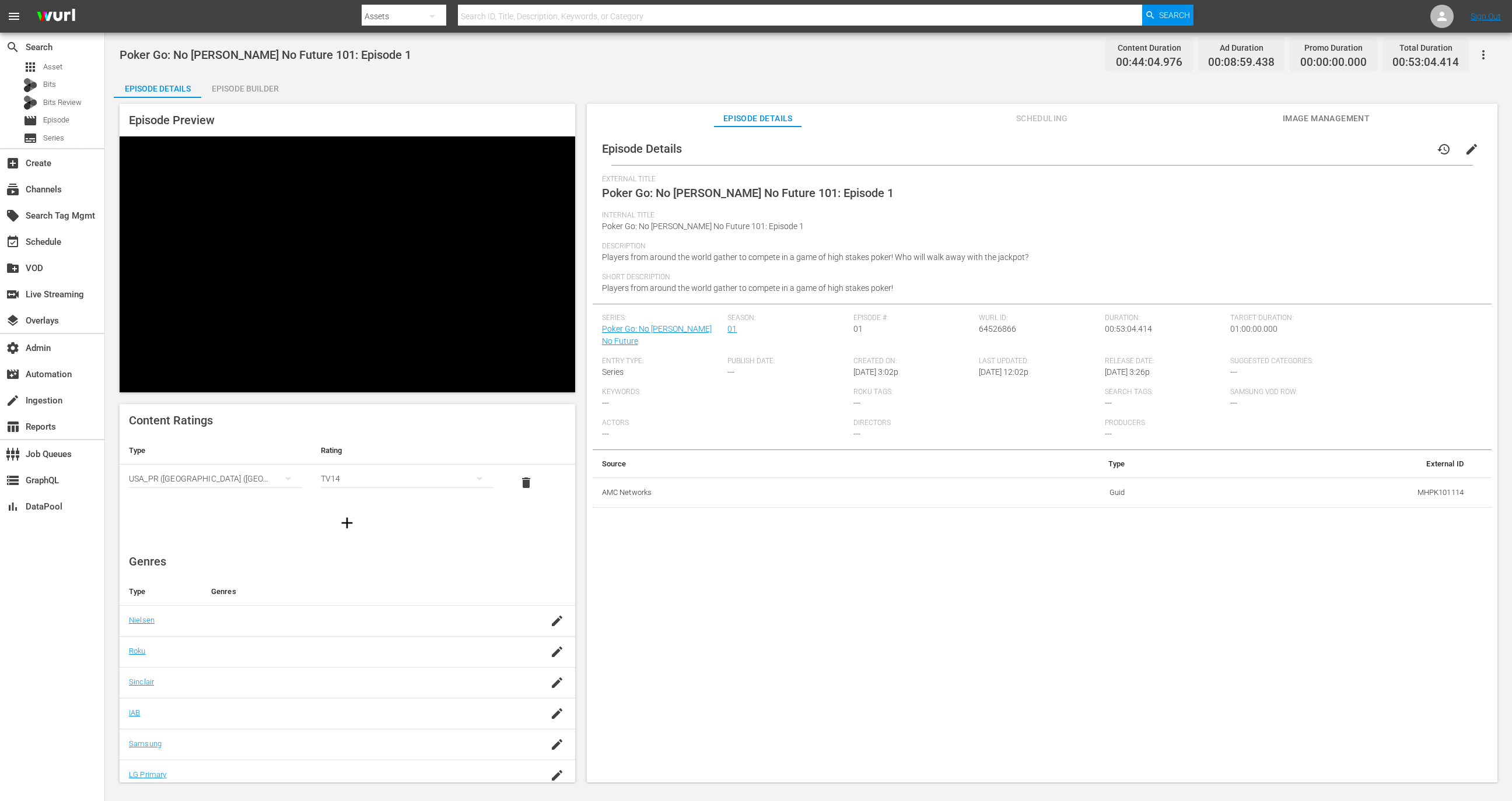
click at [267, 90] on div "Episode Builder" at bounding box center [245, 89] width 88 height 28
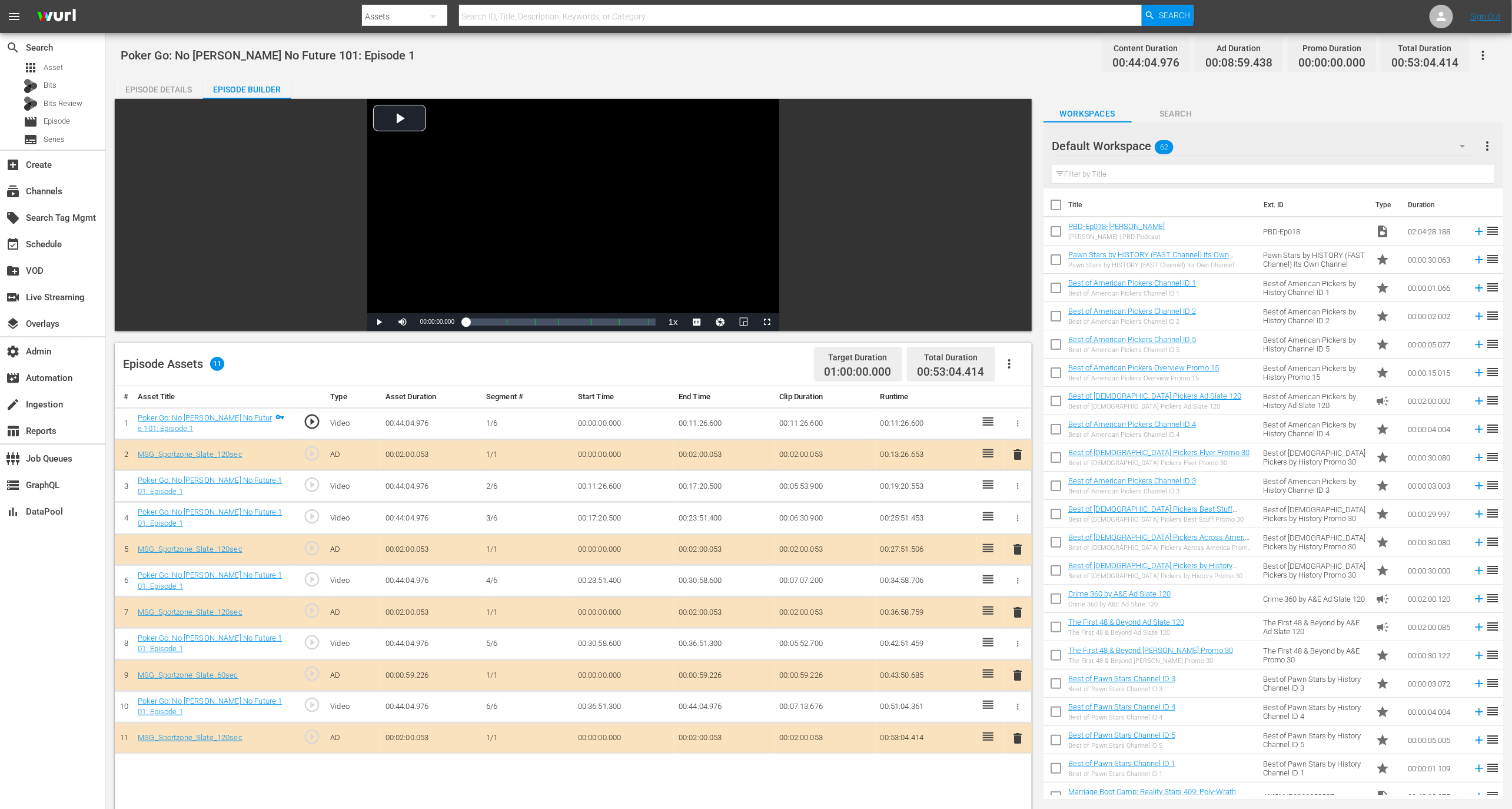
click at [315, 511] on span "play_circle_outline" at bounding box center [311, 516] width 18 height 18
click at [491, 272] on div "Video Player" at bounding box center [573, 206] width 412 height 215
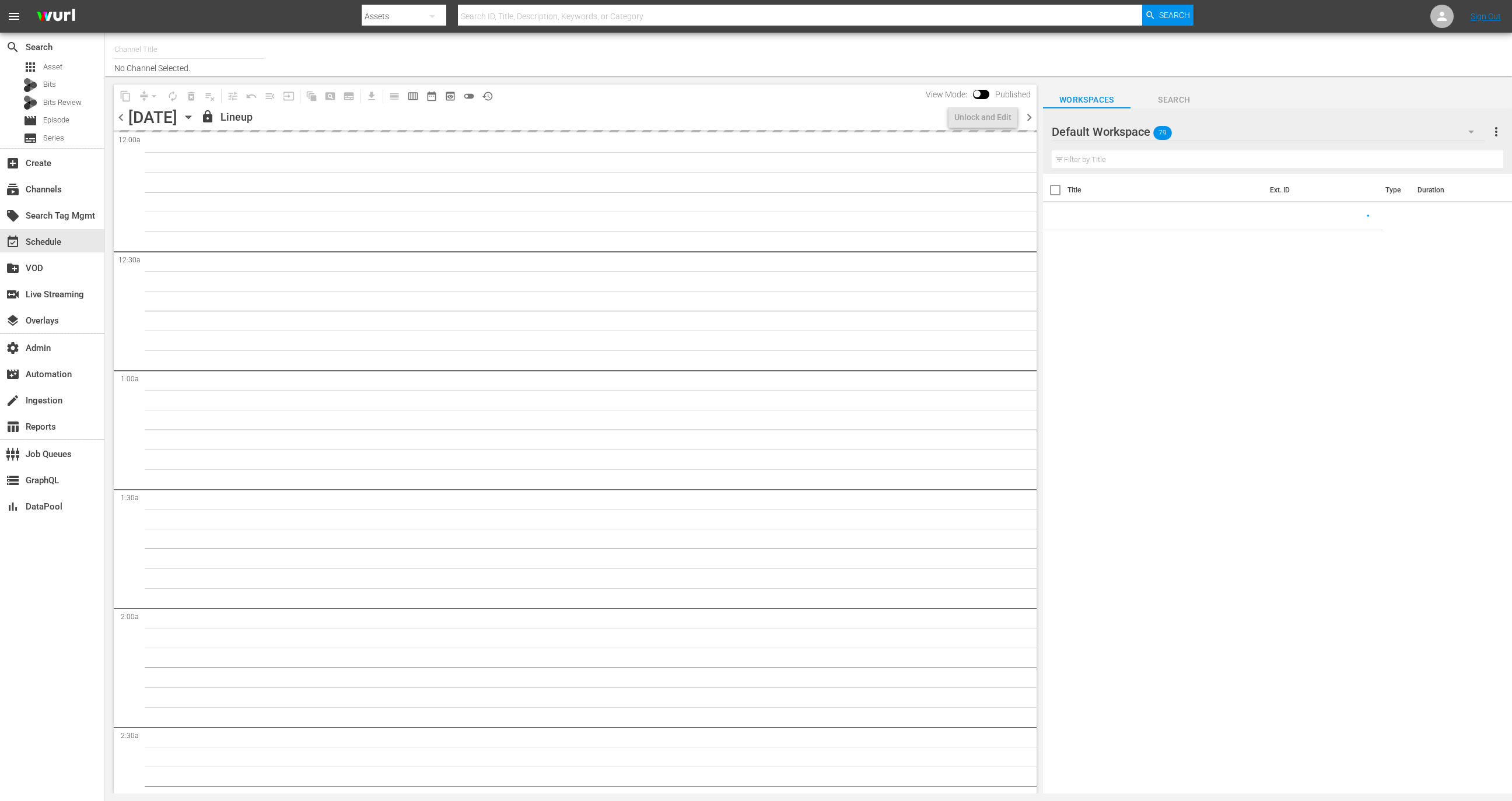
type input "Dry Bar Comedy (370)"
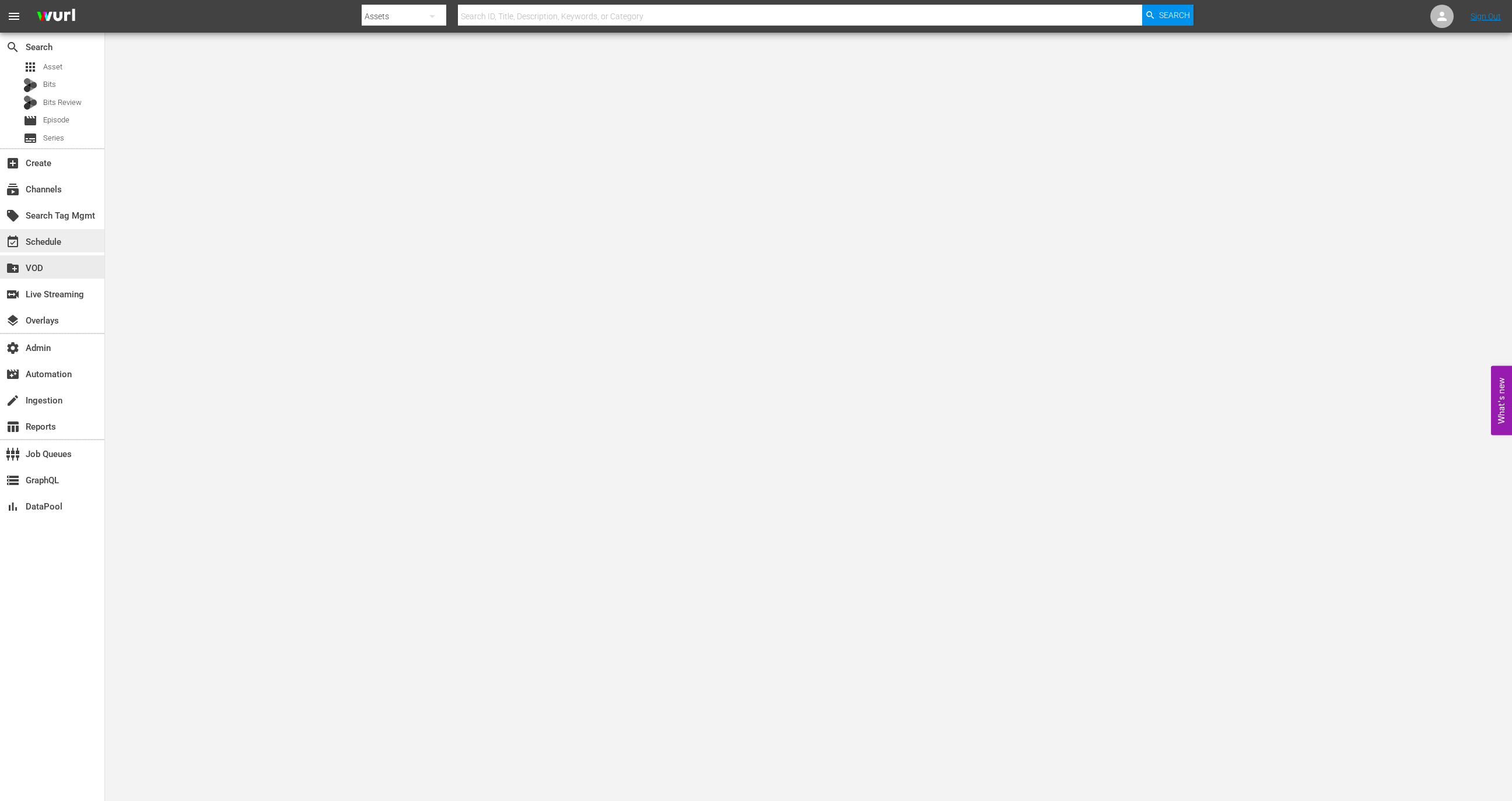
click at [67, 240] on div "event_available Schedule" at bounding box center [52, 240] width 104 height 23
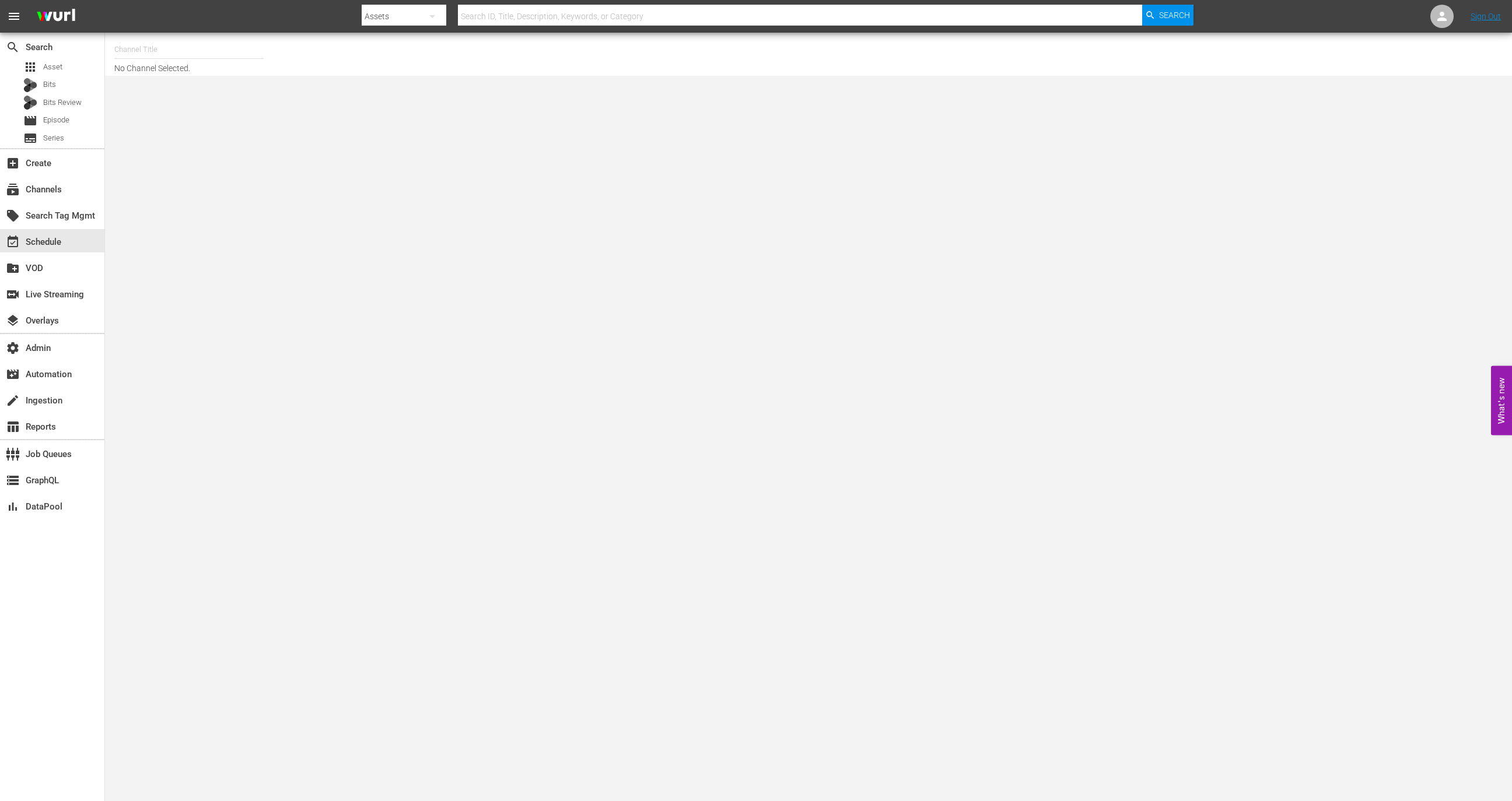
click at [175, 62] on input "text" at bounding box center [189, 49] width 149 height 28
click at [236, 86] on div "MSG SportsZone (1386 - amc_msgsportszone_1)" at bounding box center [275, 82] width 302 height 28
type input "MSG SportsZone (1386 - amc_msgsportszone_1)"
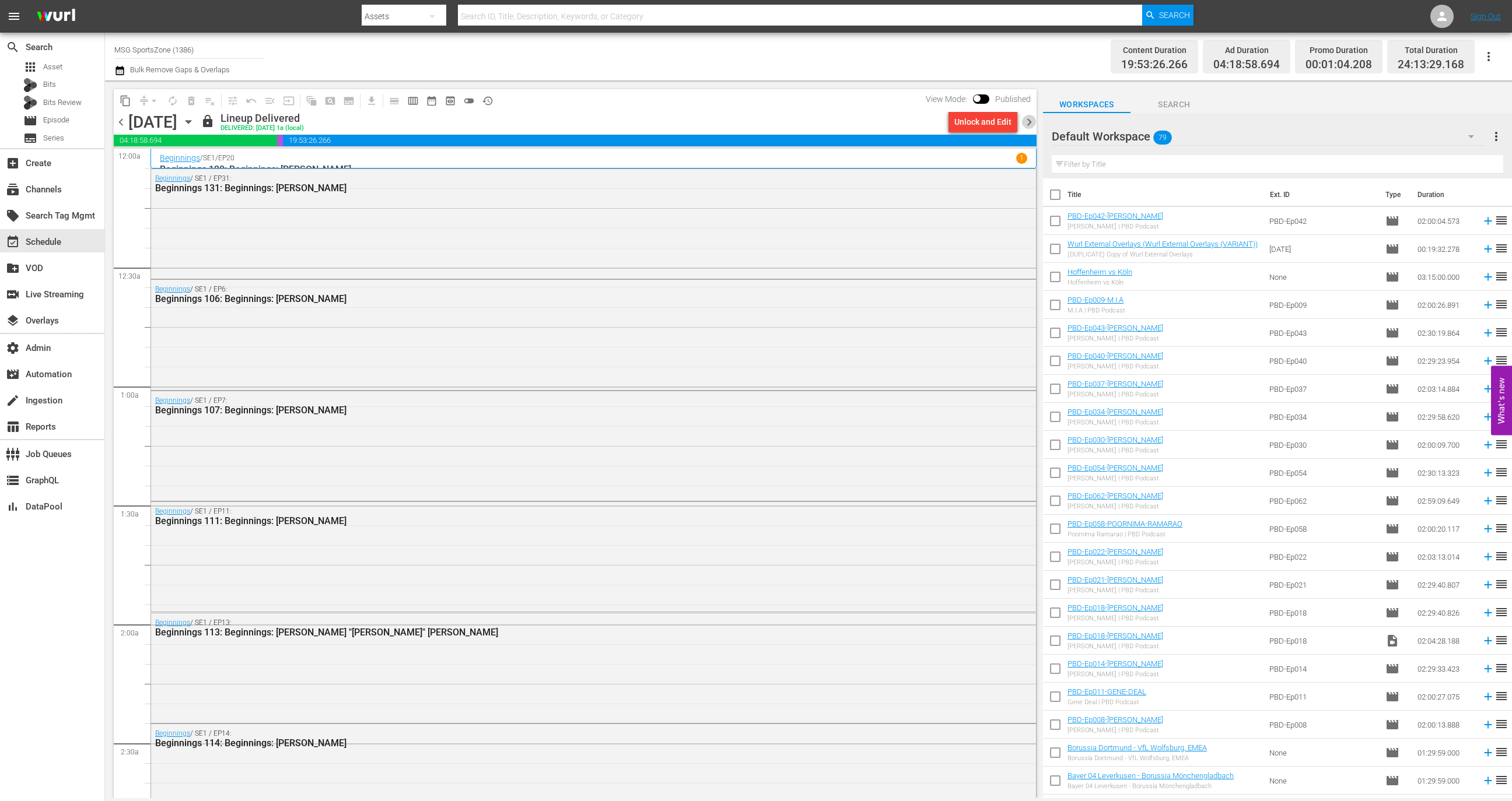
click at [1025, 120] on span "chevron_right" at bounding box center [1029, 122] width 15 height 15
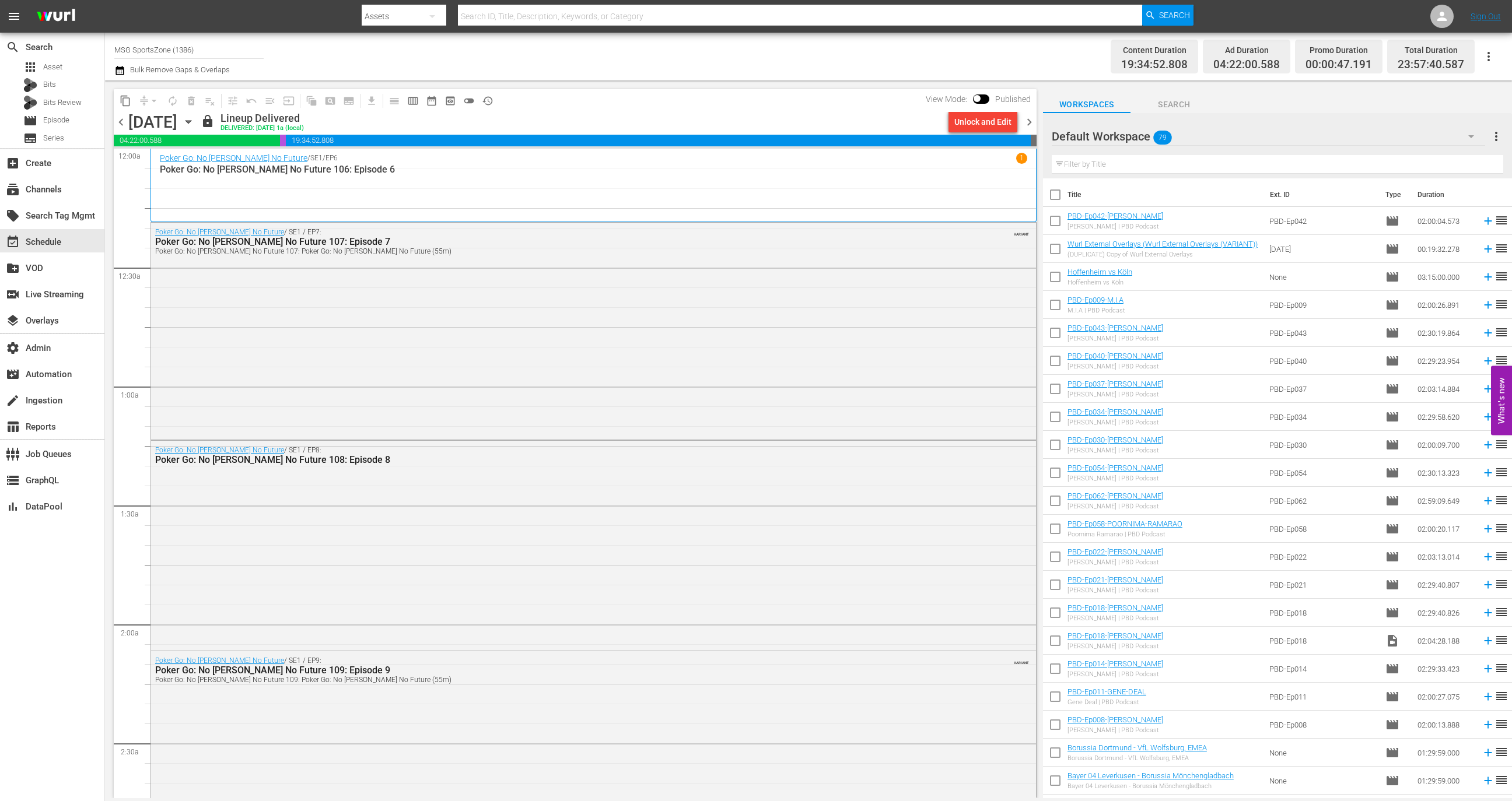
click at [112, 119] on div "content_copy compress arrow_drop_down autorenew_outlined delete_forever_outline…" at bounding box center [572, 439] width 934 height 718
click at [114, 120] on span "chevron_left" at bounding box center [121, 122] width 15 height 15
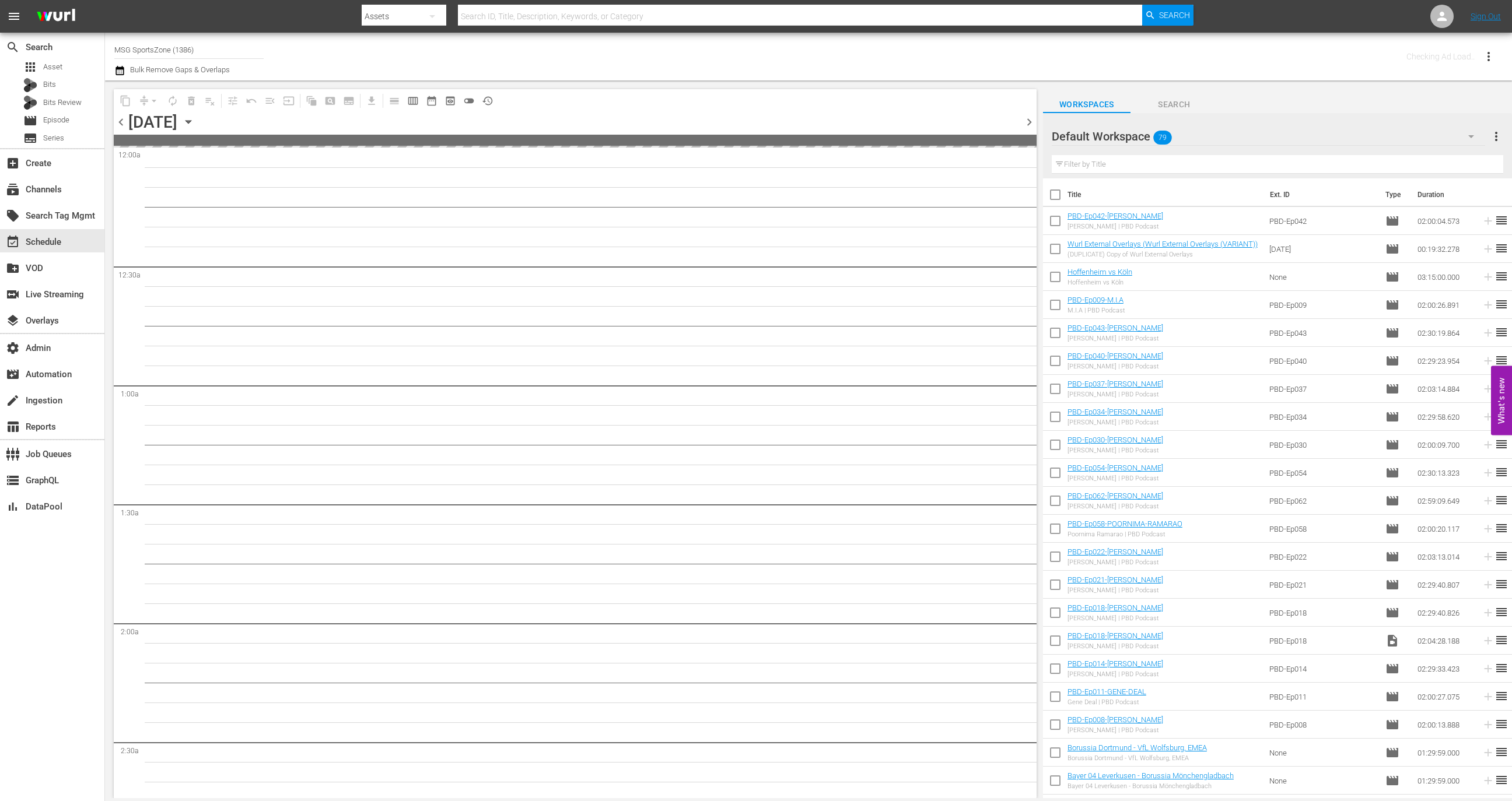
click at [120, 121] on span "chevron_left" at bounding box center [121, 122] width 15 height 15
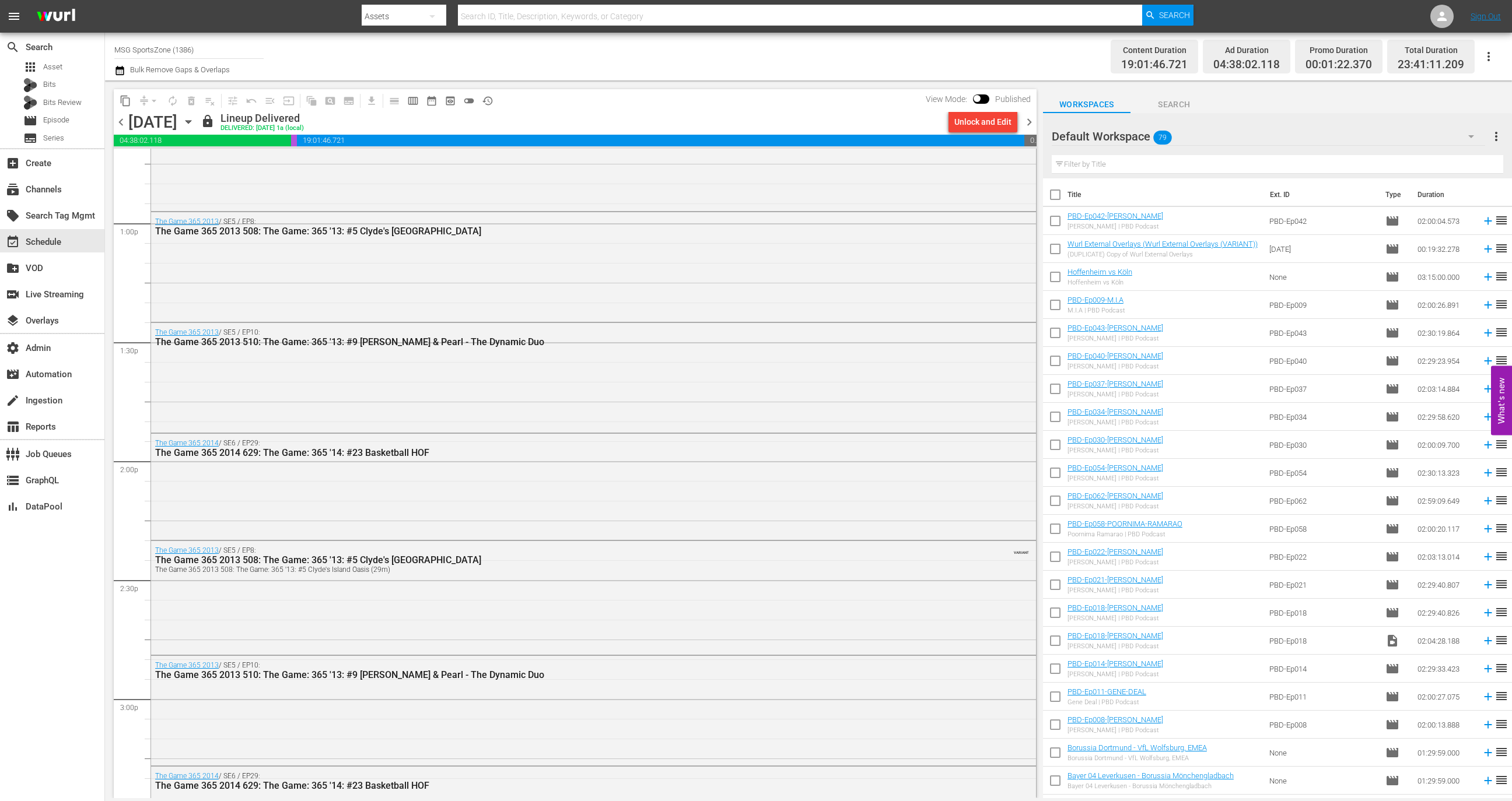
scroll to position [2547, 0]
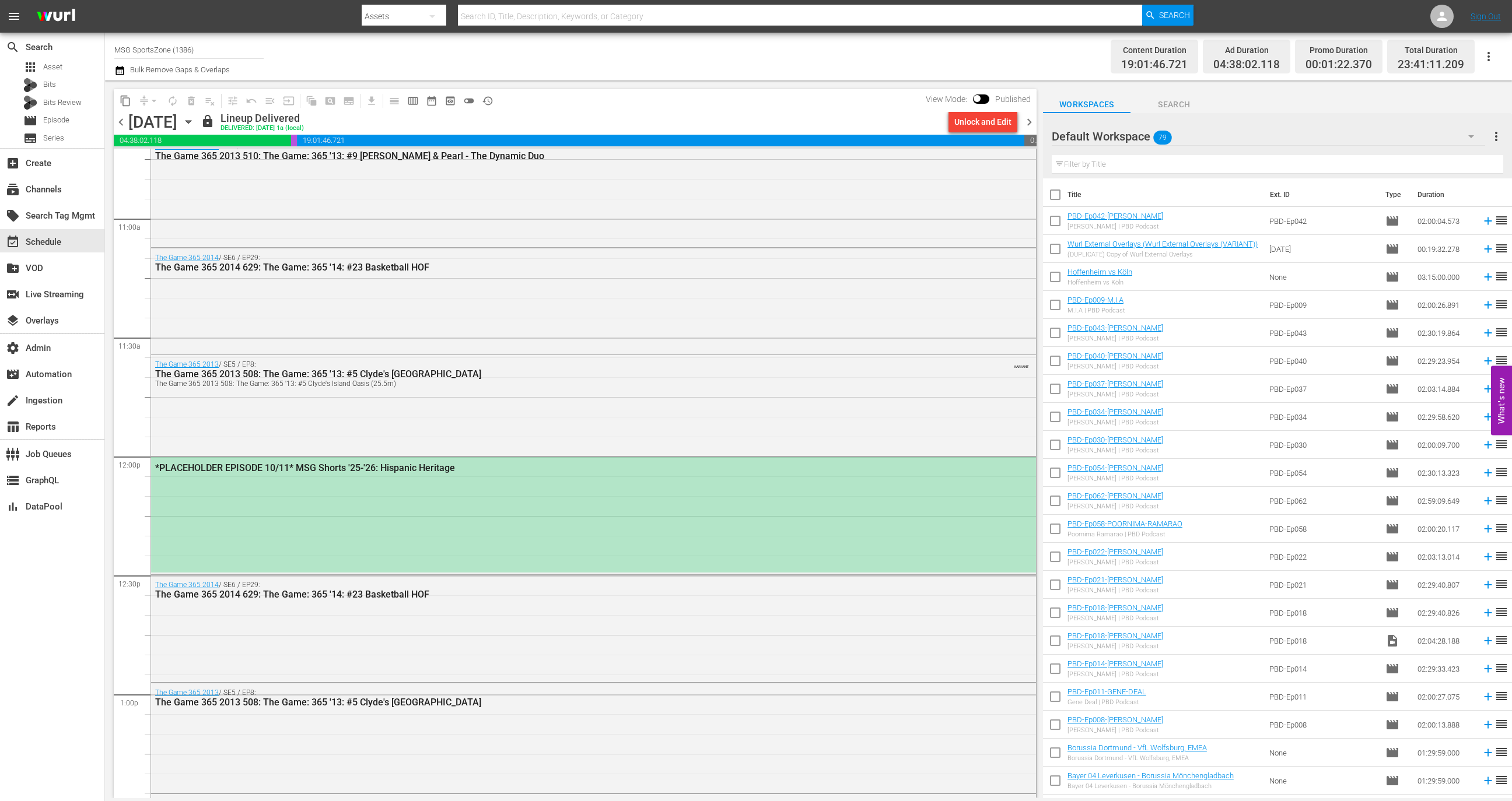
click at [386, 520] on div "*PLACEHOLDER EPISODE 10/11* MSG Shorts '25-'26: Hispanic Heritage" at bounding box center [593, 514] width 885 height 115
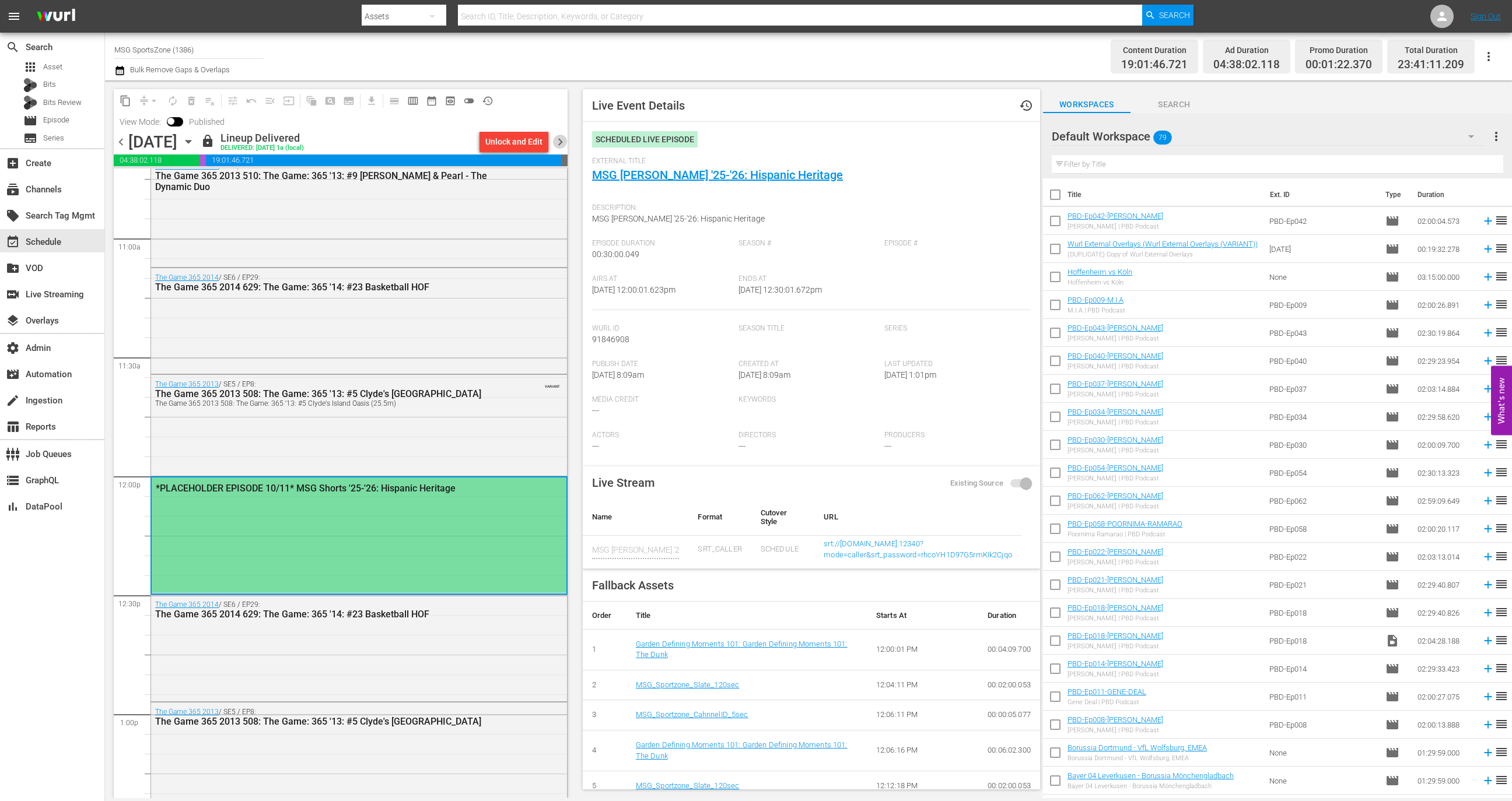
click at [559, 140] on span "chevron_right" at bounding box center [560, 142] width 15 height 15
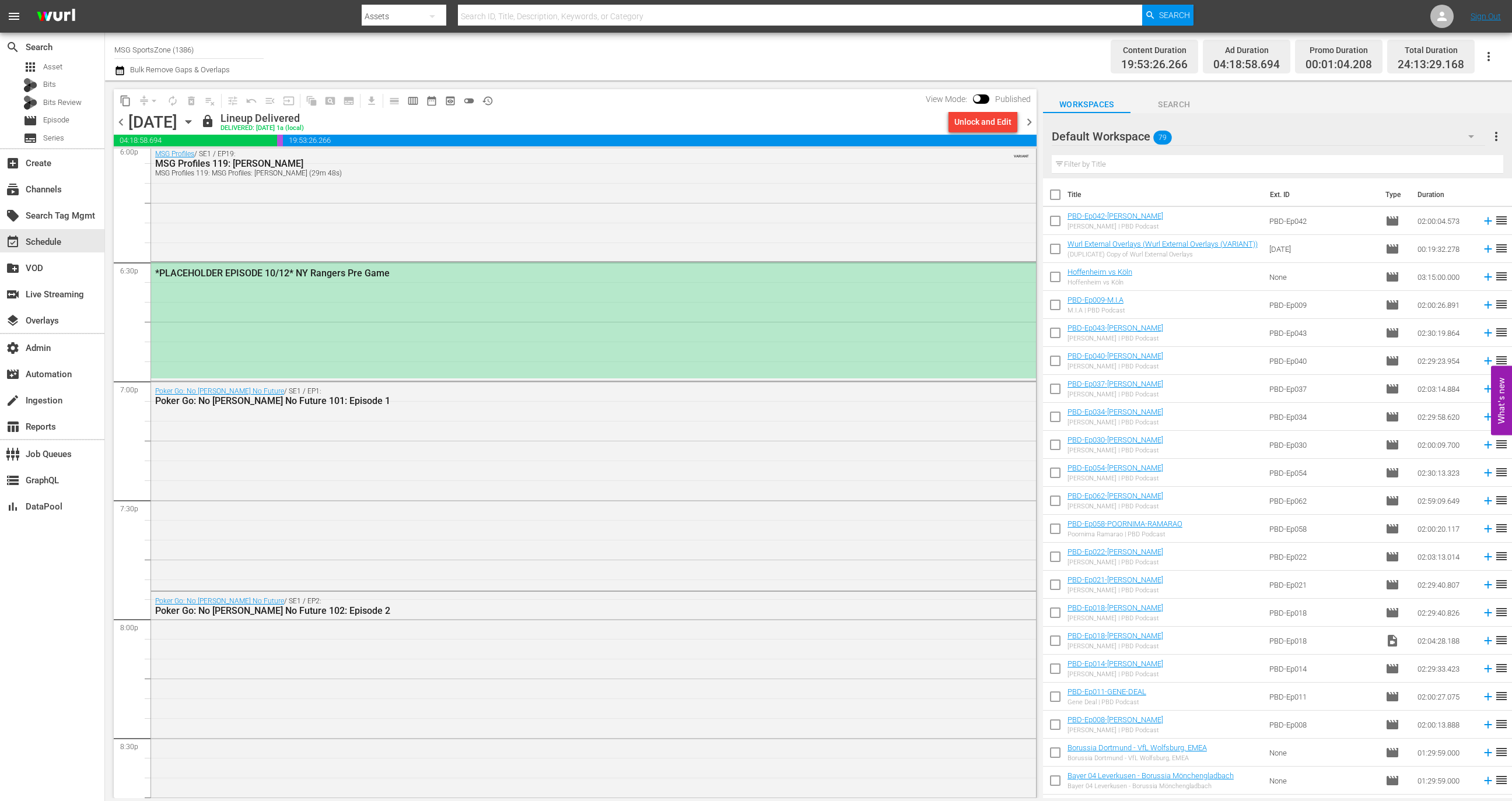
scroll to position [4275, 0]
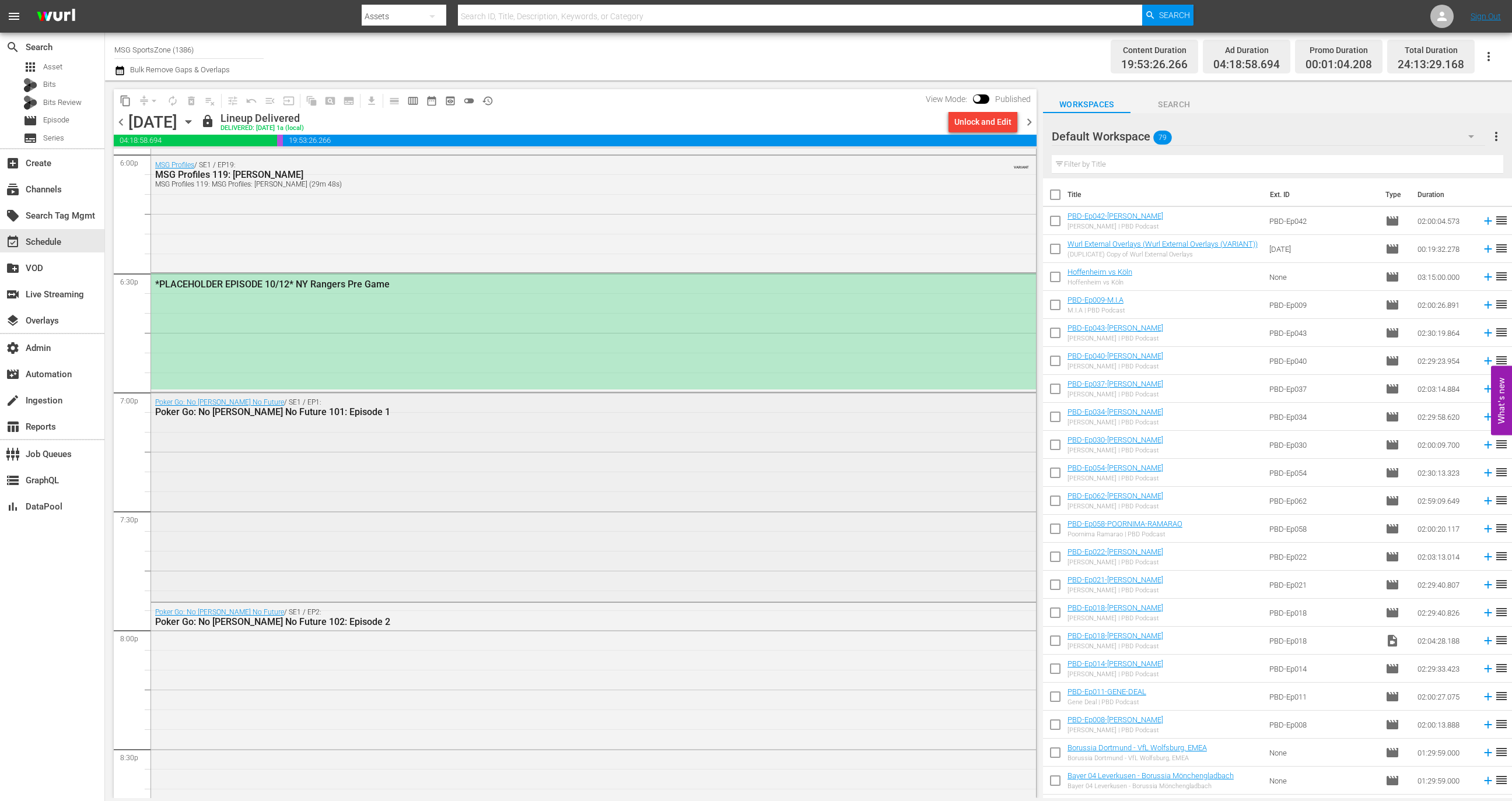
click at [370, 470] on div "Poker Go: No Gamble No Future / SE1 / EP1: Poker Go: No Gamble No Future 101: E…" at bounding box center [593, 496] width 885 height 207
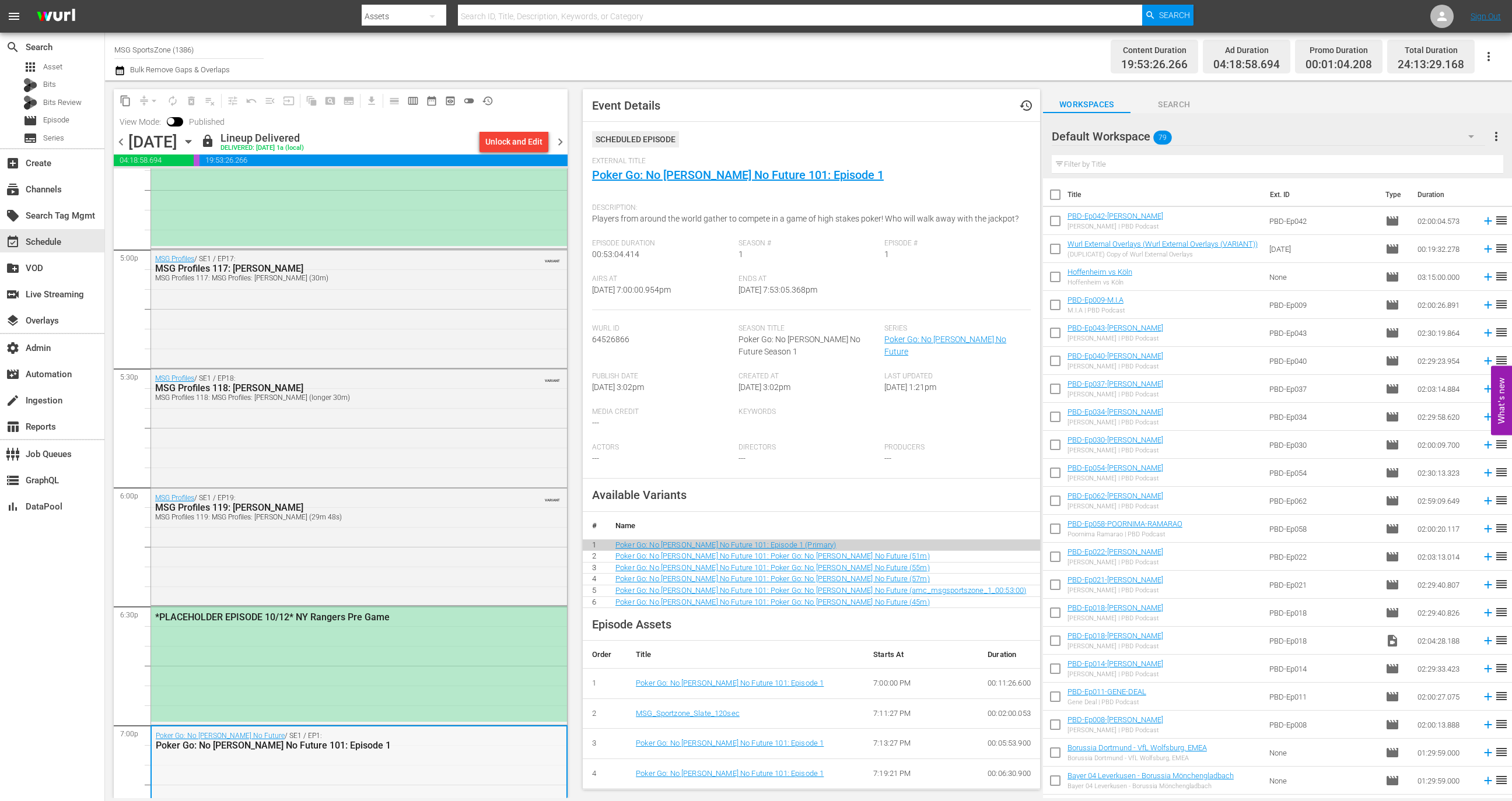
scroll to position [3959, 0]
click at [334, 703] on div "*PLACEHOLDER EPISODE 10/12* NY Rangers Pre Game" at bounding box center [359, 666] width 416 height 115
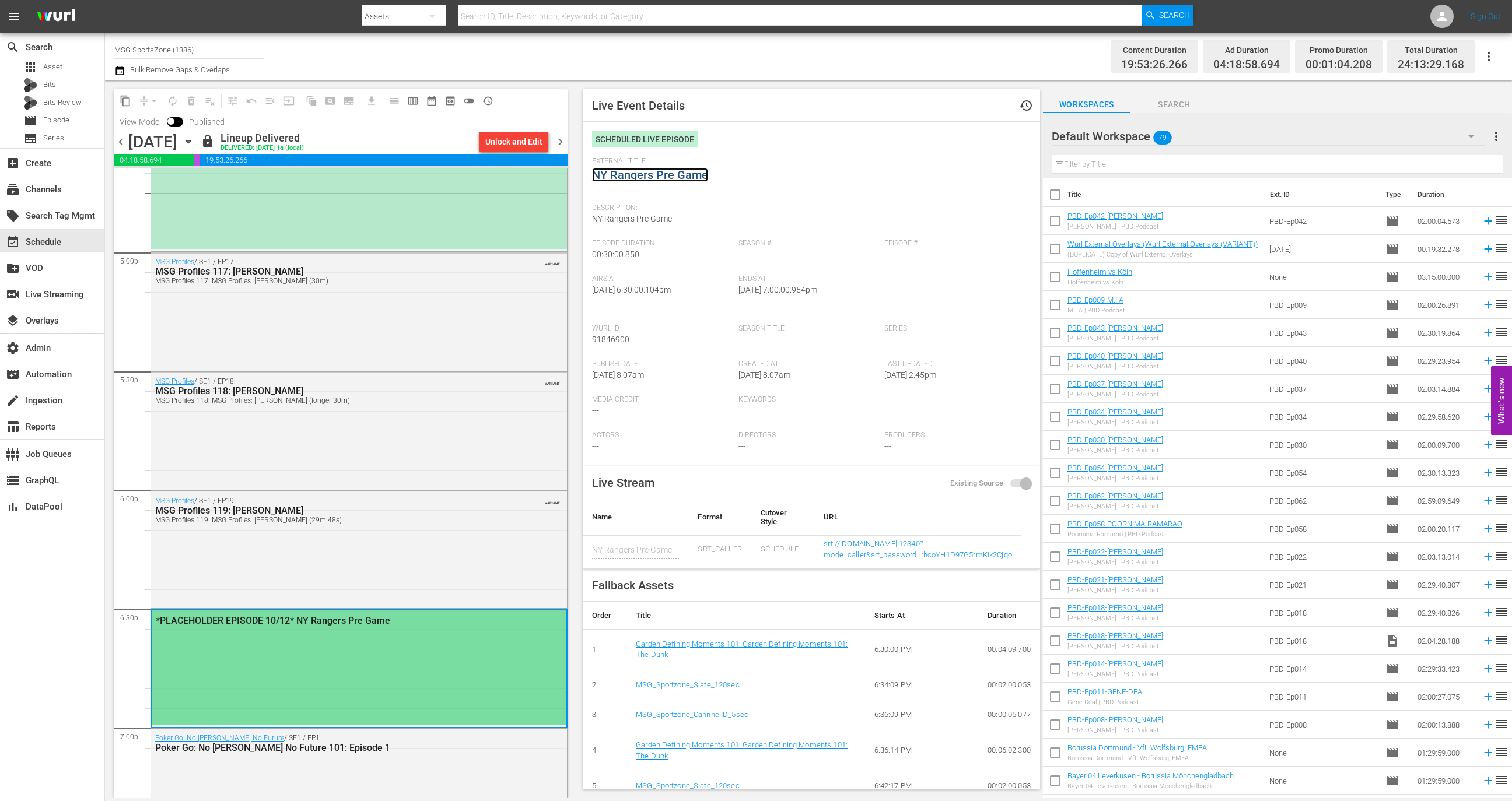
click at [656, 176] on link "NY Rangers Pre Game" at bounding box center [649, 174] width 116 height 14
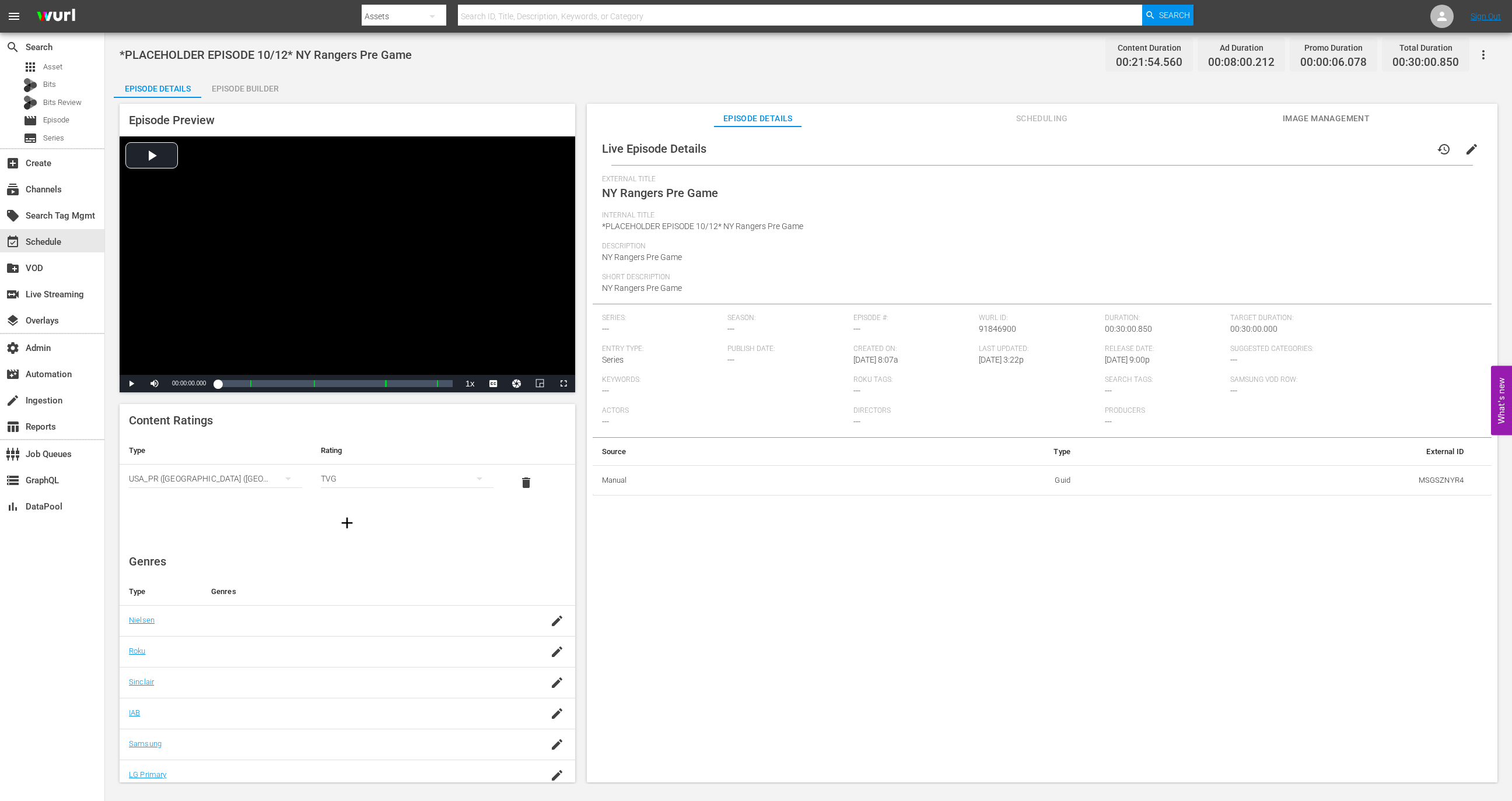
click at [1429, 481] on td "MSGSZNYR4" at bounding box center [1276, 480] width 393 height 30
copy td "MSGSZNYR4"
click at [59, 242] on div "event_available Schedule" at bounding box center [32, 240] width 65 height 10
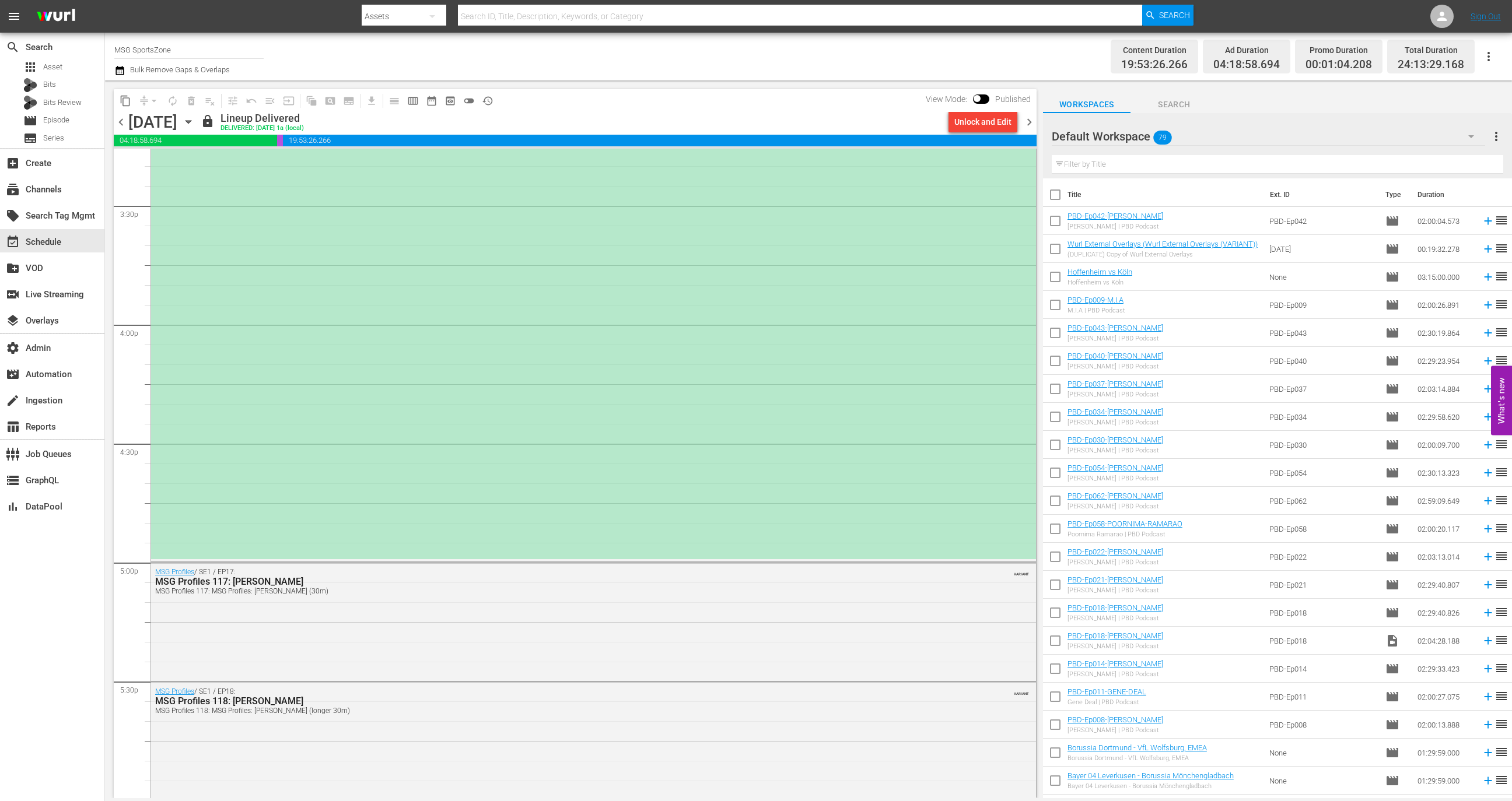
scroll to position [3613, 0]
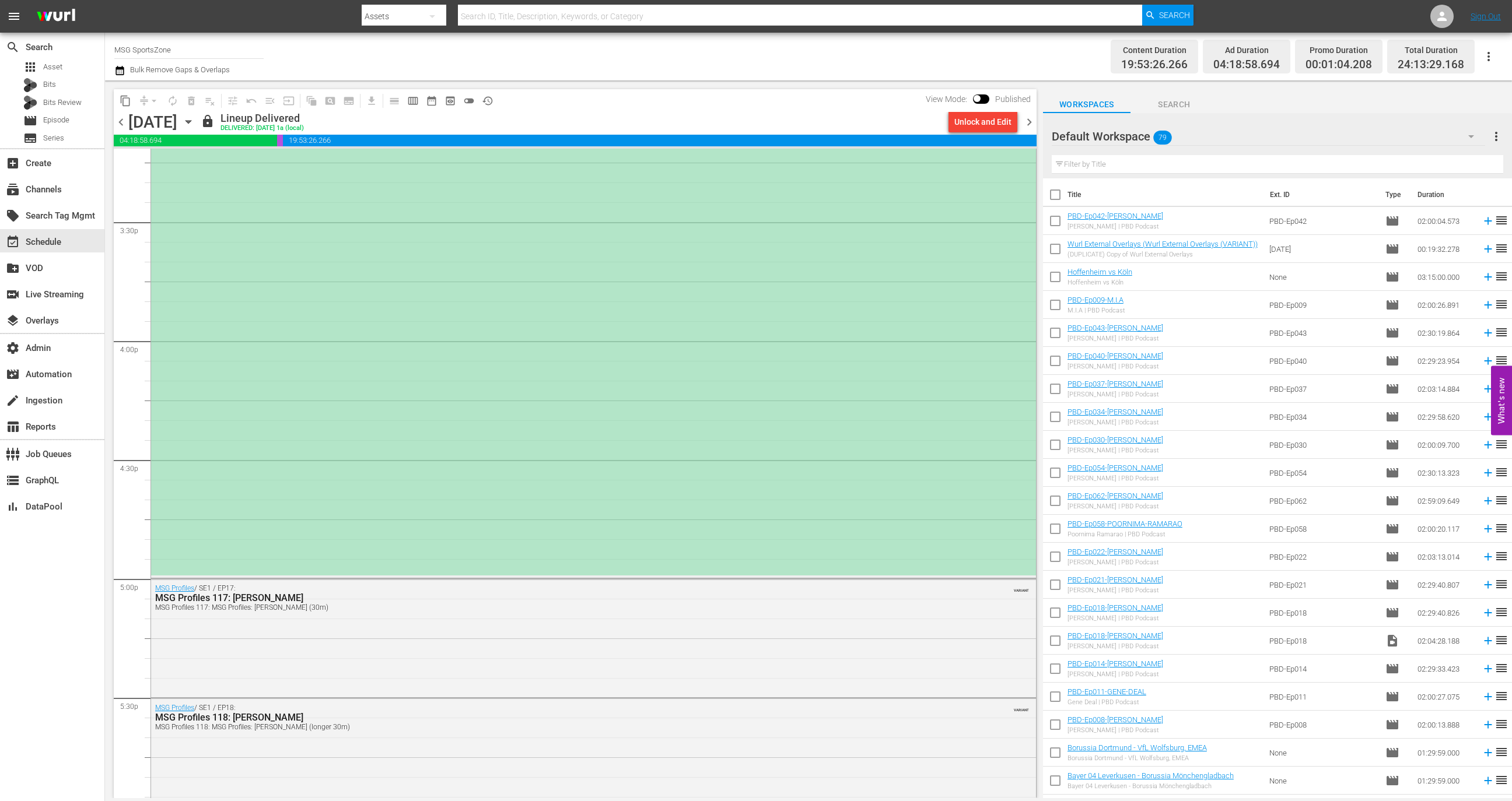
click at [332, 370] on div "*PLACEHOLDER EPISODE 10/12* FC Naples at [GEOGRAPHIC_DATA]" at bounding box center [593, 221] width 885 height 710
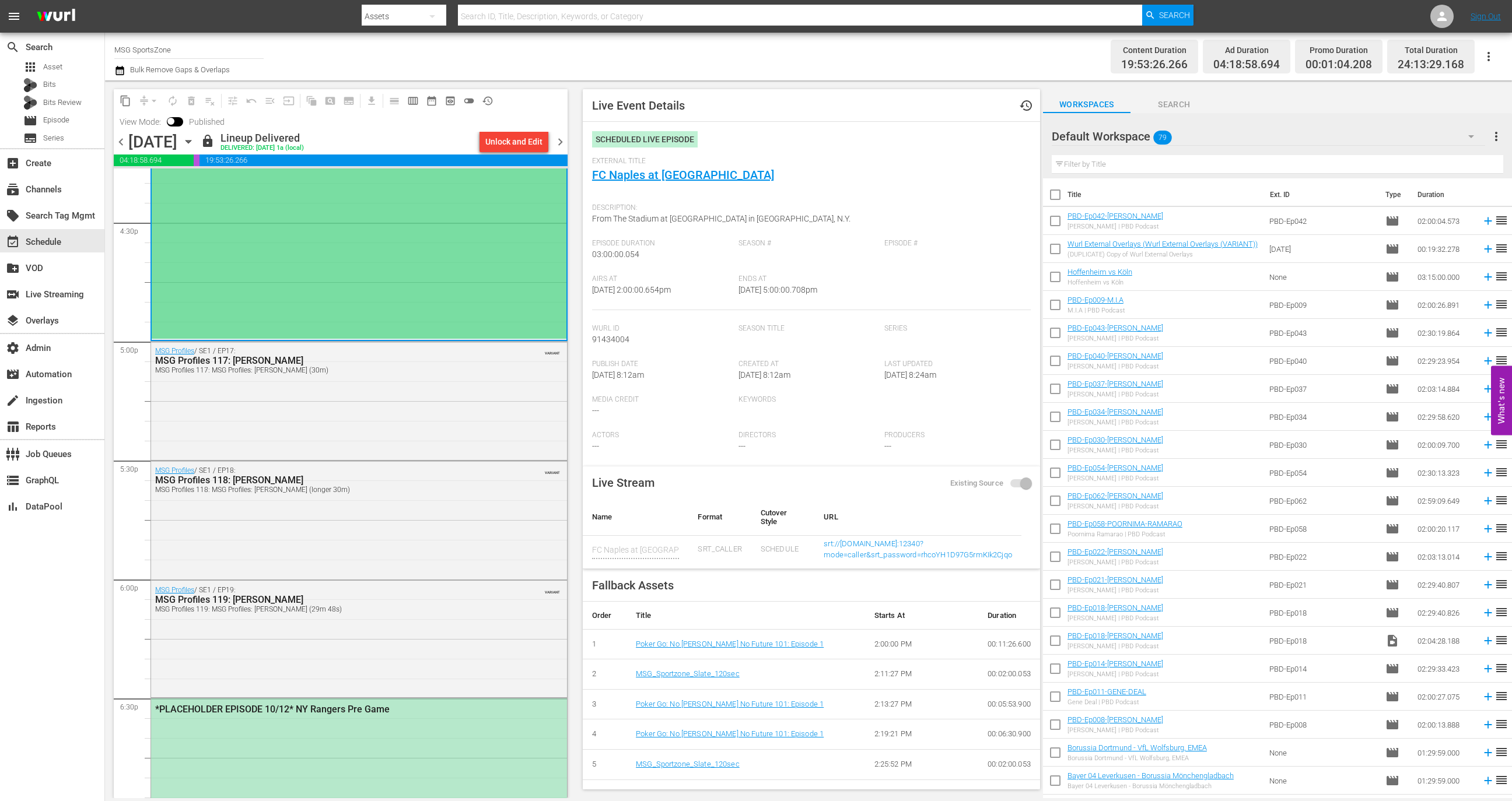
scroll to position [3809, 0]
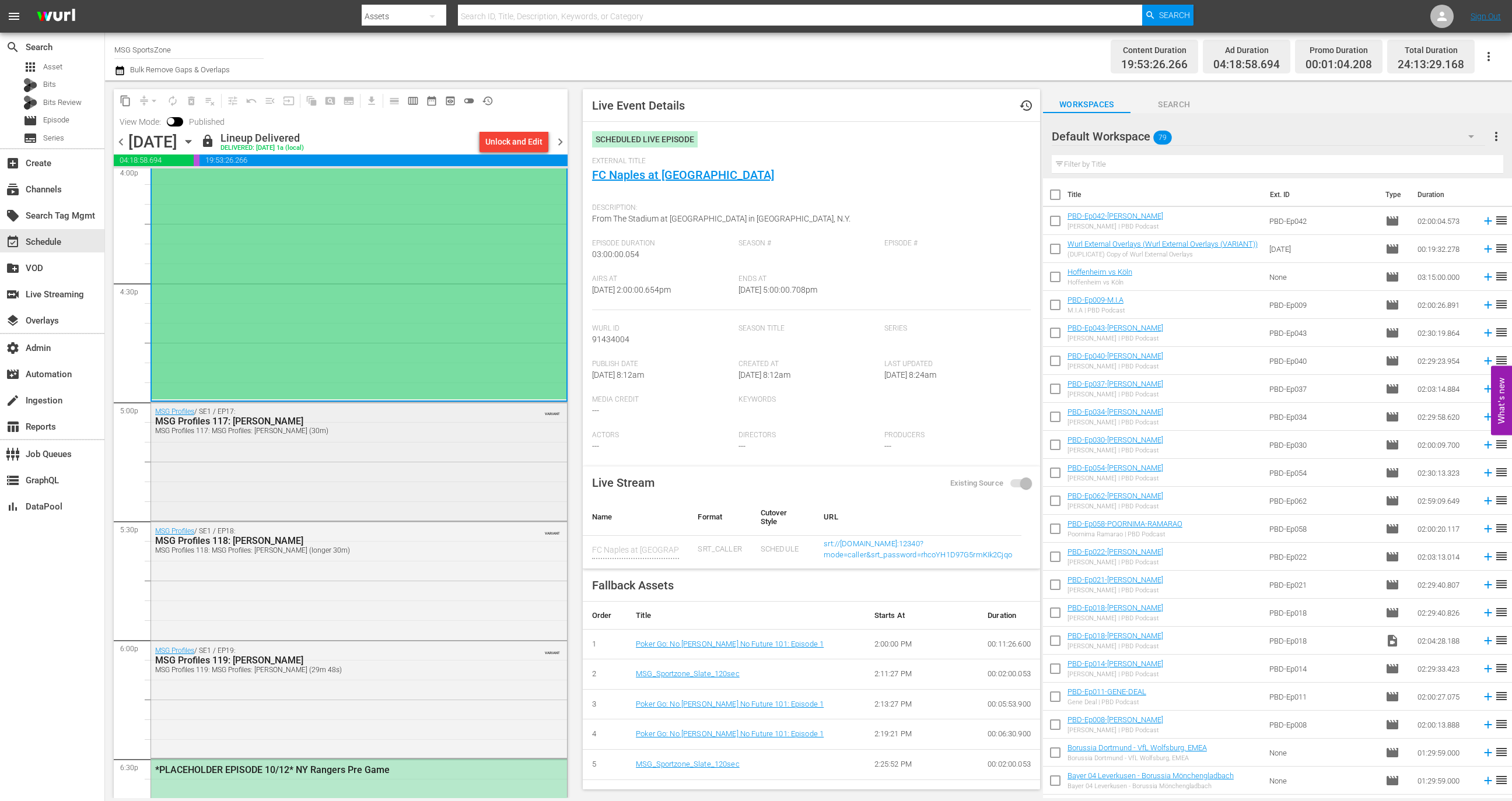
click at [357, 477] on div "MSG Profiles / SE1 / EP17: MSG Profiles 117: Carmelo Anthony MSG Profiles 117: …" at bounding box center [359, 460] width 416 height 115
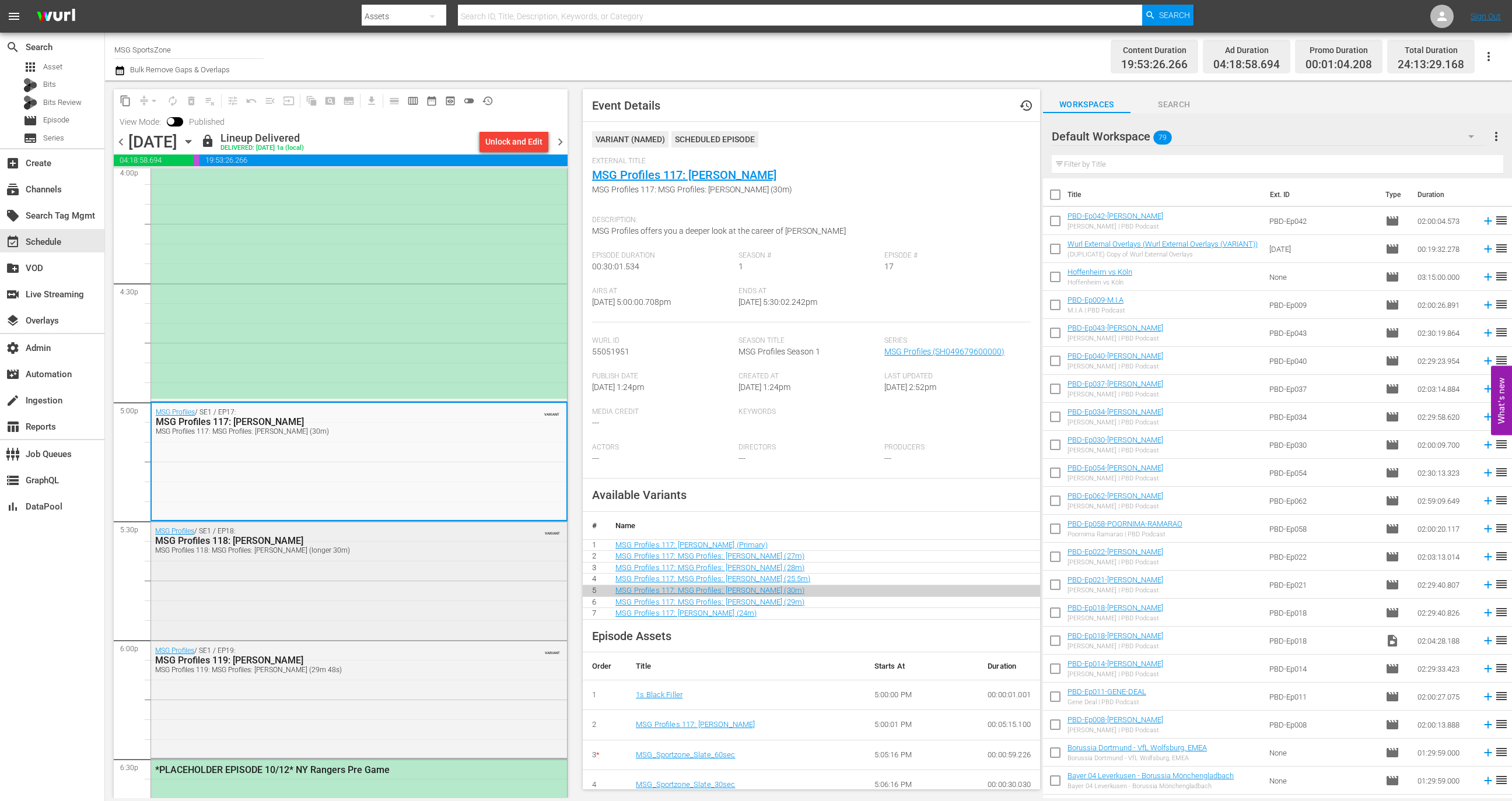
click at [351, 583] on div "MSG Profiles / SE1 / EP18: MSG Profiles 118: Iman Shumpert MSG Profiles 118: MS…" at bounding box center [359, 579] width 416 height 116
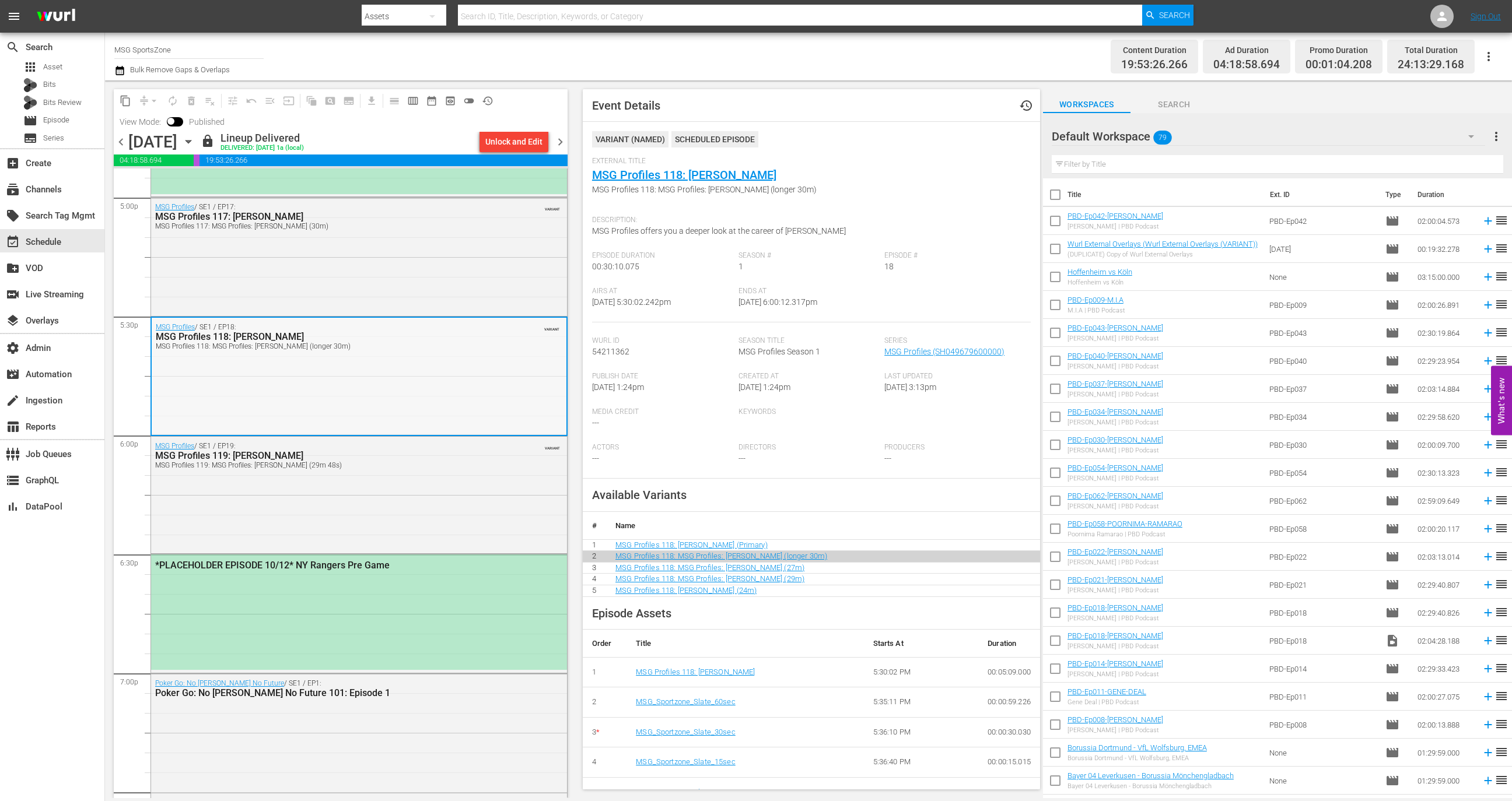
scroll to position [4023, 0]
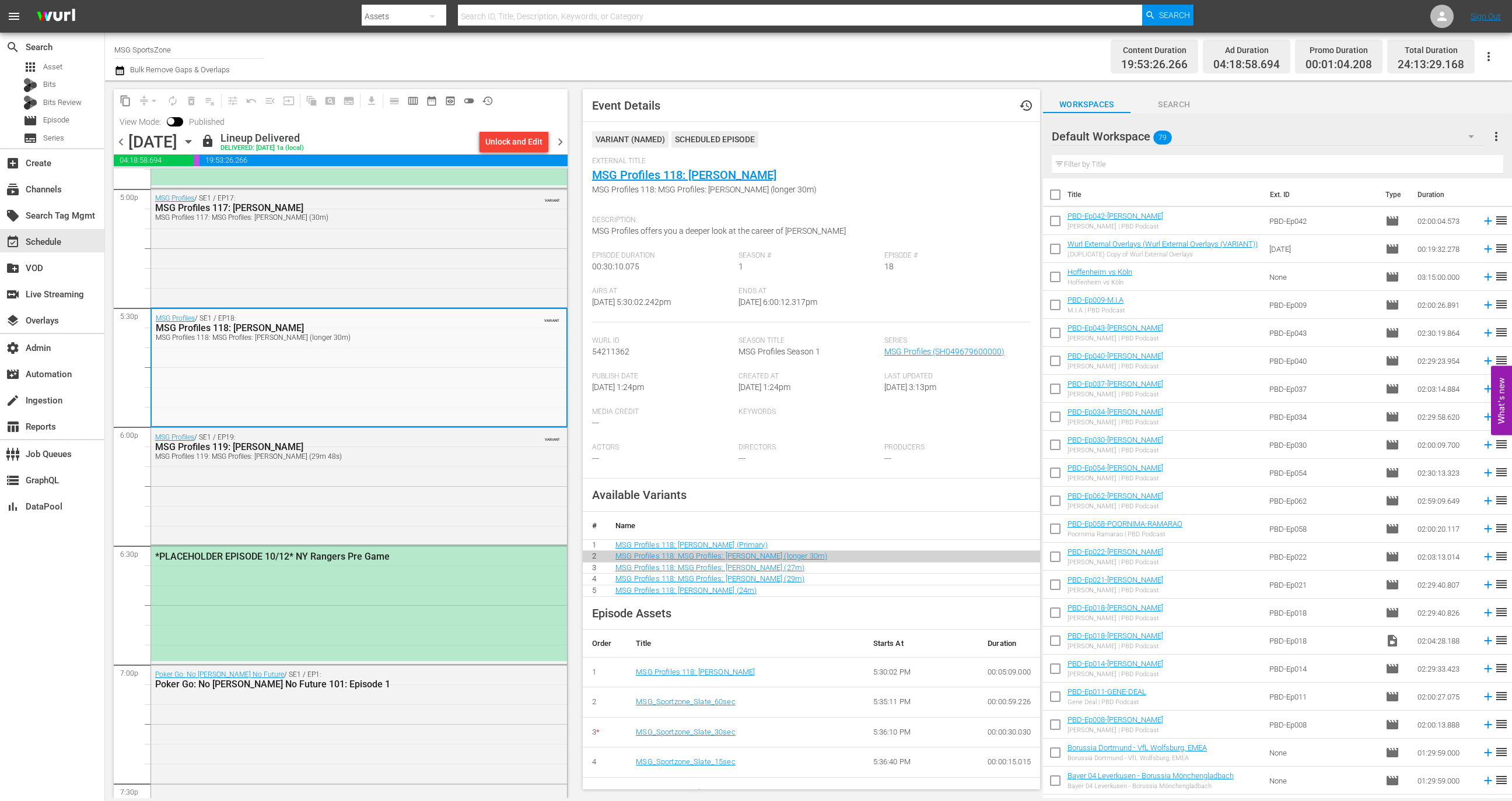
click at [199, 40] on input "MSG SportsZone" at bounding box center [189, 49] width 149 height 28
click at [198, 42] on input "MSG SportsZone" at bounding box center [189, 49] width 149 height 28
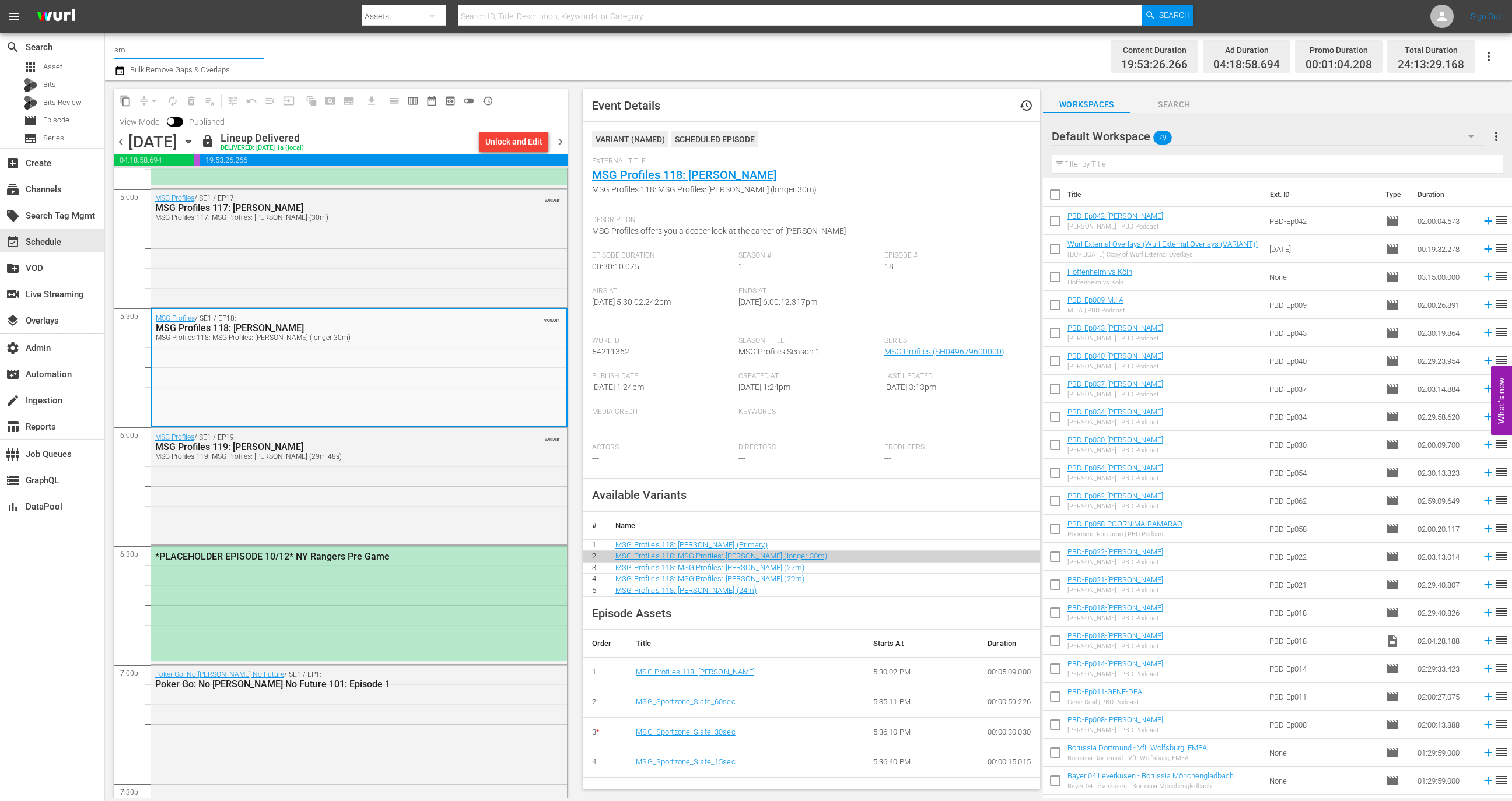
type input "s"
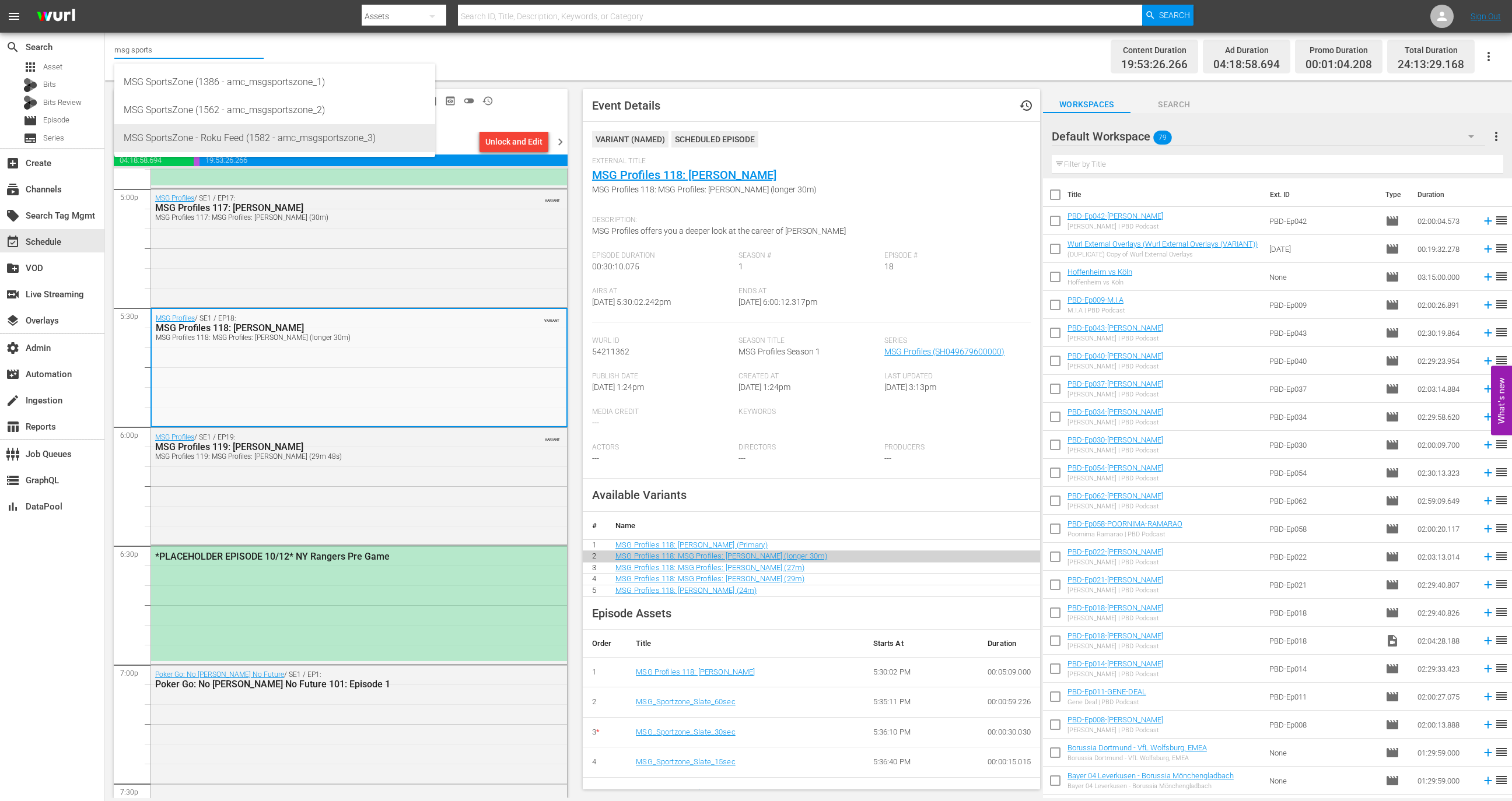
click at [215, 138] on div "MSG SportsZone - Roku Feed (1582 - amc_msgsportszone_3)" at bounding box center [275, 138] width 302 height 28
type input "MSG SportsZone - Roku Feed (1582 - amc_msgsportszone_3)"
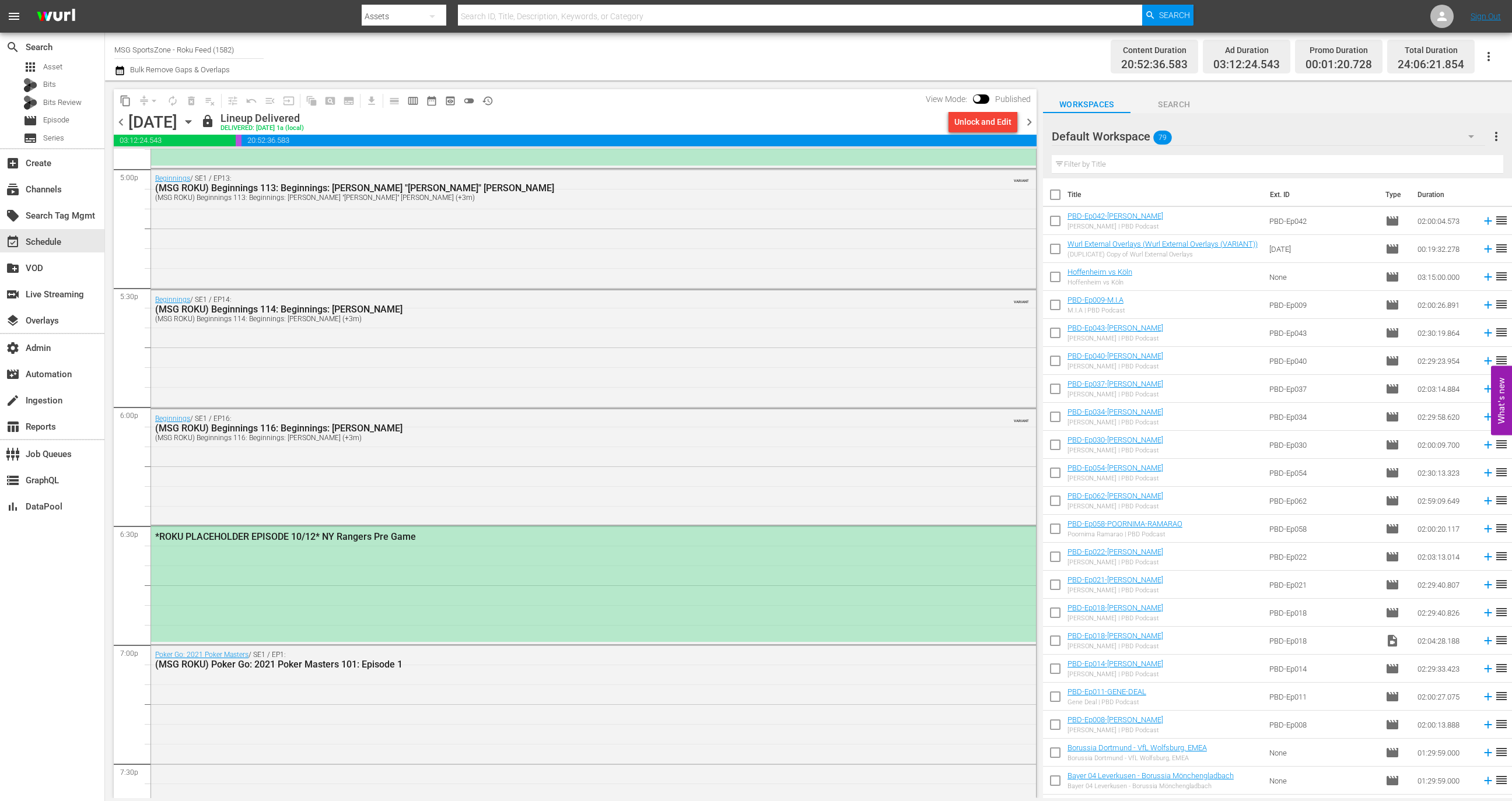
click at [269, 372] on div "Beginnings / SE1 / EP14: (MSG ROKU) Beginnings 114: Beginnings: Tim Hardaway, J…" at bounding box center [593, 348] width 885 height 115
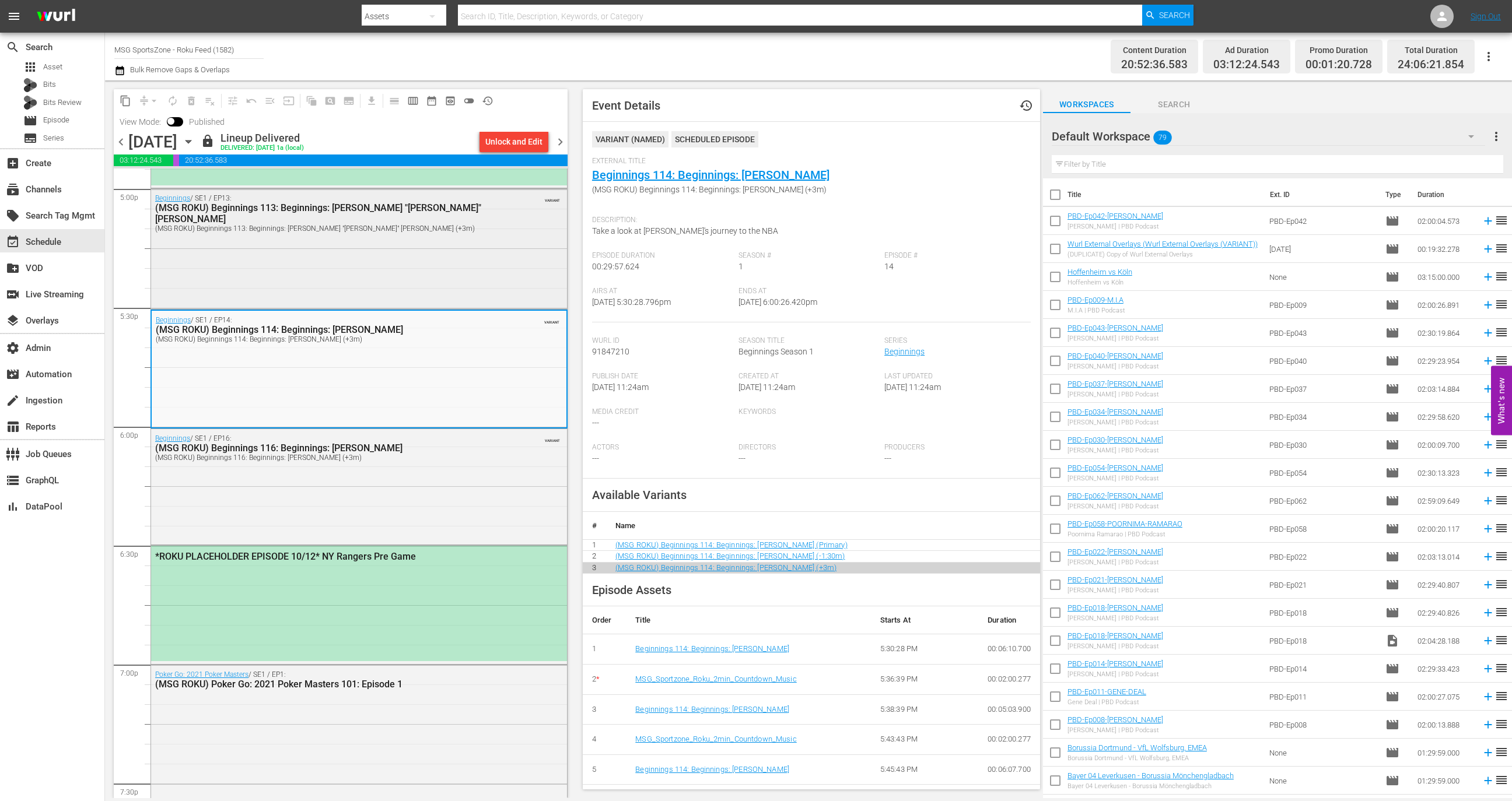
click at [399, 247] on div "Beginnings / SE1 / EP13: (MSG ROKU) Beginnings 113: Beginnings: Walt "Clyde" Fr…" at bounding box center [359, 247] width 416 height 117
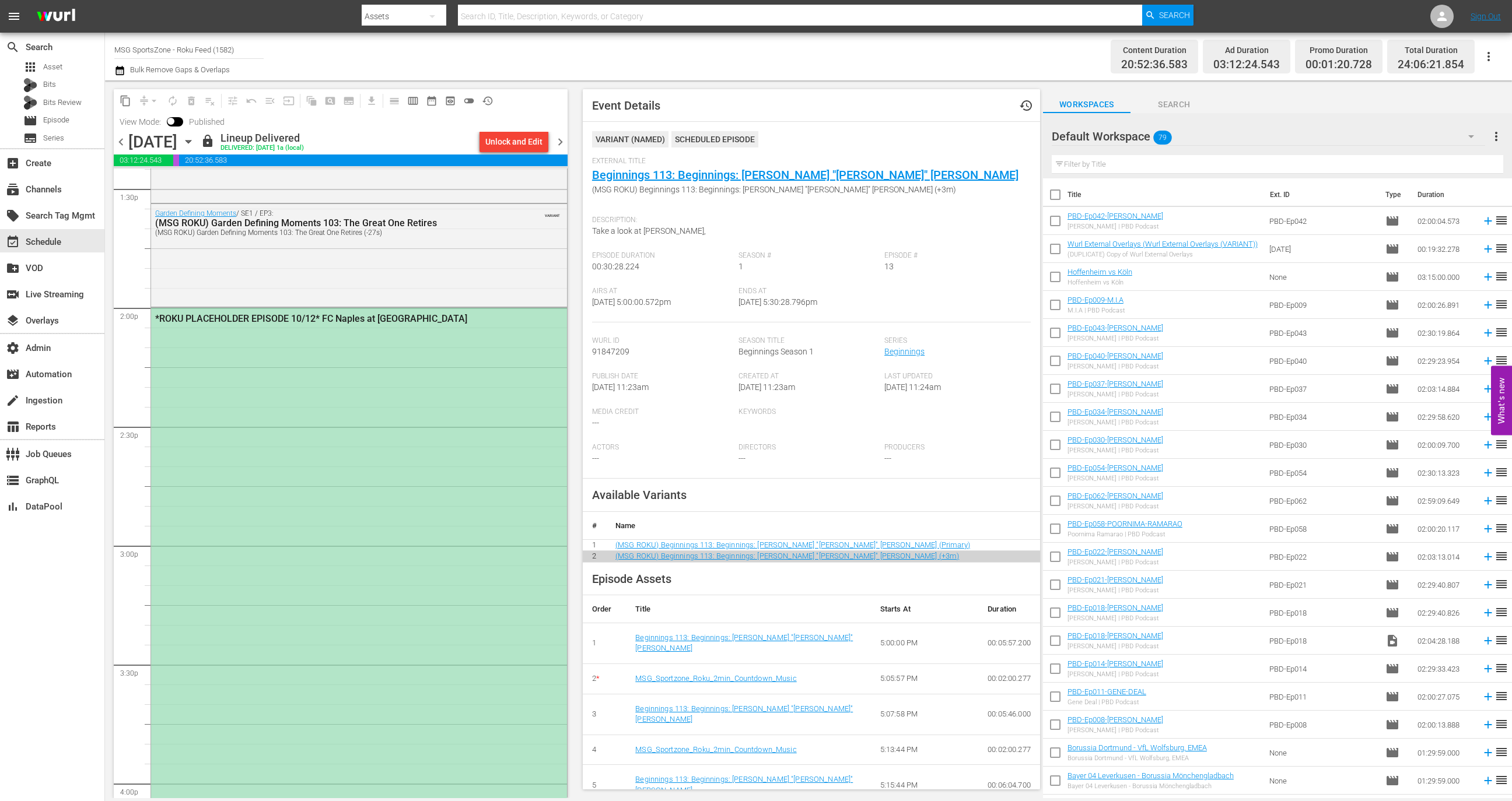
scroll to position [3148, 0]
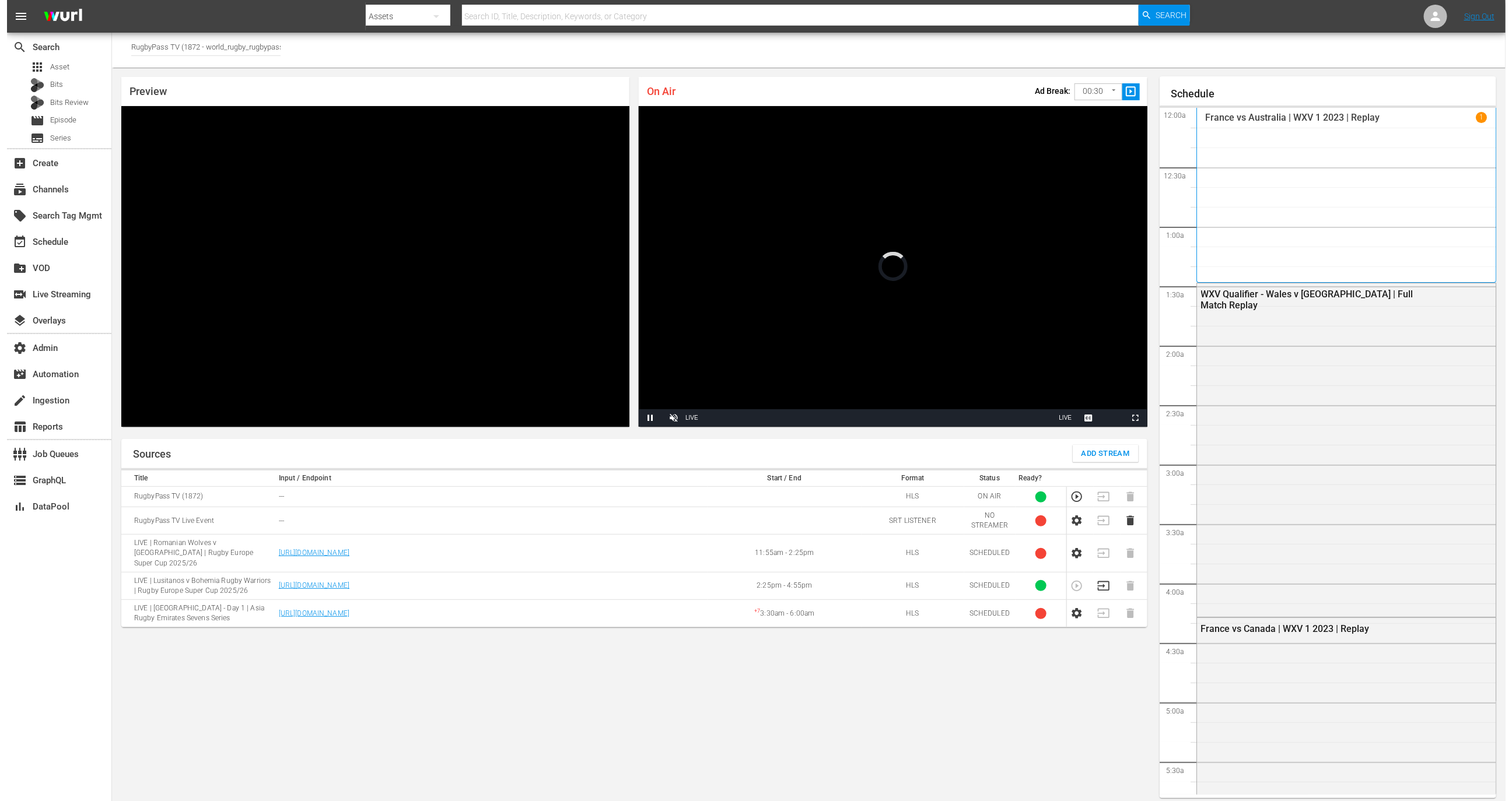
scroll to position [1689, 0]
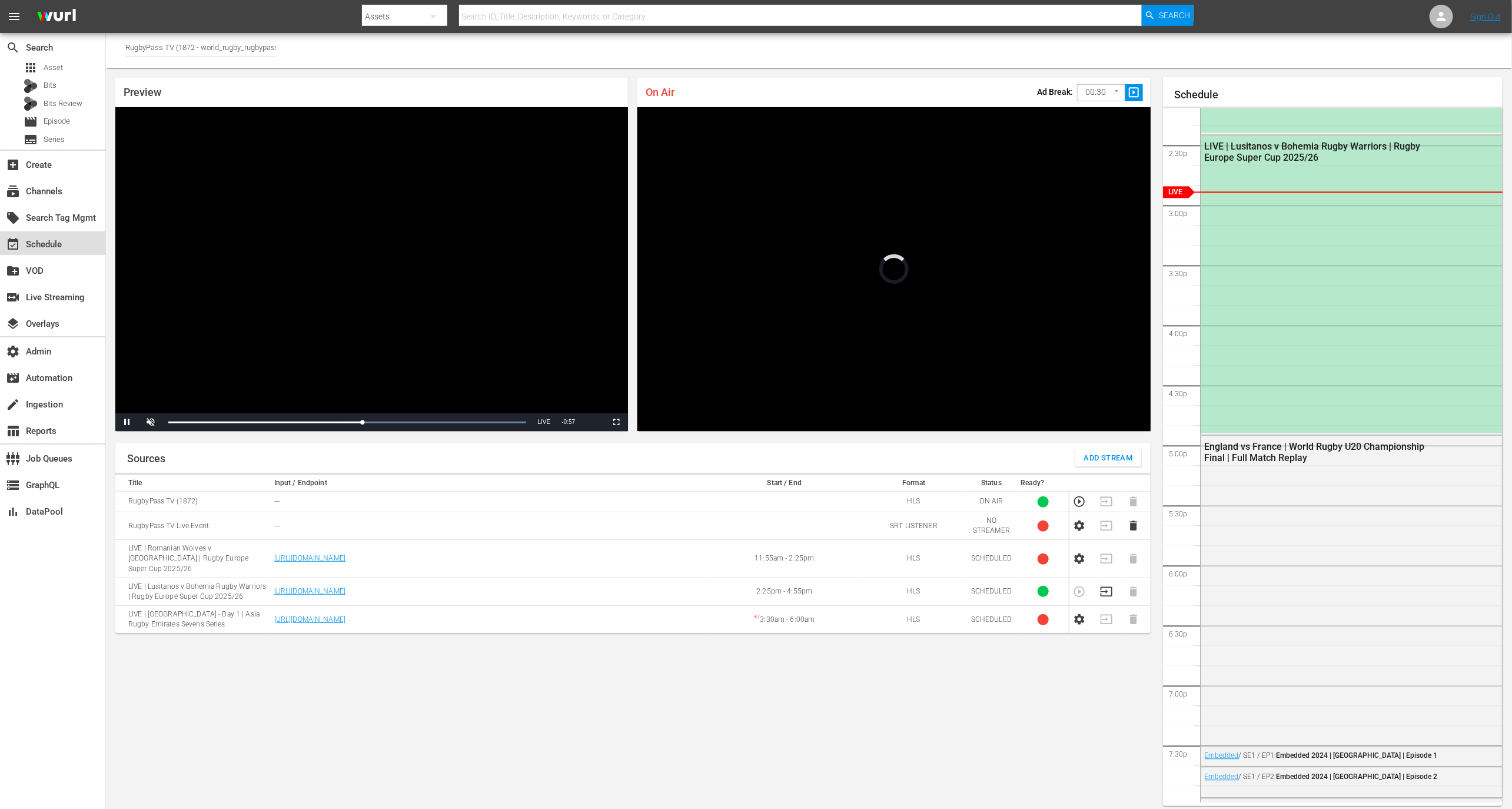
click at [60, 246] on div "event_available Schedule" at bounding box center [32, 242] width 66 height 10
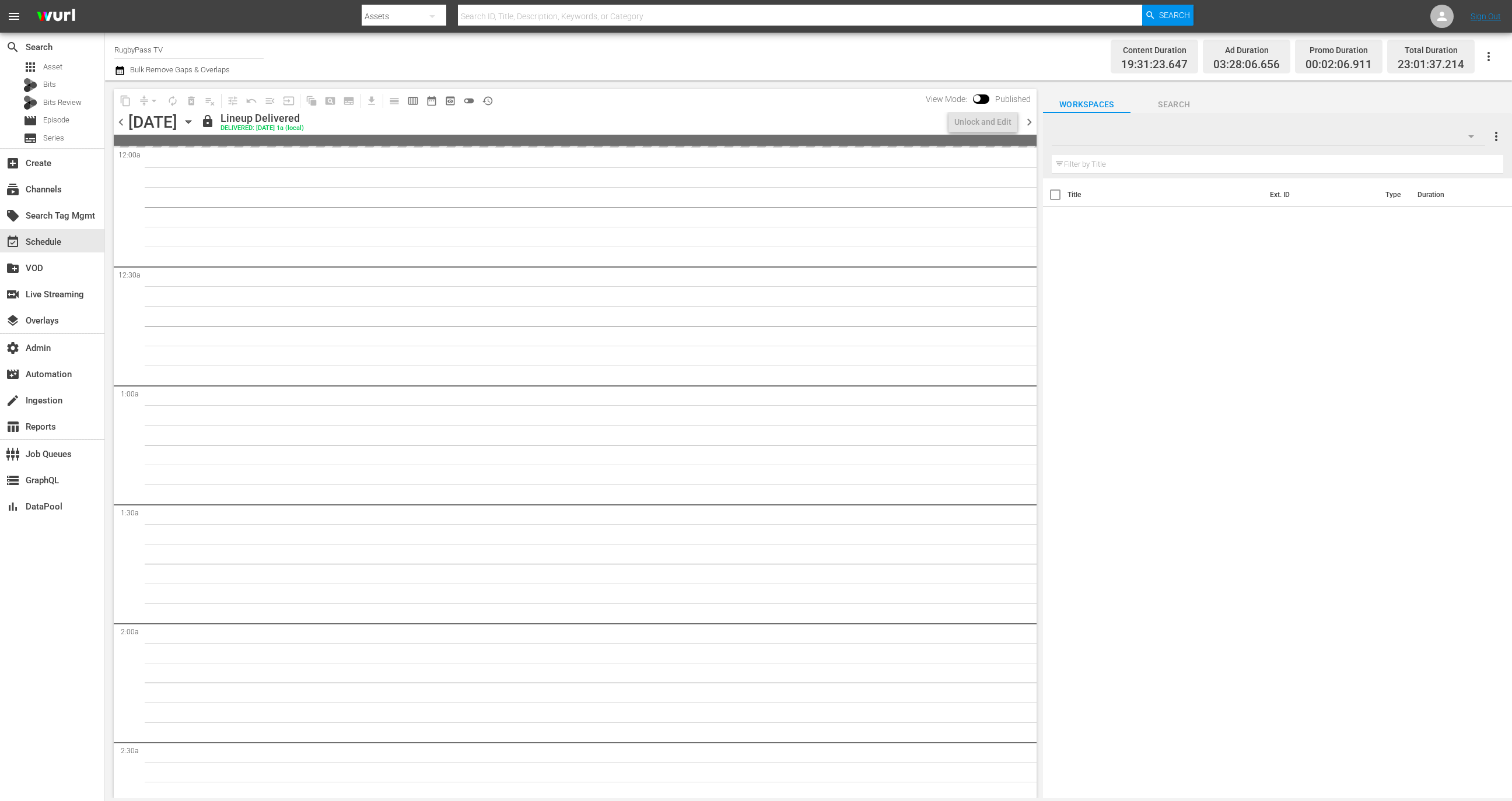
click at [221, 49] on input "RugbyPass TV" at bounding box center [189, 49] width 149 height 28
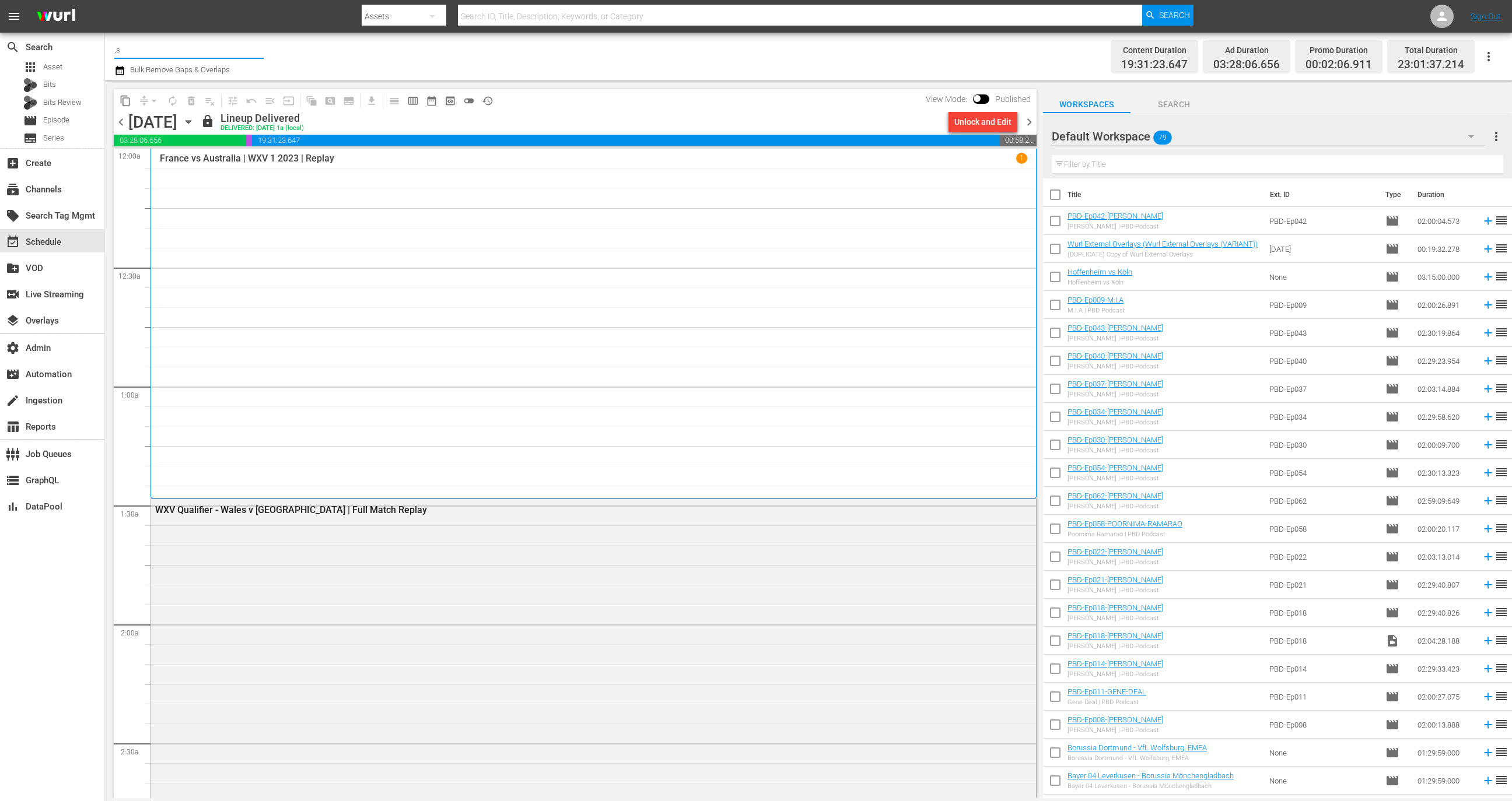
type input ","
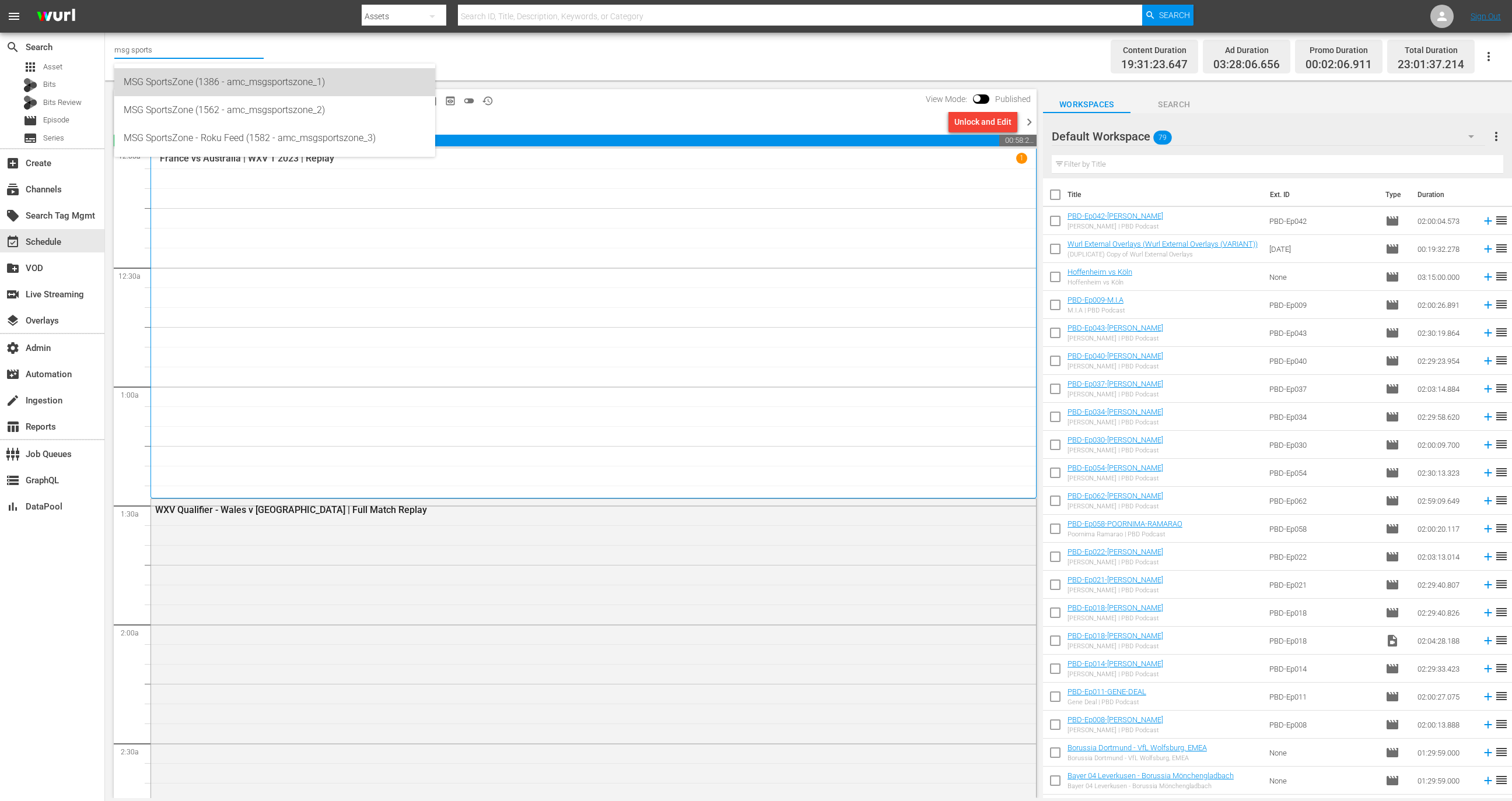
click at [252, 80] on div "MSG SportsZone (1386 - amc_msgsportszone_1)" at bounding box center [275, 82] width 302 height 28
type input "MSG SportsZone (1386 - amc_msgsportszone_1)"
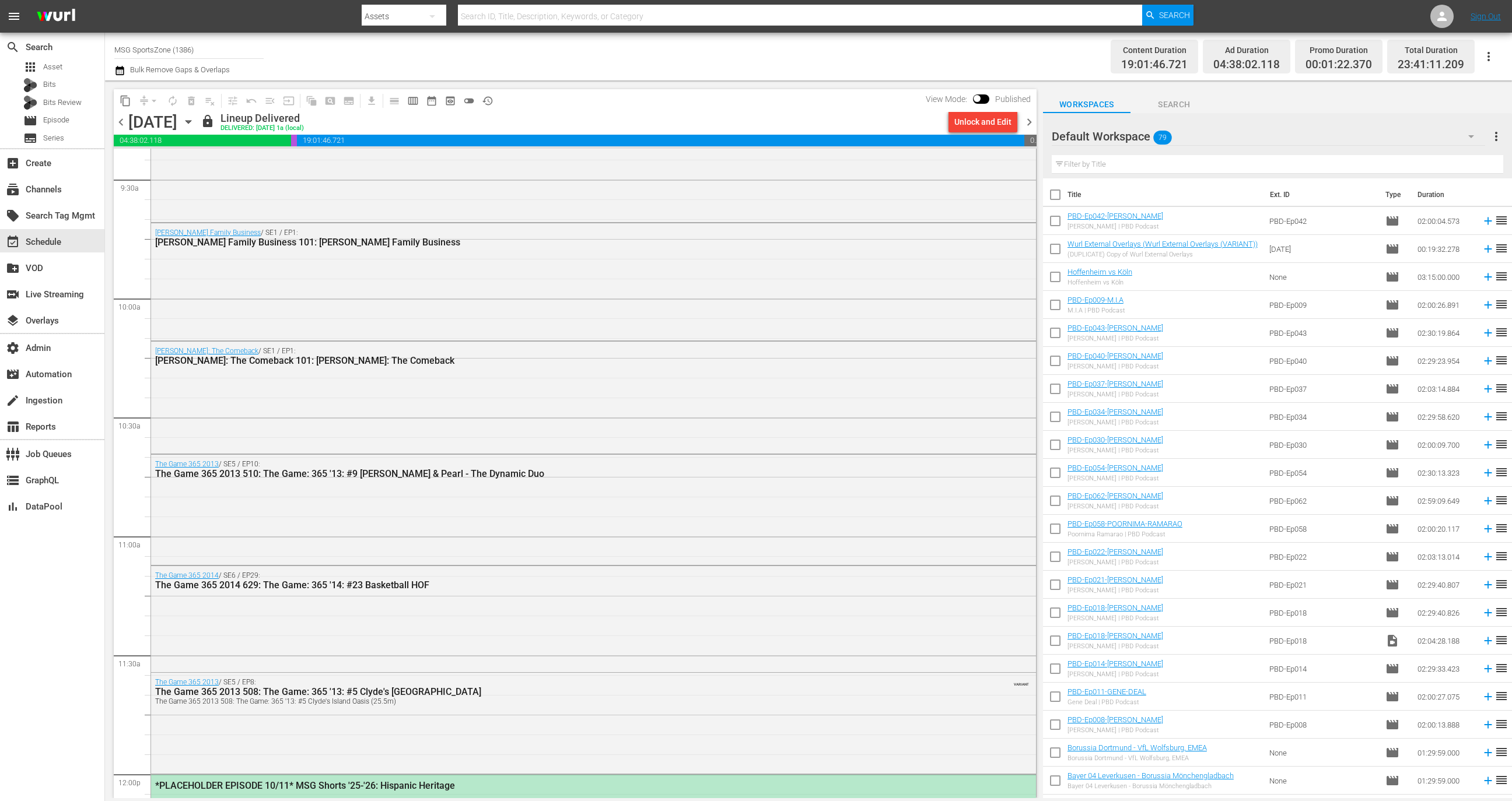
scroll to position [2779, 0]
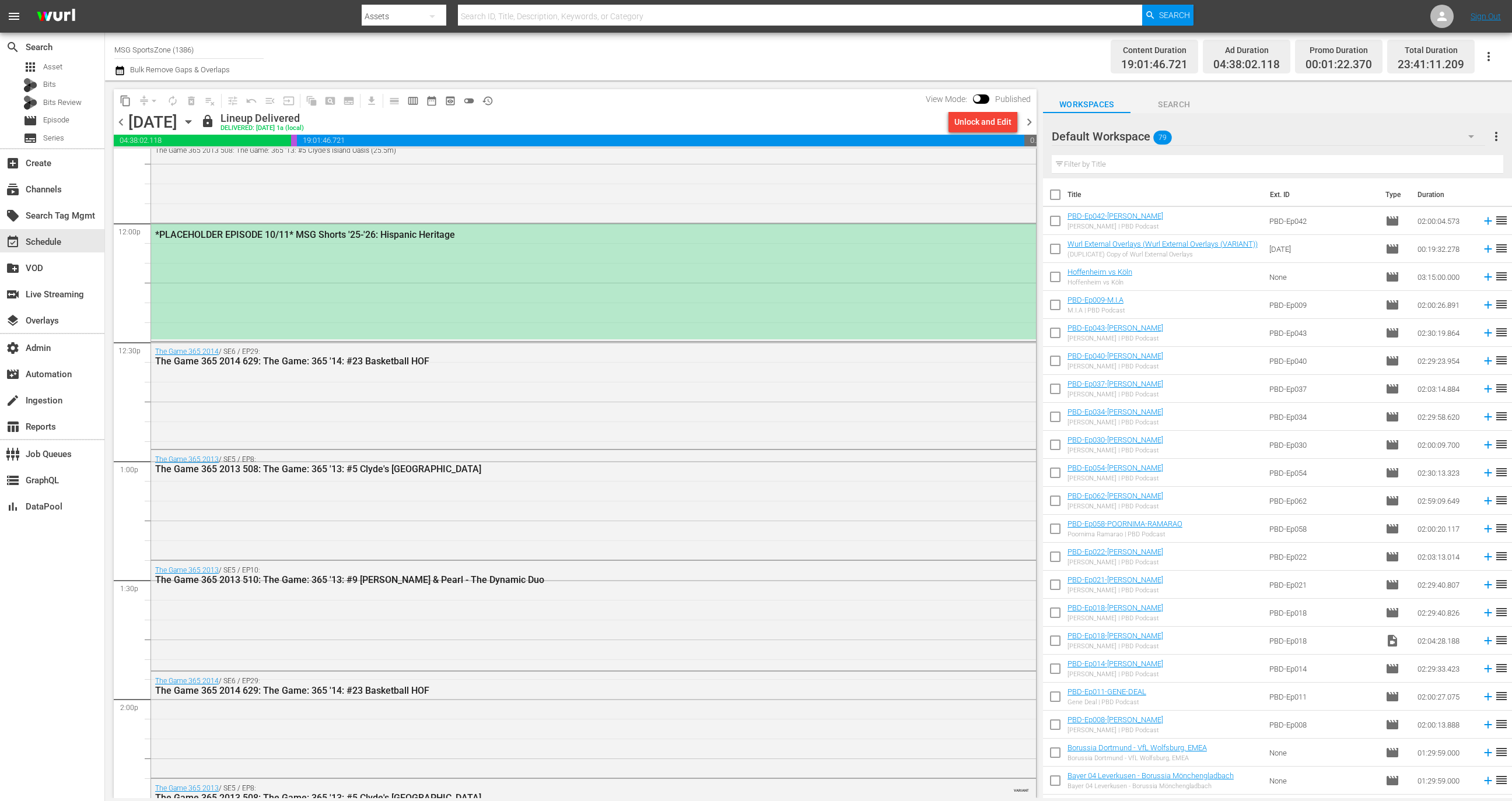
click at [1032, 120] on span "chevron_right" at bounding box center [1029, 122] width 15 height 15
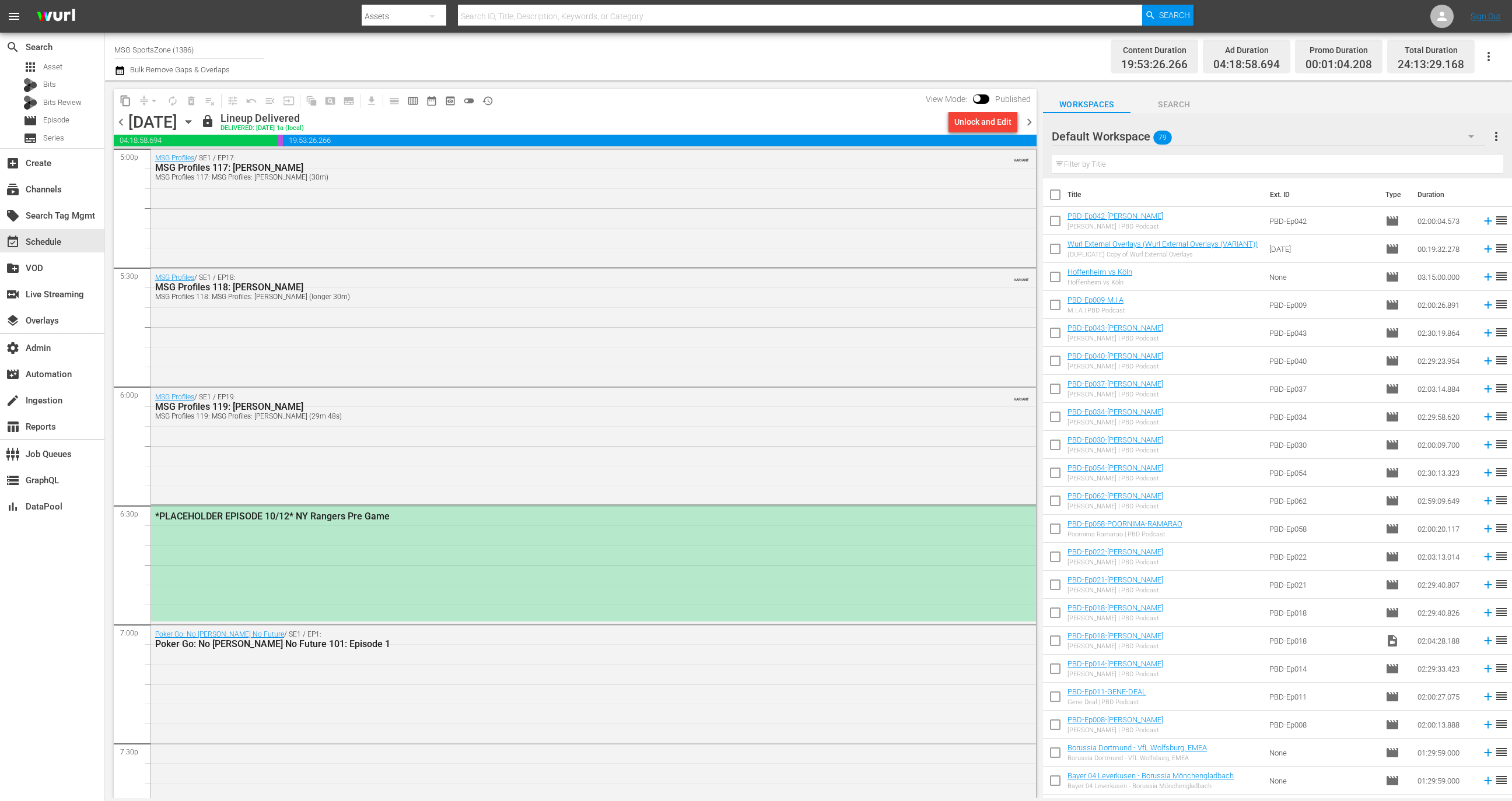
scroll to position [4108, 0]
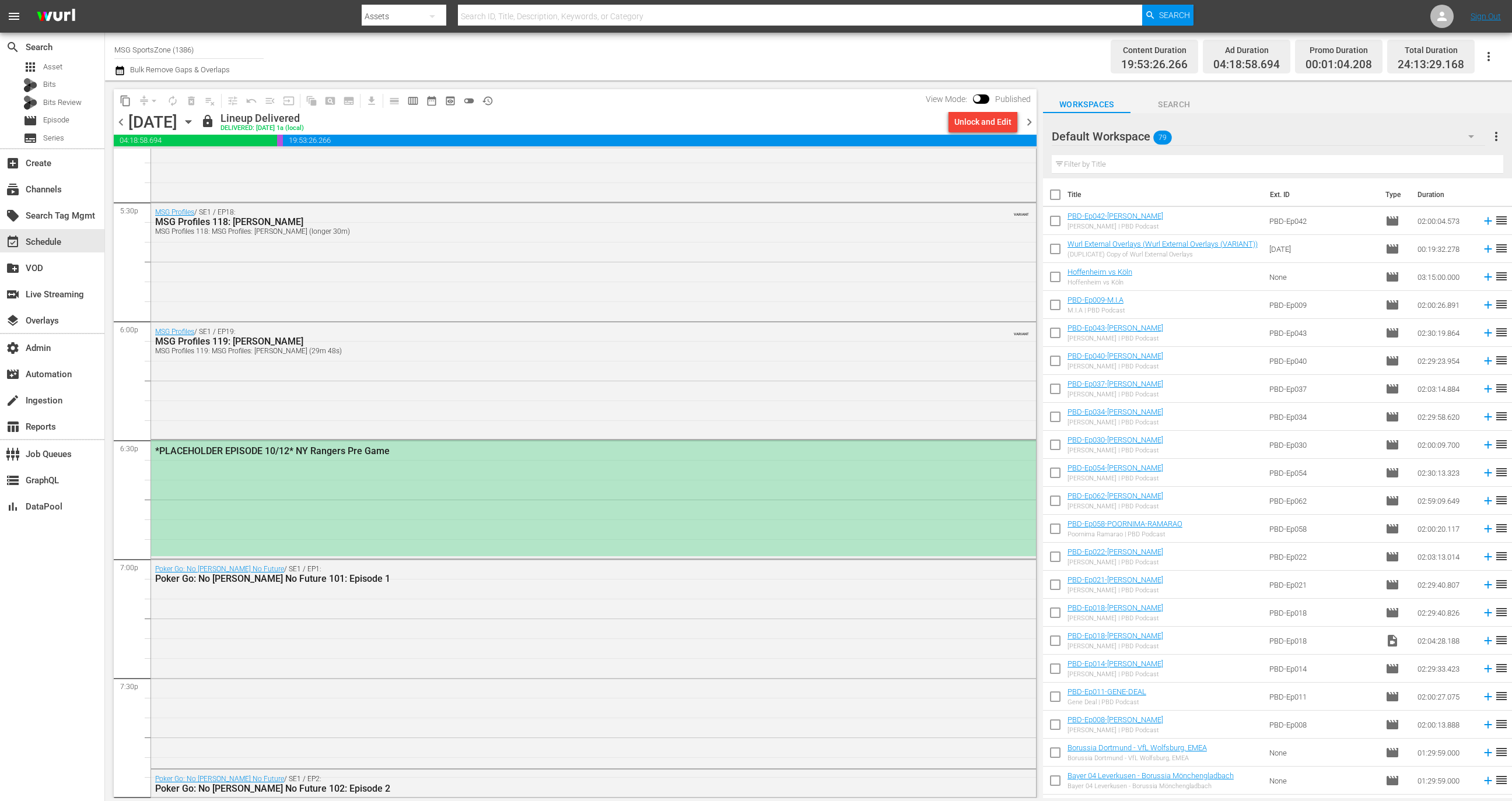
click at [482, 507] on div "*PLACEHOLDER EPISODE 10/12* NY Rangers Pre Game" at bounding box center [593, 498] width 885 height 115
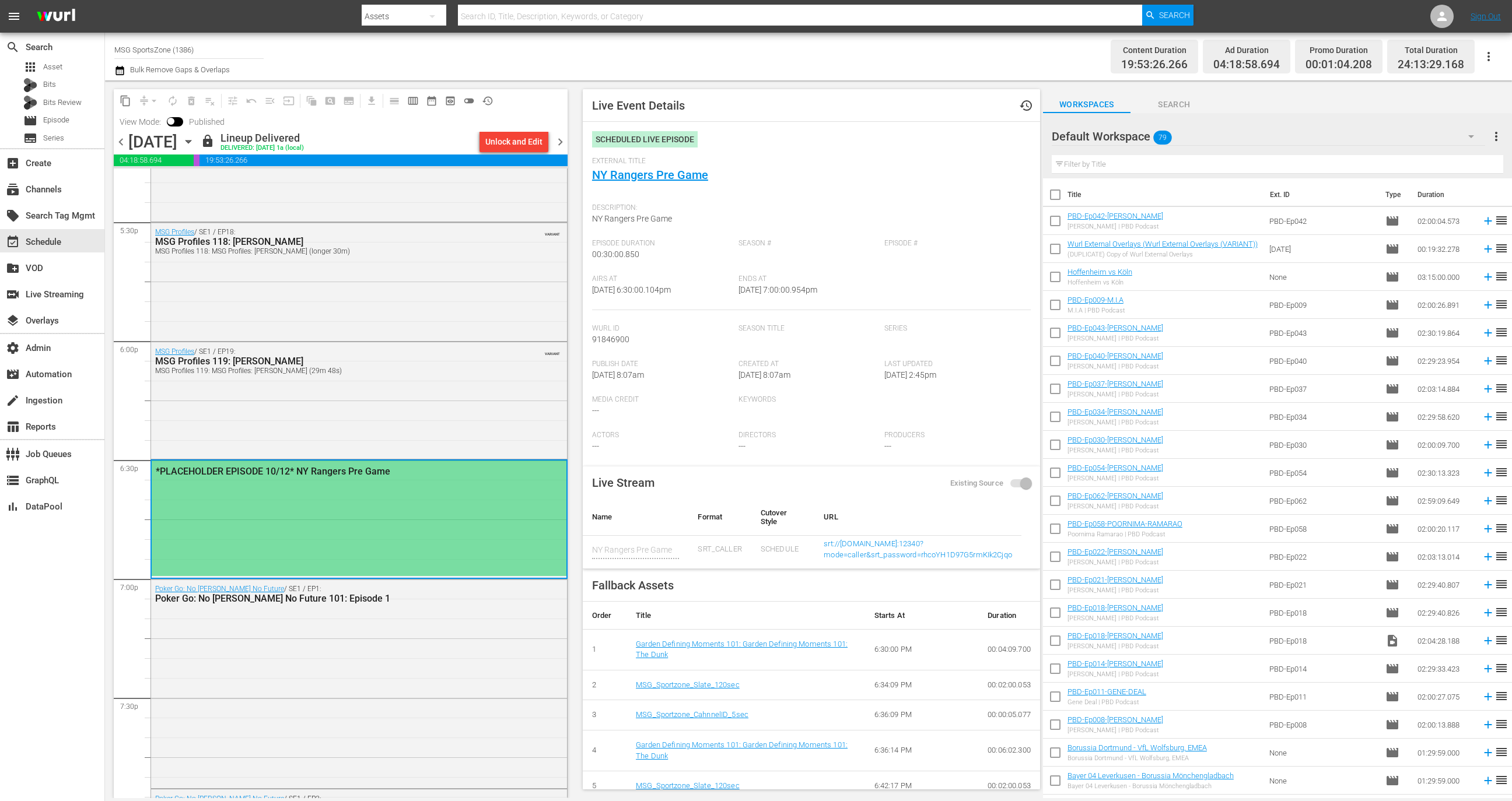
scroll to position [1, 0]
